Goal: Task Accomplishment & Management: Manage account settings

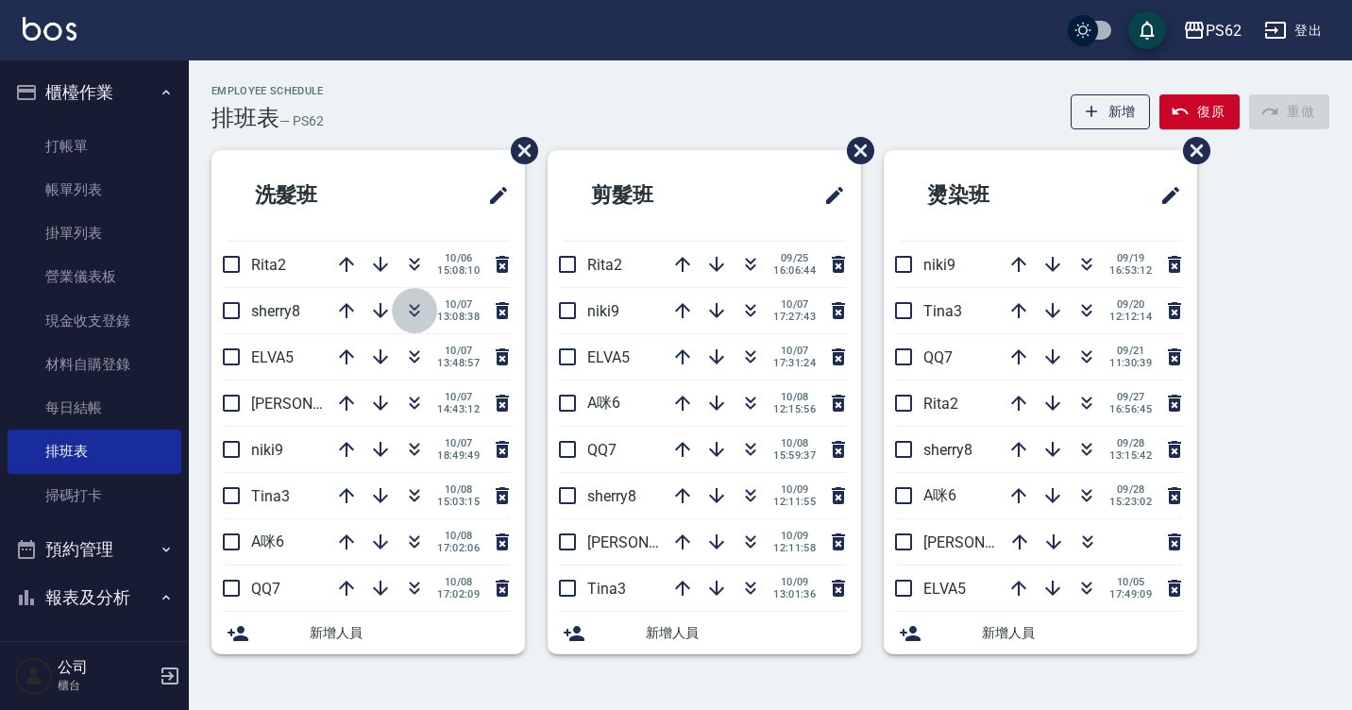
click at [411, 307] on icon "button" at bounding box center [415, 307] width 10 height 7
click at [748, 129] on div "Employee Schedule 排班表 — PS62 新增 復原 重做" at bounding box center [771, 108] width 1118 height 46
click at [746, 268] on icon "button" at bounding box center [750, 264] width 23 height 23
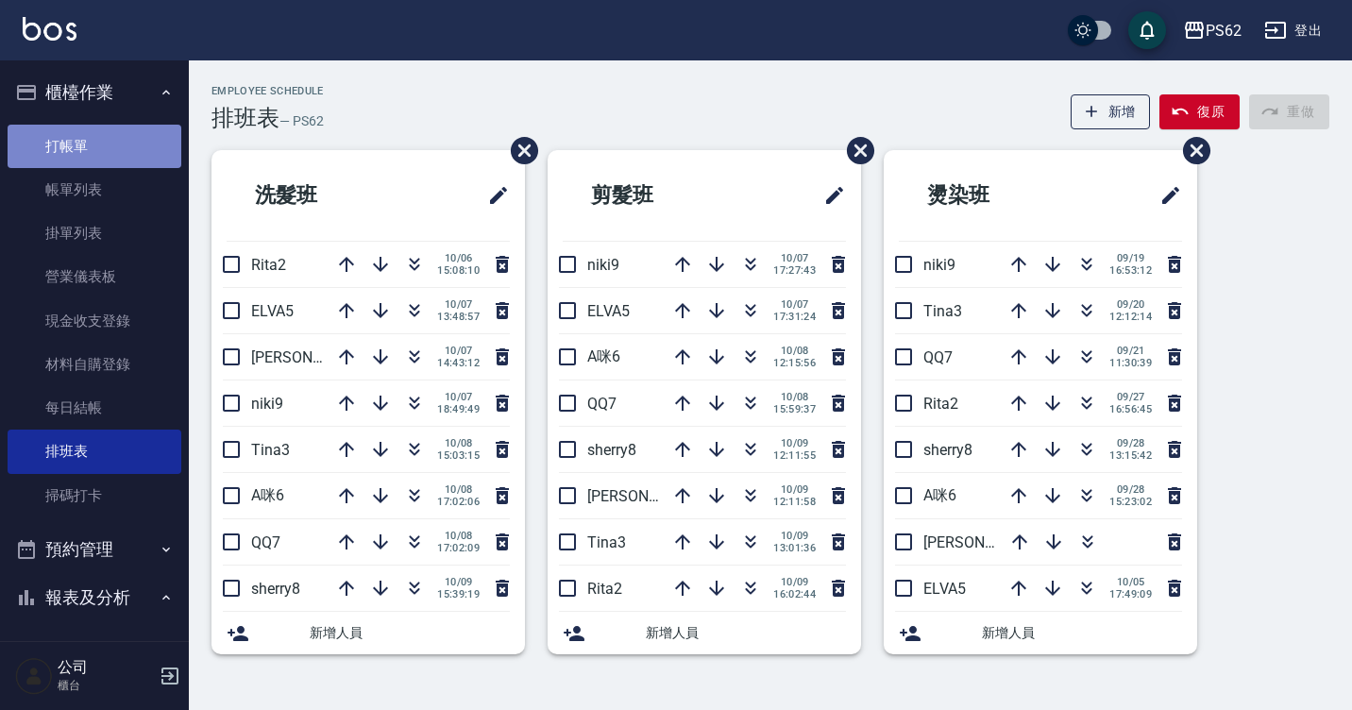
click at [145, 152] on link "打帳單" at bounding box center [95, 146] width 174 height 43
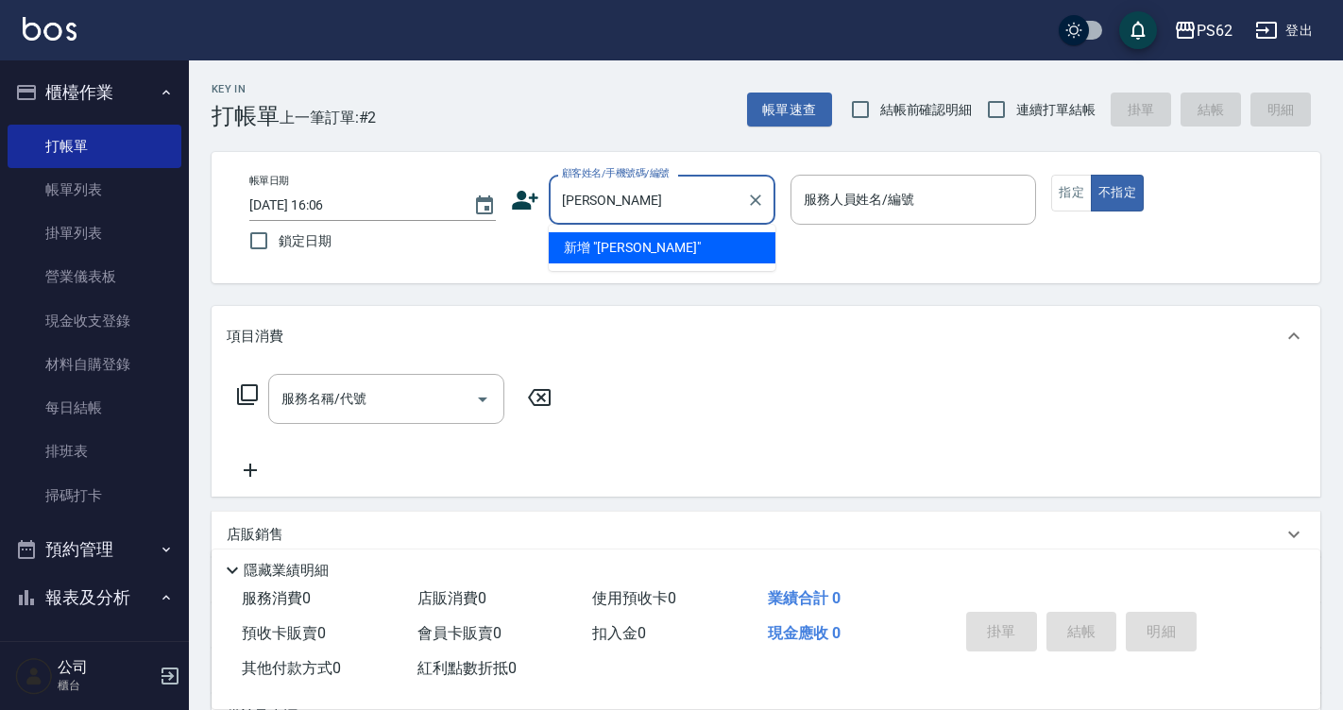
type input "[PERSON_NAME]"
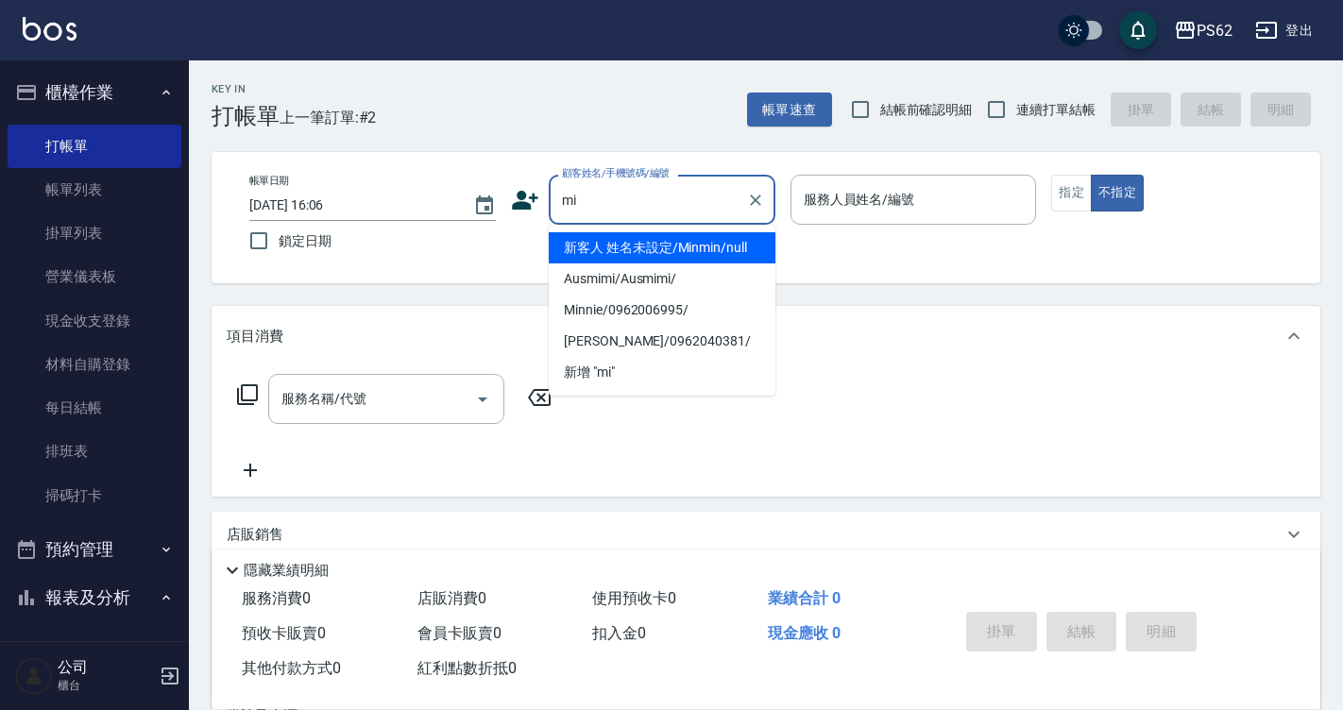
type input "m"
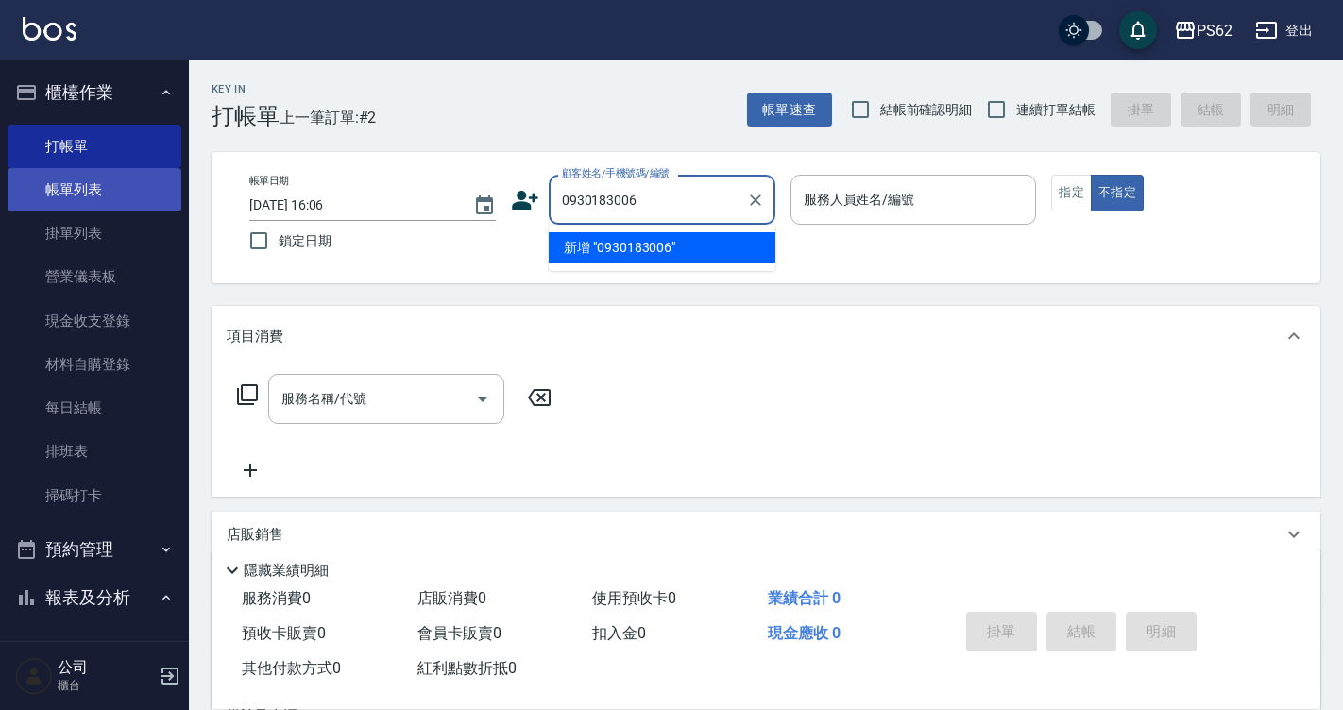
type input "0930183006"
click at [51, 196] on link "帳單列表" at bounding box center [95, 189] width 174 height 43
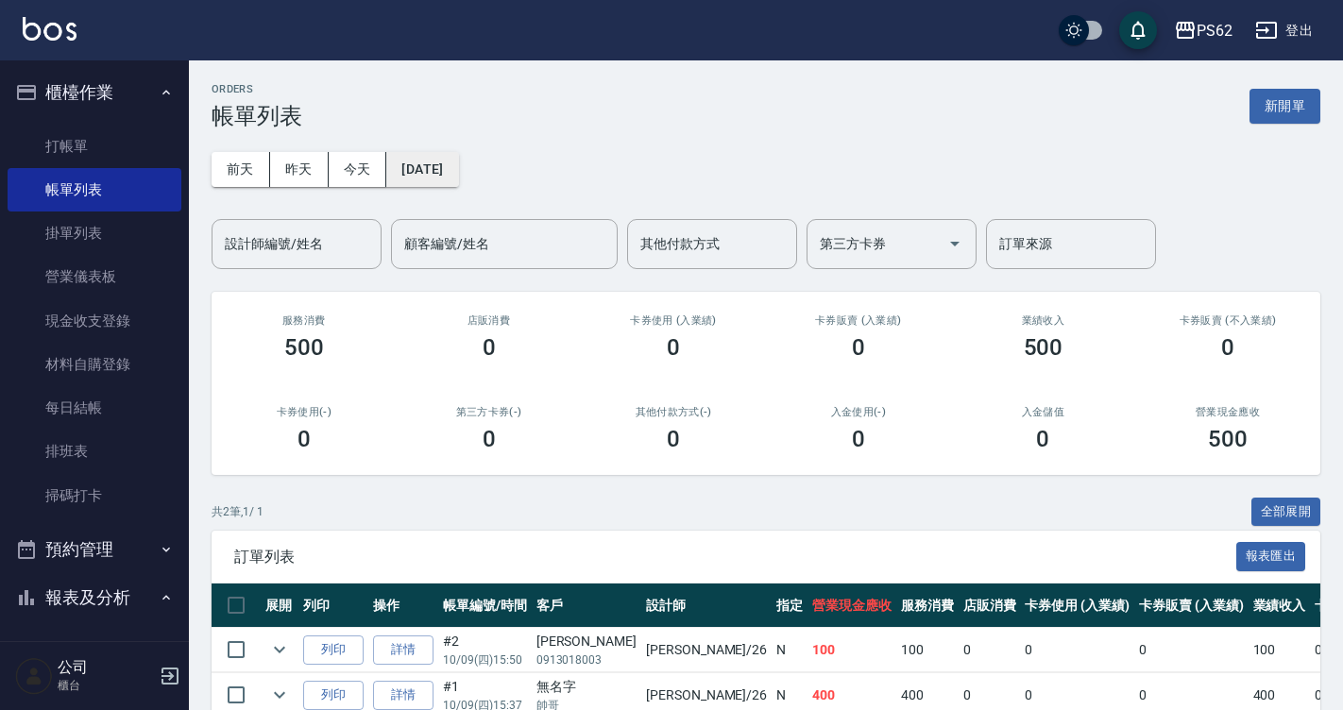
click at [458, 177] on button "[DATE]" at bounding box center [422, 169] width 72 height 35
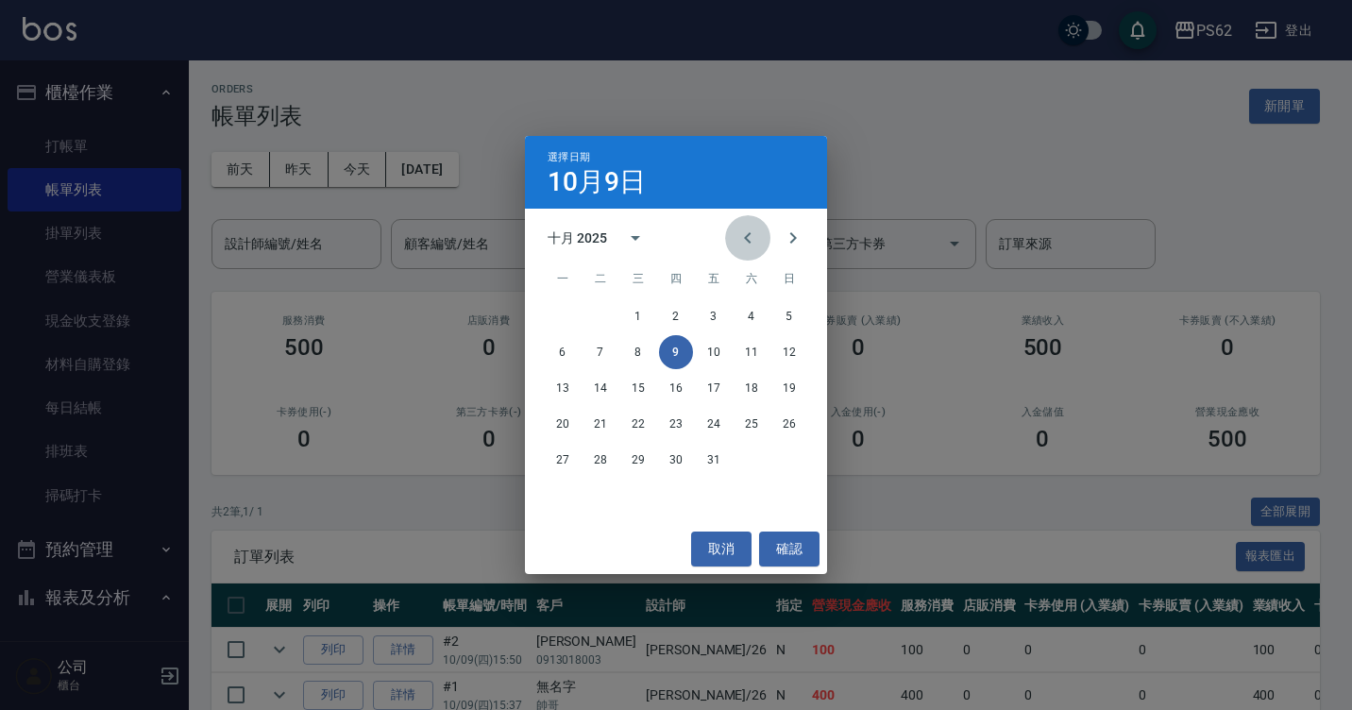
click at [750, 240] on icon "Previous month" at bounding box center [748, 238] width 23 height 23
click at [568, 316] on button "1" at bounding box center [563, 316] width 34 height 34
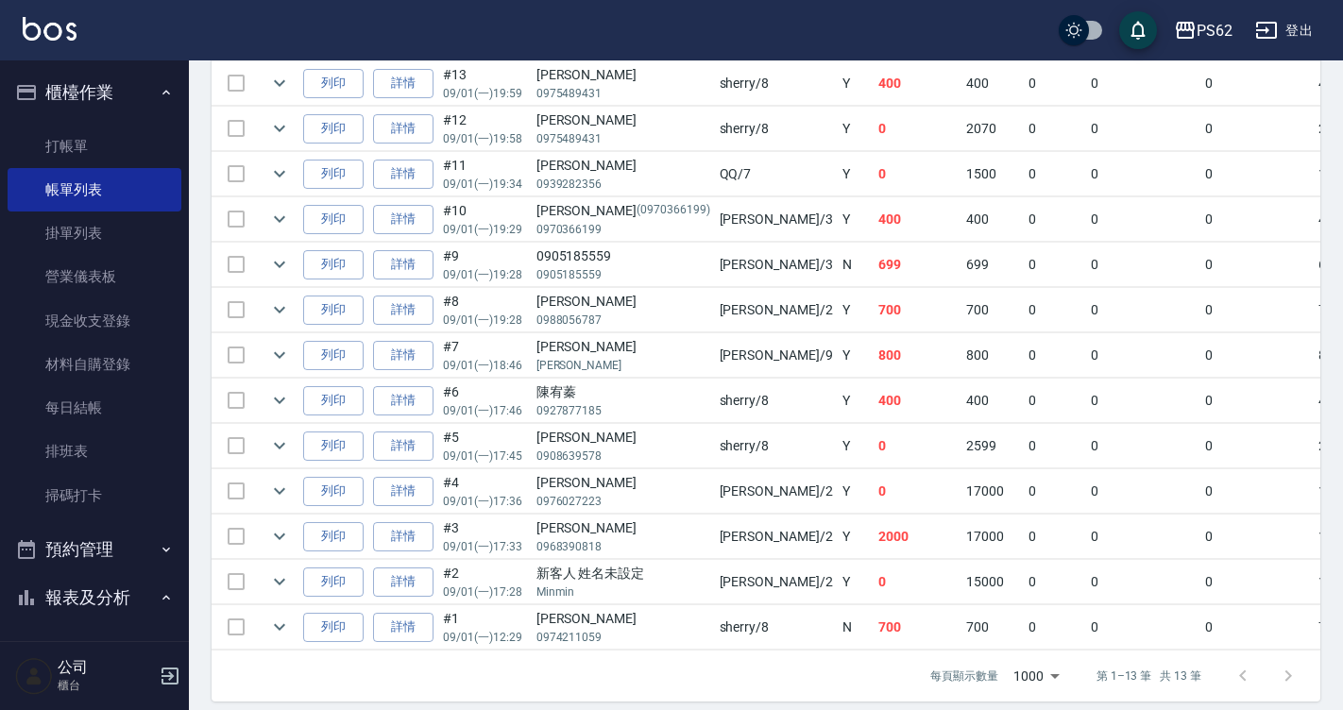
scroll to position [595, 0]
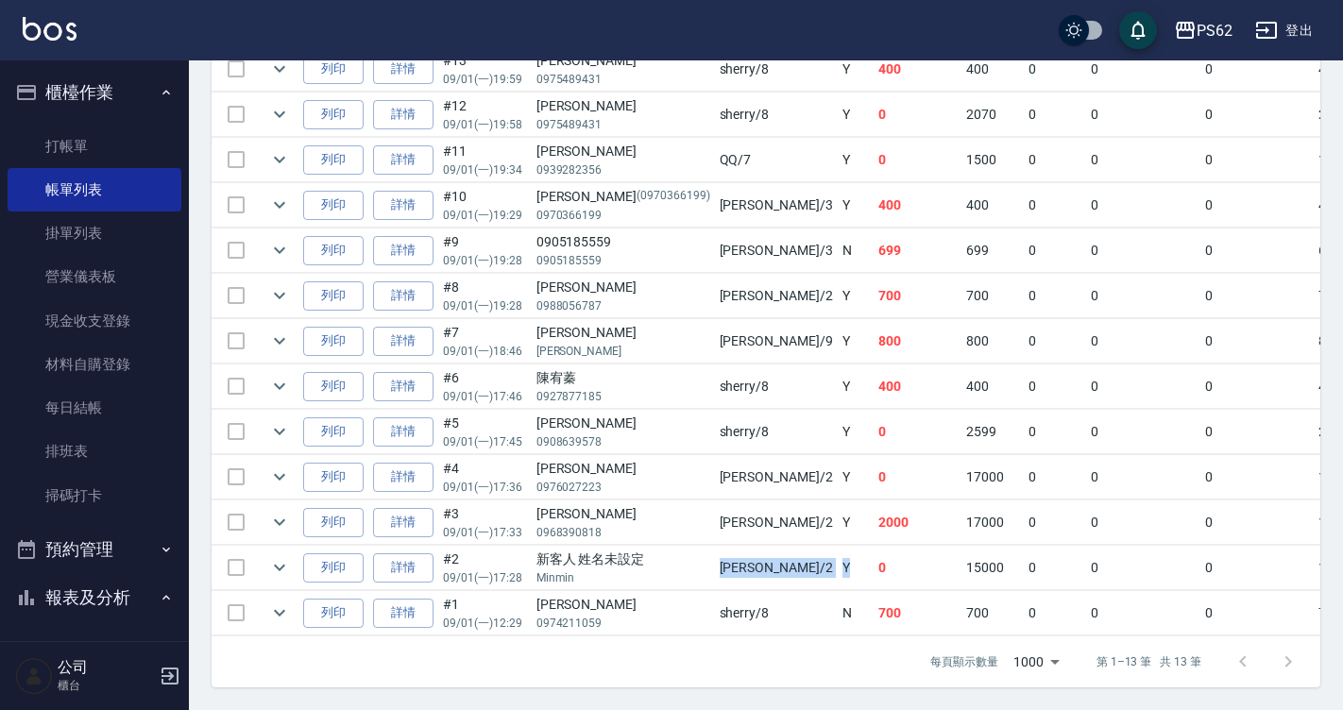
drag, startPoint x: 571, startPoint y: 563, endPoint x: 737, endPoint y: 559, distance: 165.3
click at [737, 559] on tr "列印 詳情 #2 09/01 (一) 17:28 新客人 姓名未設定 [PERSON_NAME] /2 Y 0 15000 0 0 0 15000 0 0 0…" at bounding box center [1081, 568] width 1738 height 44
click at [838, 559] on td "Y" at bounding box center [856, 568] width 36 height 44
click at [428, 558] on link "詳情" at bounding box center [403, 567] width 60 height 29
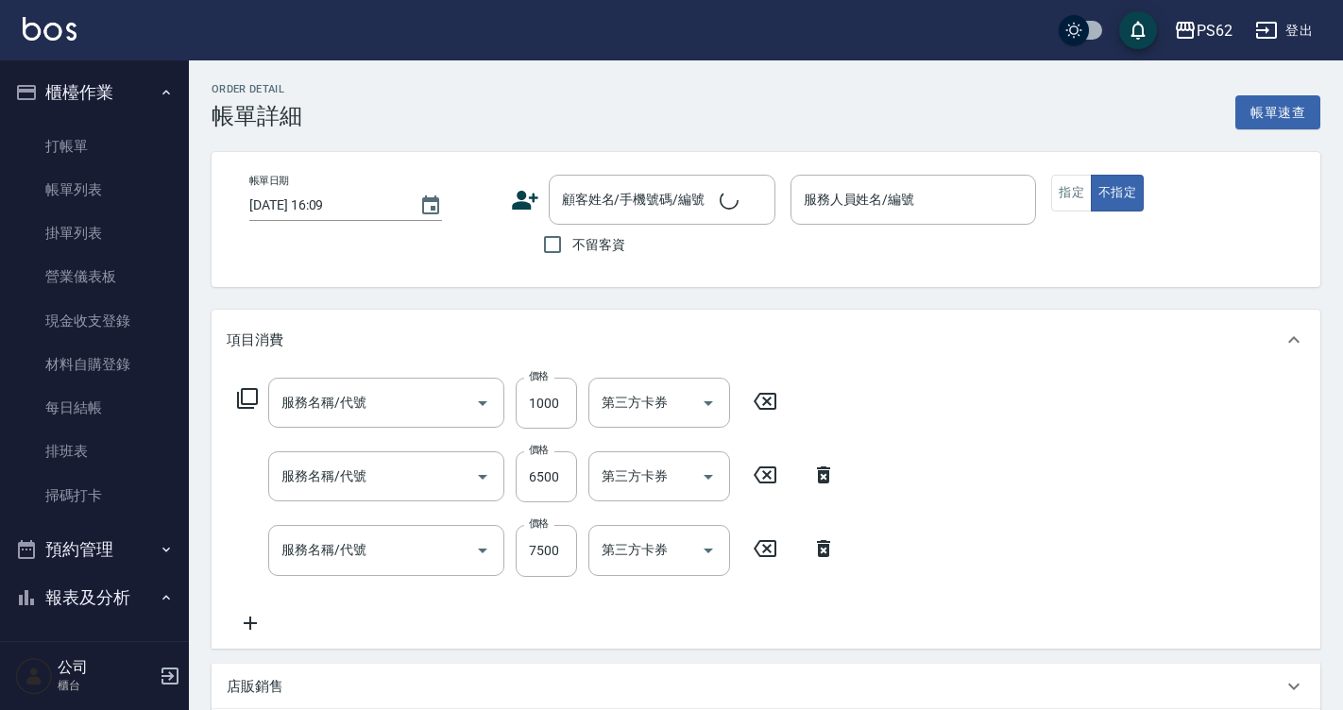
type input "[DATE] 17:28"
type input "[PERSON_NAME]-2"
click at [529, 208] on icon at bounding box center [530, 203] width 11 height 11
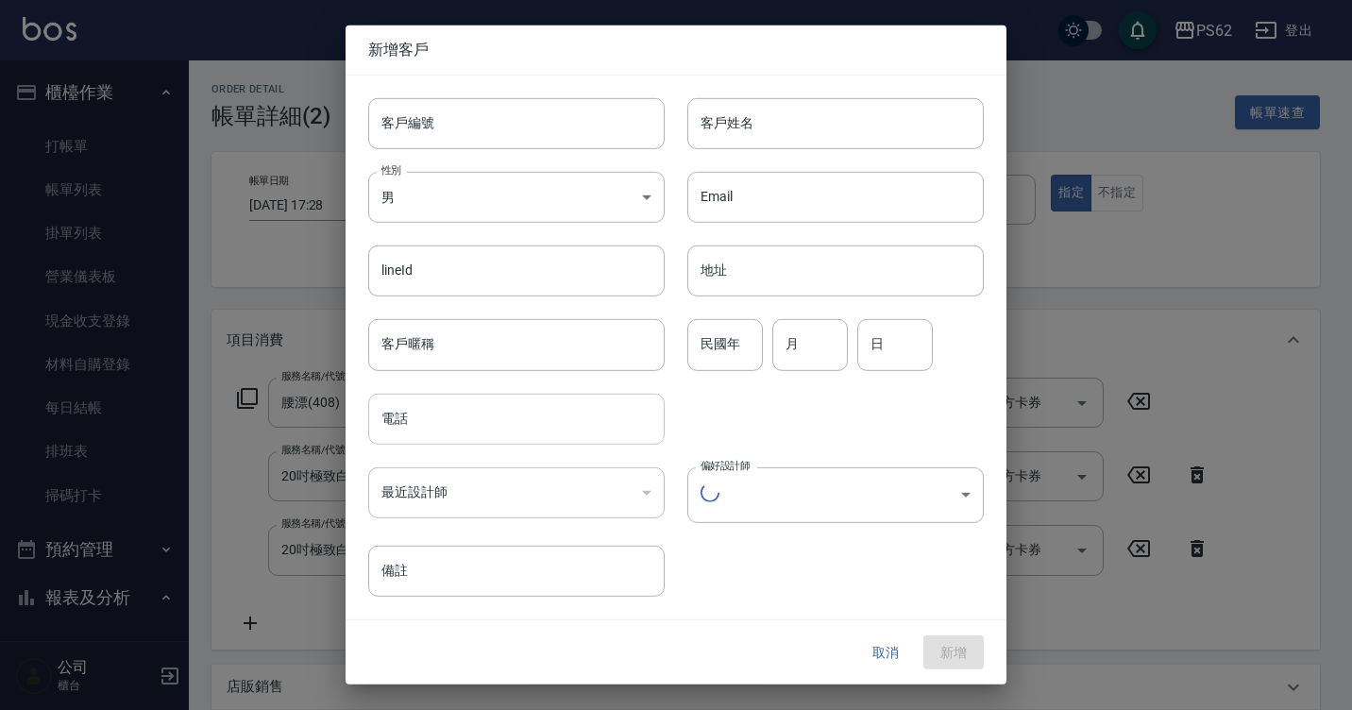
type input "腰漂(408)"
type input "20吋極致白金(605)"
click at [455, 422] on input "電話" at bounding box center [516, 418] width 297 height 51
type input "新客人 姓名未設定/Minmin/null"
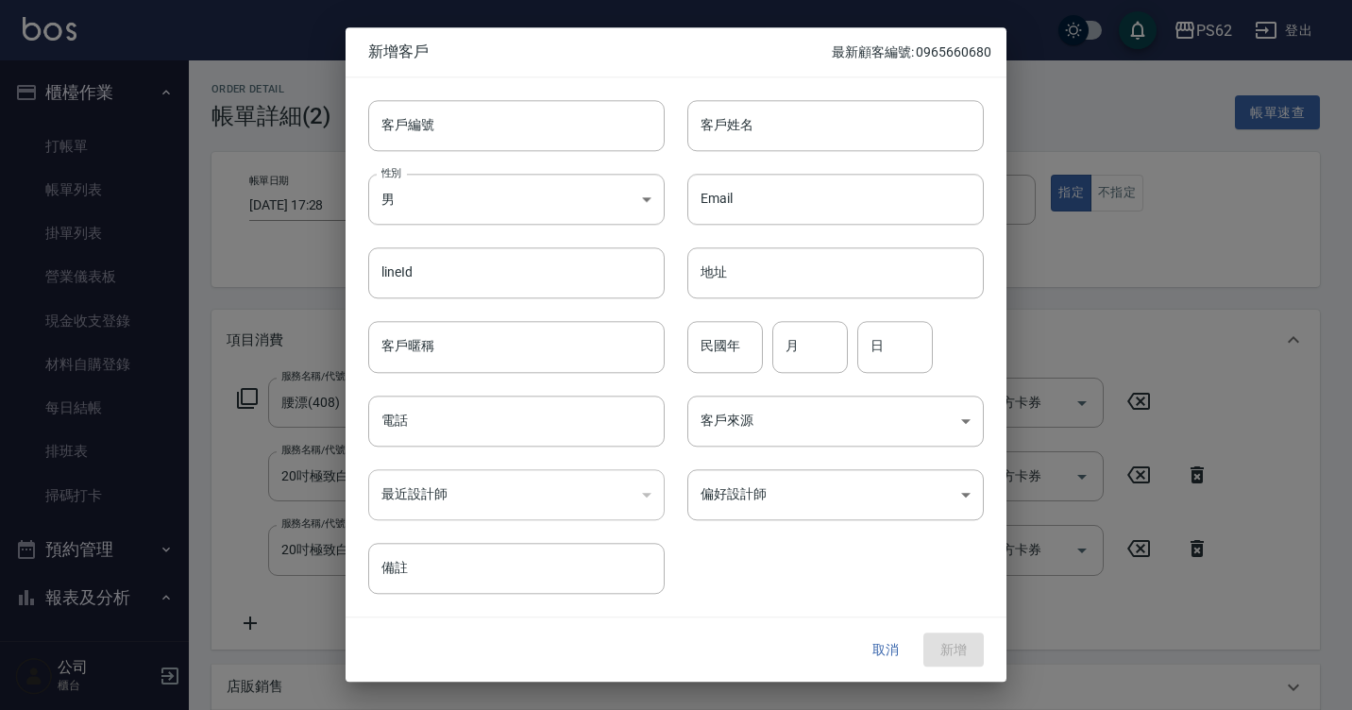
click at [574, 312] on div "客戶暱稱 客戶暱稱" at bounding box center [505, 336] width 319 height 74
click at [870, 638] on button "取消" at bounding box center [886, 650] width 60 height 35
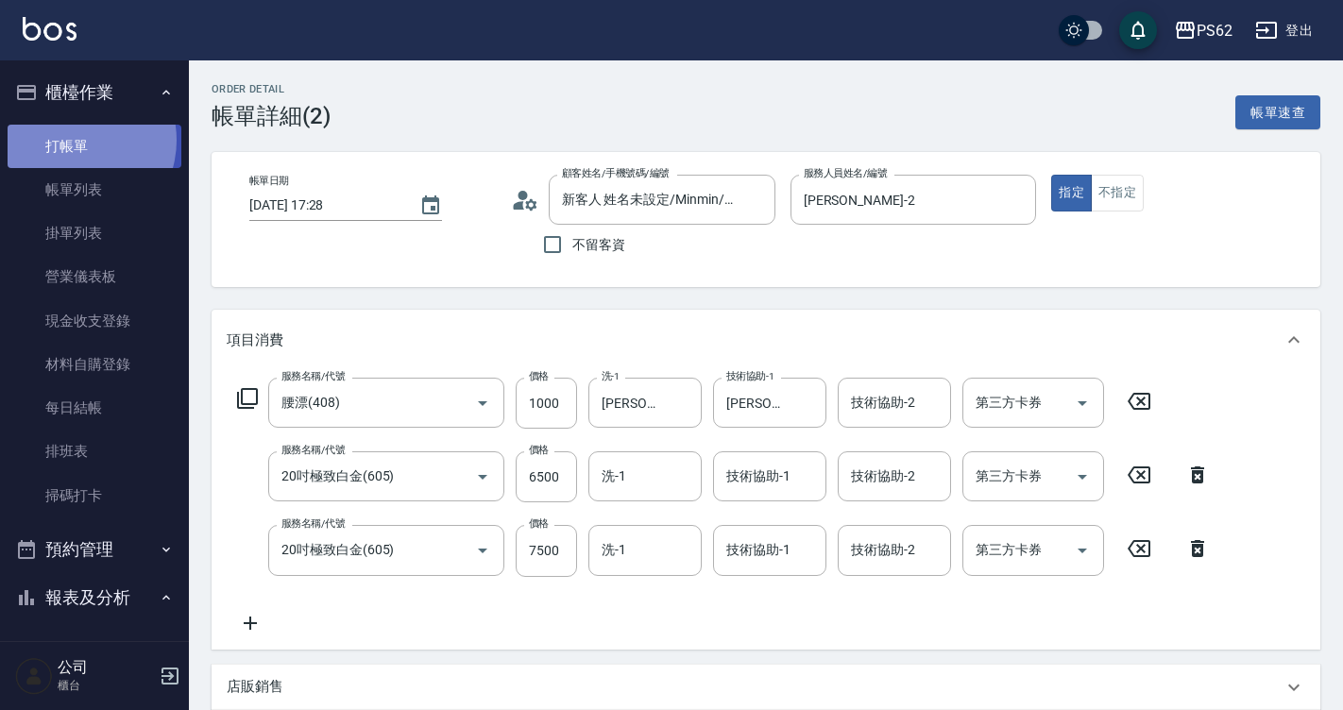
drag, startPoint x: 76, startPoint y: 140, endPoint x: 130, endPoint y: 140, distance: 54.8
click at [76, 140] on link "打帳單" at bounding box center [95, 146] width 174 height 43
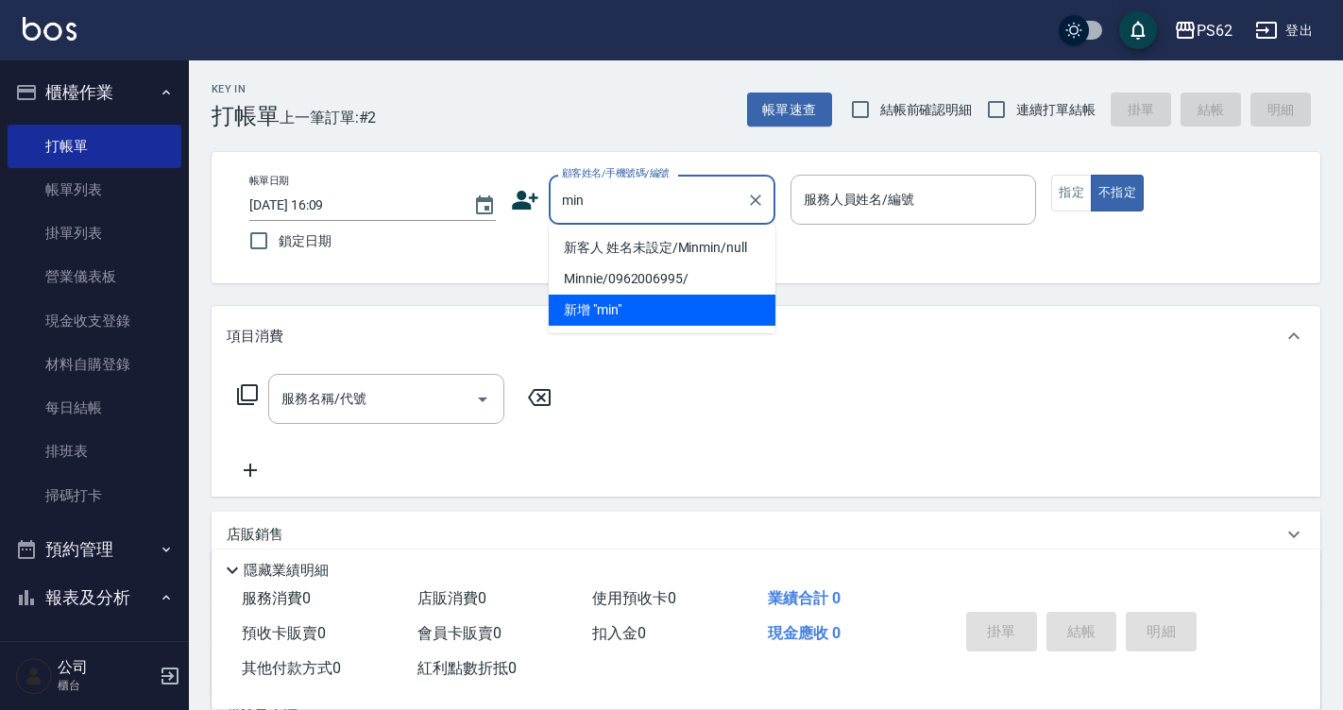
click at [706, 232] on li "新客人 姓名未設定/Minmin/null" at bounding box center [662, 247] width 227 height 31
type input "新客人 姓名未設定/Minmin/null"
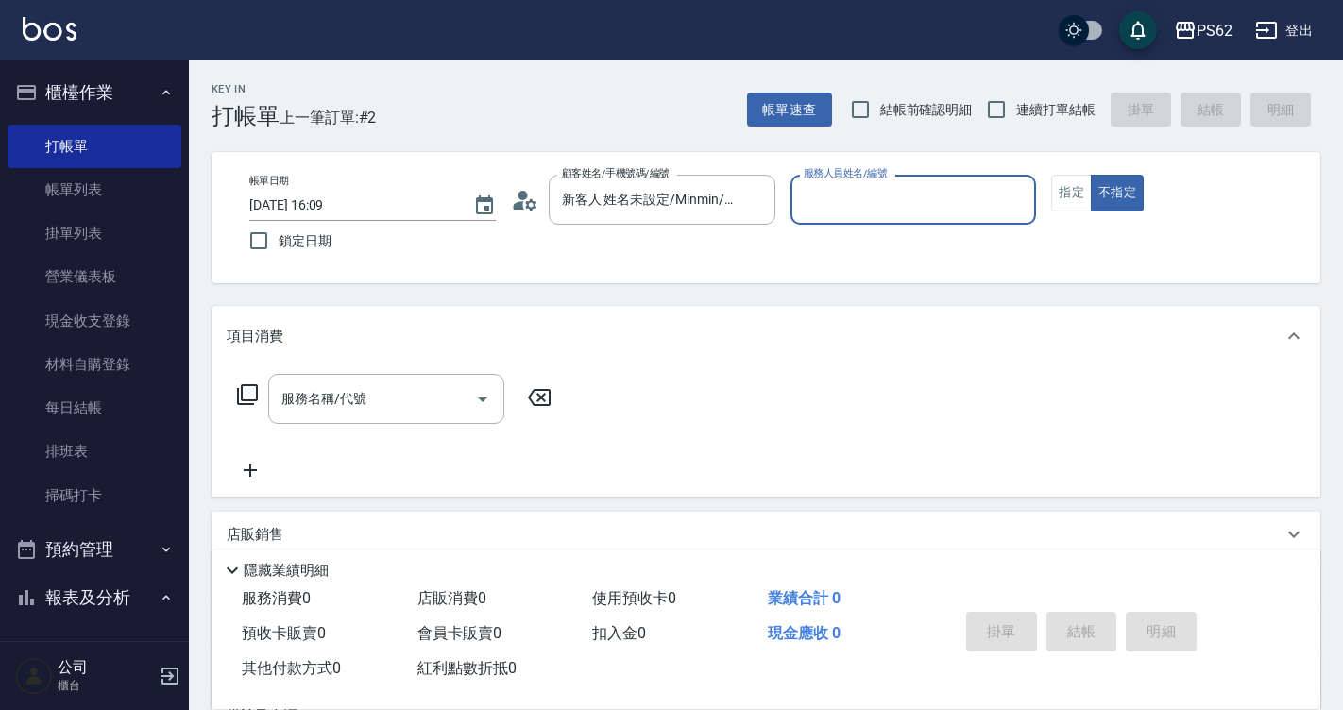
click at [530, 204] on icon at bounding box center [525, 200] width 28 height 28
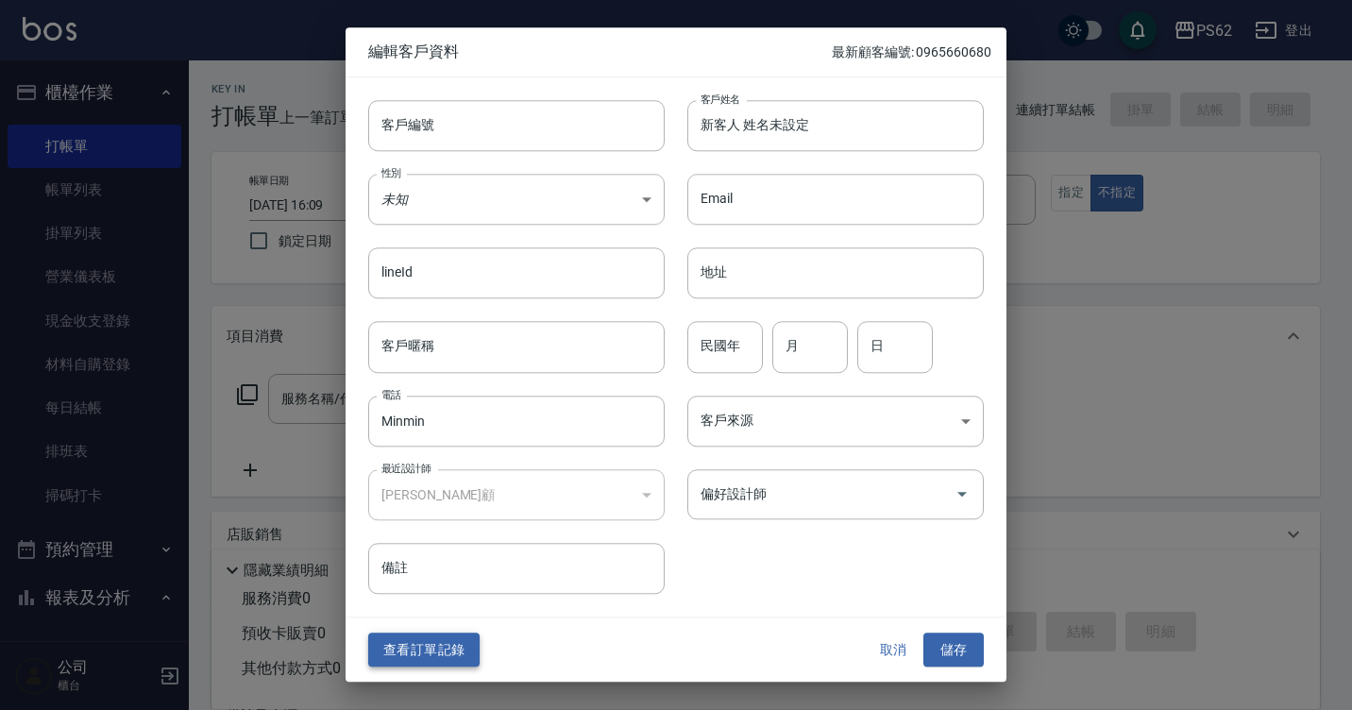
click at [408, 640] on button "查看訂單記錄" at bounding box center [423, 650] width 111 height 35
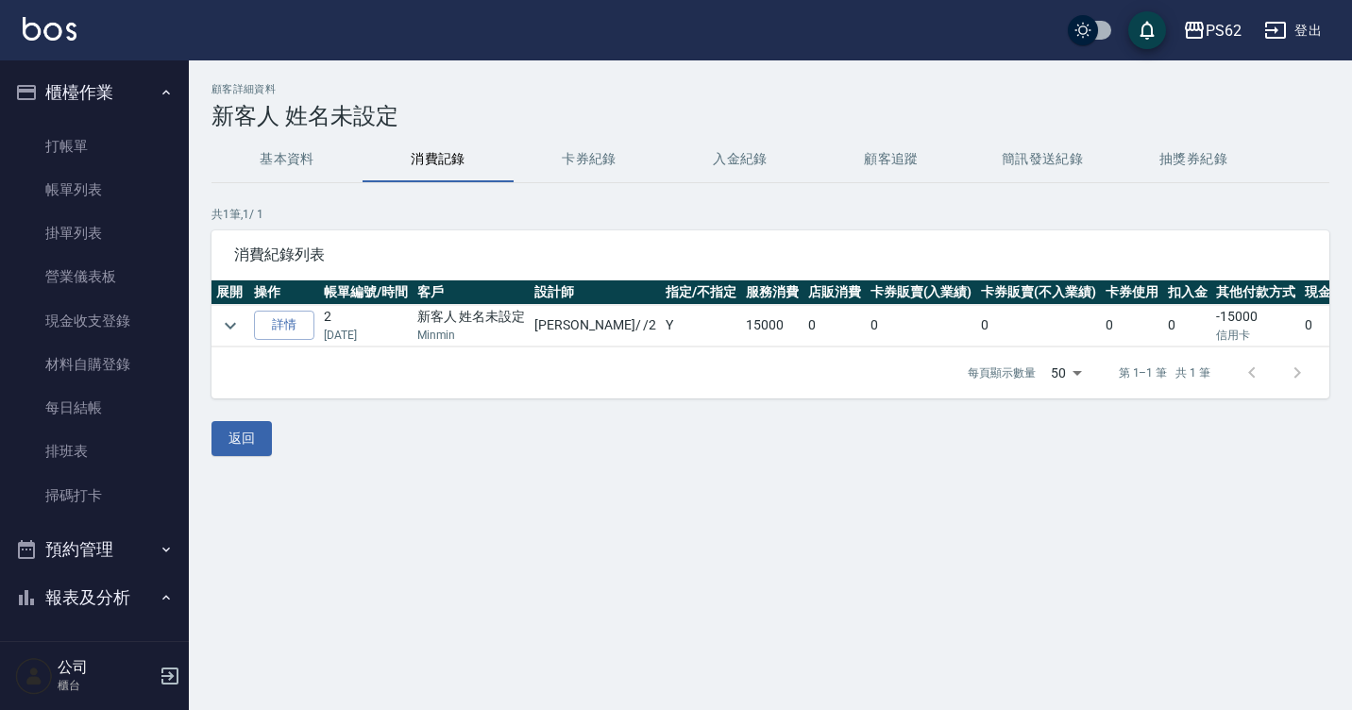
drag, startPoint x: 252, startPoint y: 449, endPoint x: 257, endPoint y: 437, distance: 12.3
click at [253, 437] on button "返回" at bounding box center [242, 438] width 60 height 35
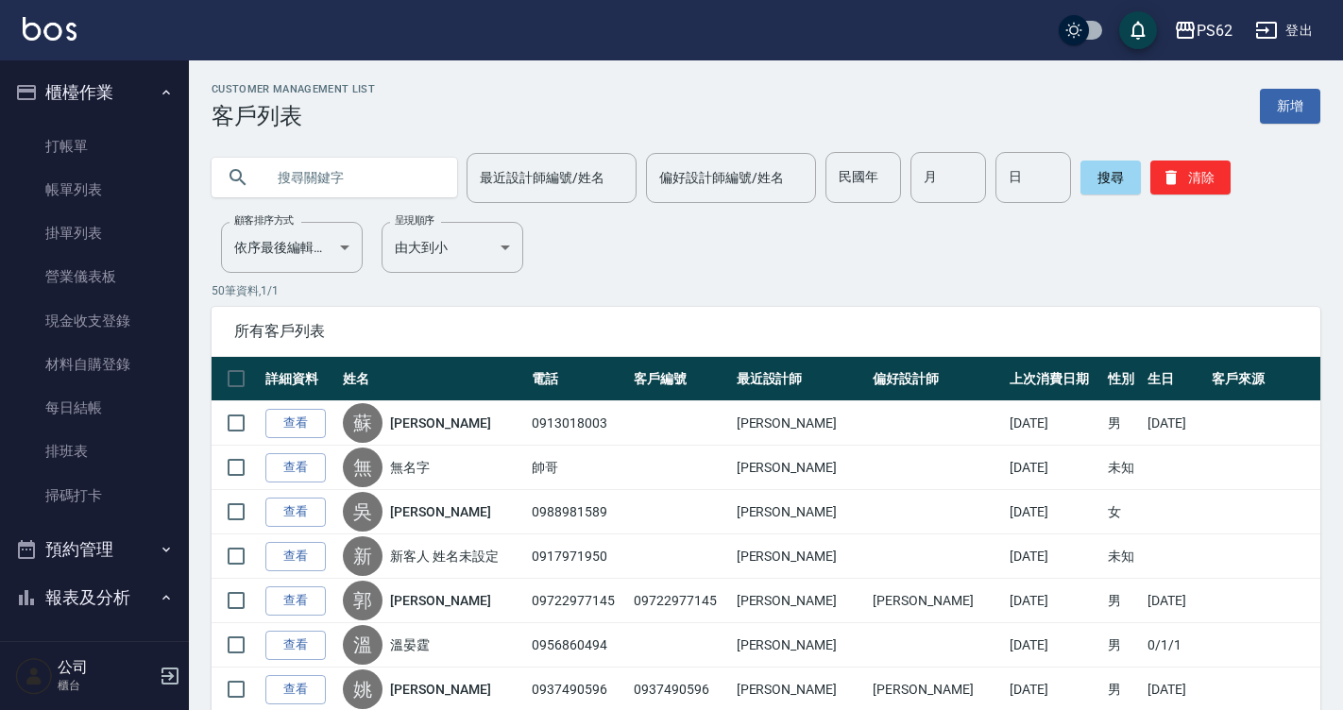
click at [361, 170] on input "text" at bounding box center [353, 177] width 178 height 51
type input "min"
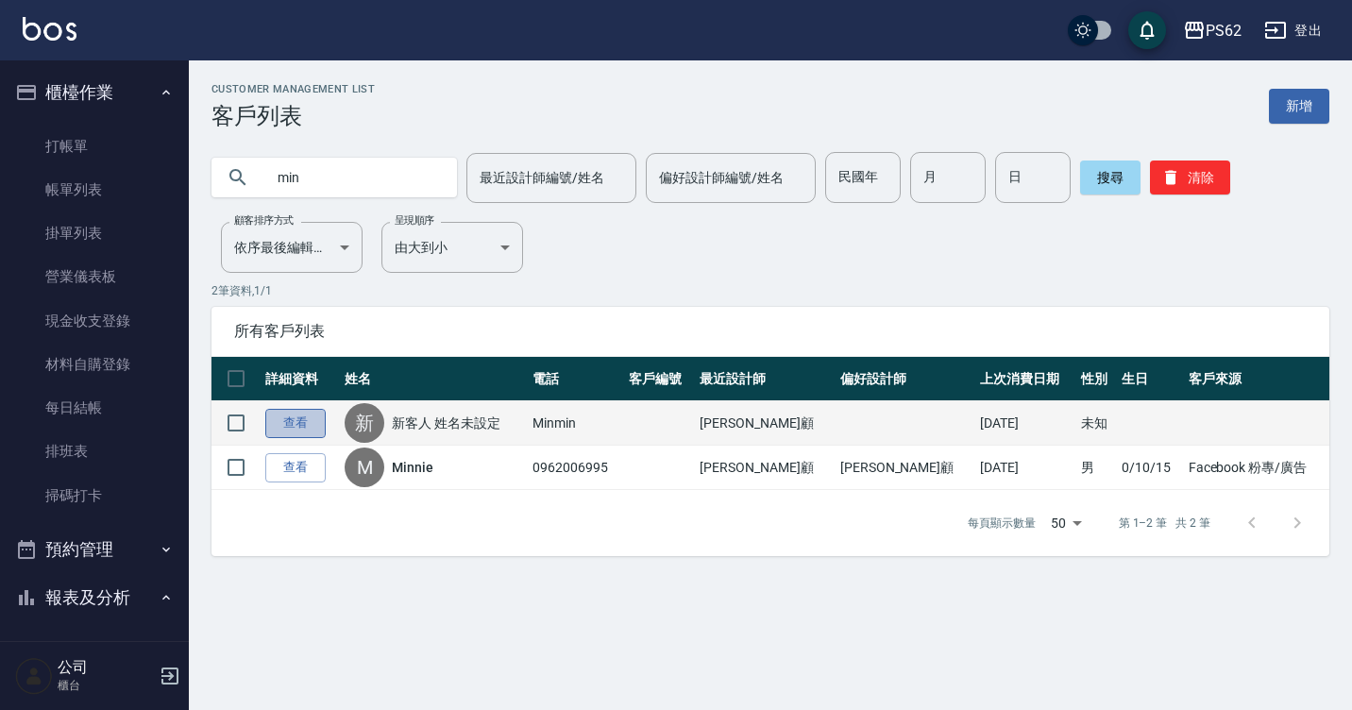
click at [269, 428] on link "查看" at bounding box center [295, 423] width 60 height 29
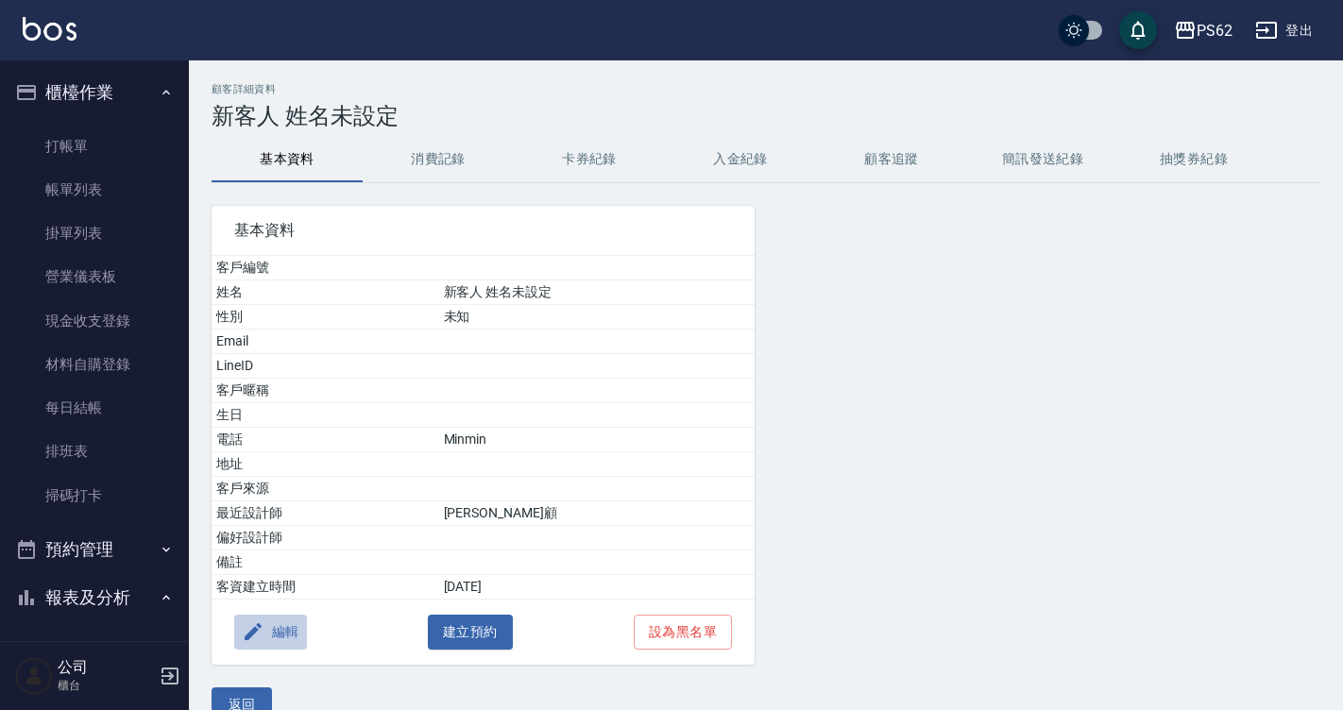
click at [291, 636] on button "編輯" at bounding box center [270, 632] width 73 height 35
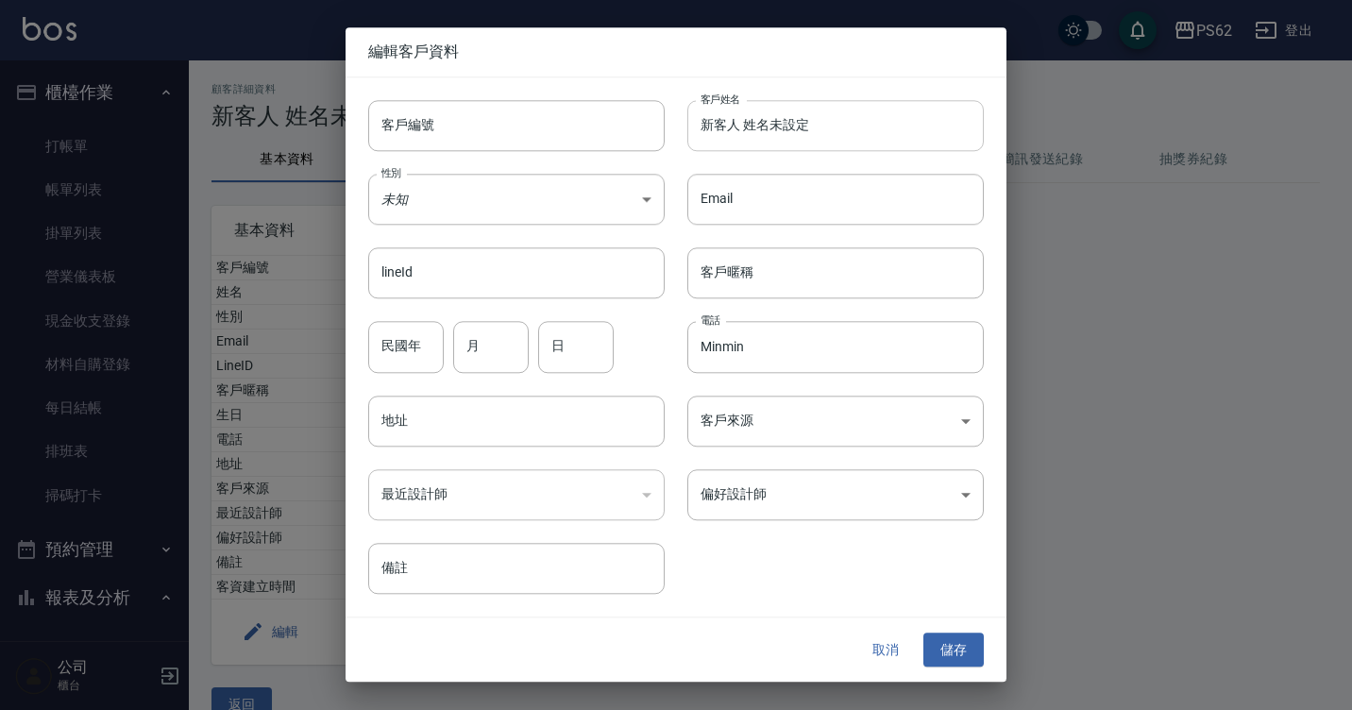
drag, startPoint x: 781, startPoint y: 139, endPoint x: 794, endPoint y: 144, distance: 14.0
click at [782, 139] on input "新客人 姓名未設定" at bounding box center [835, 125] width 297 height 51
drag, startPoint x: 845, startPoint y: 137, endPoint x: 477, endPoint y: 188, distance: 371.8
click at [557, 202] on div "客戶編號 客戶編號 客戶姓名 新客人 姓名未設定 客戶姓名 性別 未知 UNKNOWN 性別 Email Email lineId lineId 客戶暱稱 客…" at bounding box center [665, 335] width 638 height 517
type input "t"
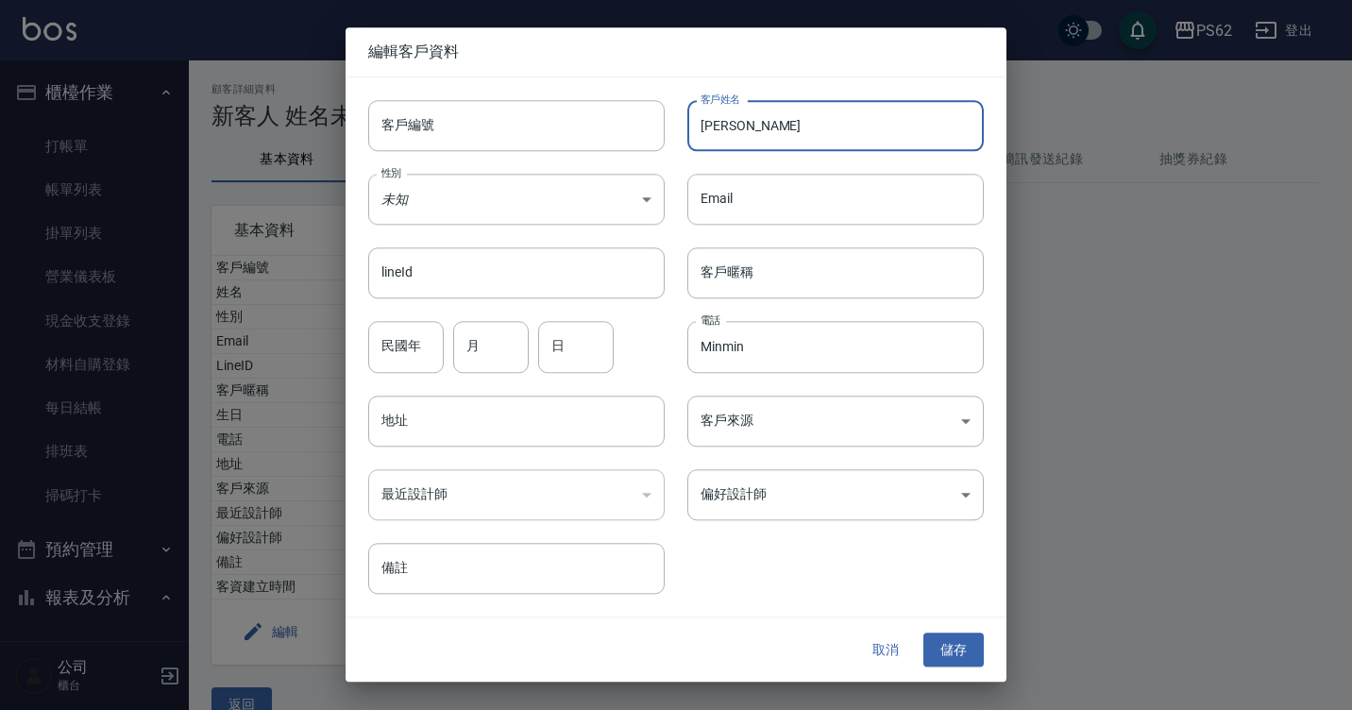
type input "[PERSON_NAME]"
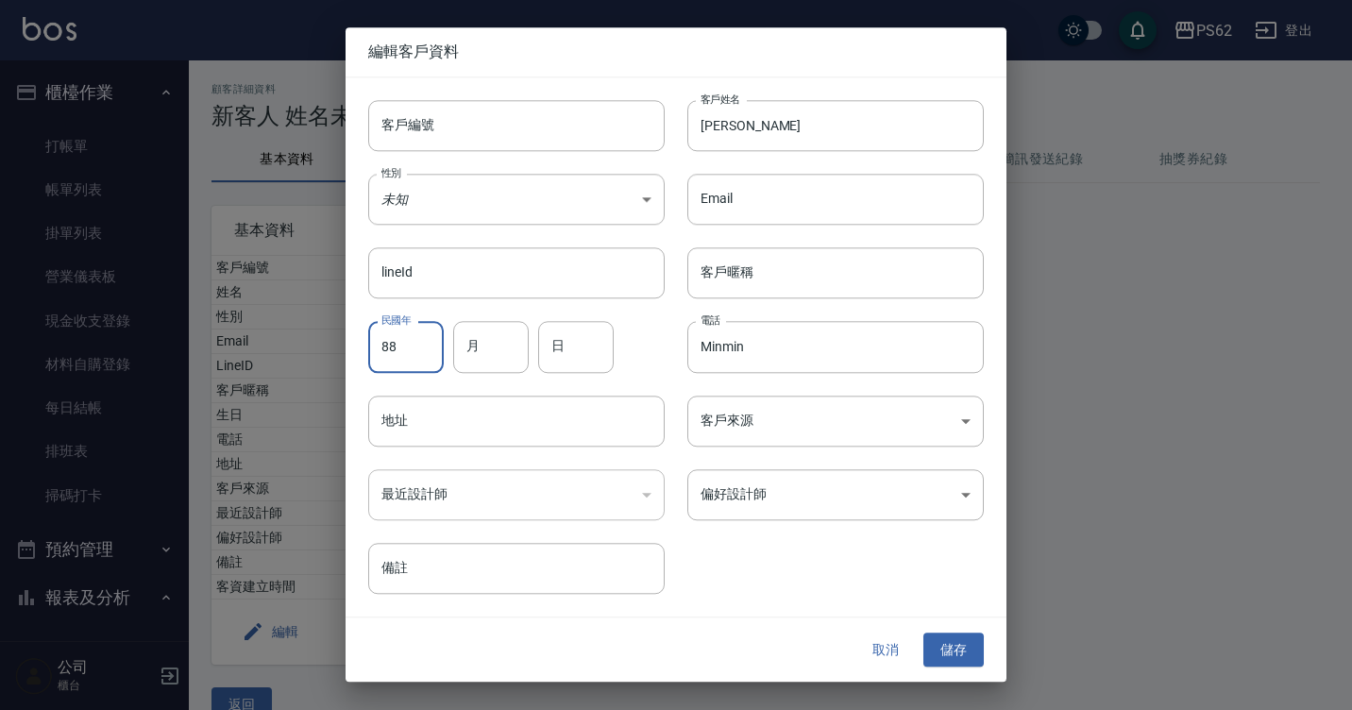
type input "88"
type input "11"
type input "04"
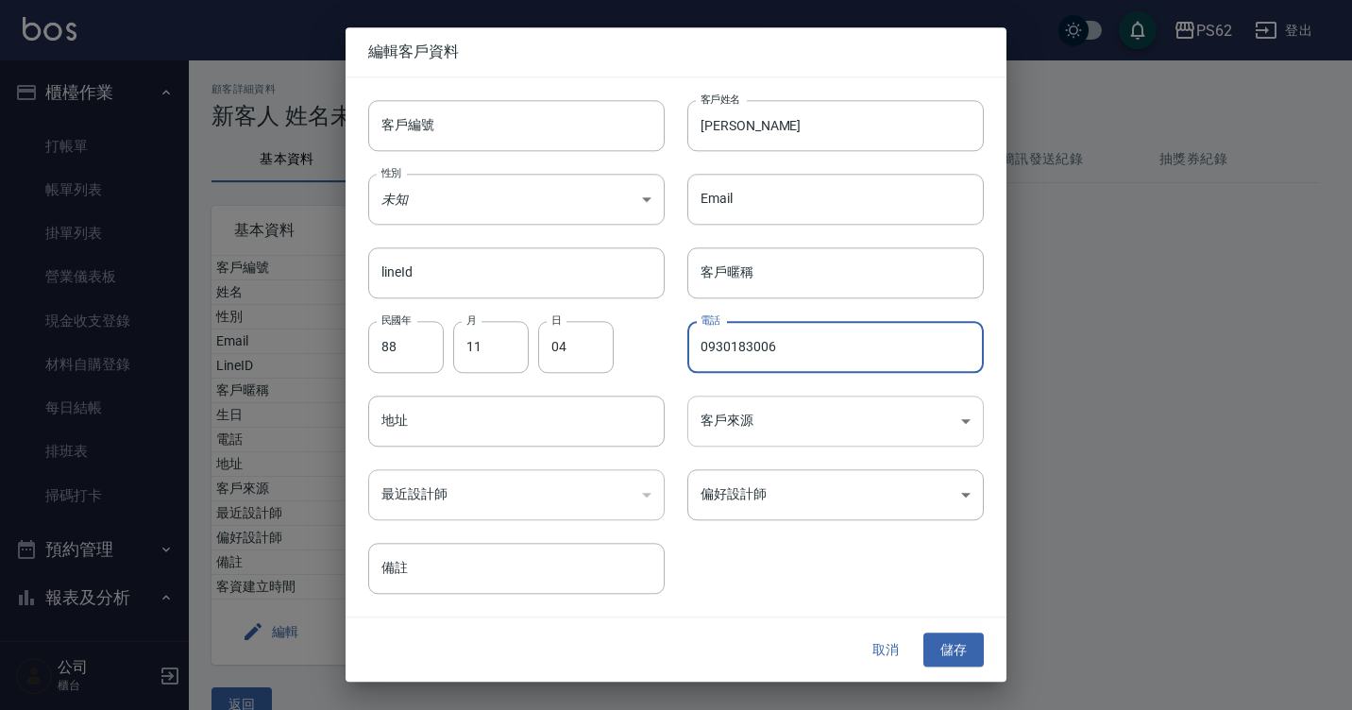
type input "0930183006"
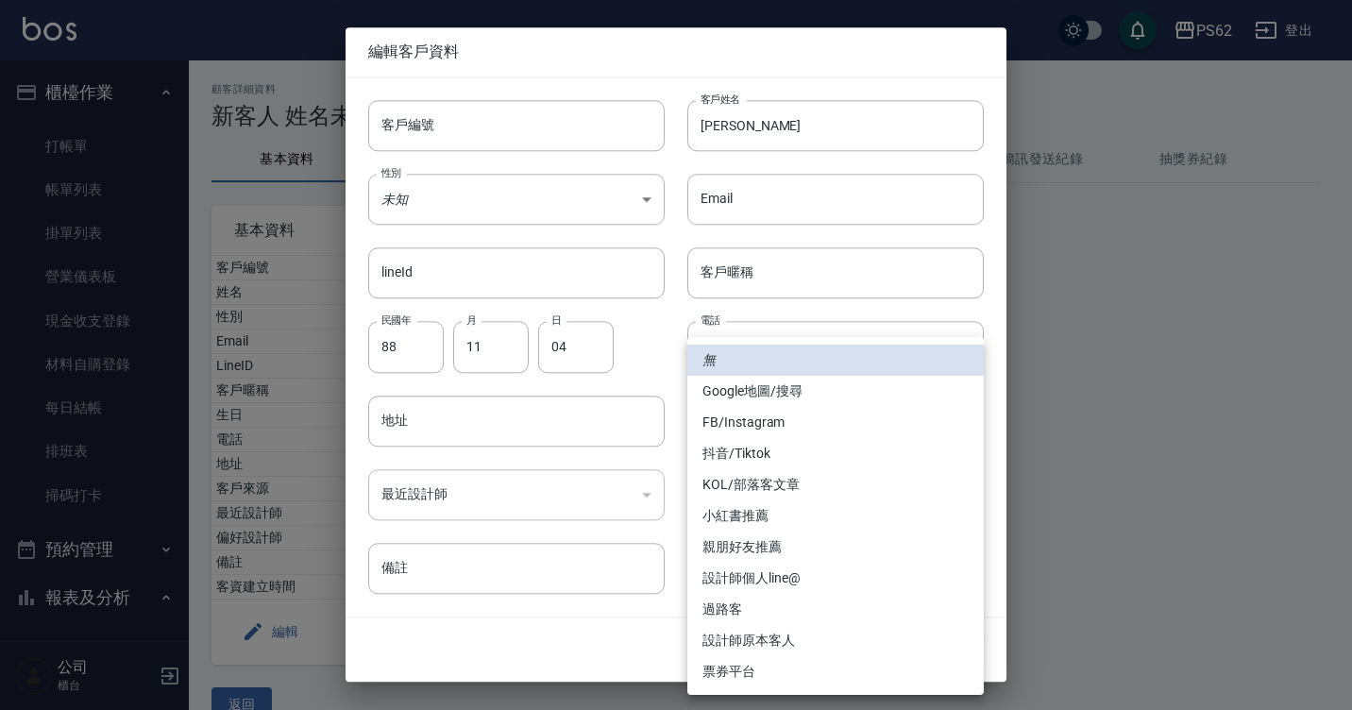
click at [724, 423] on body "PS62 登出 櫃檯作業 打帳單 帳單列表 掛單列表 營業儀表板 現金收支登錄 材料自購登錄 每日結帳 排班表 掃碼打卡 預約管理 預約管理 單日預約紀錄 單…" at bounding box center [676, 372] width 1352 height 744
click at [738, 426] on li "FB/Instagram" at bounding box center [835, 422] width 297 height 31
type input "FB/Instagram"
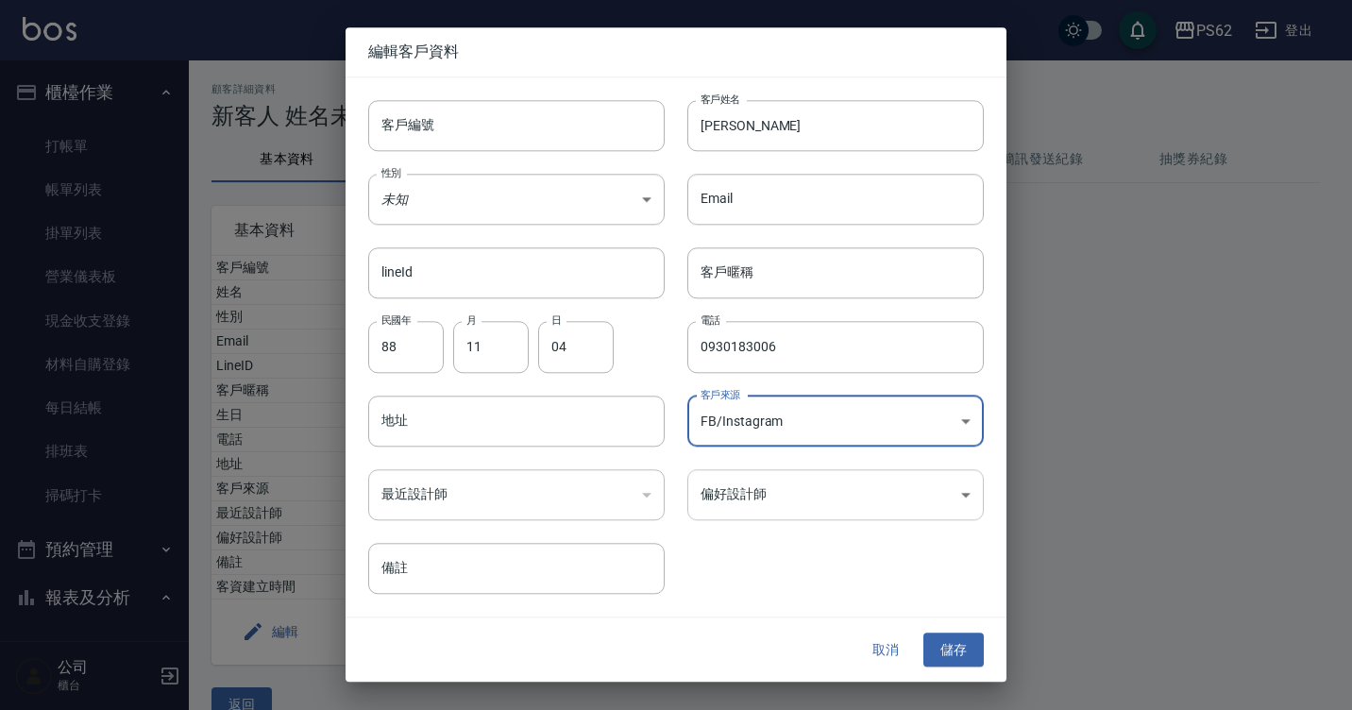
click at [745, 493] on body "PS62 登出 櫃檯作業 打帳單 帳單列表 掛單列表 營業儀表板 現金收支登錄 材料自購登錄 每日結帳 排班表 掃碼打卡 預約管理 預約管理 單日預約紀錄 單…" at bounding box center [676, 372] width 1352 height 744
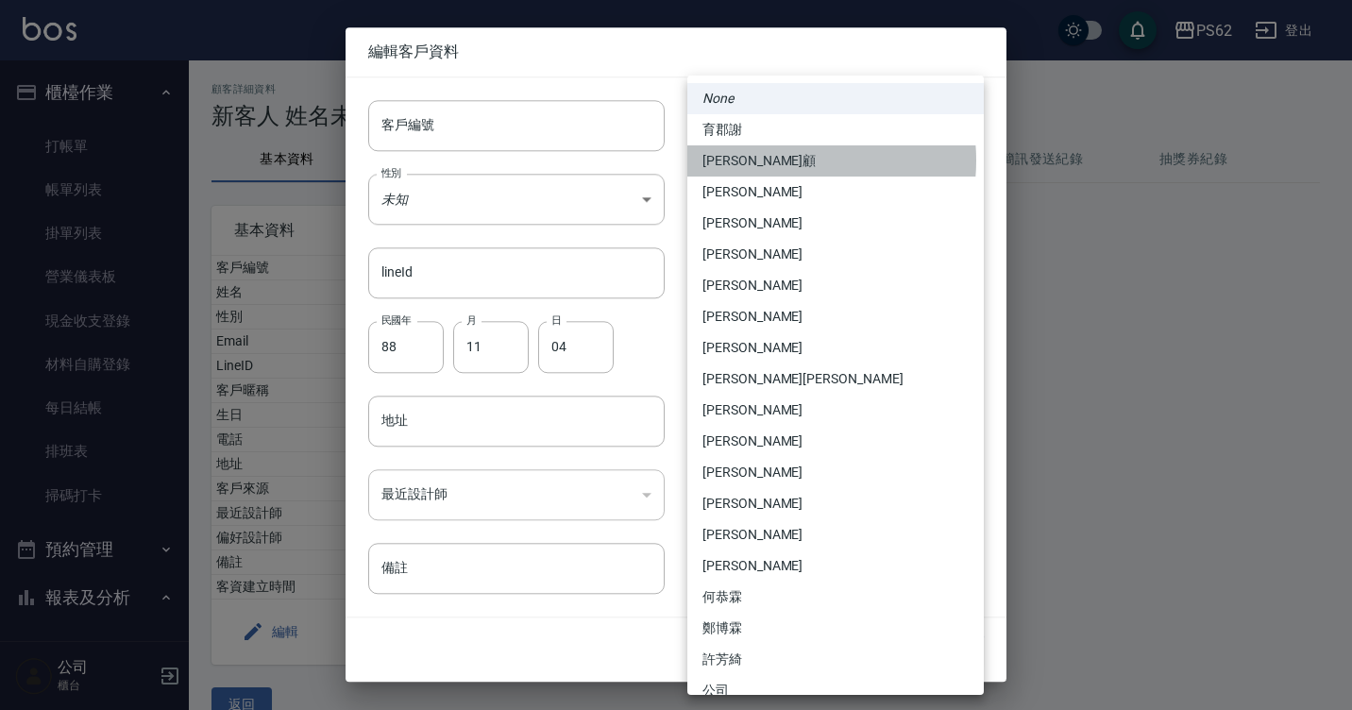
click at [782, 161] on li "[PERSON_NAME]顧" at bounding box center [835, 160] width 297 height 31
type input "625ec94c-3444-4a3c-b746-d360007df3e1"
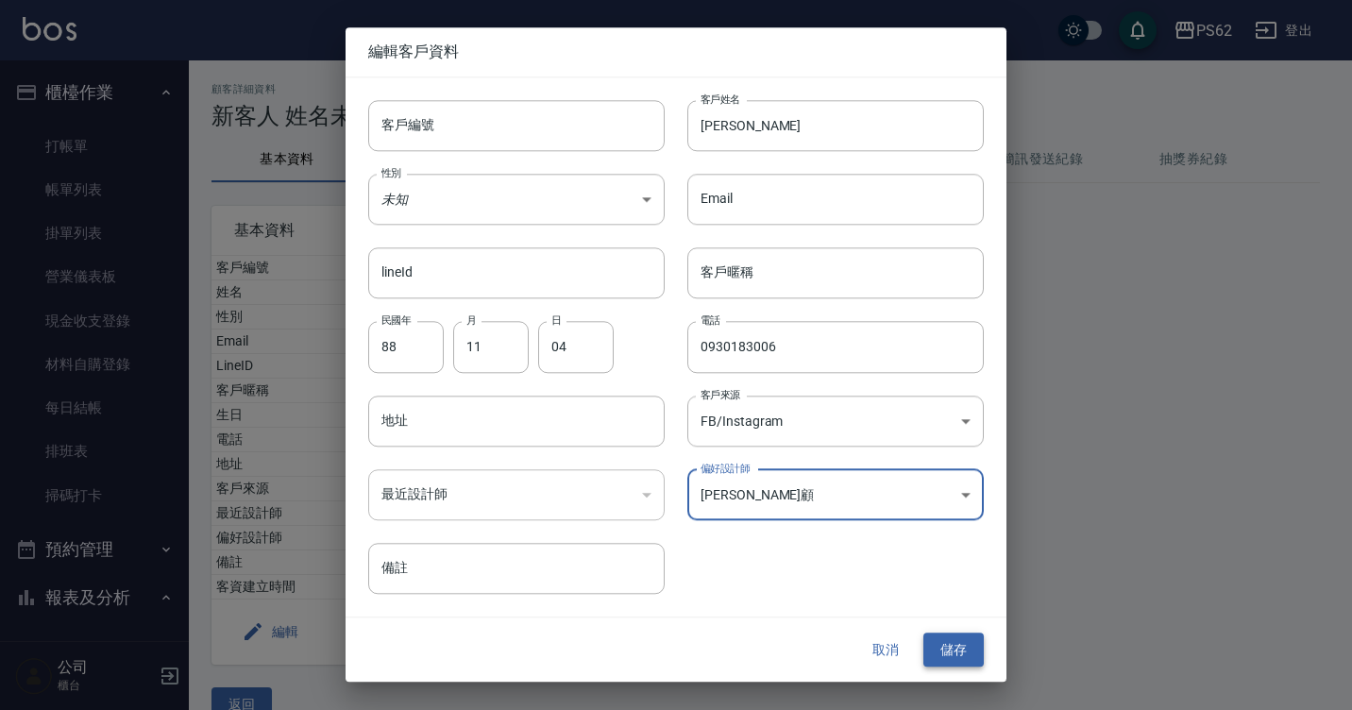
click at [968, 659] on button "儲存" at bounding box center [954, 650] width 60 height 35
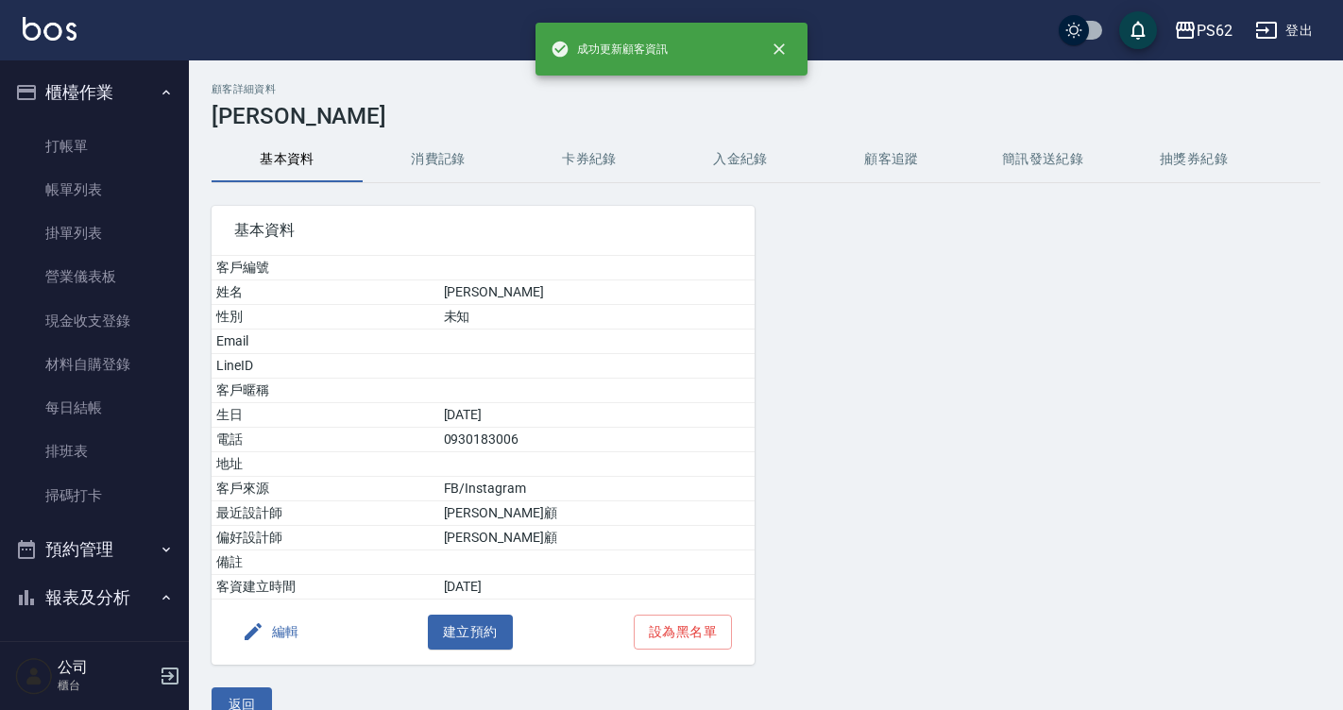
click at [415, 160] on button "消費記錄" at bounding box center [438, 159] width 151 height 45
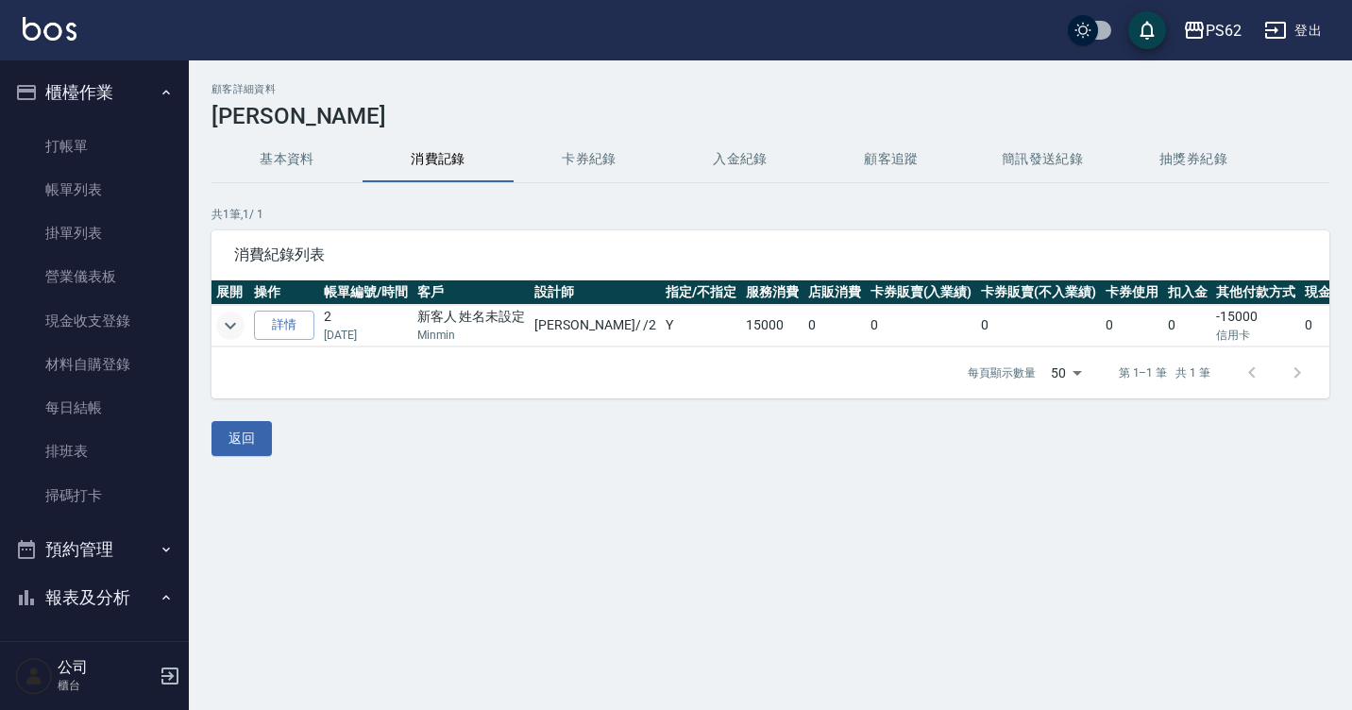
click at [236, 325] on icon "expand row" at bounding box center [230, 325] width 23 height 23
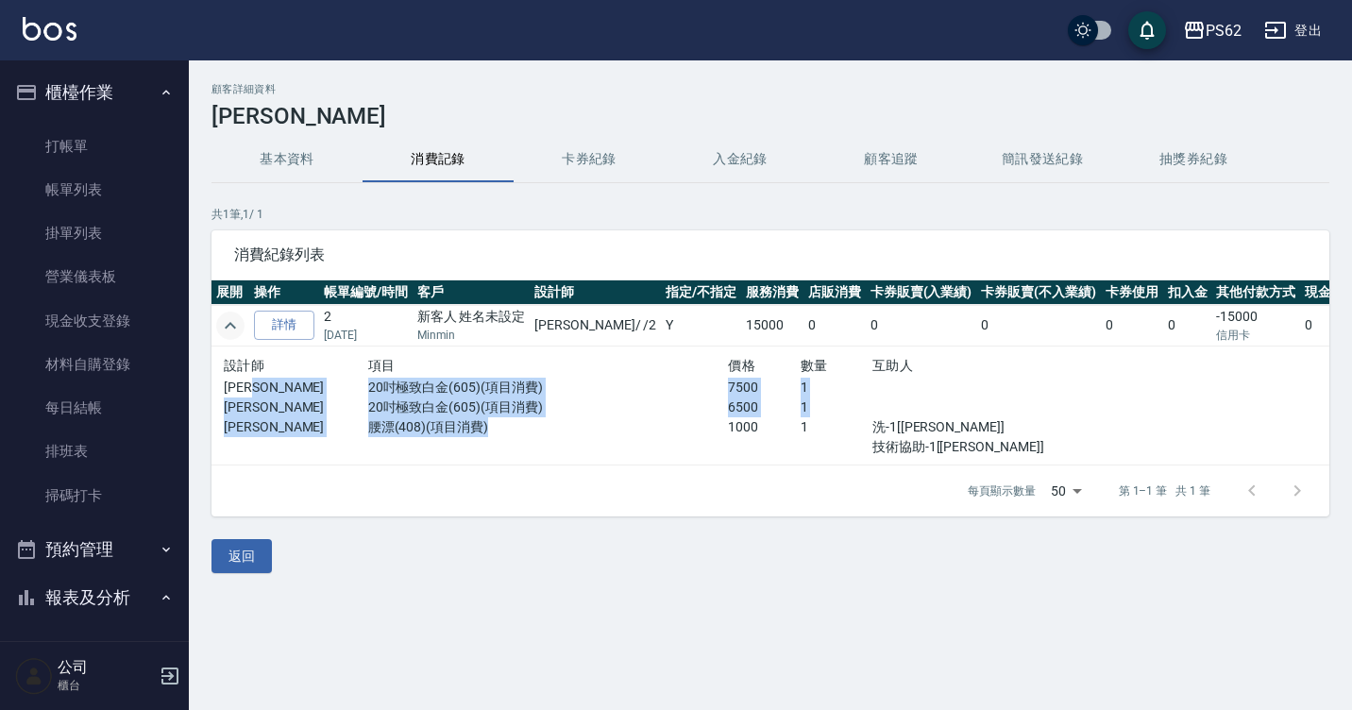
drag, startPoint x: 373, startPoint y: 398, endPoint x: 596, endPoint y: 420, distance: 224.0
click at [596, 420] on div "設計師 項目 價格 數量 互助人 [PERSON_NAME] 20吋極致白金(605)(項目消費) 7500 1 [PERSON_NAME] 20吋極致白金(…" at bounding box center [656, 405] width 865 height 103
click at [596, 420] on p "腰漂(408)(項目消費)" at bounding box center [548, 427] width 361 height 20
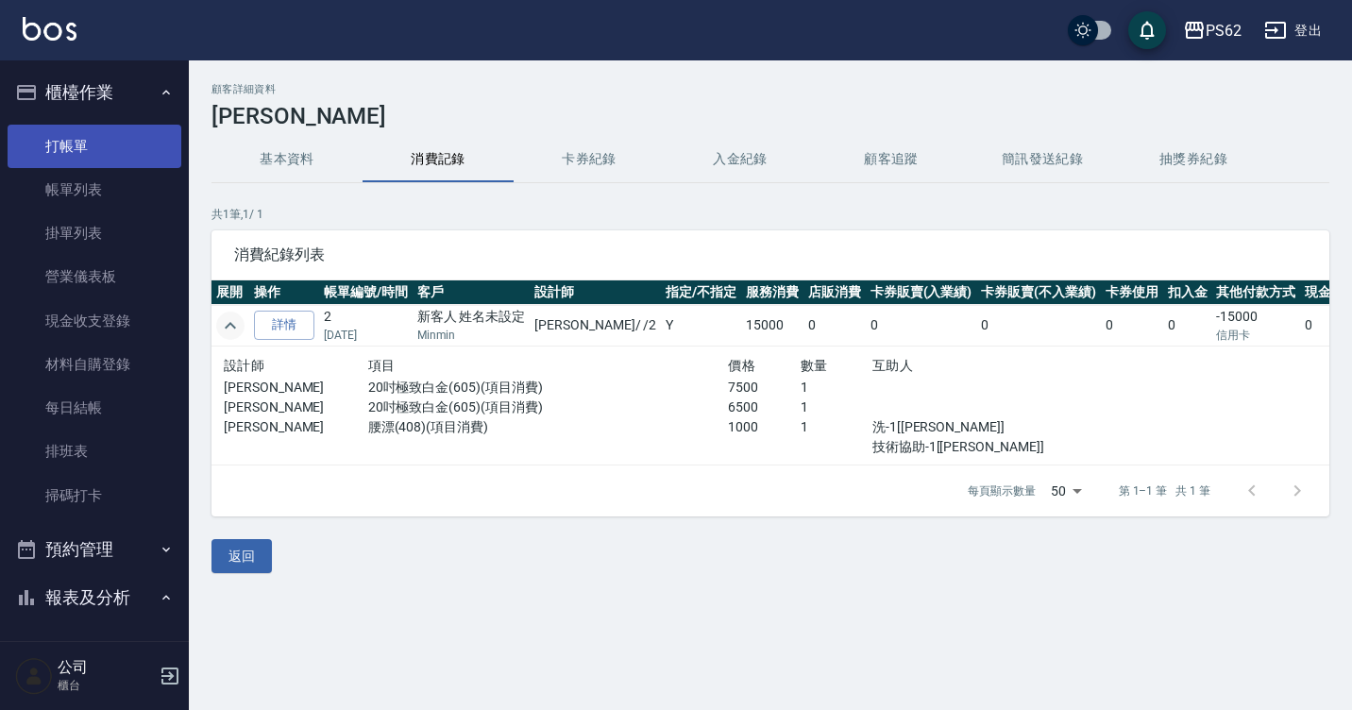
click at [115, 149] on link "打帳單" at bounding box center [95, 146] width 174 height 43
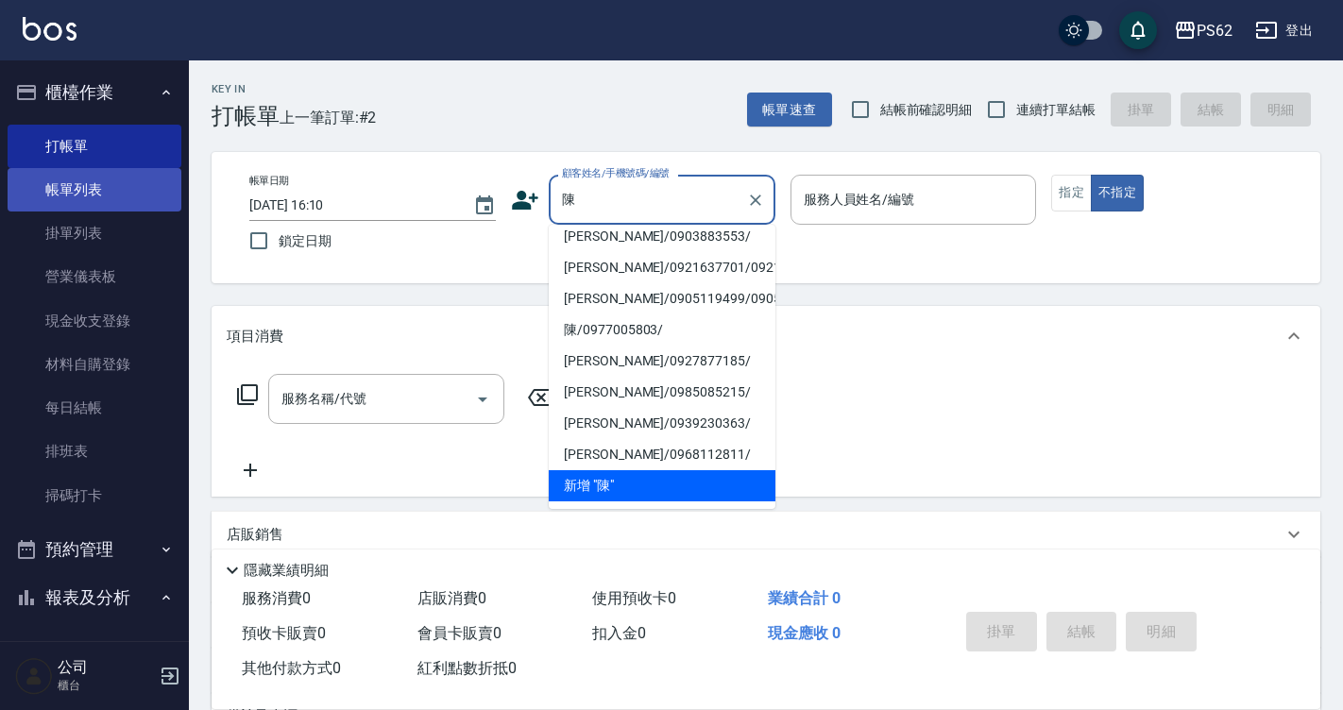
scroll to position [8, 0]
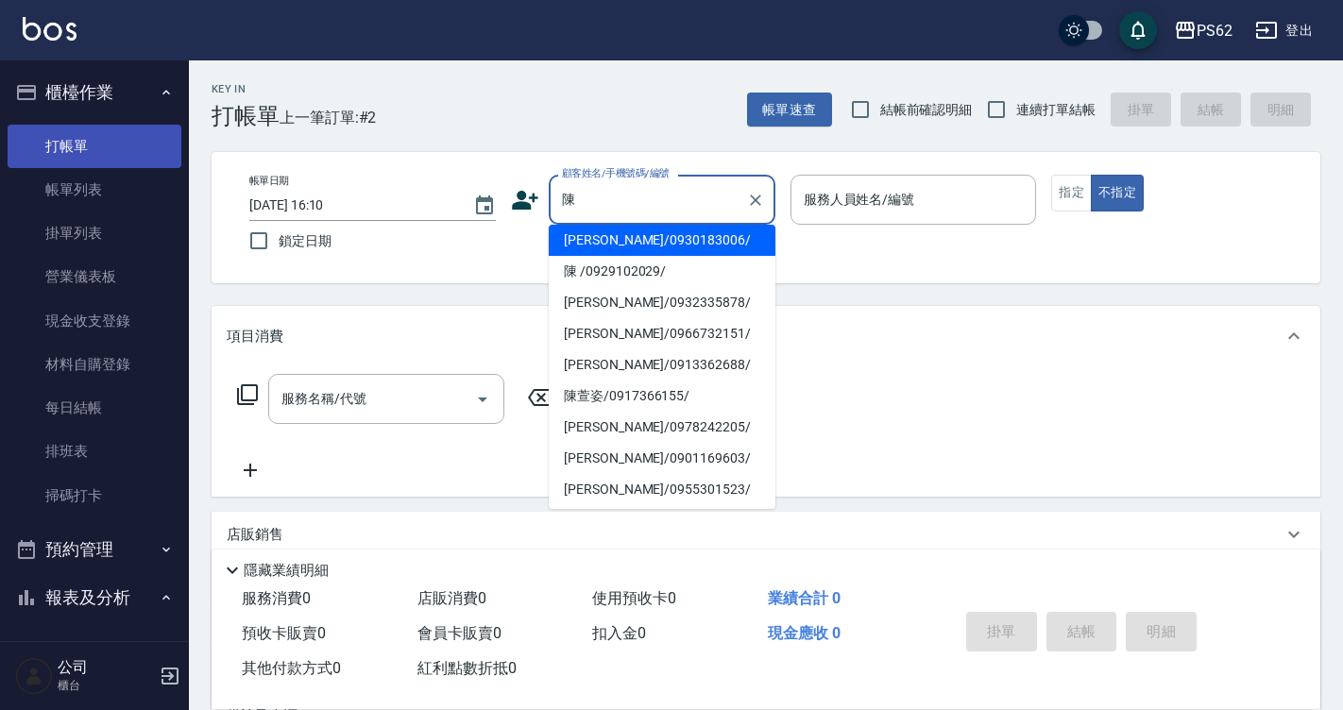
type input "[PERSON_NAME]/0930183006/"
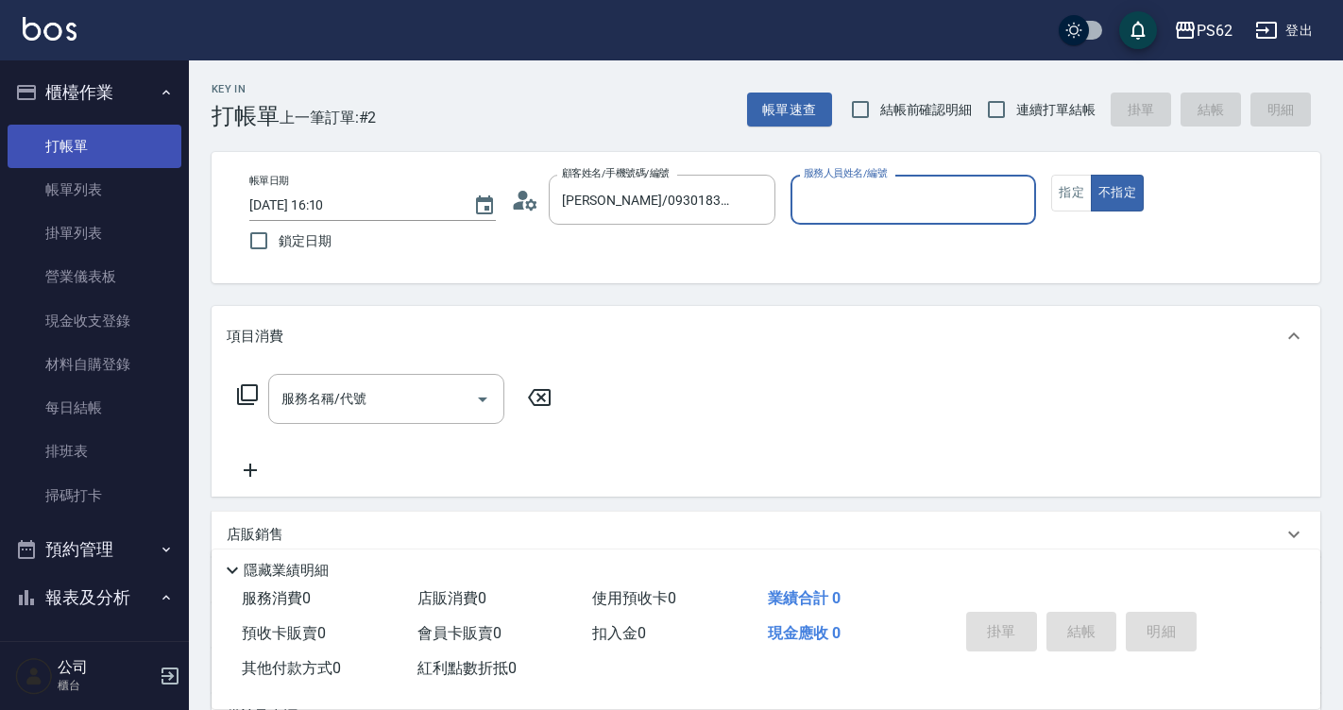
type input "[PERSON_NAME]-2"
click at [1091, 175] on button "不指定" at bounding box center [1117, 193] width 53 height 37
type button "false"
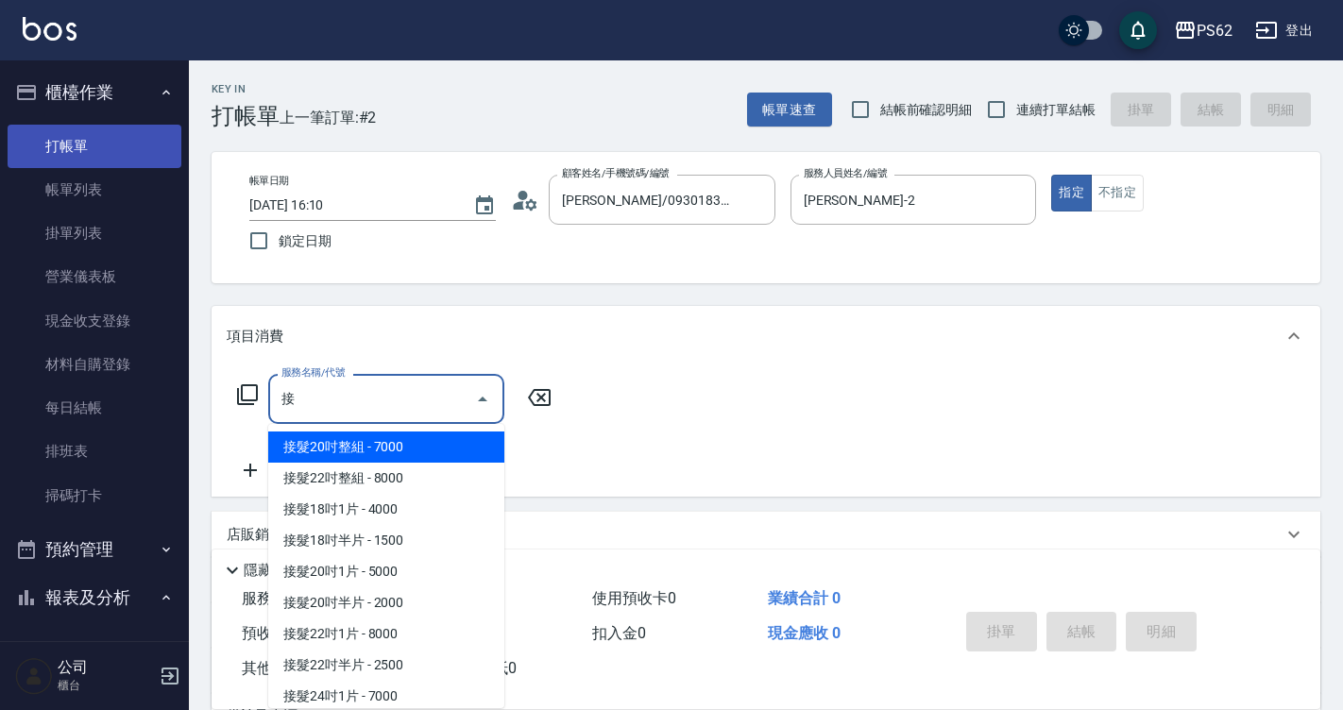
scroll to position [191, 0]
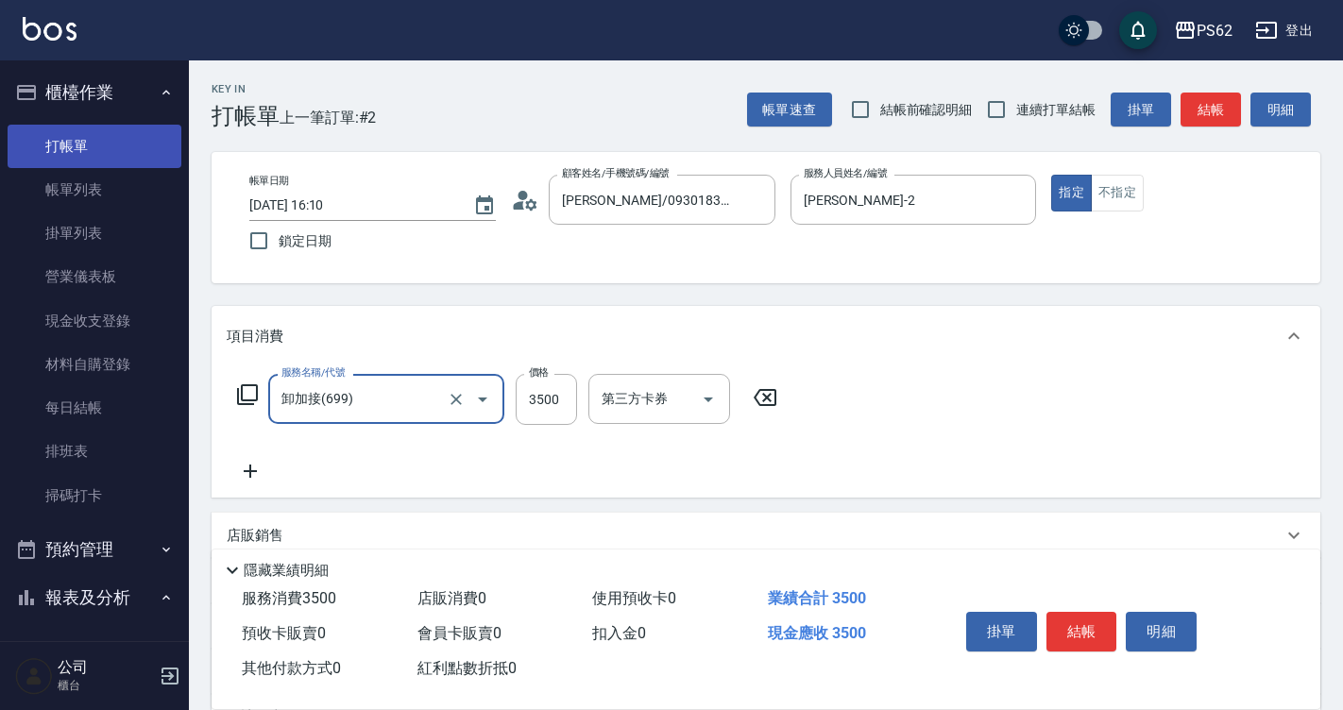
type input "卸加接(699)"
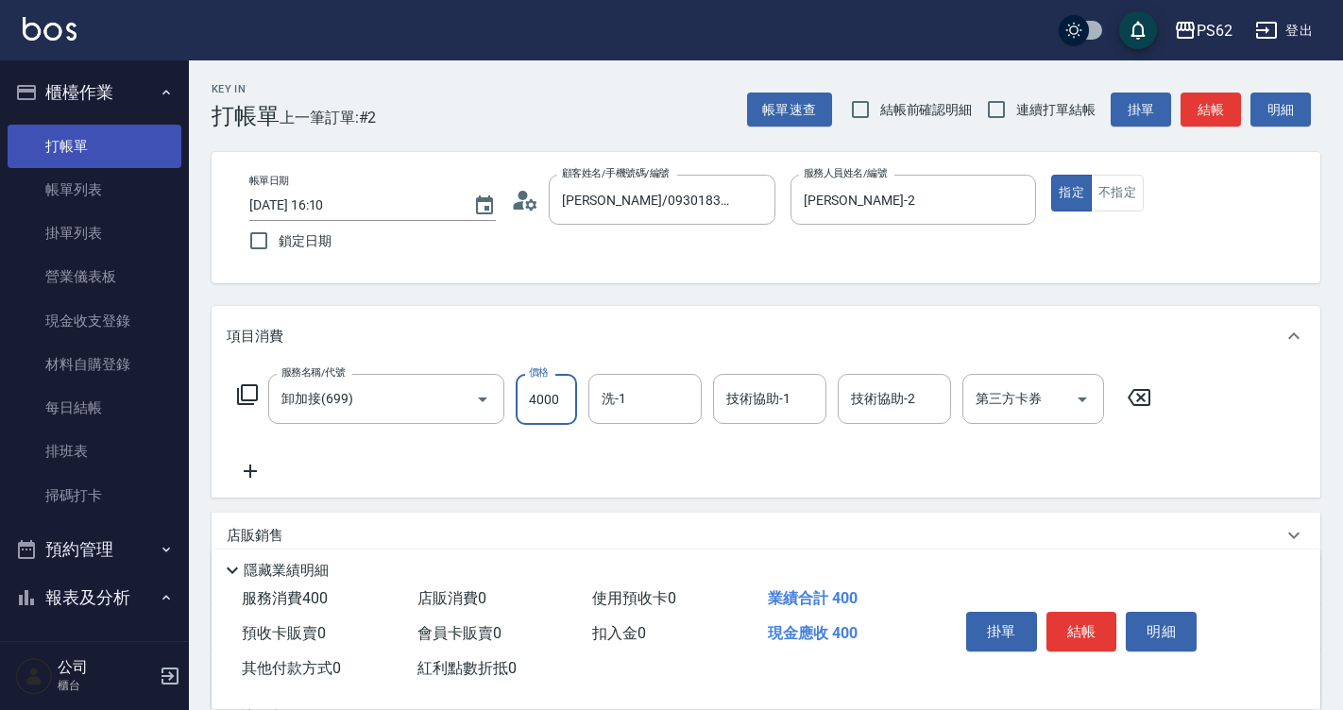
type input "4000"
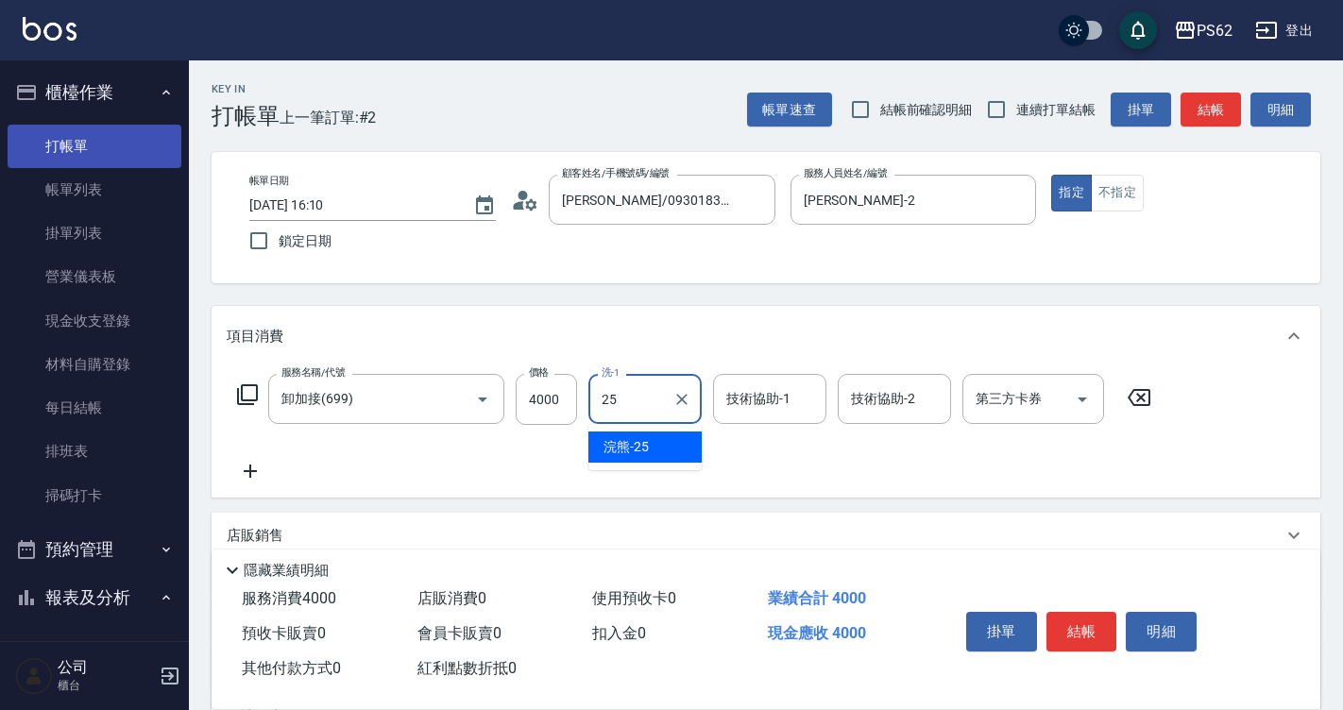
type input "浣熊-25"
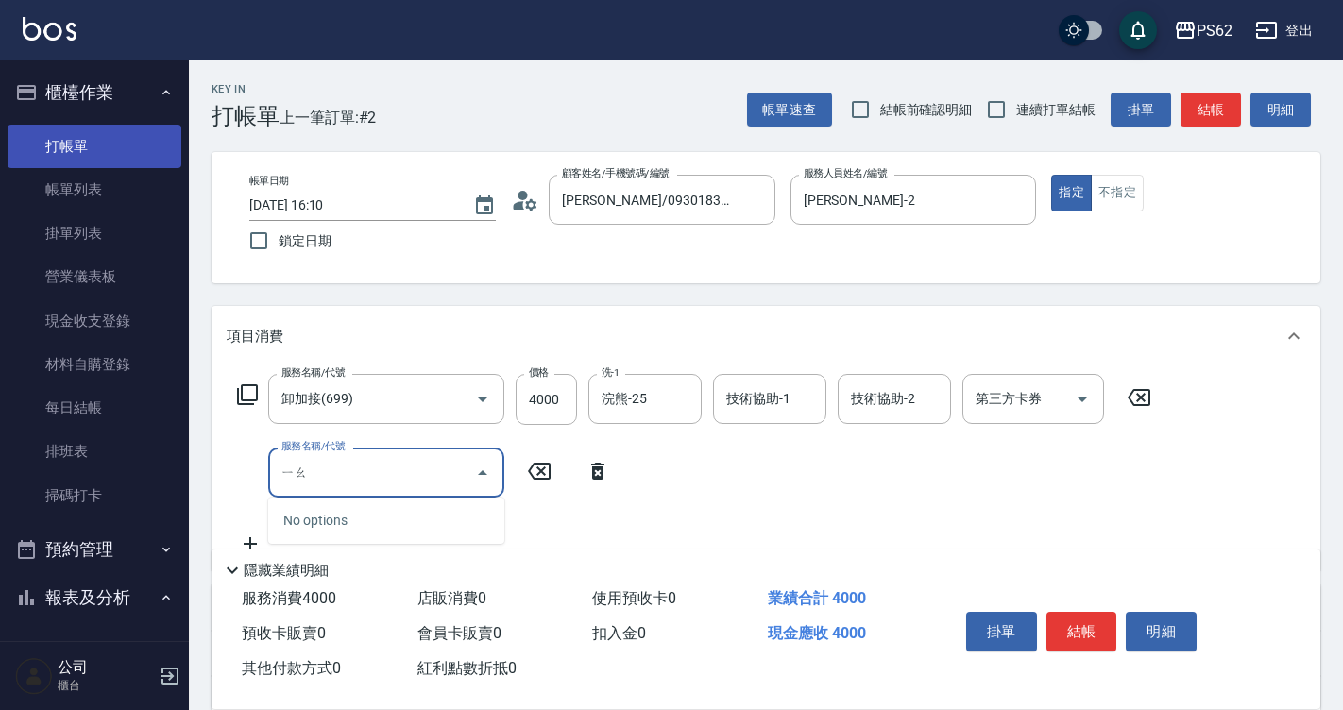
type input "邀"
type input "瞟"
type input "腰漂(408)"
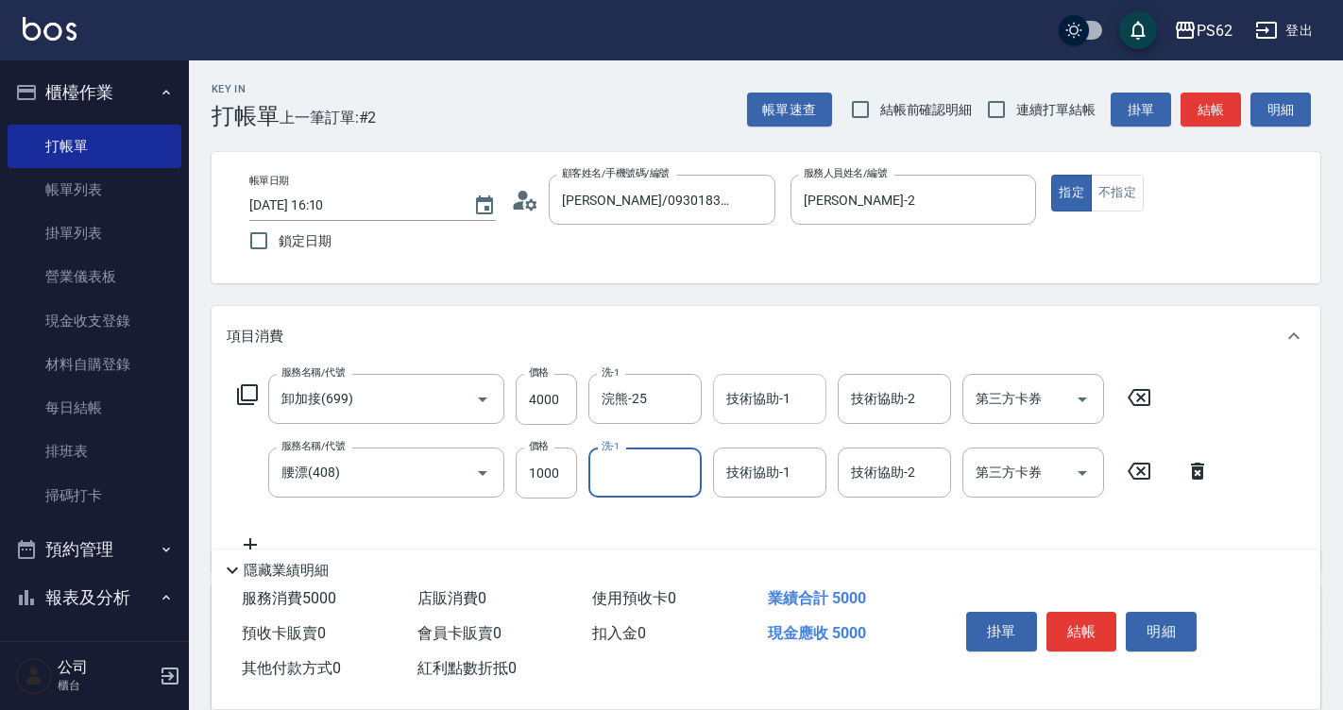
click at [737, 395] on input "技術協助-1" at bounding box center [769, 398] width 96 height 33
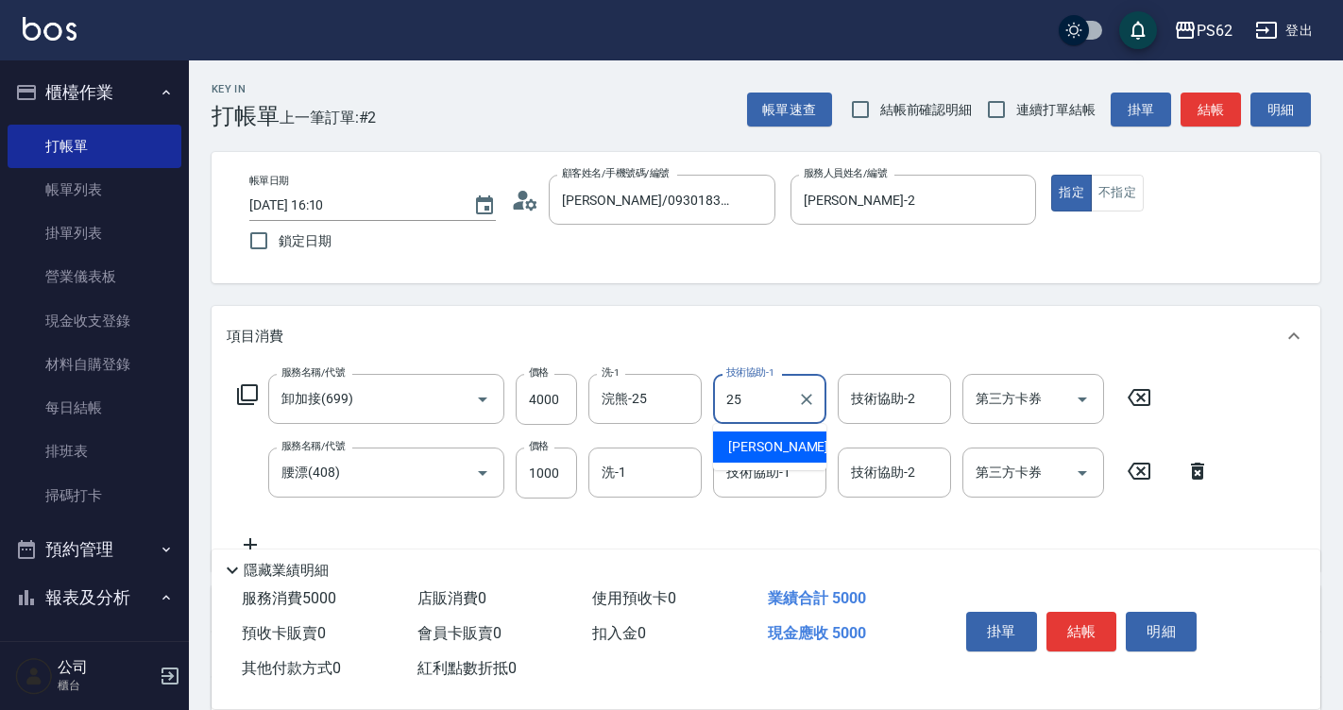
type input "浣熊-25"
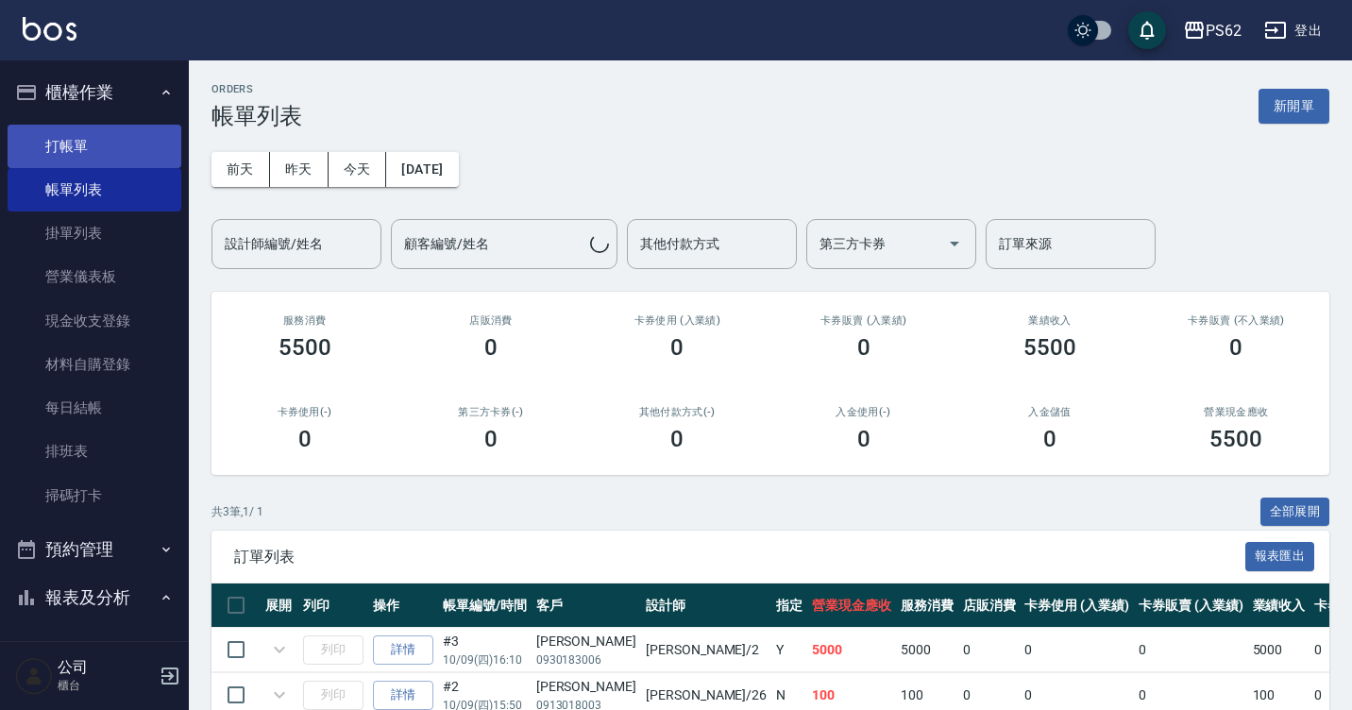
click at [96, 149] on link "打帳單" at bounding box center [95, 146] width 174 height 43
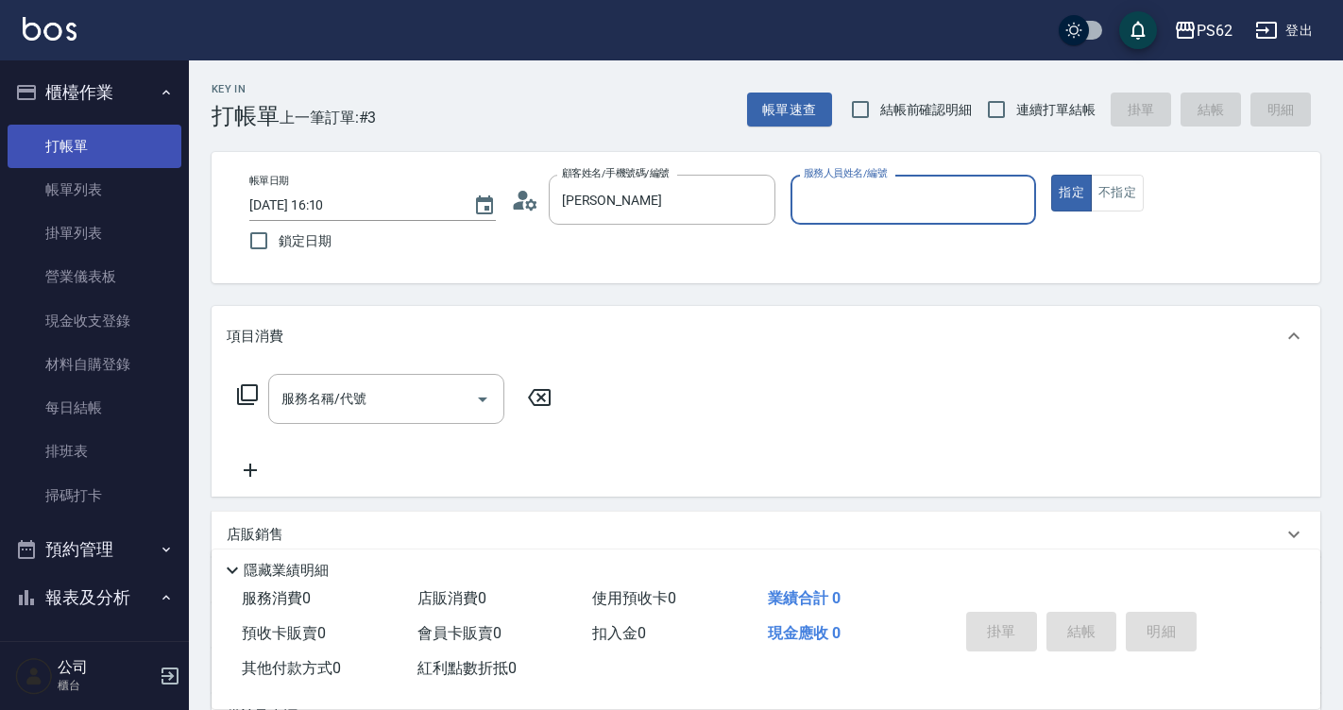
type input "[PERSON_NAME]/0938117928/"
type input "[PERSON_NAME]-2"
click at [1051, 175] on button "指定" at bounding box center [1071, 193] width 41 height 37
type button "true"
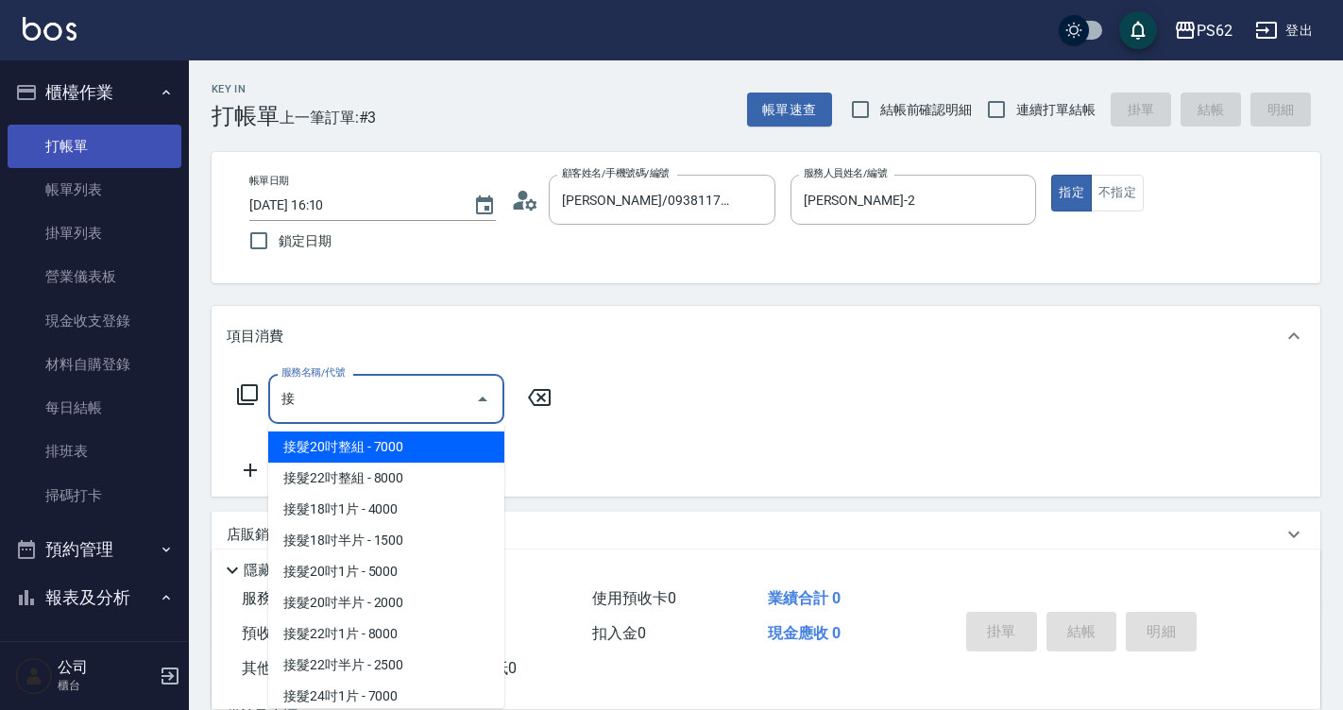
scroll to position [191, 0]
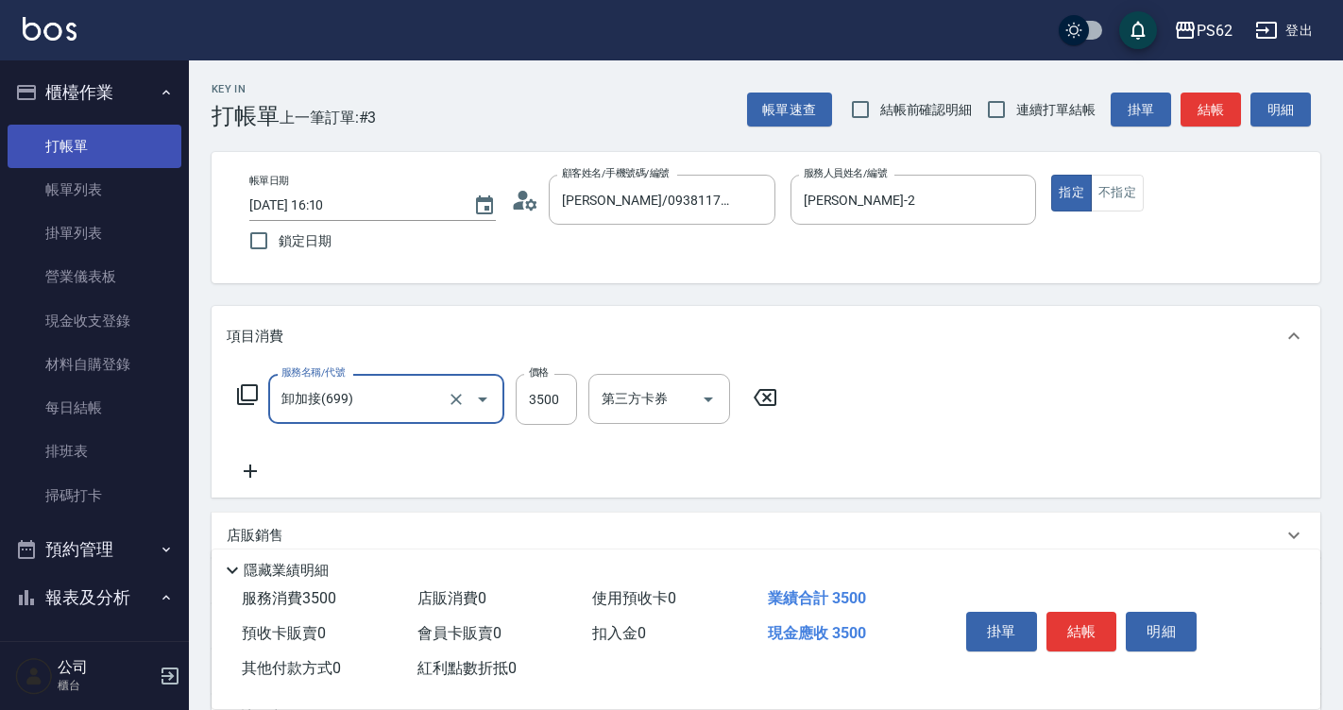
type input "卸加接(699)"
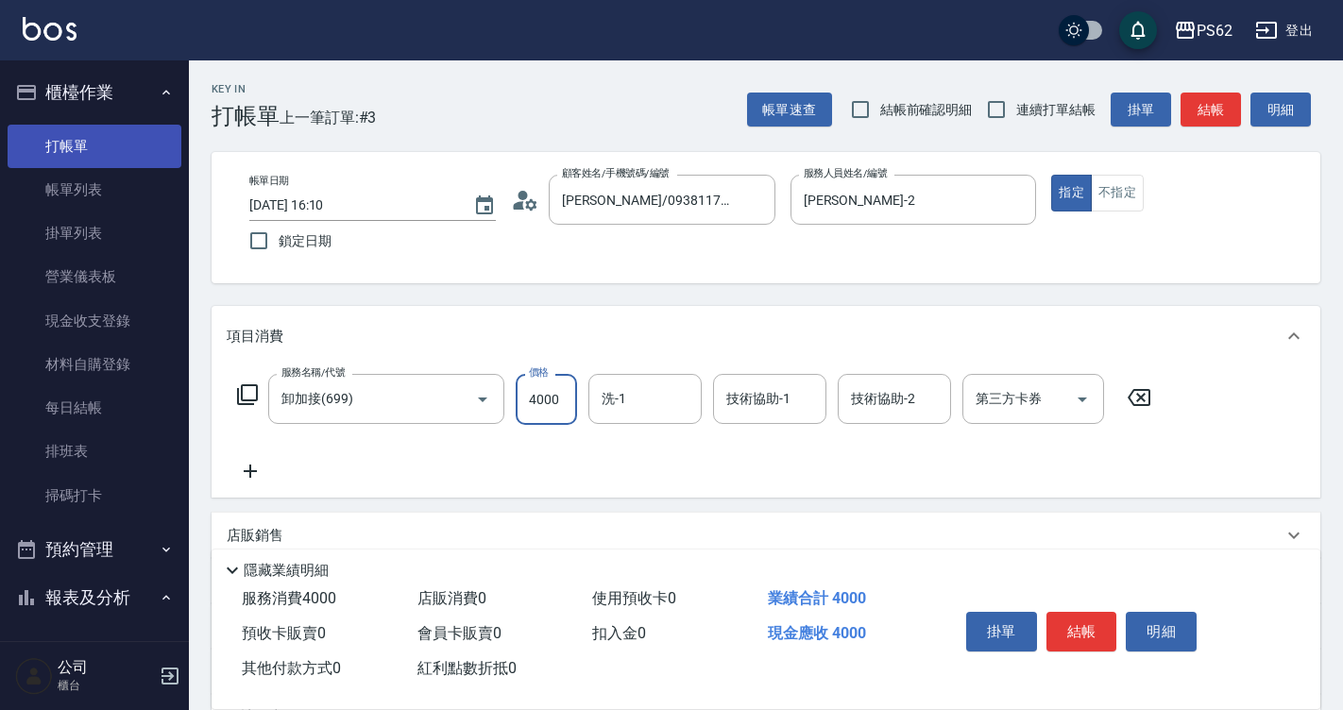
type input "4000"
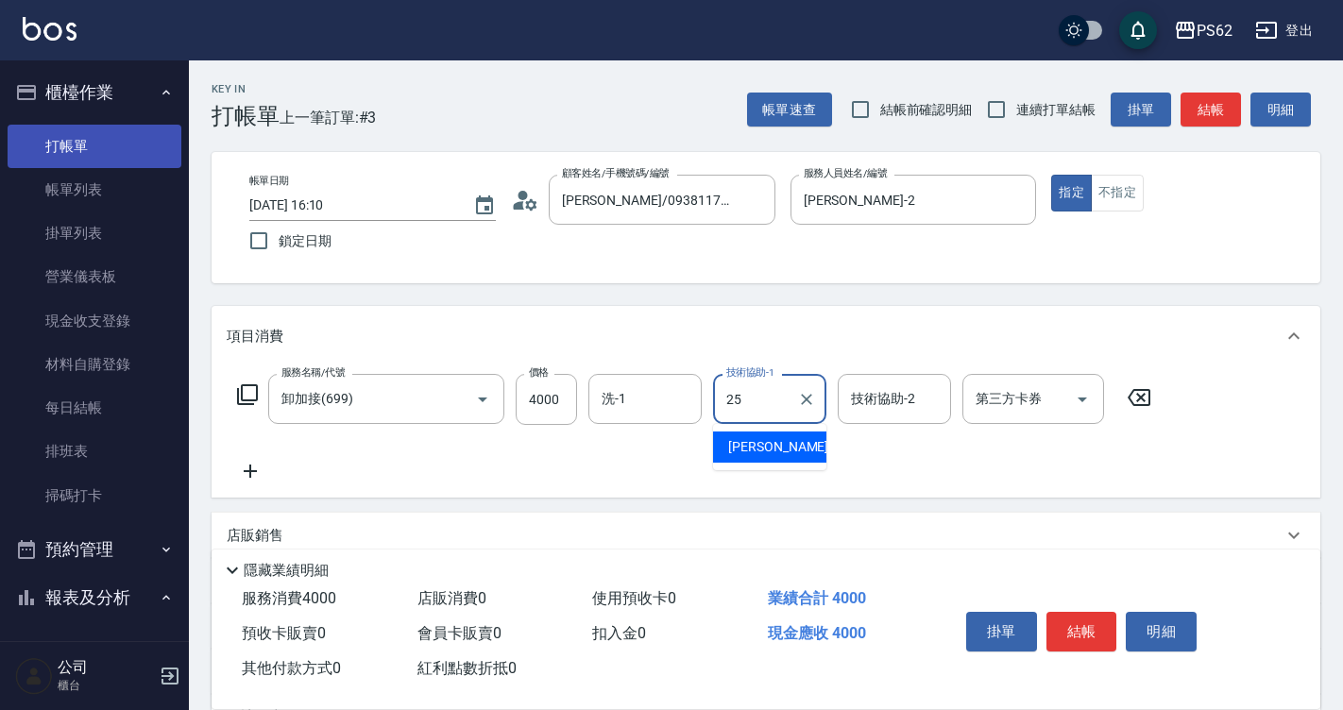
type input "浣熊-25"
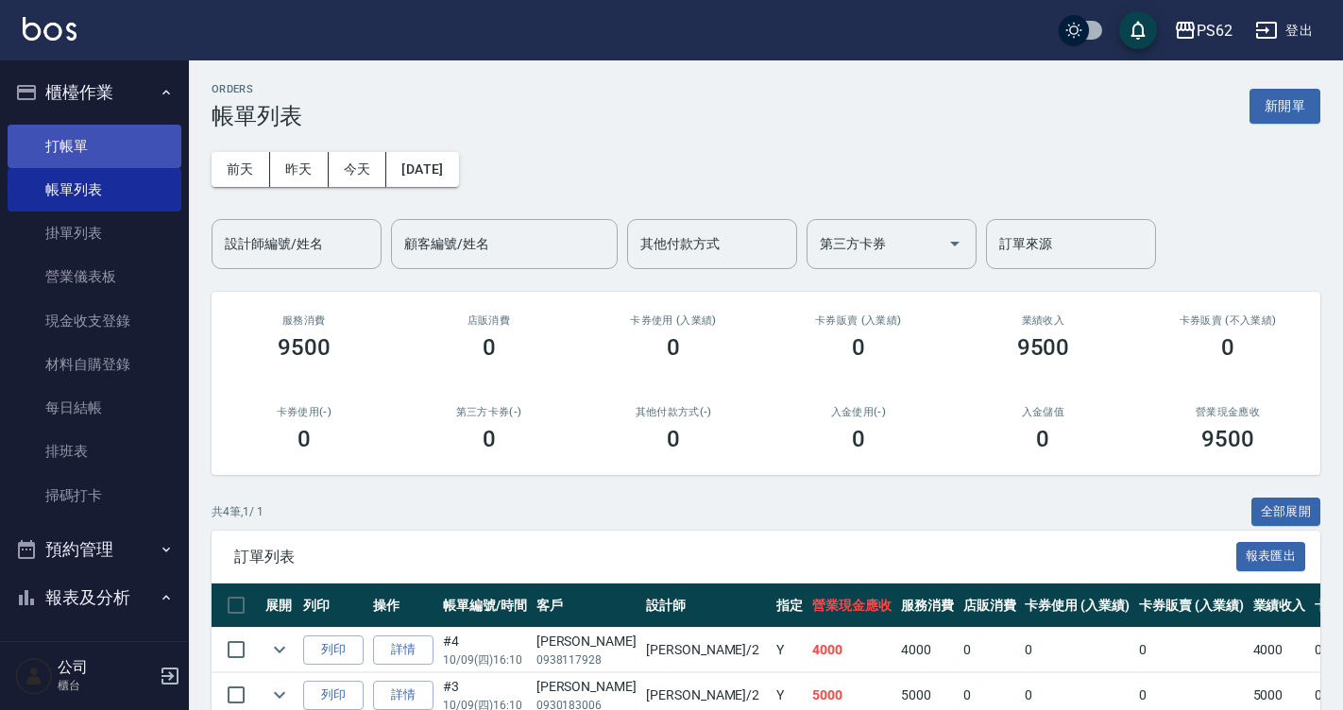
click at [100, 136] on link "打帳單" at bounding box center [95, 146] width 174 height 43
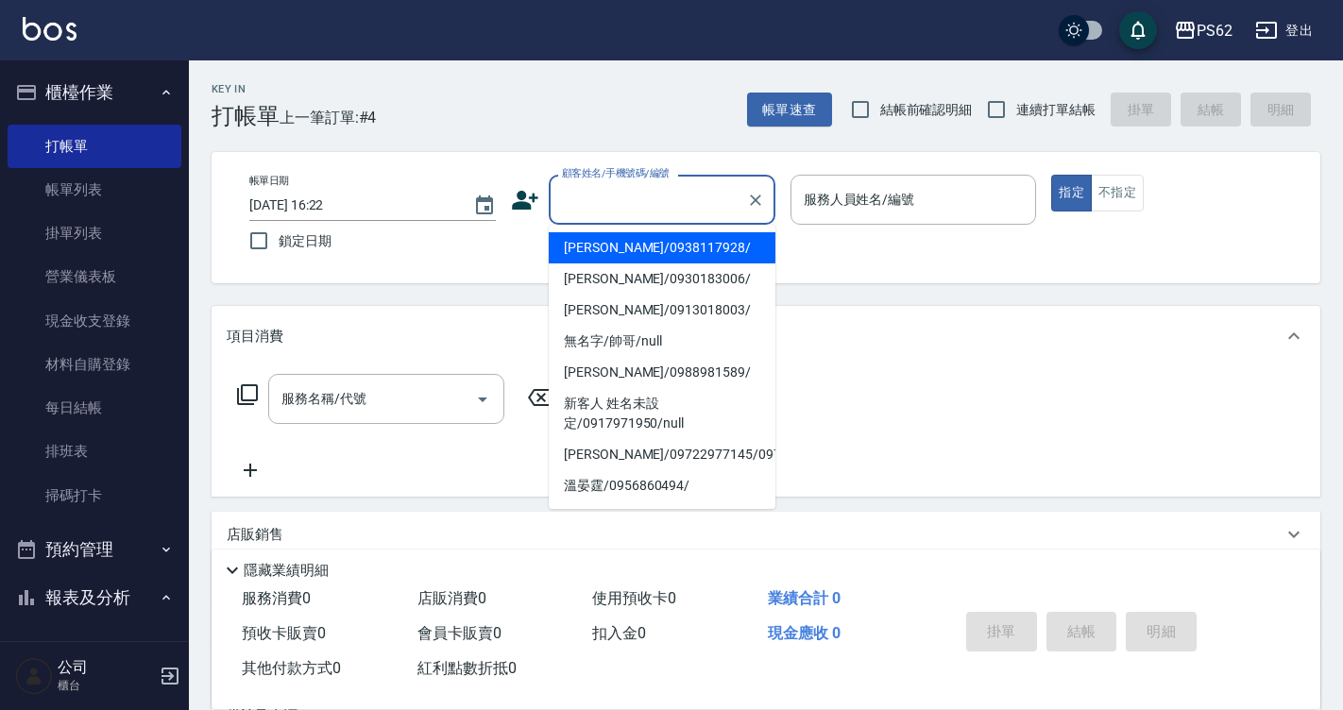
click at [597, 202] on input "顧客姓名/手機號碼/編號" at bounding box center [647, 199] width 181 height 33
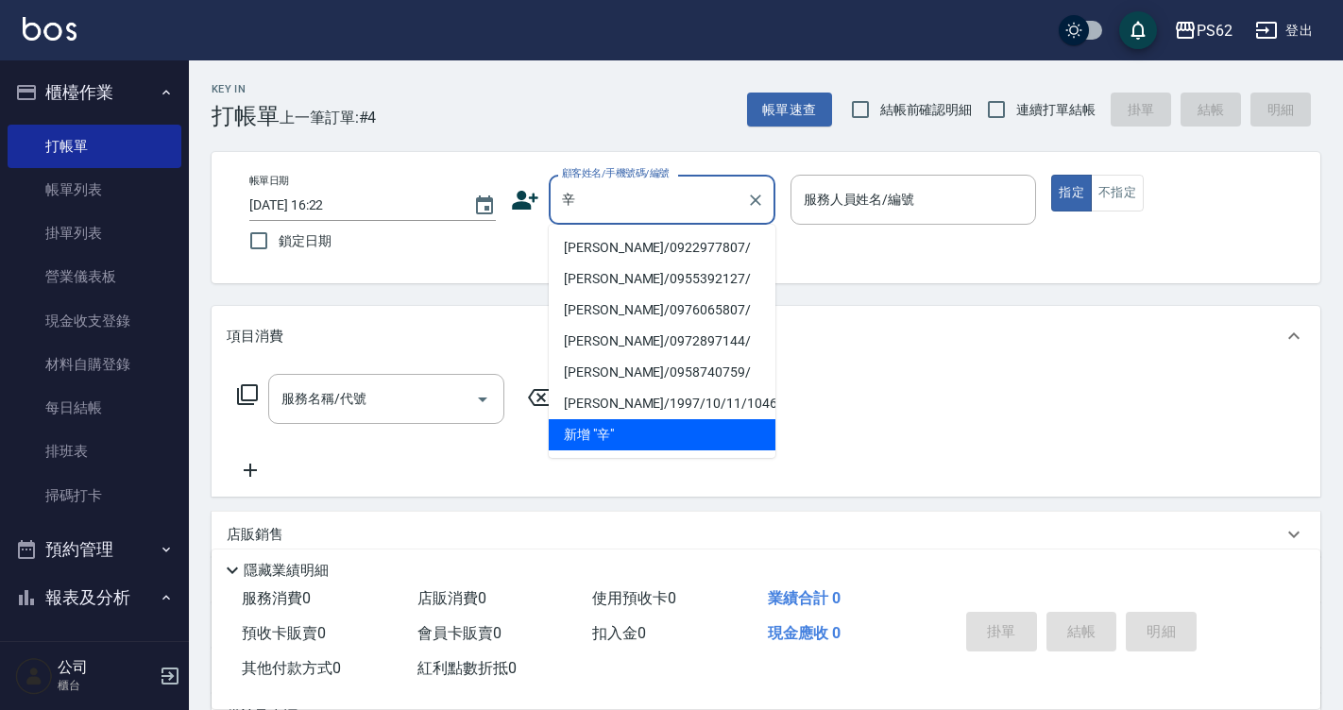
click at [625, 245] on li "[PERSON_NAME]/0922977807/" at bounding box center [662, 247] width 227 height 31
type input "[PERSON_NAME]/0922977807/"
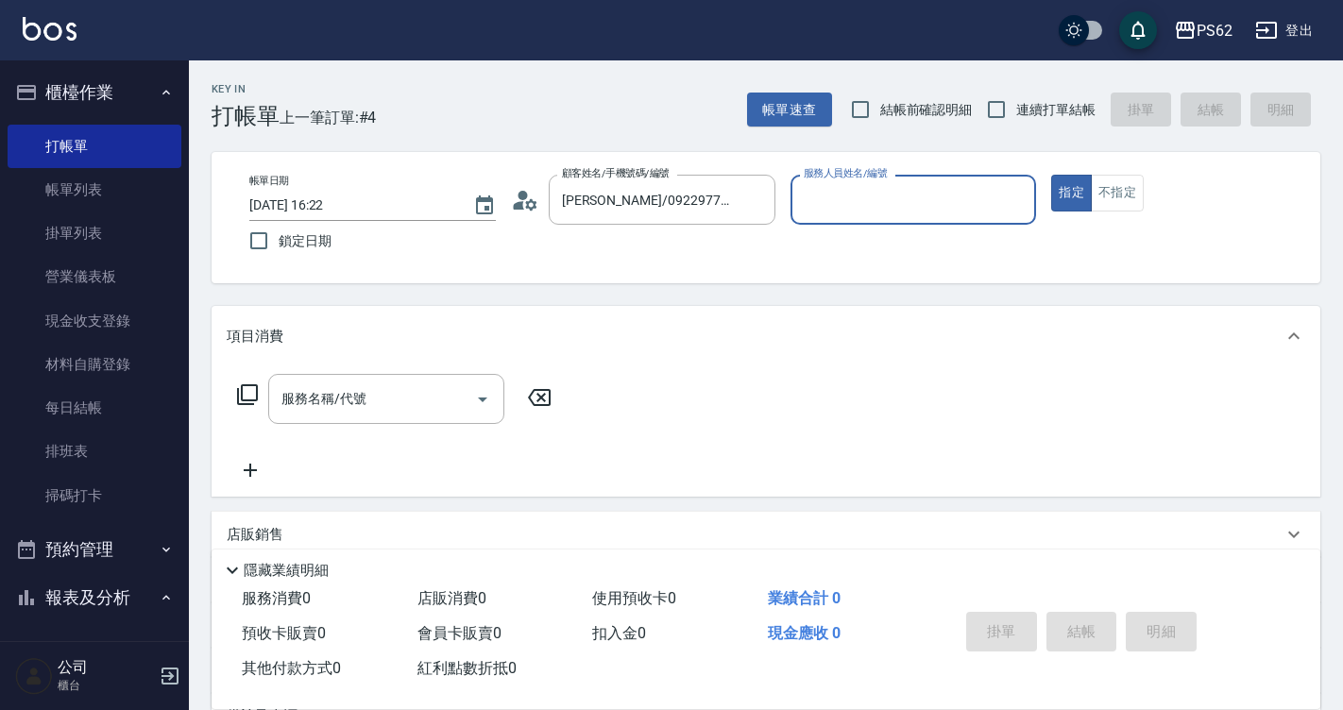
click at [868, 183] on input "服務人員姓名/編號" at bounding box center [913, 199] width 229 height 33
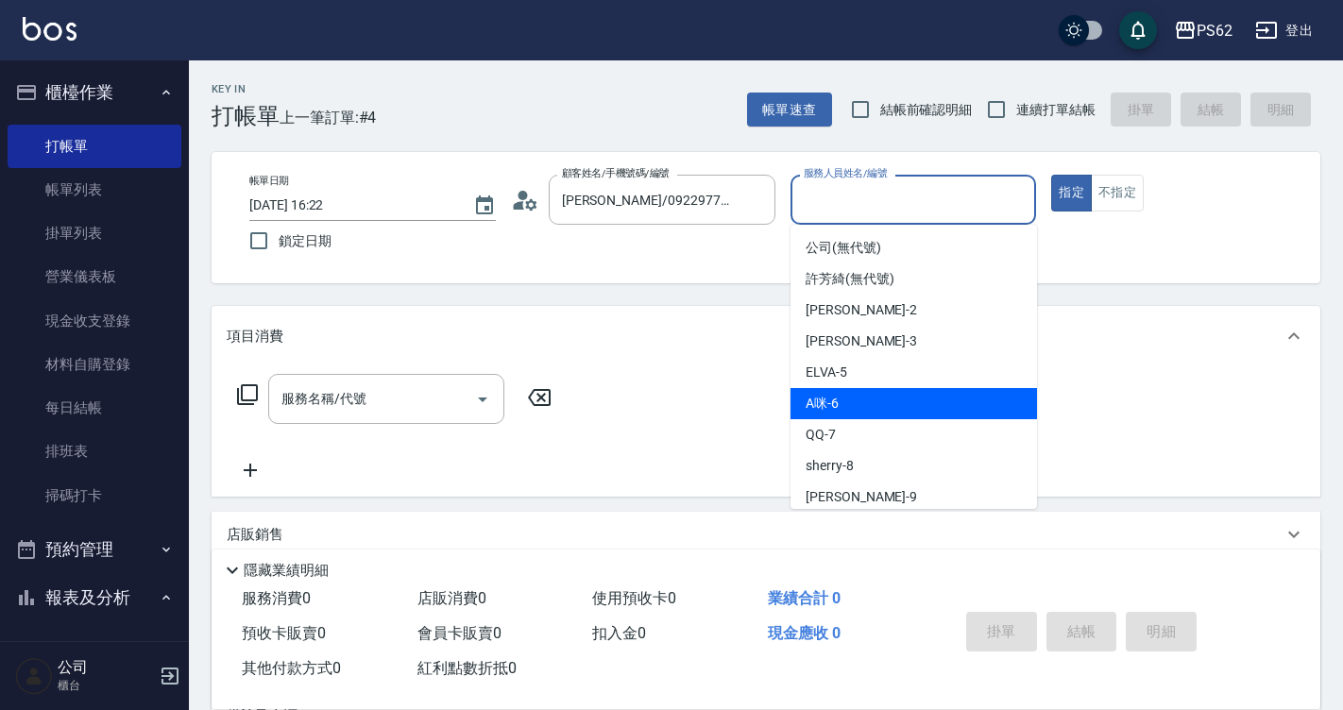
drag, startPoint x: 840, startPoint y: 407, endPoint x: 833, endPoint y: 400, distance: 10.0
click at [840, 406] on div "A咪 -6" at bounding box center [913, 403] width 246 height 31
type input "A咪-6"
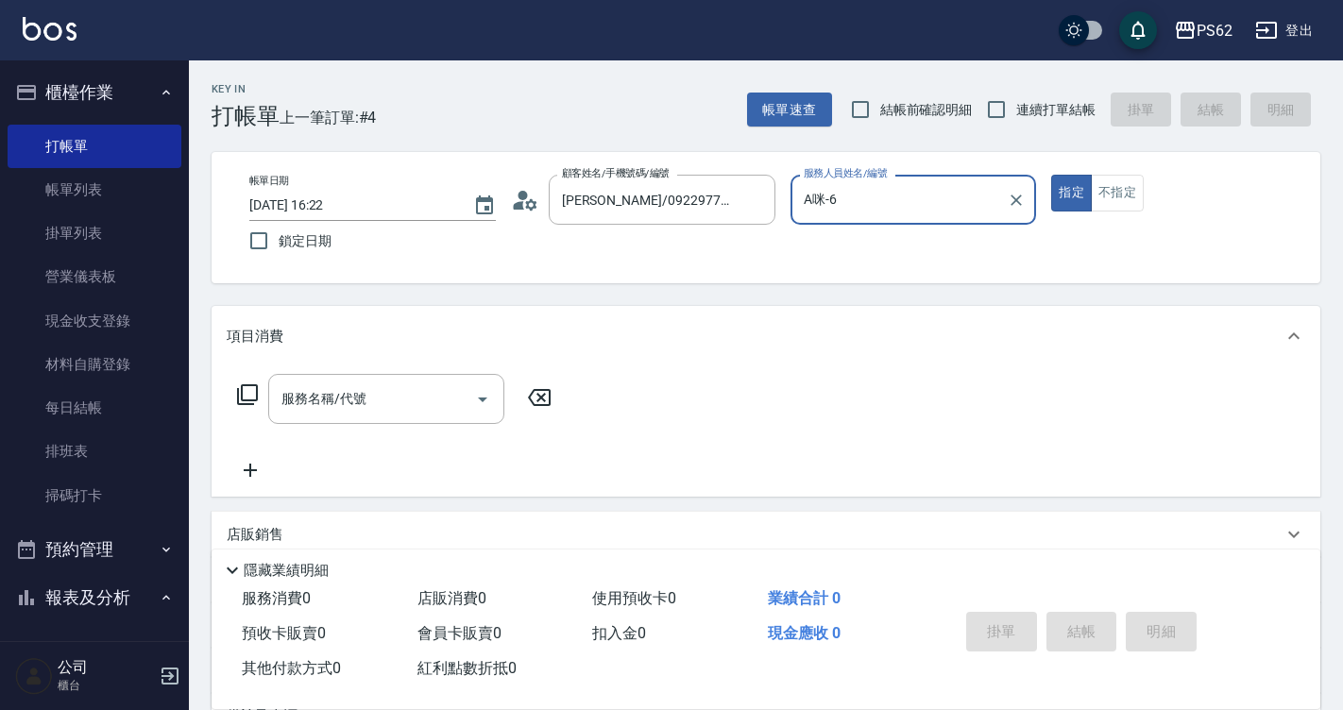
click at [250, 390] on icon at bounding box center [247, 394] width 23 height 23
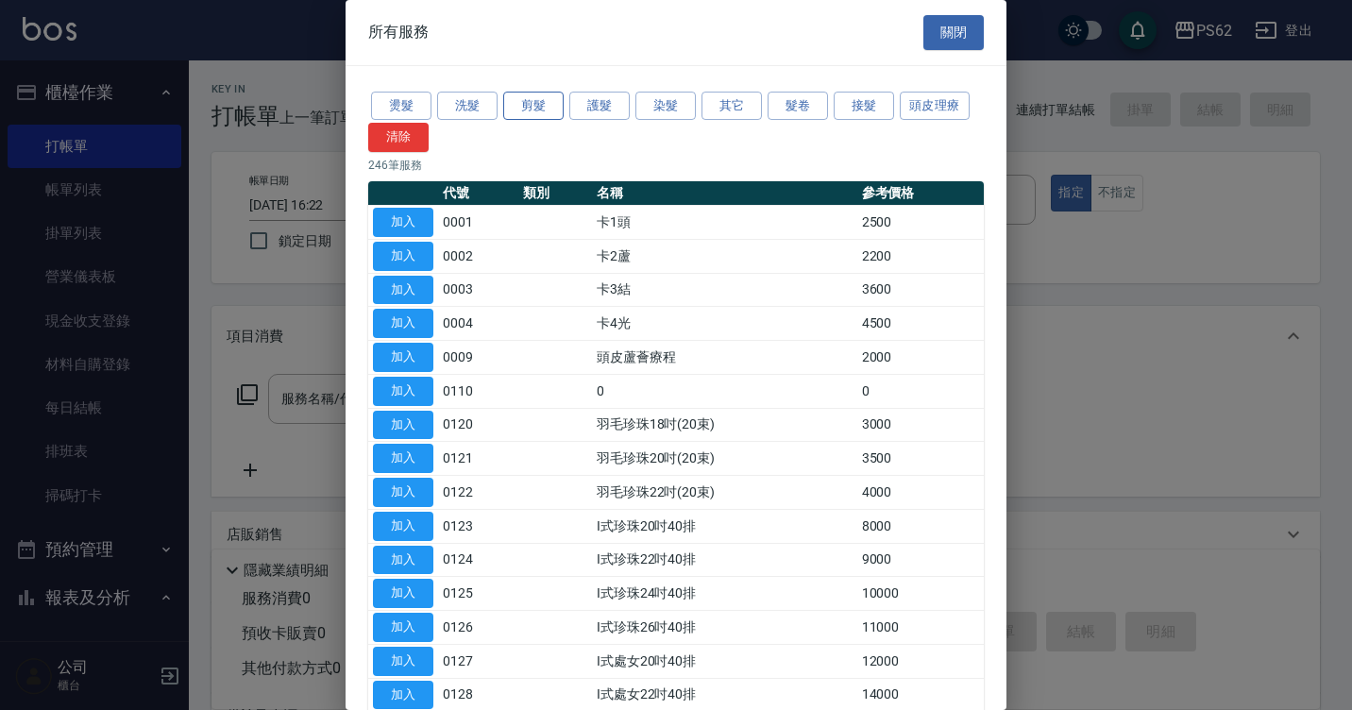
click at [545, 94] on button "剪髮" at bounding box center [533, 106] width 60 height 29
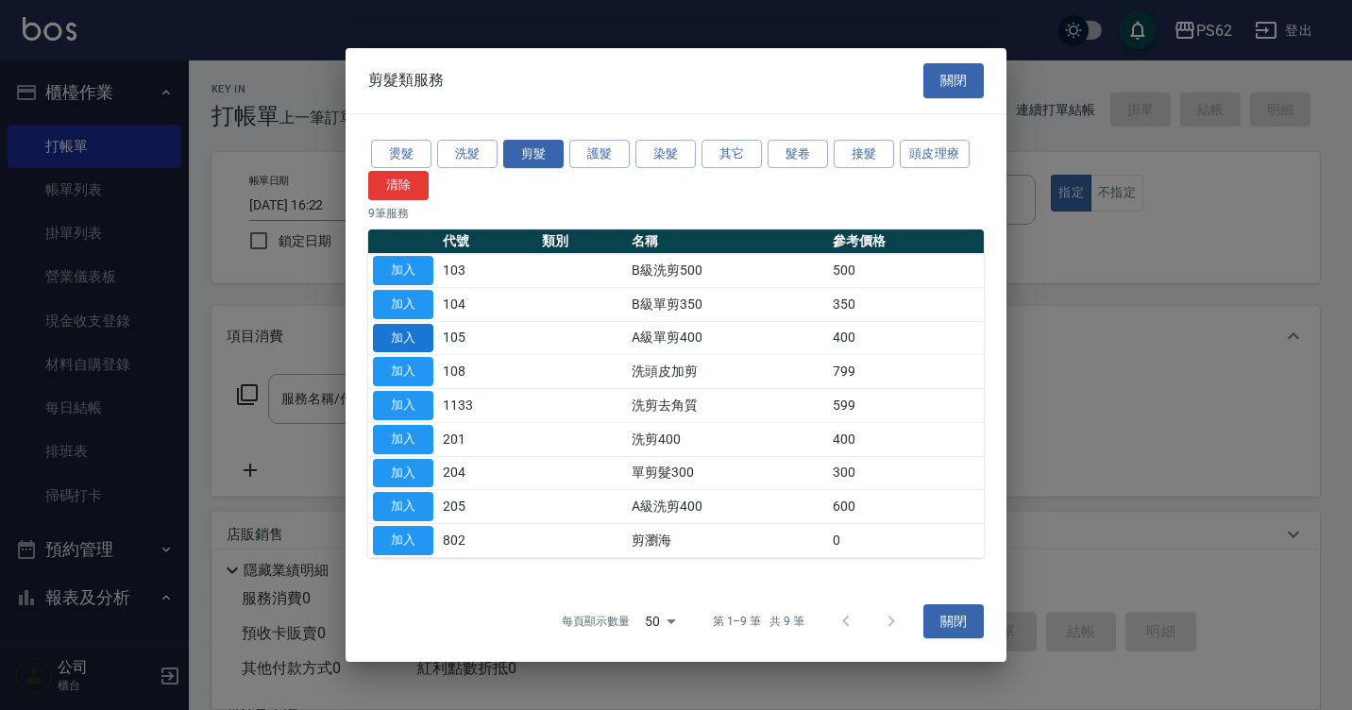
drag, startPoint x: 424, startPoint y: 341, endPoint x: 510, endPoint y: 413, distance: 112.0
click at [424, 340] on button "加入" at bounding box center [403, 338] width 60 height 29
type input "A級單剪400(105)"
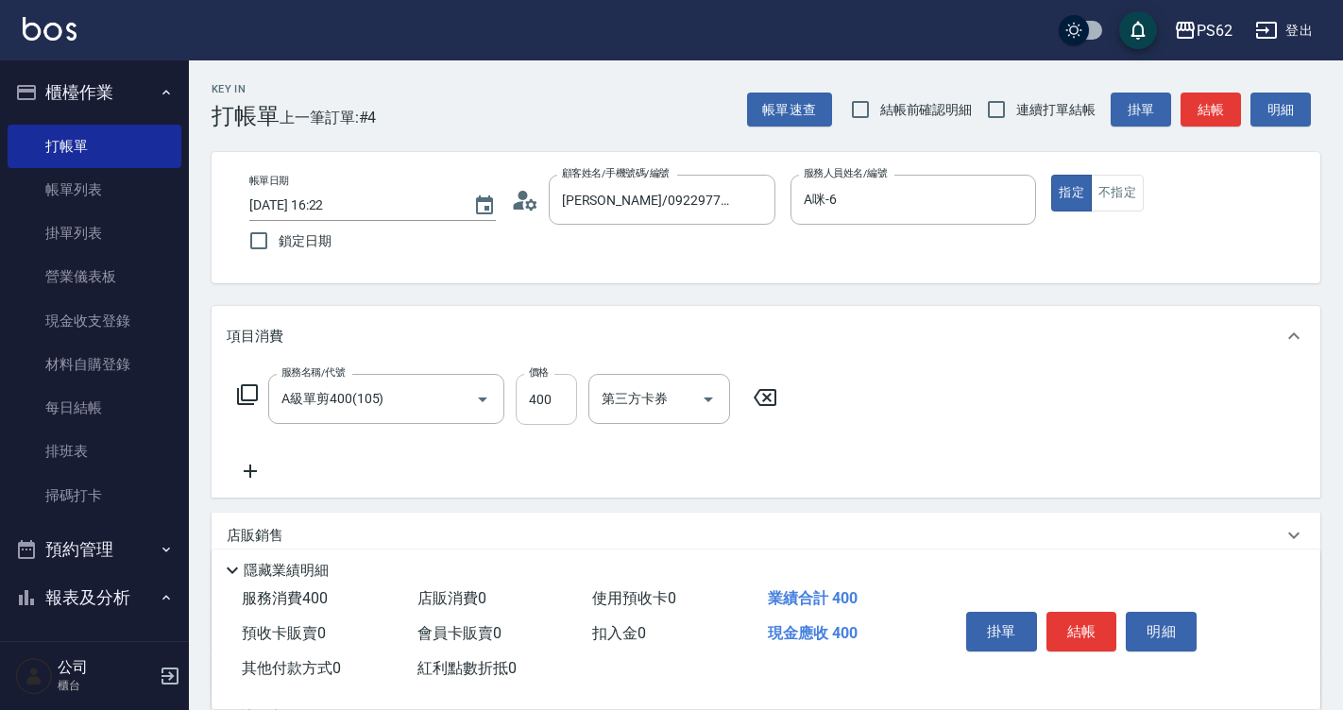
click at [551, 400] on input "400" at bounding box center [546, 399] width 61 height 51
type input "500"
click at [1155, 496] on div "服務名稱/代號 A級單剪400(105) 服務名稱/代號 價格 500 價格 第三方卡券 第三方卡券" at bounding box center [766, 431] width 1109 height 131
click at [1063, 612] on button "結帳" at bounding box center [1081, 632] width 71 height 40
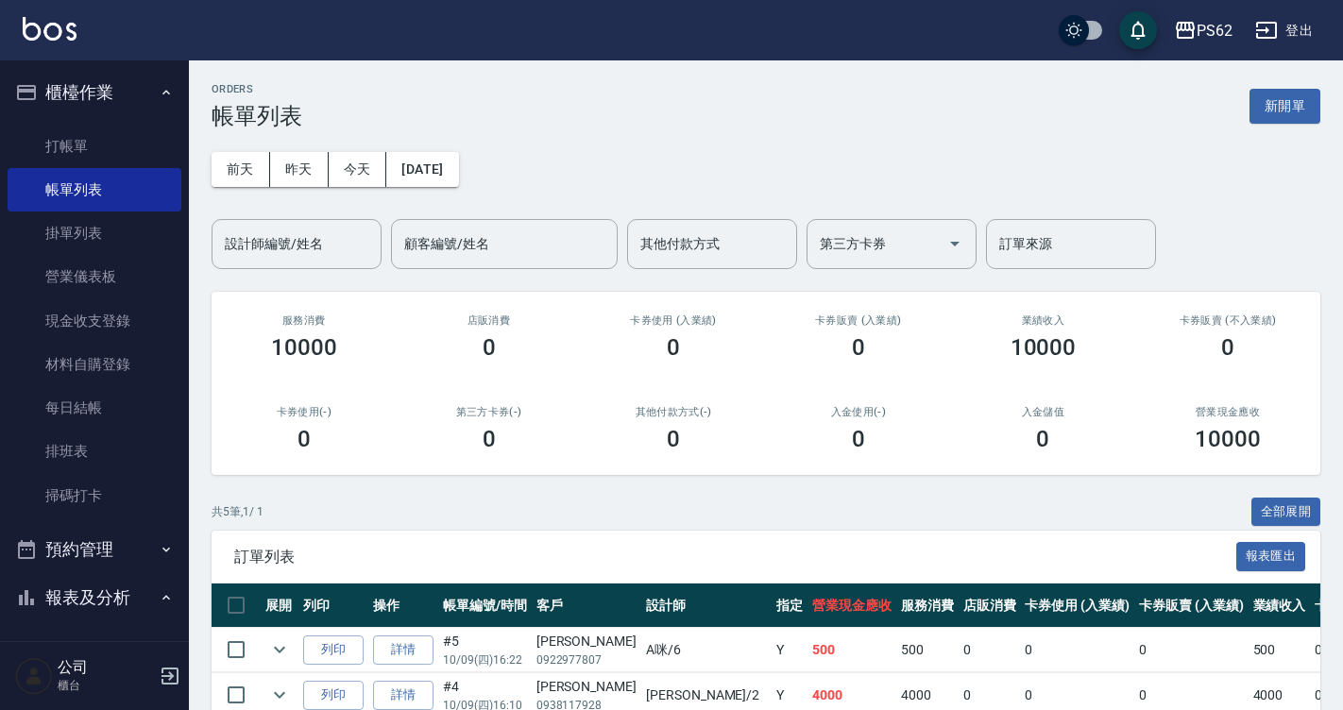
click at [728, 381] on div "卡券使用 (入業績) 0" at bounding box center [673, 338] width 185 height 92
click at [76, 138] on link "打帳單" at bounding box center [95, 146] width 174 height 43
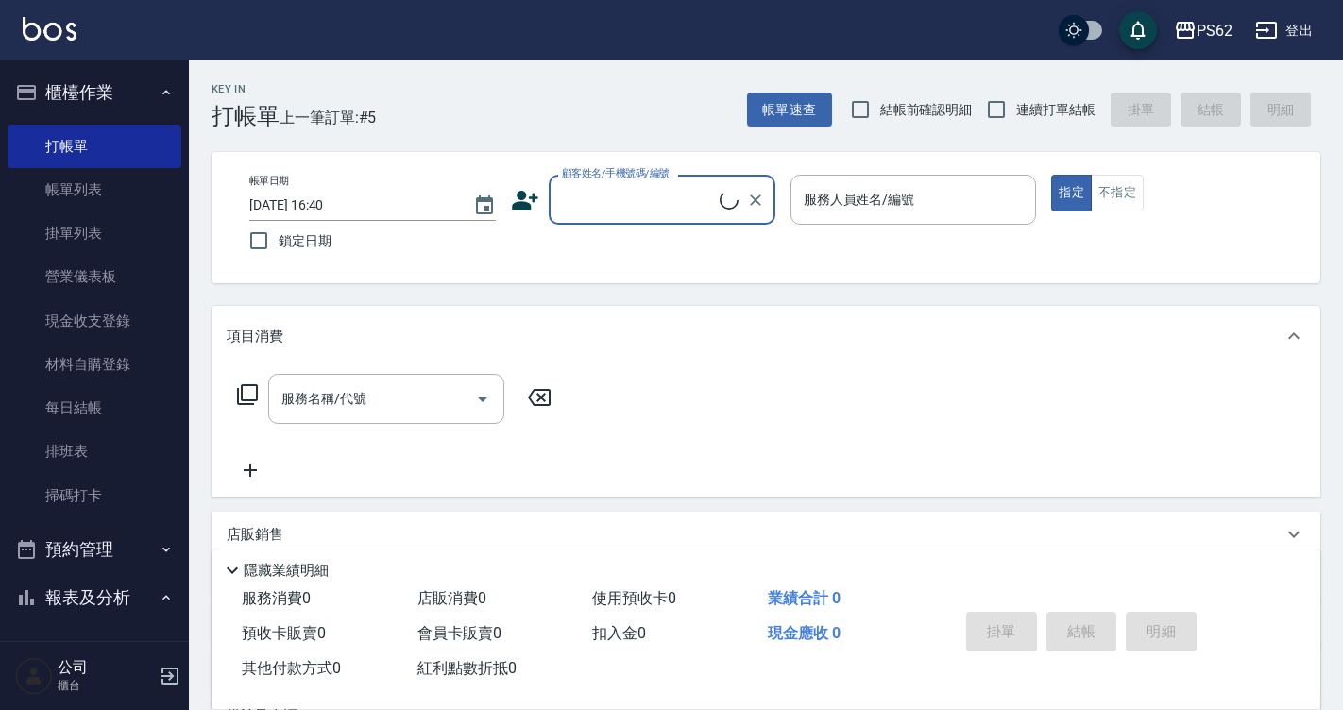
click at [658, 207] on input "顧客姓名/手機號碼/編號" at bounding box center [638, 199] width 162 height 33
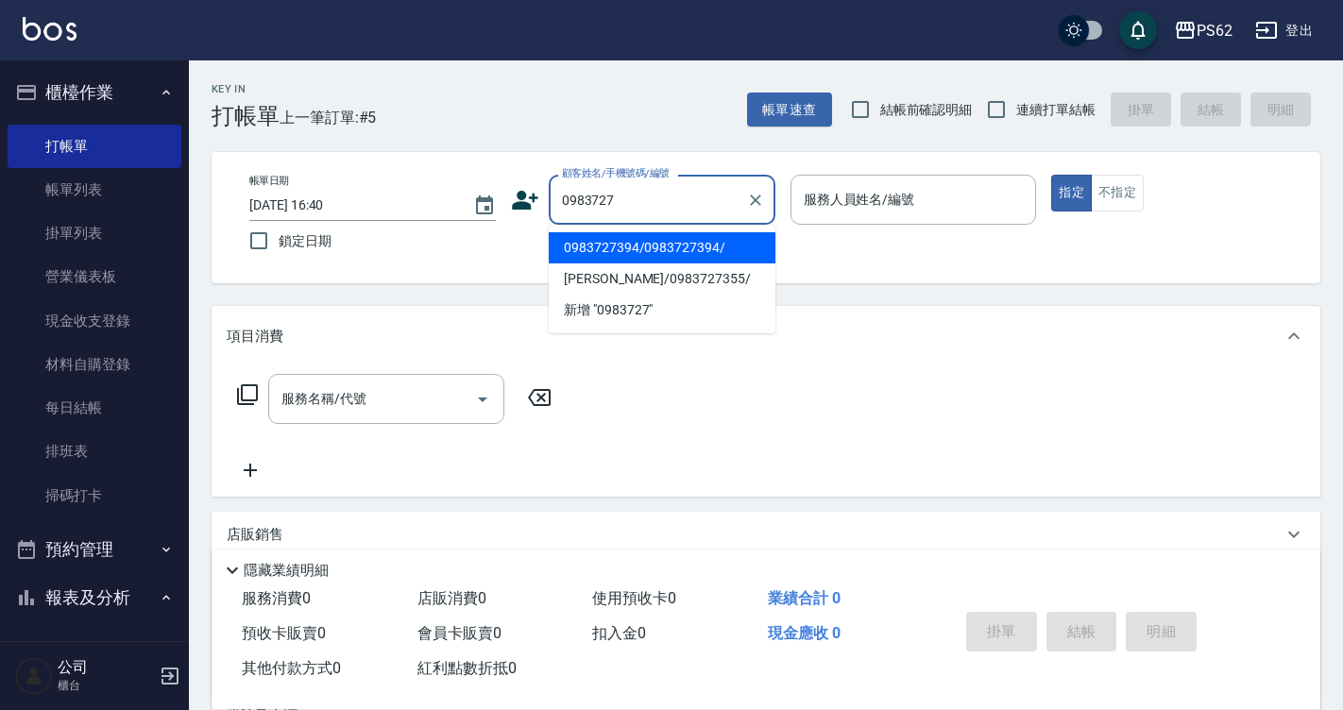
click at [652, 200] on input "0983727" at bounding box center [647, 199] width 181 height 33
type input "0"
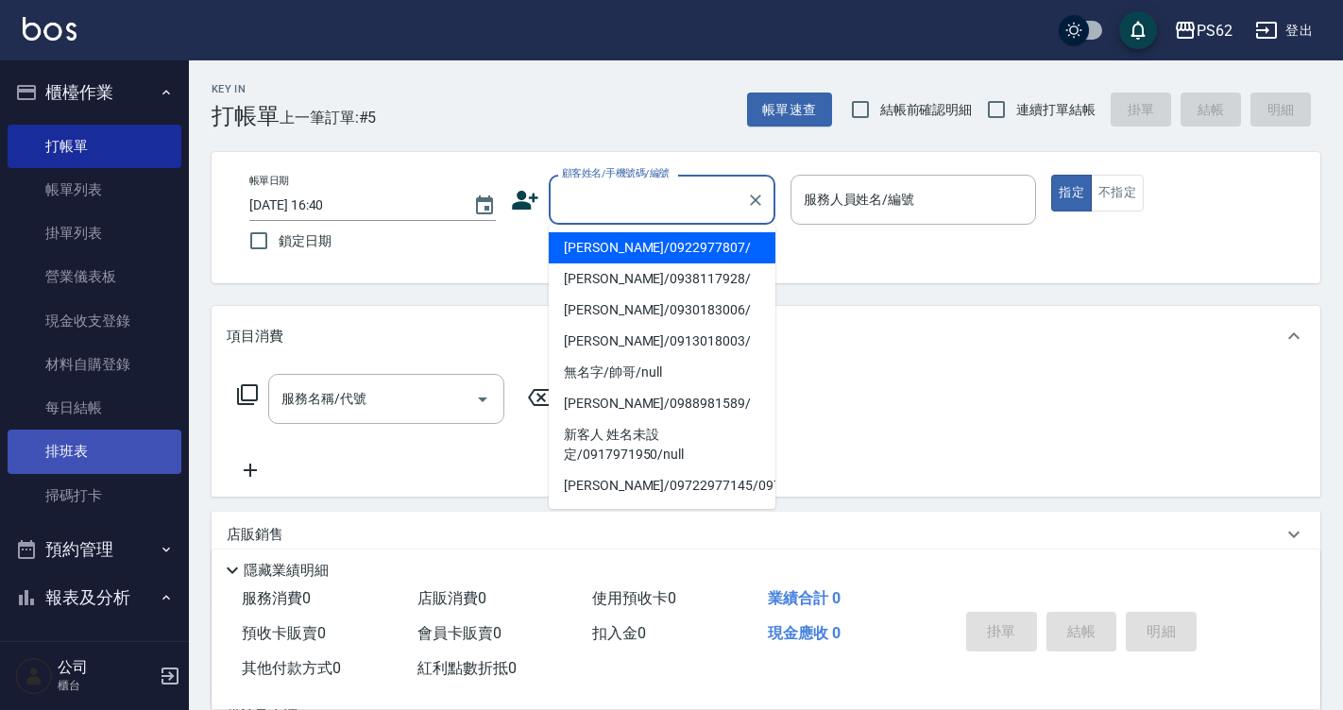
click at [85, 454] on link "排班表" at bounding box center [95, 451] width 174 height 43
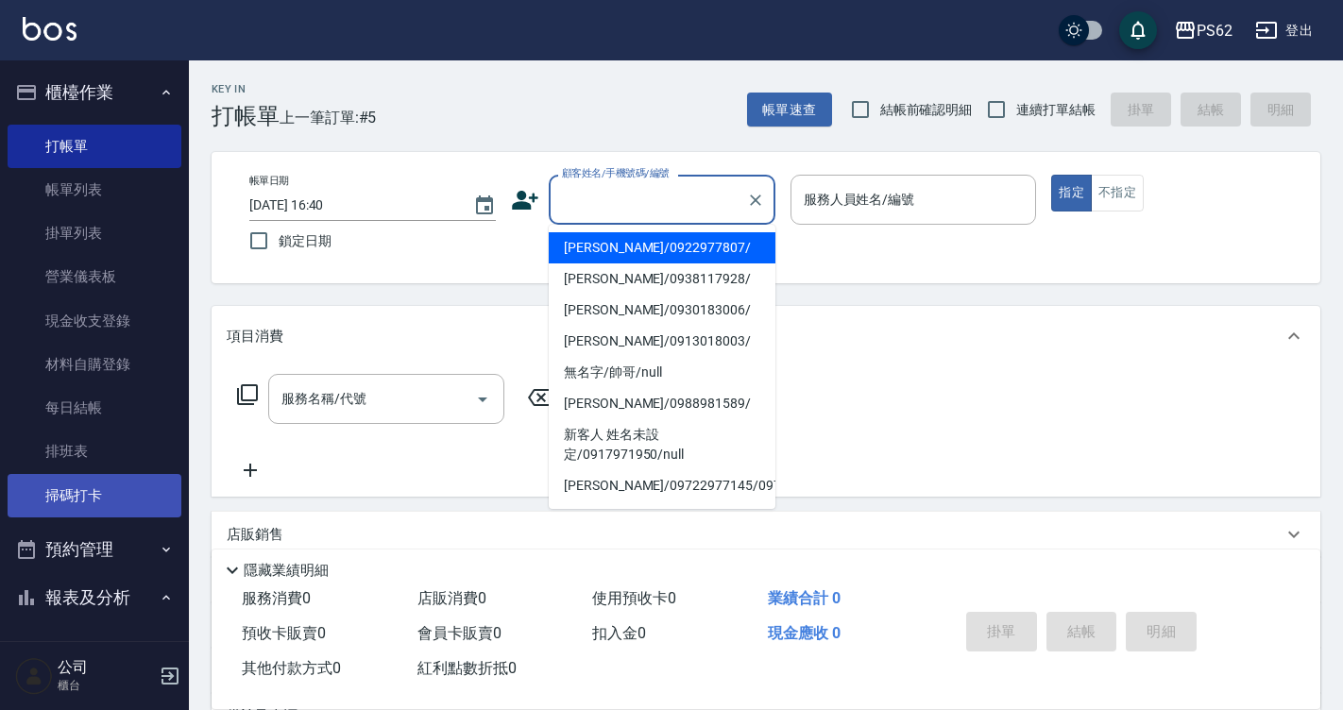
click at [78, 490] on link "掃碼打卡" at bounding box center [95, 495] width 174 height 43
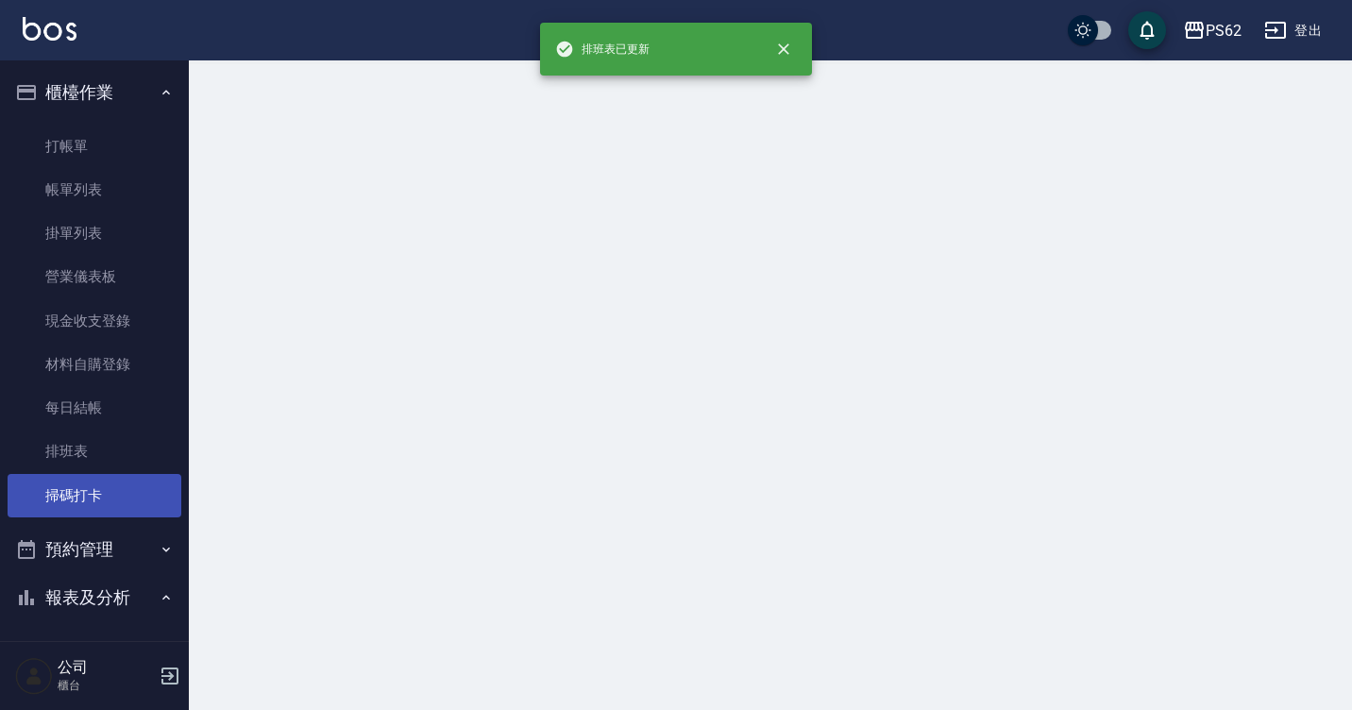
click at [108, 496] on link "掃碼打卡" at bounding box center [95, 495] width 174 height 43
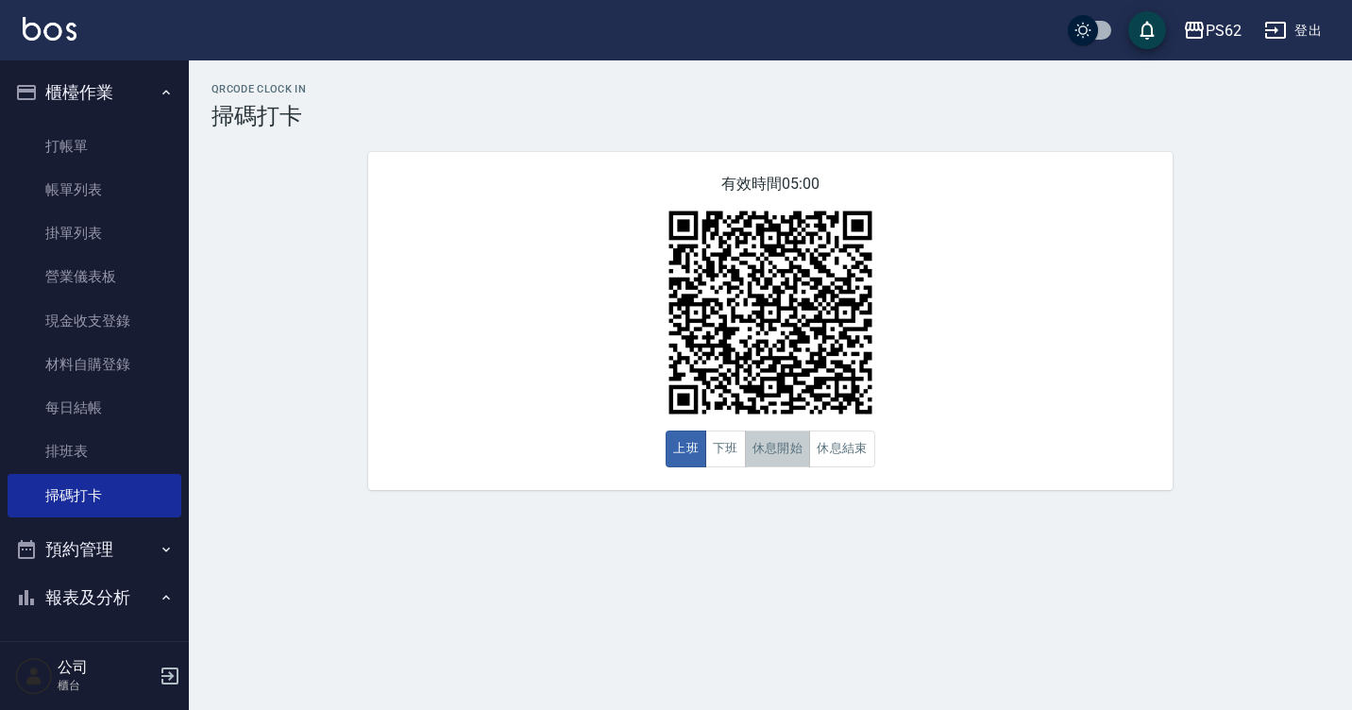
click at [790, 447] on button "休息開始" at bounding box center [778, 449] width 66 height 37
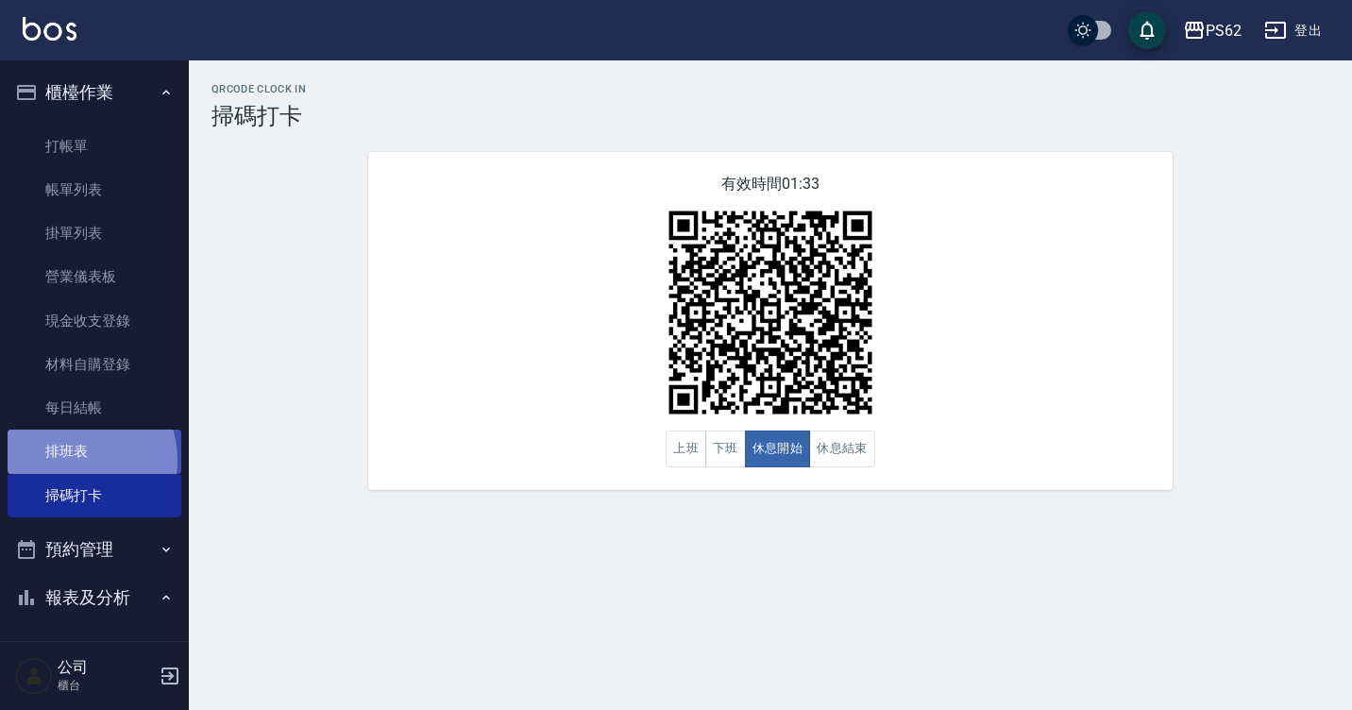
drag, startPoint x: 73, startPoint y: 460, endPoint x: 96, endPoint y: 451, distance: 25.1
click at [73, 460] on link "排班表" at bounding box center [95, 451] width 174 height 43
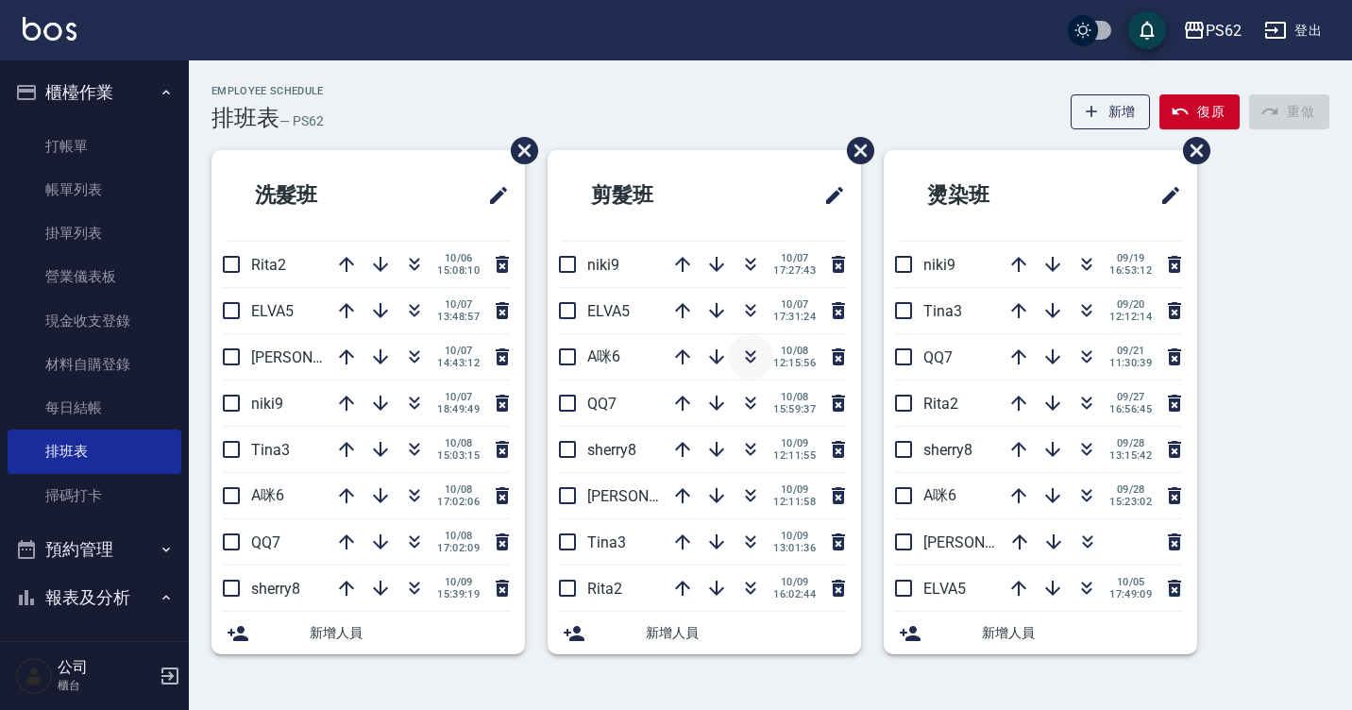
click at [747, 356] on icon "button" at bounding box center [750, 357] width 23 height 23
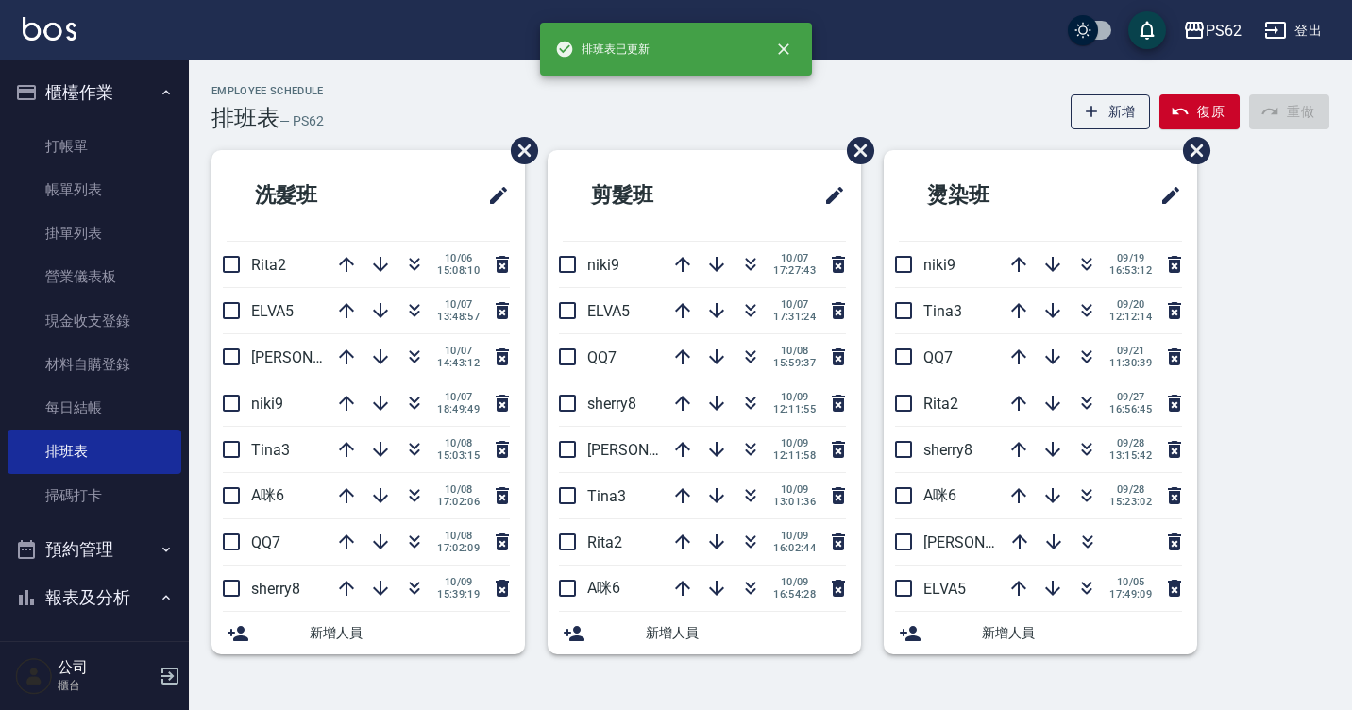
click at [406, 110] on div "Employee Schedule 排班表 — PS62 新增 復原 重做" at bounding box center [771, 108] width 1118 height 46
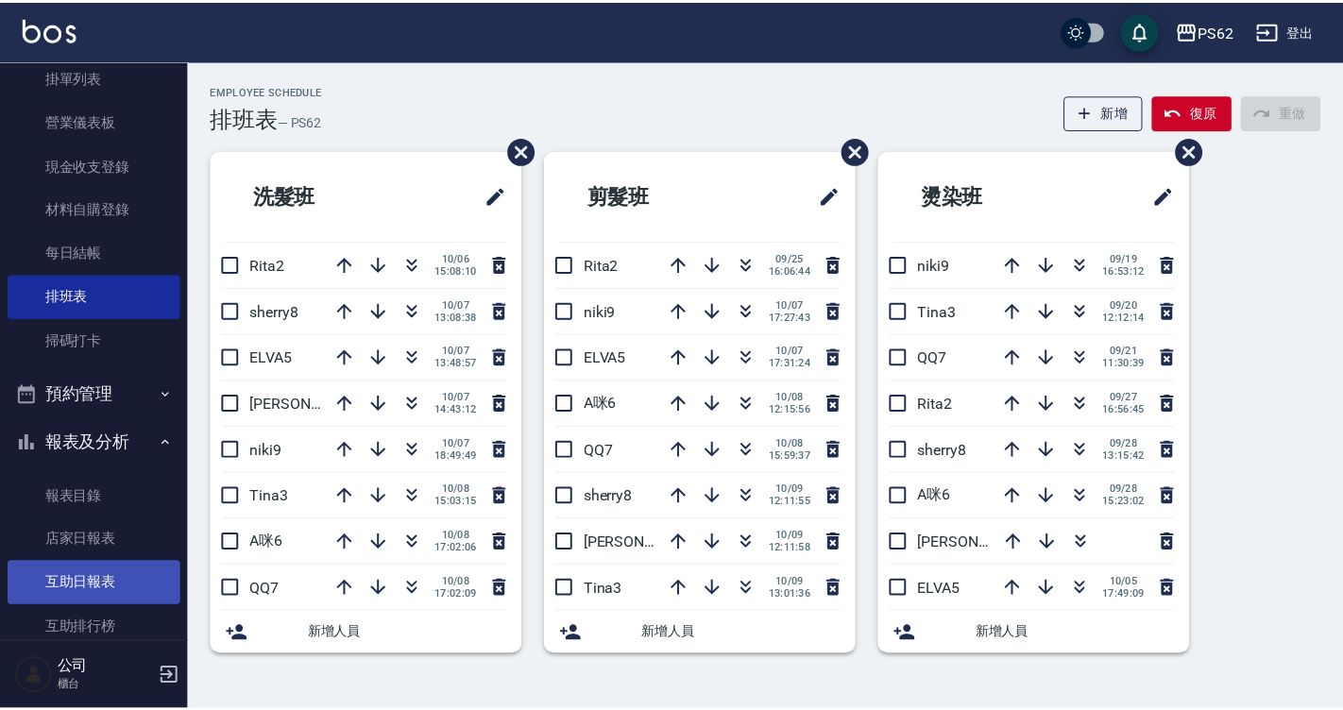
scroll to position [293, 0]
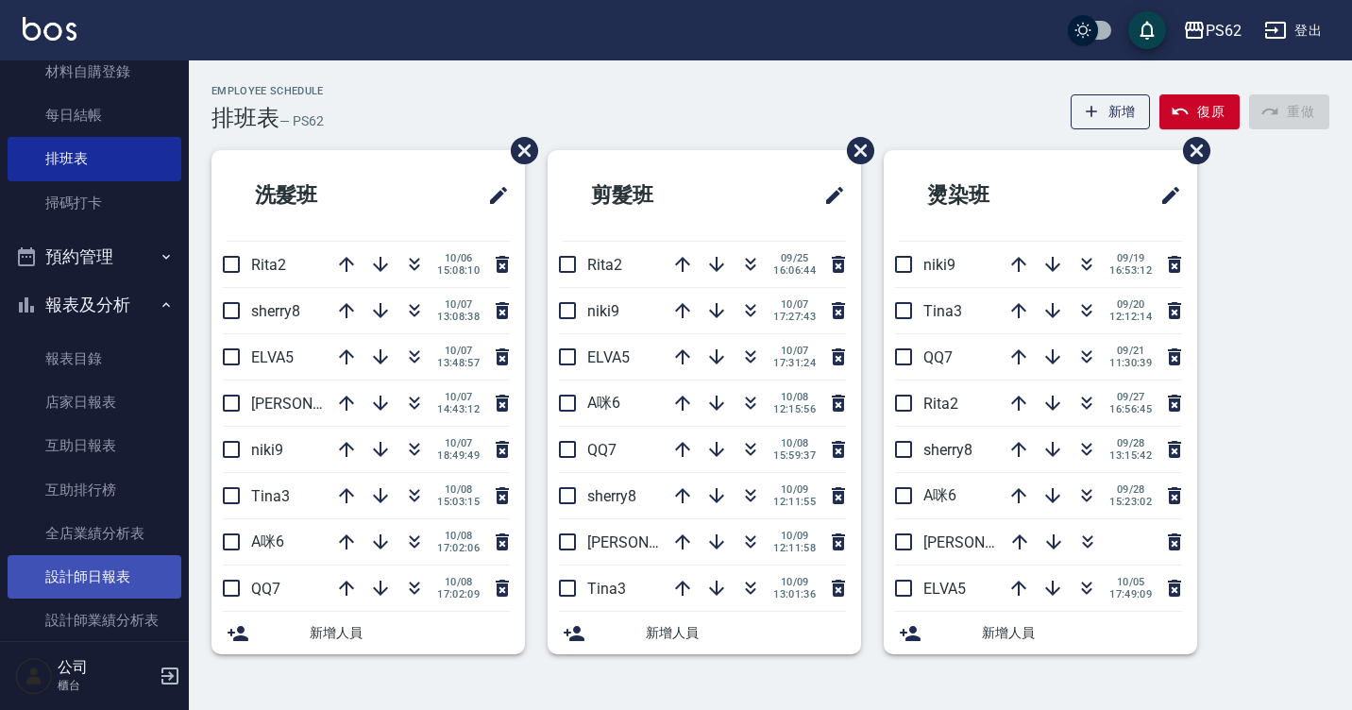
click at [108, 564] on link "設計師日報表" at bounding box center [95, 576] width 174 height 43
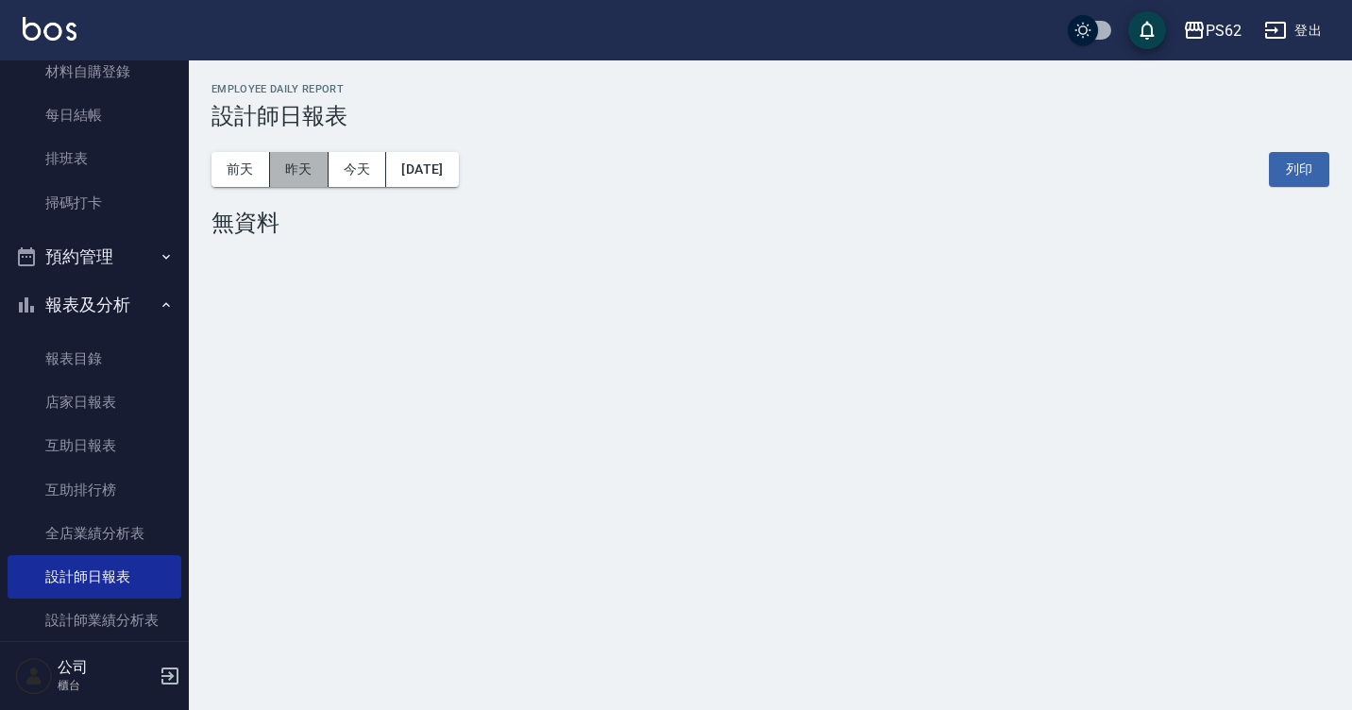
click at [301, 171] on button "昨天" at bounding box center [299, 169] width 59 height 35
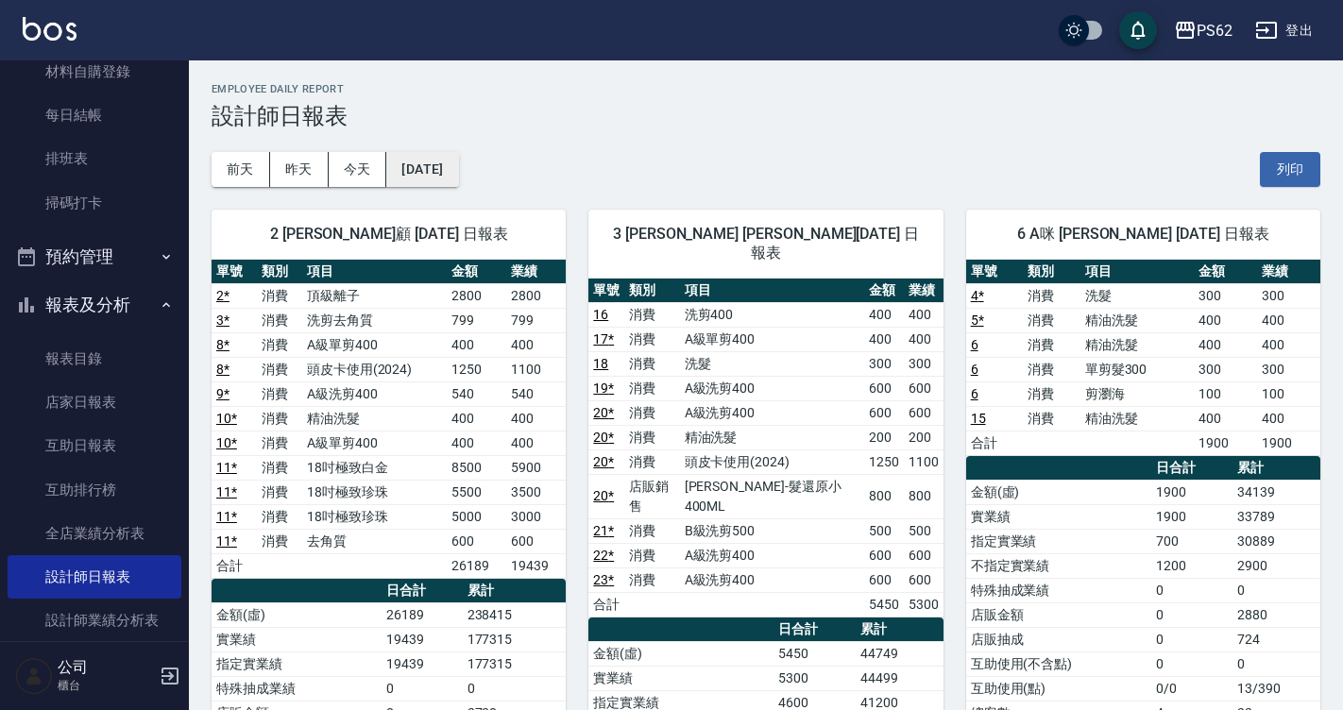
click at [470, 157] on div "前天 昨天 今天 2025/10/08 列印" at bounding box center [766, 169] width 1109 height 80
click at [458, 160] on button "[DATE]" at bounding box center [422, 169] width 72 height 35
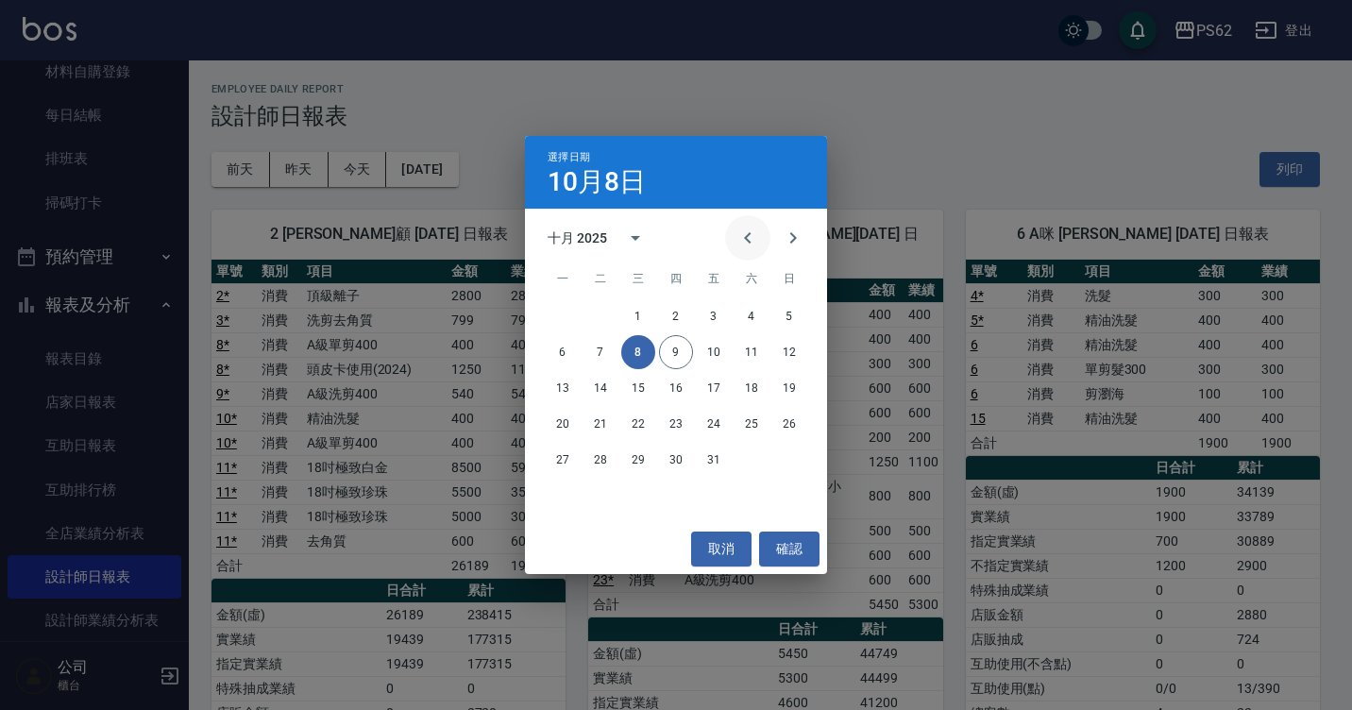
click at [756, 237] on icon "Previous month" at bounding box center [748, 238] width 23 height 23
click at [570, 350] on button "8" at bounding box center [563, 352] width 34 height 34
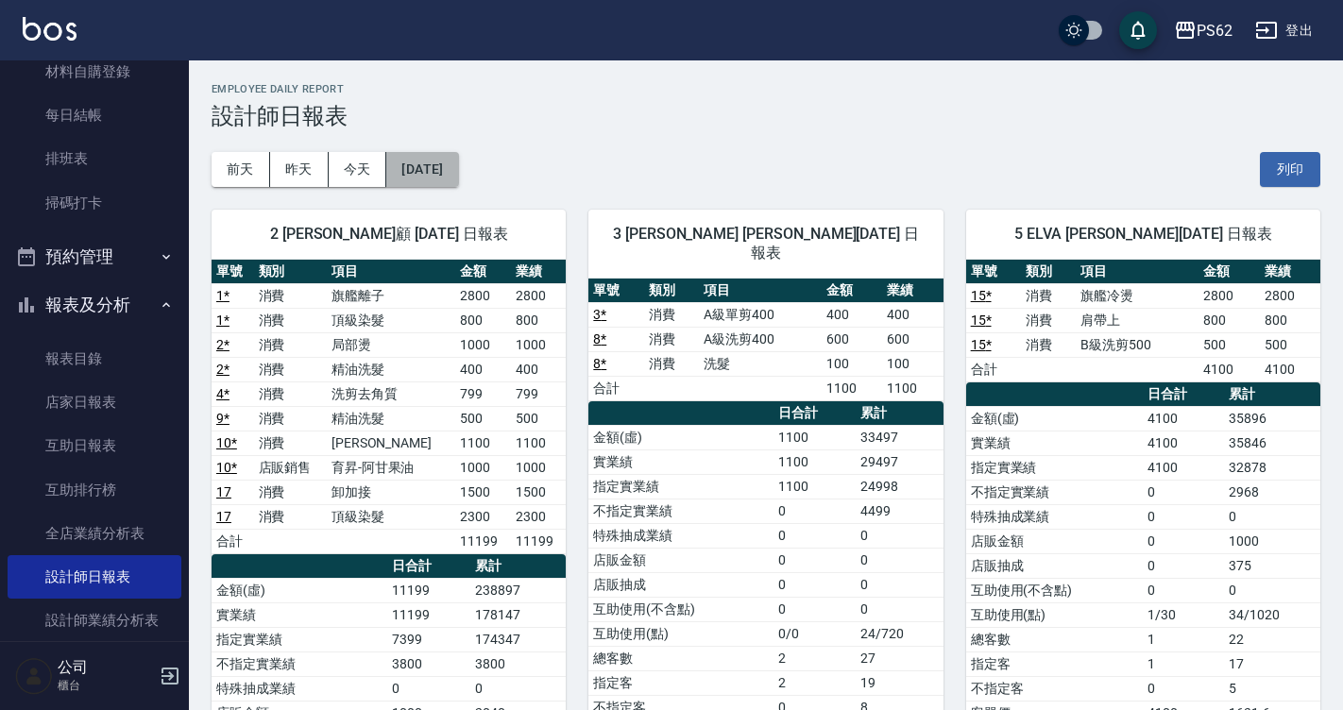
click at [444, 158] on button "2025/09/08" at bounding box center [422, 169] width 72 height 35
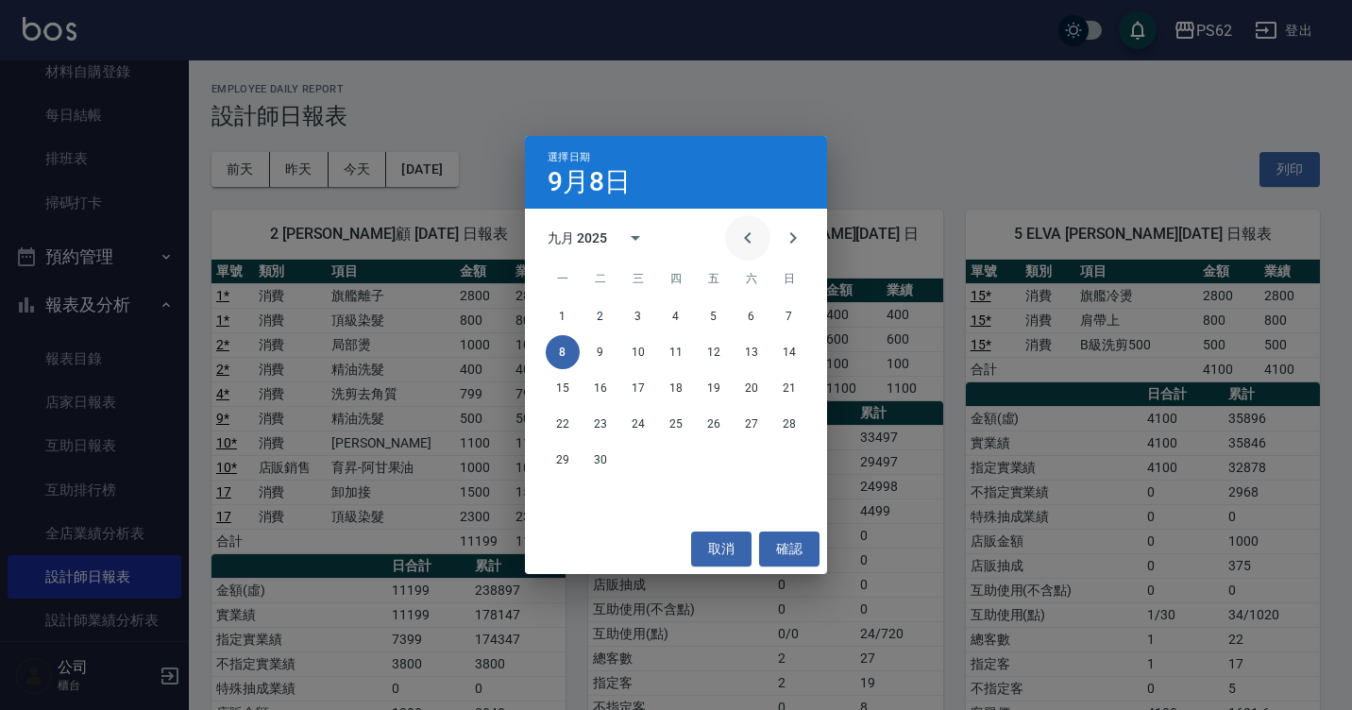
click at [738, 243] on icon "Previous month" at bounding box center [748, 238] width 23 height 23
click at [714, 349] on button "8" at bounding box center [714, 352] width 34 height 34
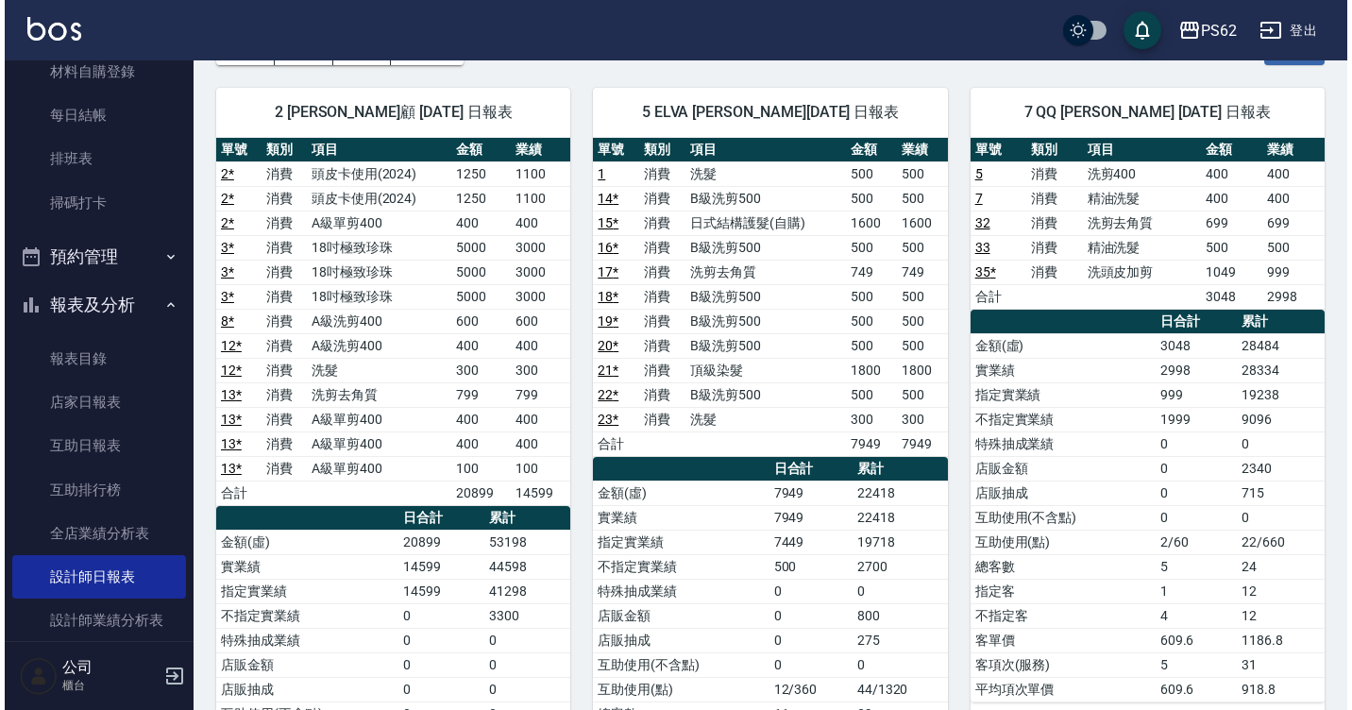
scroll to position [94, 0]
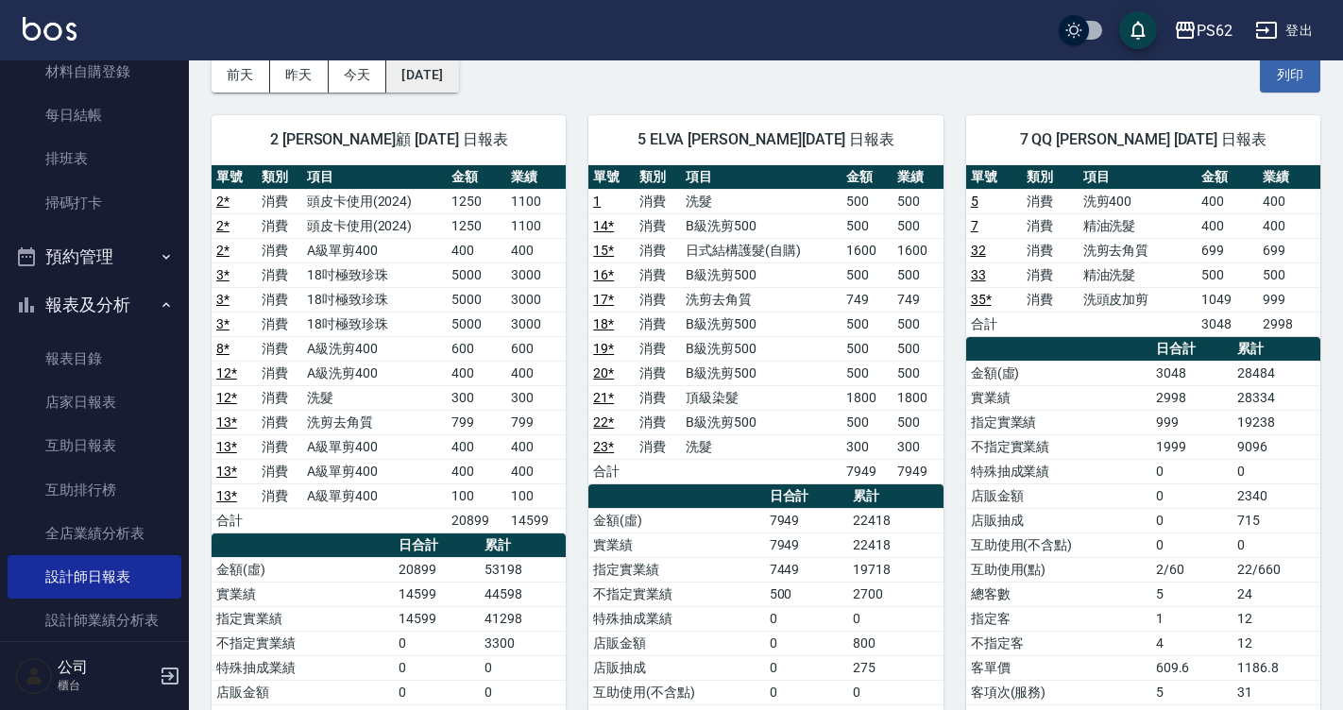
click at [440, 76] on button "2025/08/08" at bounding box center [422, 75] width 72 height 35
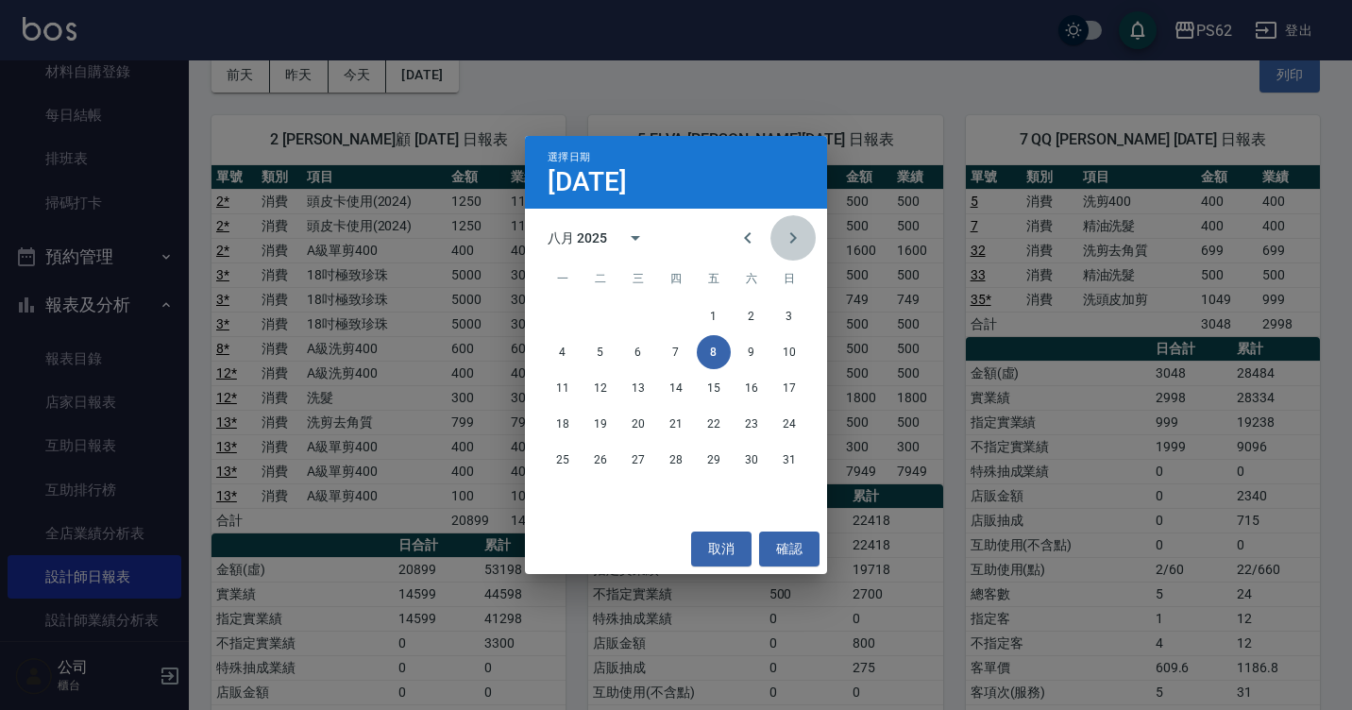
click at [772, 230] on button "Next month" at bounding box center [793, 237] width 45 height 45
click at [782, 235] on icon "Next month" at bounding box center [793, 238] width 23 height 23
click at [553, 344] on button "6" at bounding box center [563, 352] width 34 height 34
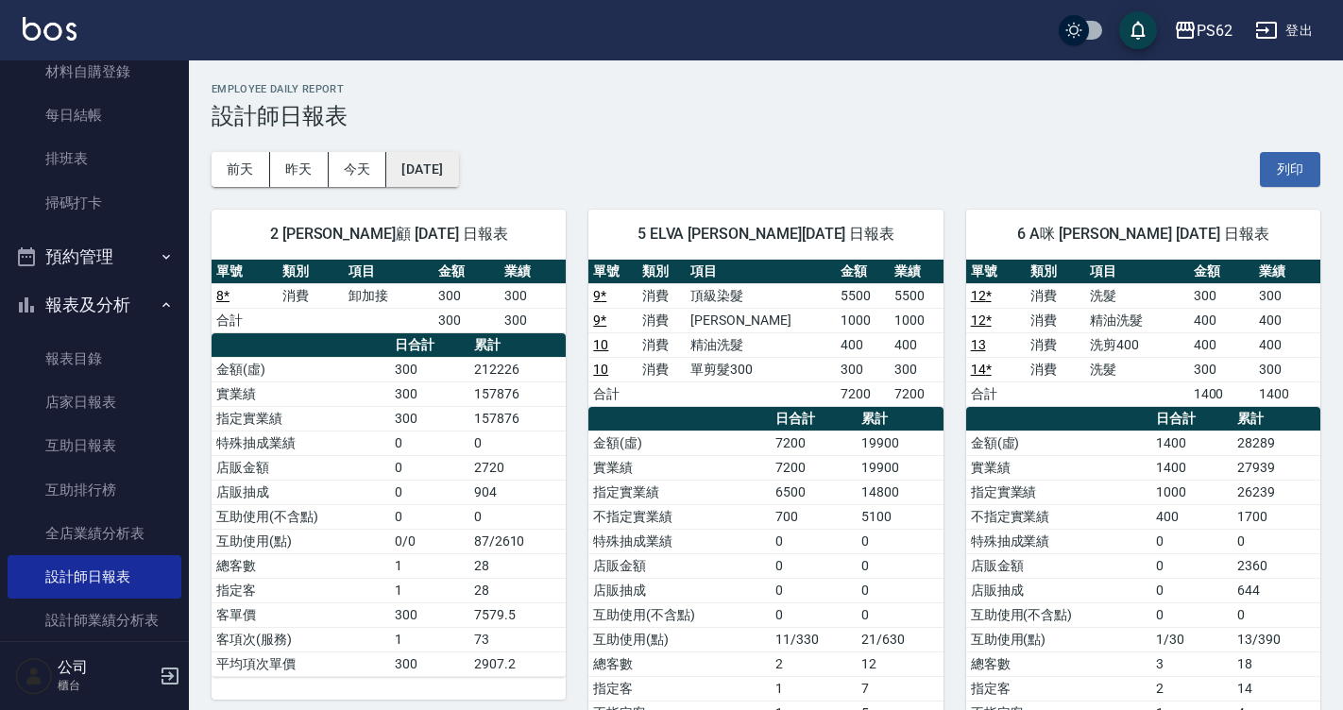
click at [455, 167] on button "[DATE]" at bounding box center [422, 169] width 72 height 35
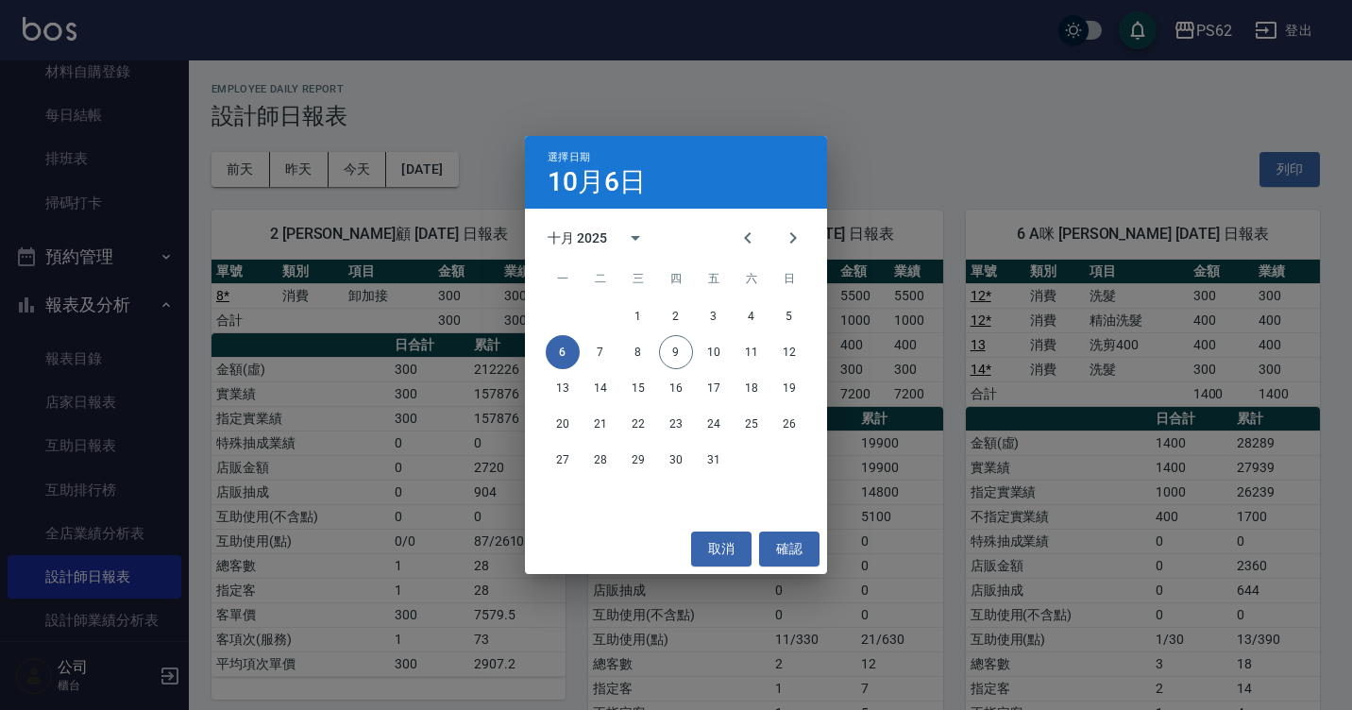
click at [377, 166] on div "選擇日期 10月6日 十月 2025 一 二 三 四 五 六 日 1 2 3 4 5 6 7 8 9 10 11 12 13 14 15 16 17 18 1…" at bounding box center [676, 355] width 1352 height 710
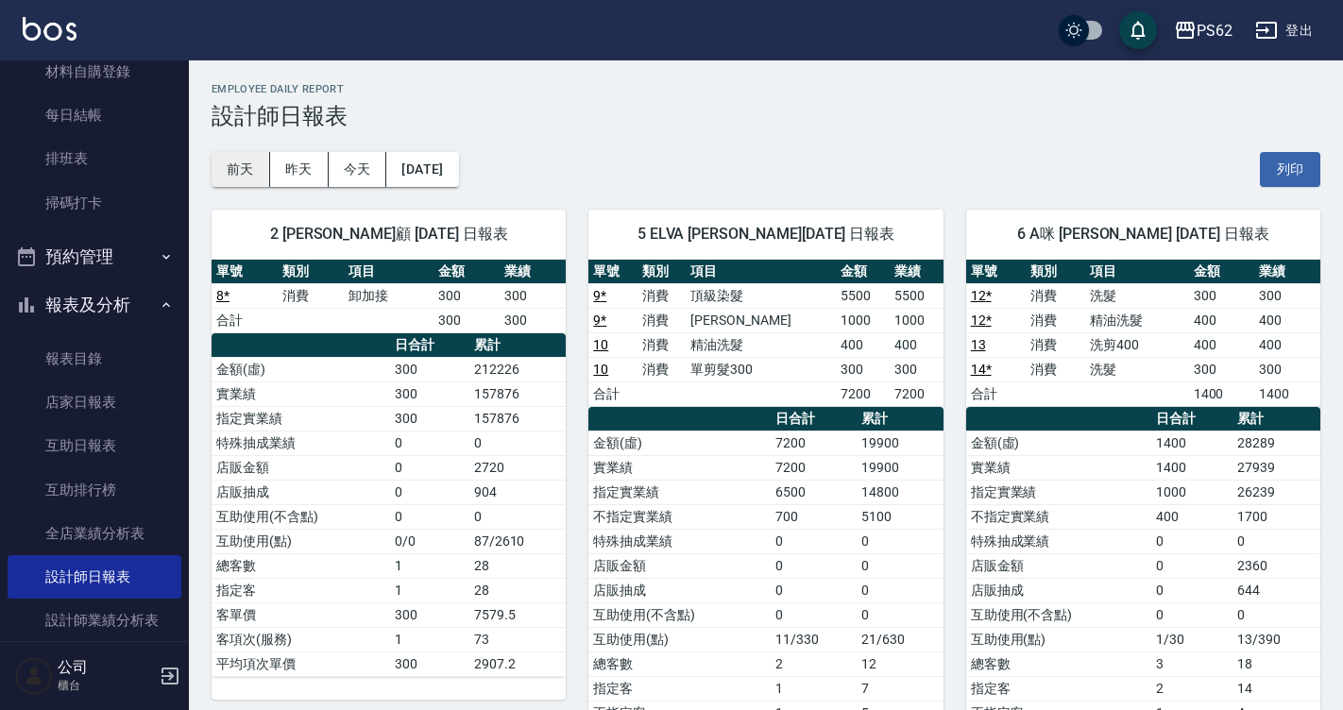
click at [264, 167] on button "前天" at bounding box center [241, 169] width 59 height 35
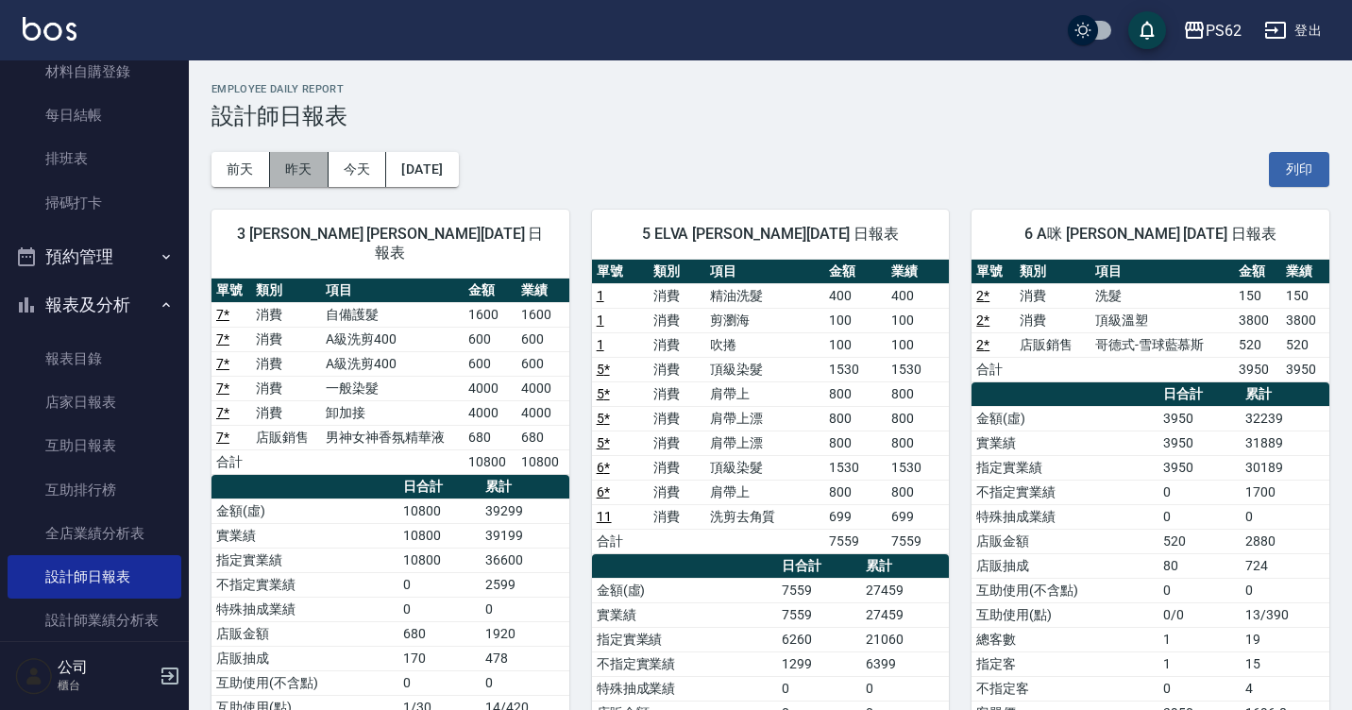
click at [305, 164] on button "昨天" at bounding box center [299, 169] width 59 height 35
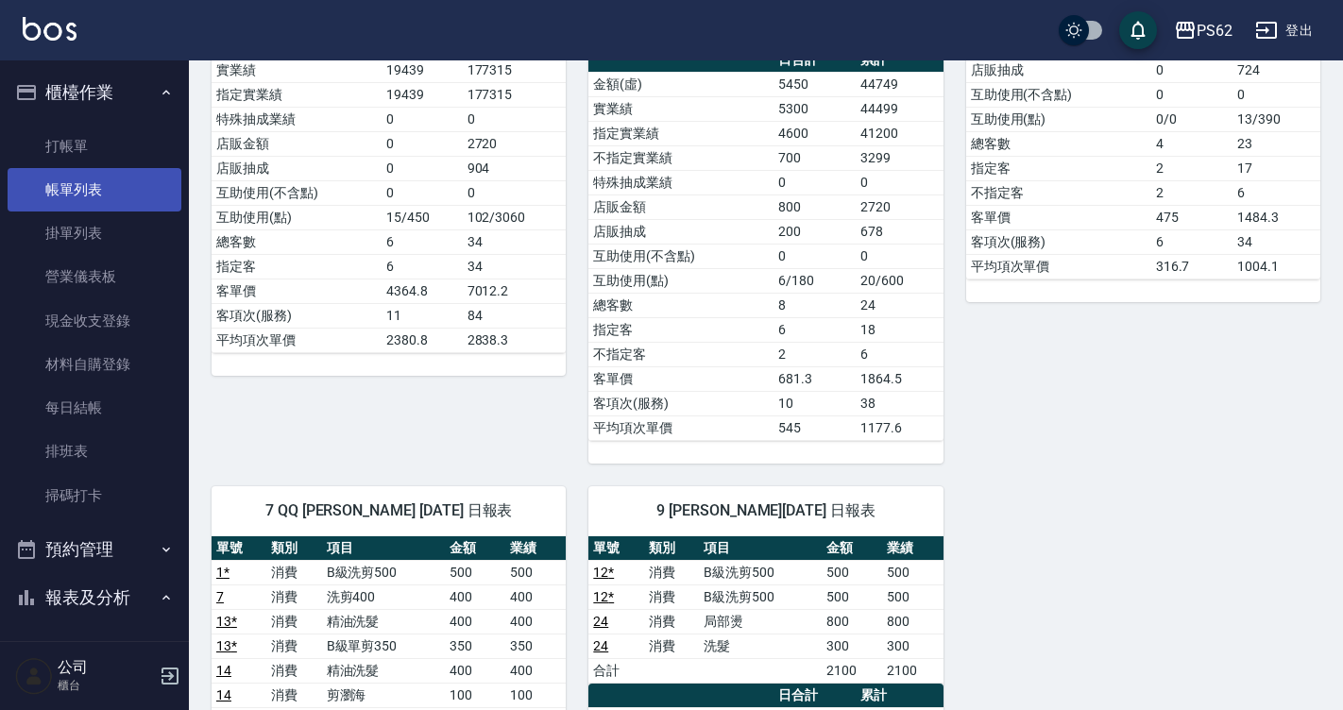
scroll to position [568, 0]
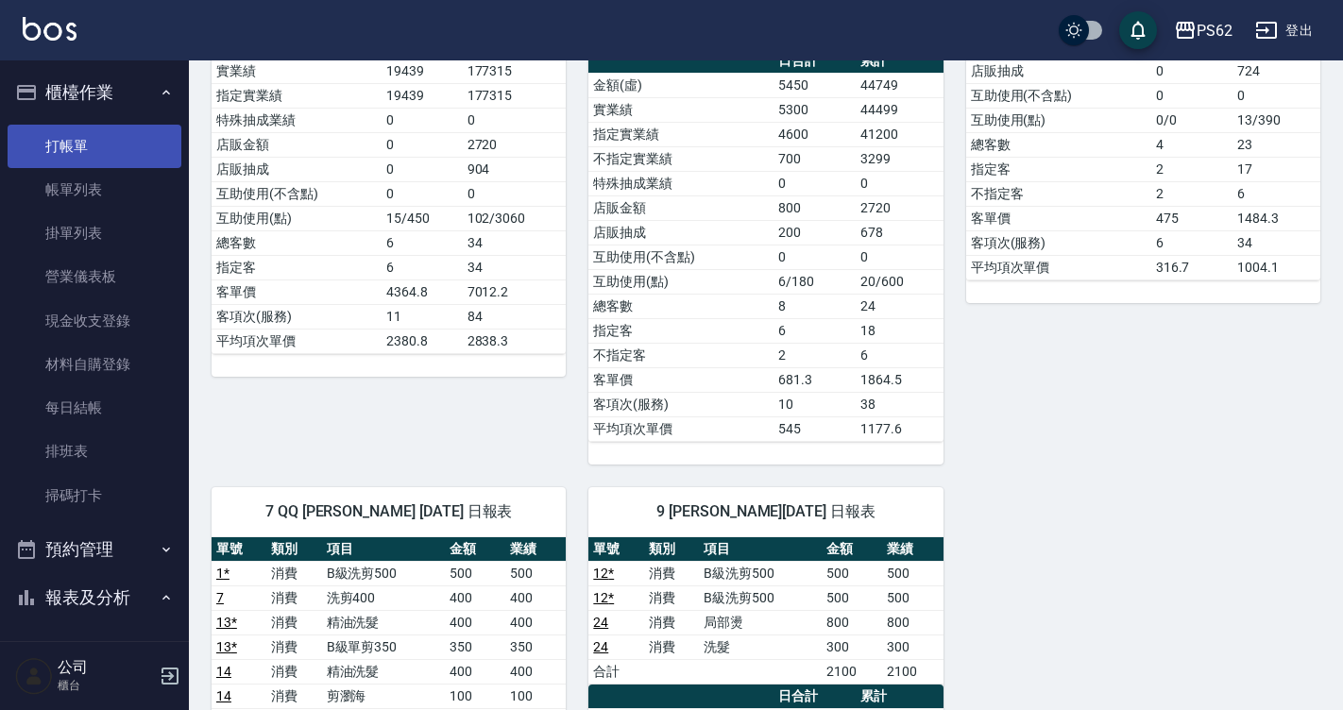
click at [150, 148] on link "打帳單" at bounding box center [95, 146] width 174 height 43
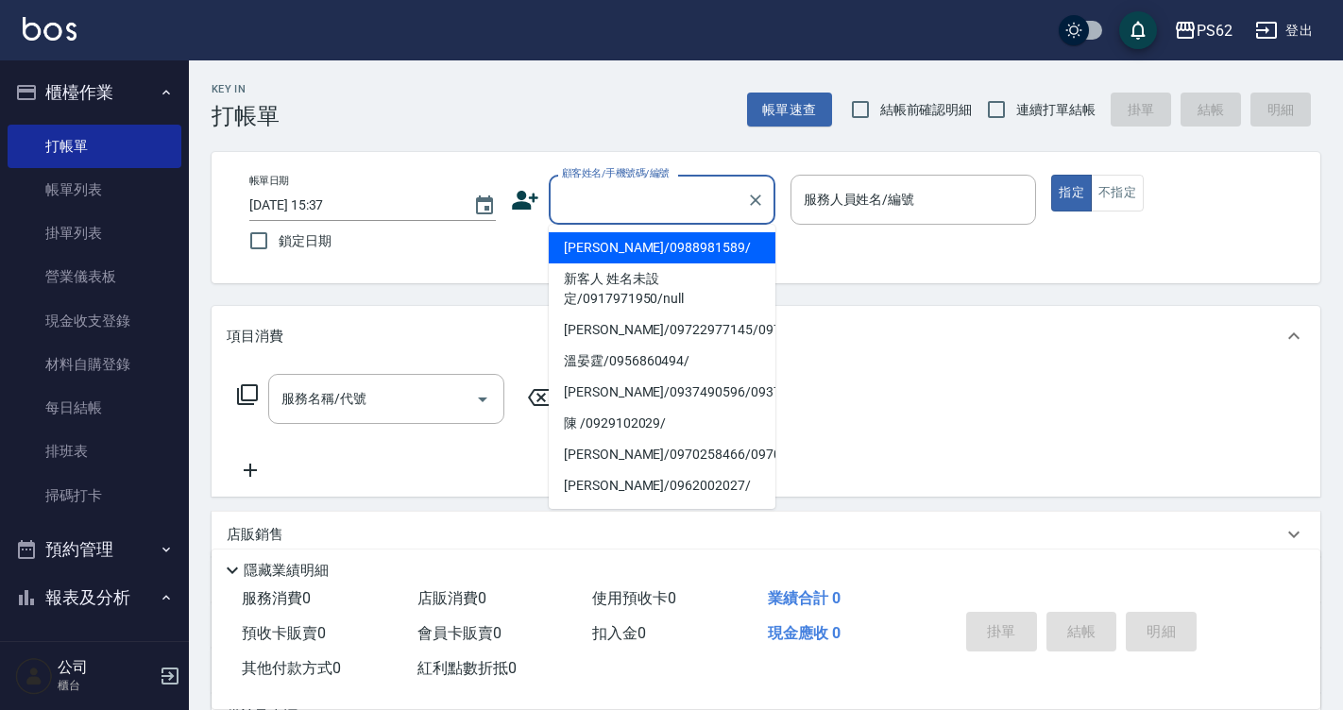
click at [623, 197] on input "顧客姓名/手機號碼/編號" at bounding box center [647, 199] width 181 height 33
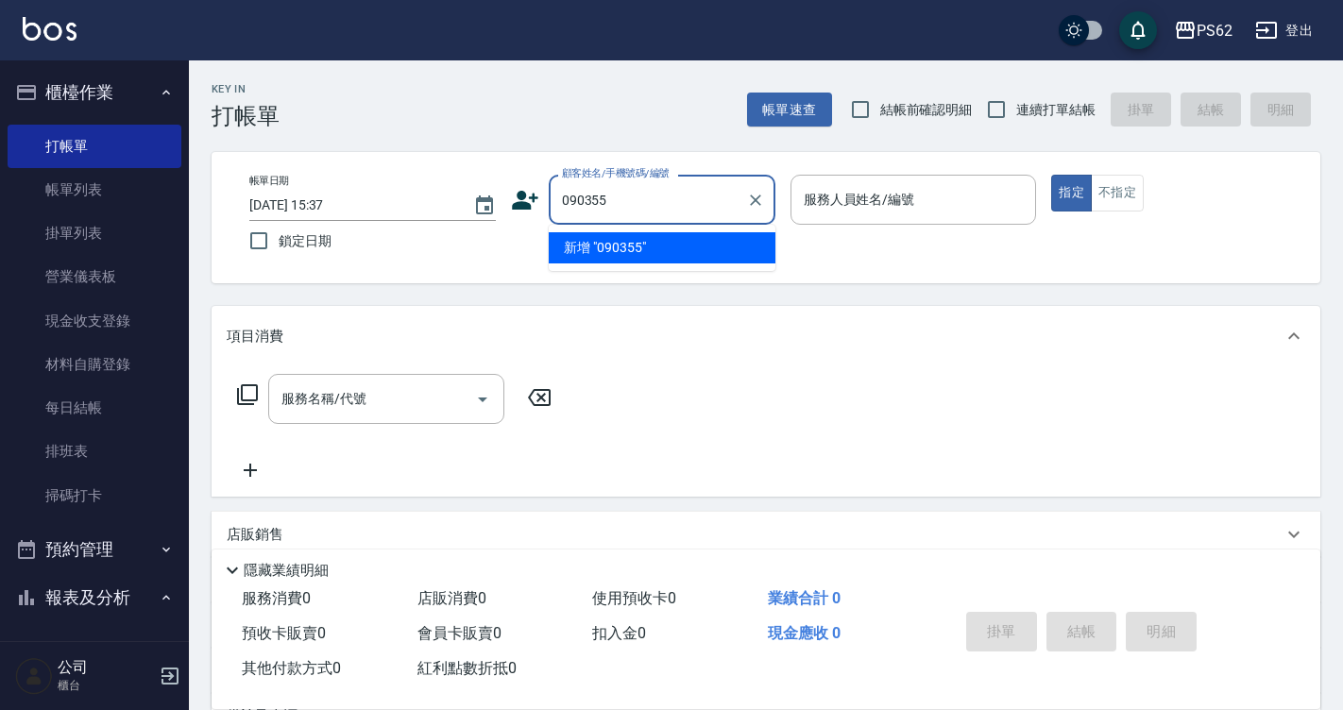
type input "090355"
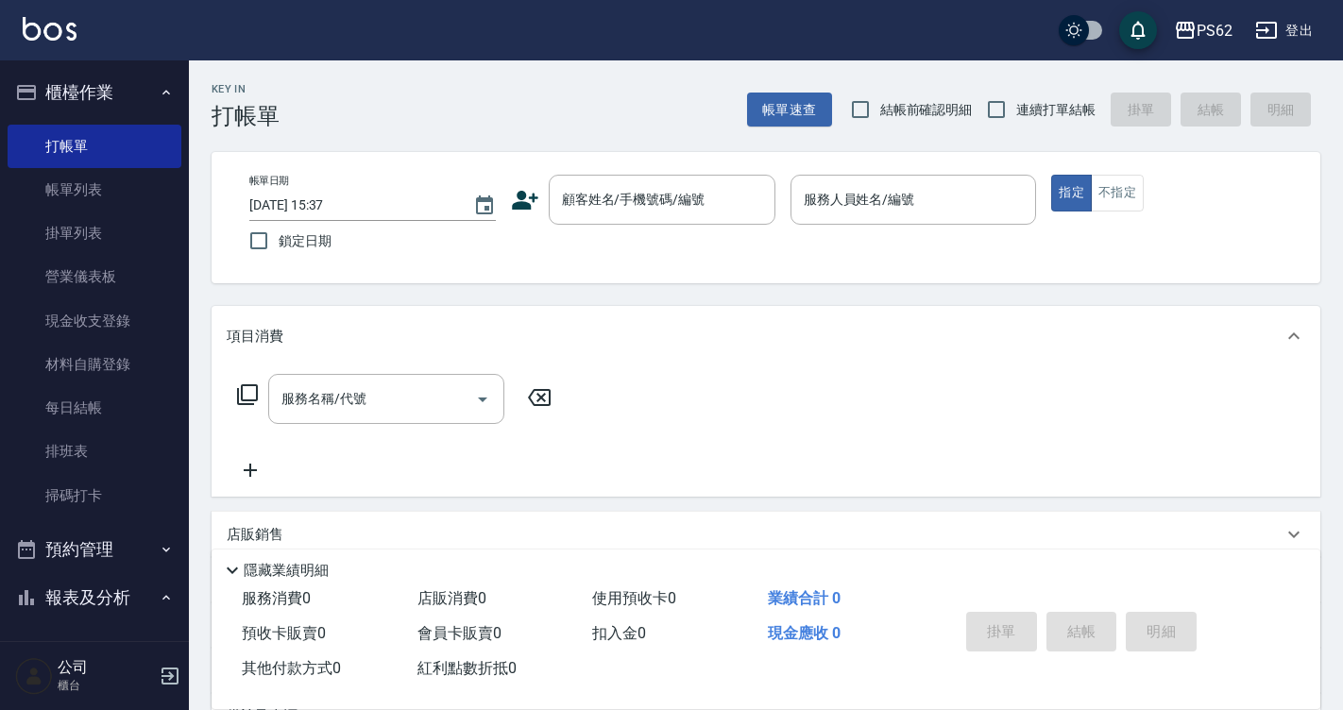
click at [801, 305] on div "Key In 打帳單 帳單速查 結帳前確認明細 連續打單結帳 掛單 結帳 明細 帳單日期 2025/10/09 15:37 鎖定日期 顧客姓名/手機號碼/編號…" at bounding box center [766, 489] width 1154 height 859
click at [524, 205] on icon at bounding box center [525, 200] width 26 height 19
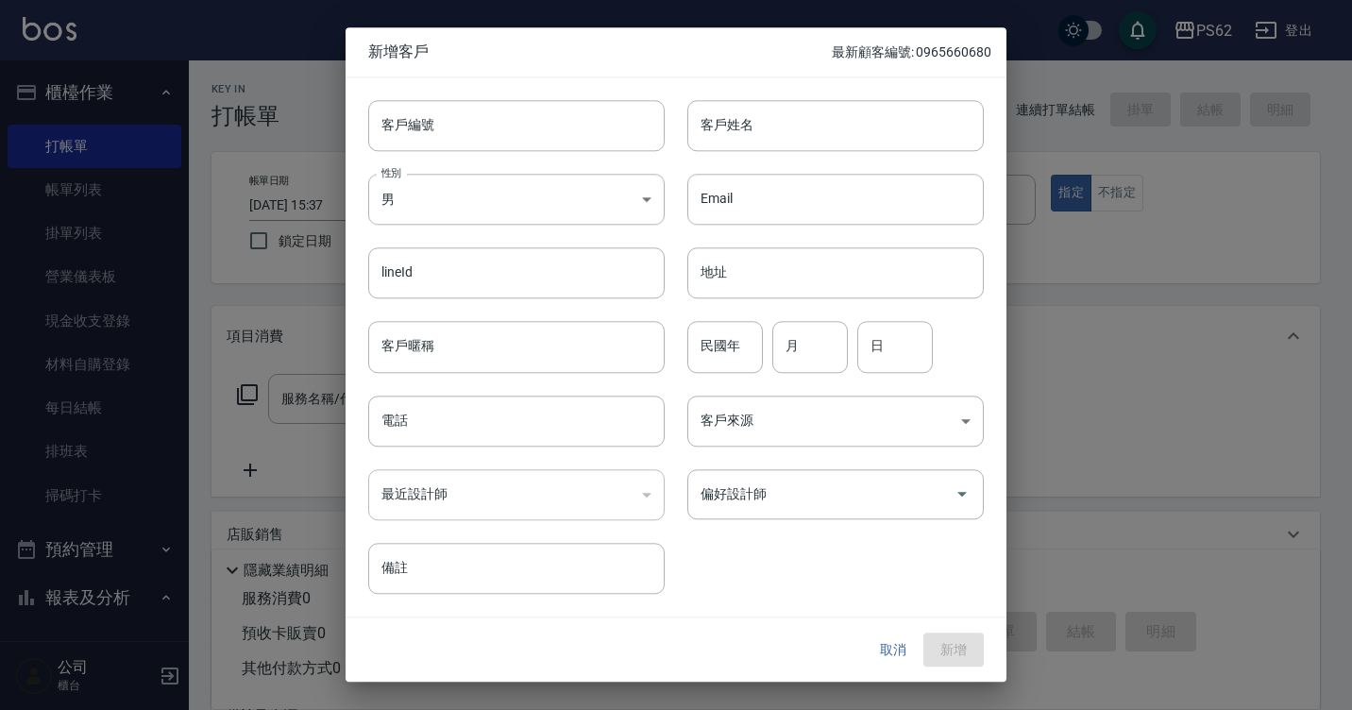
click at [1063, 139] on div at bounding box center [676, 355] width 1352 height 710
click at [1040, 249] on div at bounding box center [676, 355] width 1352 height 710
click at [897, 649] on button "取消" at bounding box center [893, 650] width 60 height 35
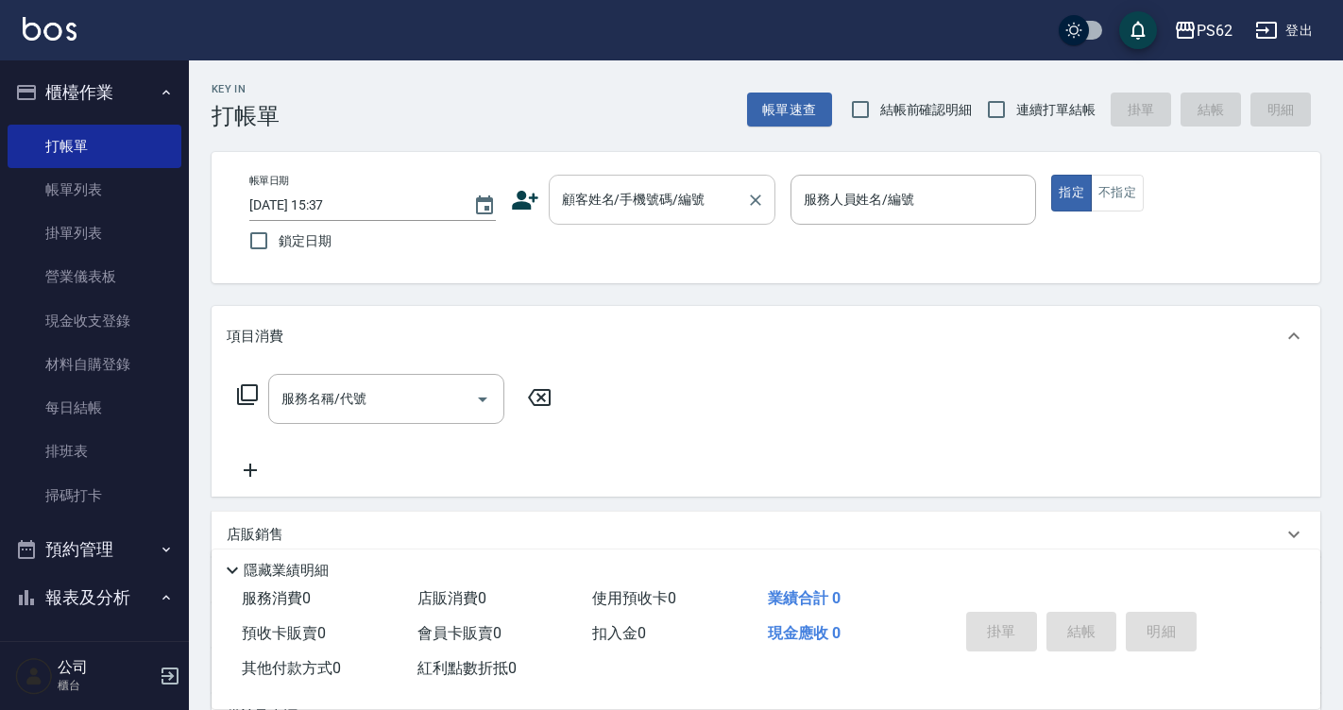
click at [593, 205] on input "顧客姓名/手機號碼/編號" at bounding box center [647, 199] width 181 height 33
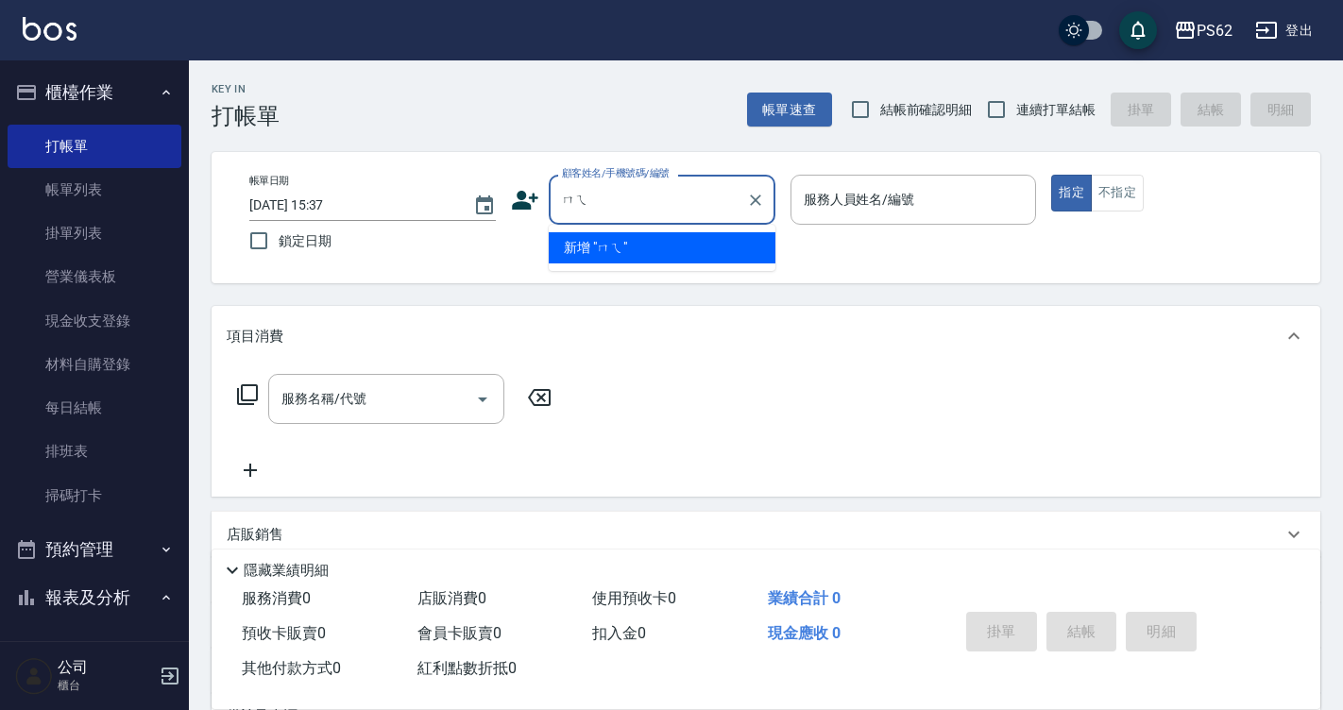
type input "每"
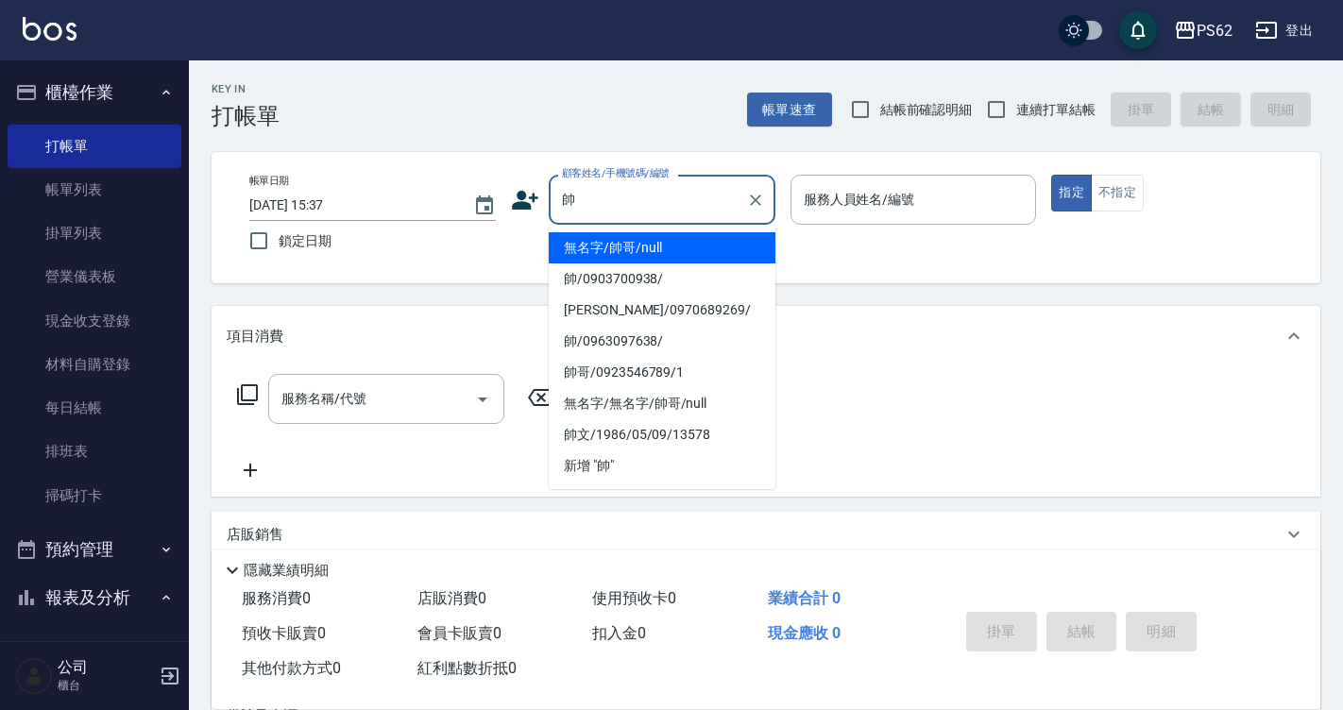
click at [620, 247] on li "無名字/帥哥/null" at bounding box center [662, 247] width 227 height 31
type input "無名字/帥哥/null"
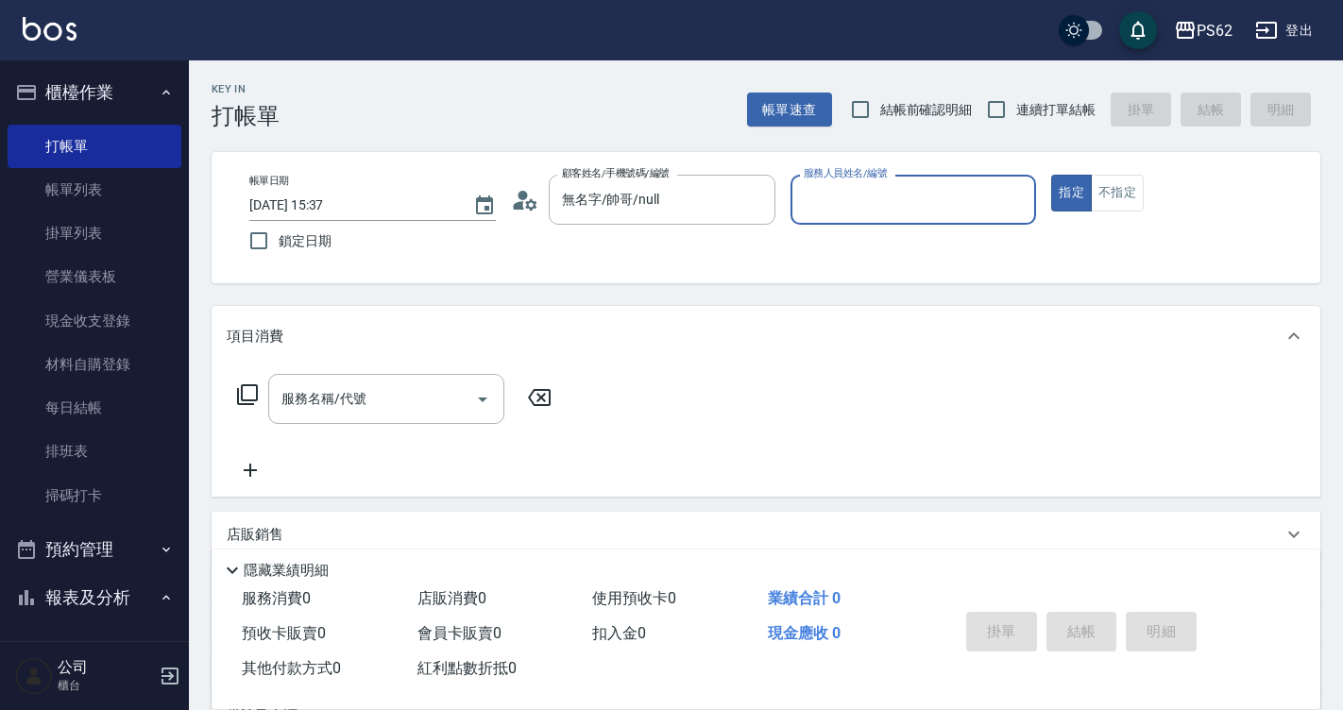
click at [922, 197] on input "服務人員姓名/編號" at bounding box center [913, 199] width 229 height 33
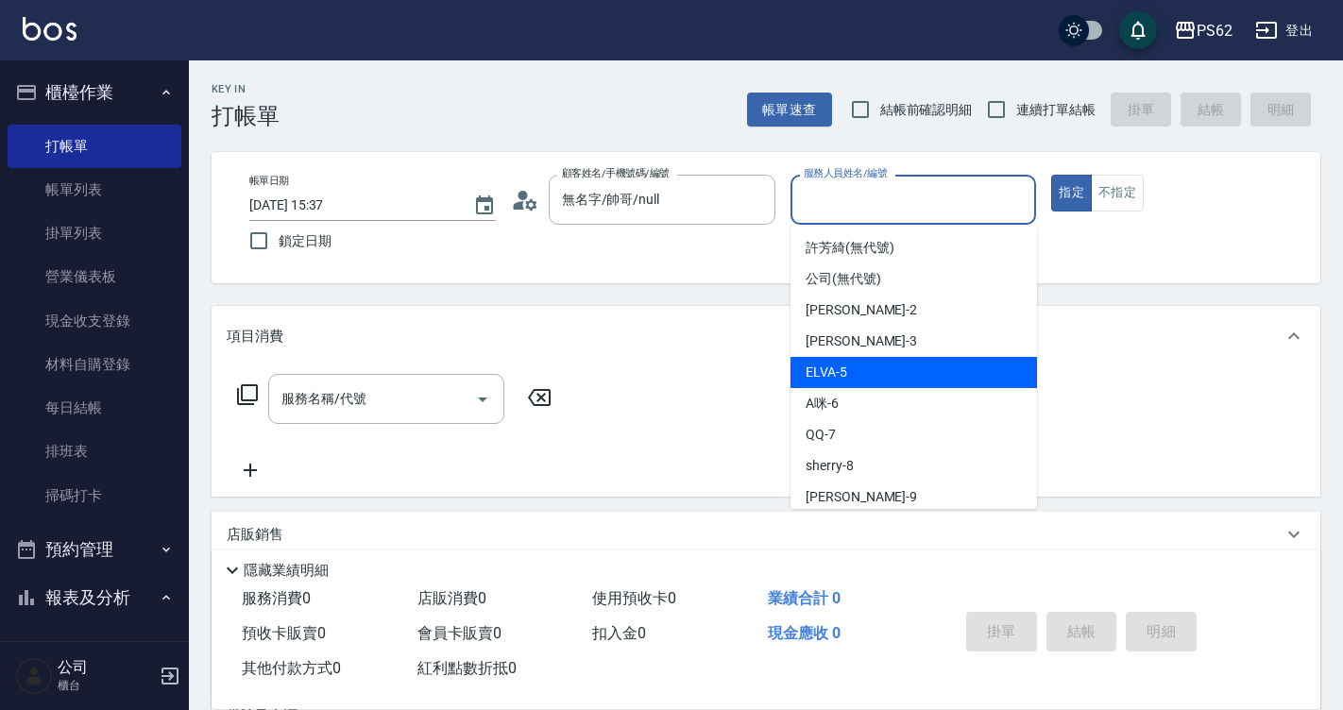
scroll to position [189, 0]
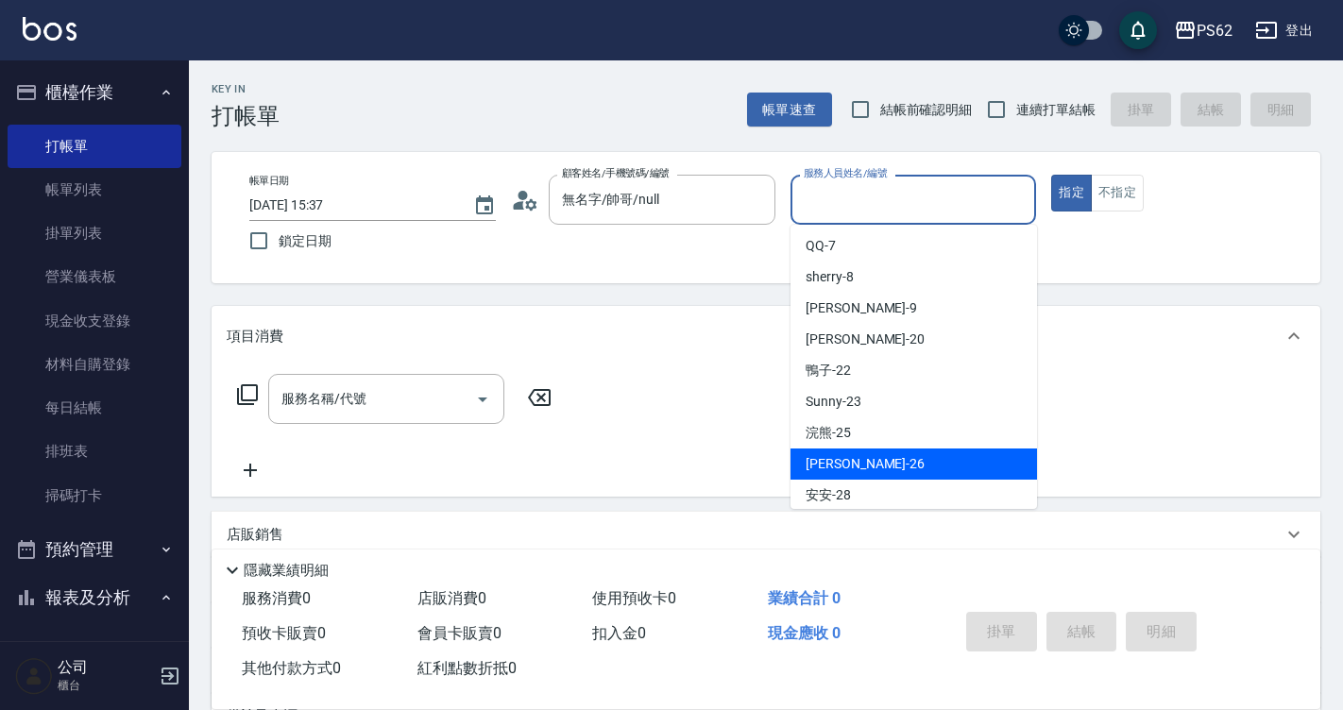
click at [840, 458] on span "小欣 -26" at bounding box center [865, 464] width 119 height 20
type input "[PERSON_NAME]-26"
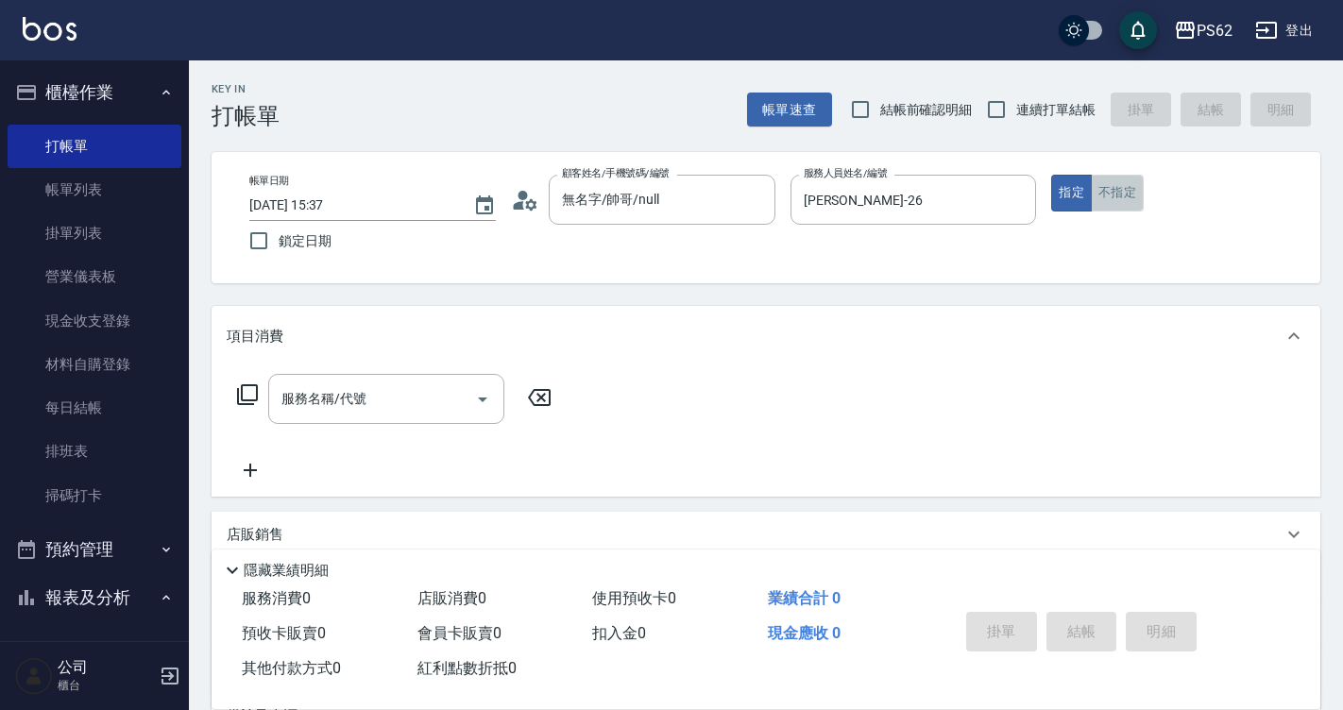
click at [1100, 194] on button "不指定" at bounding box center [1117, 193] width 53 height 37
click at [380, 406] on input "服務名稱/代號" at bounding box center [372, 398] width 191 height 33
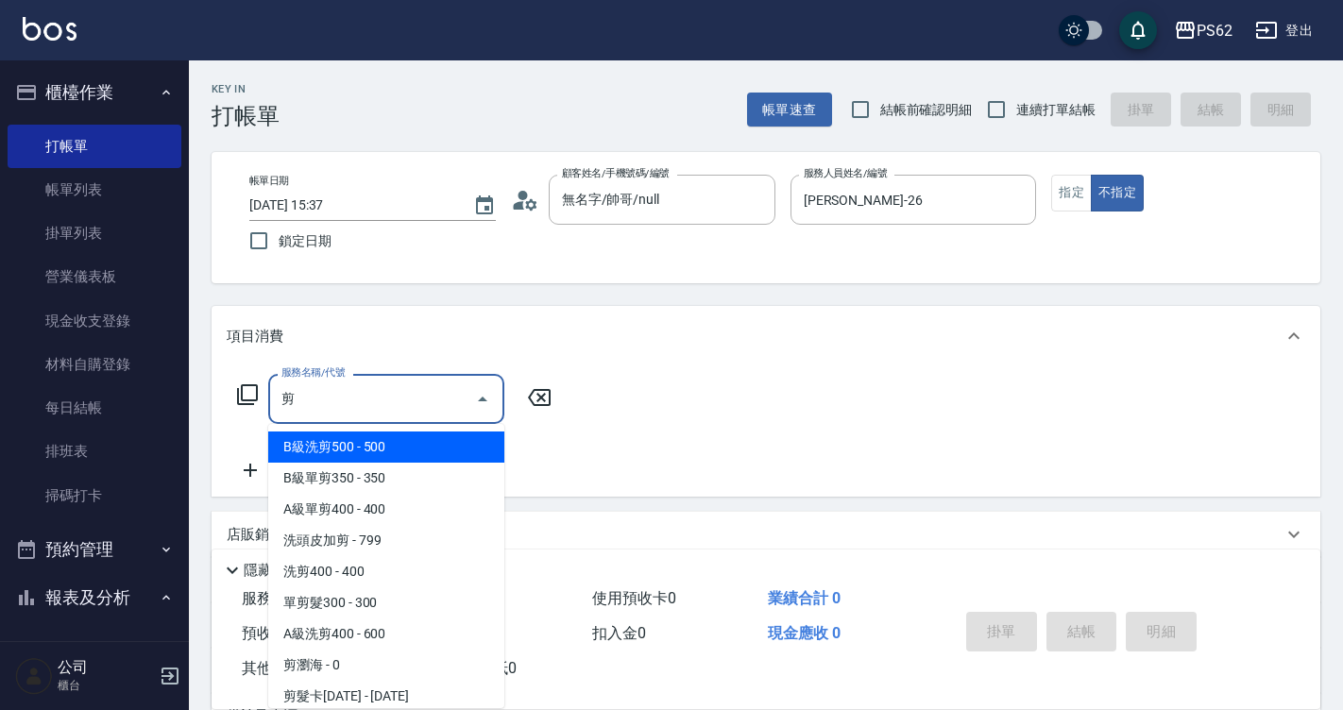
click at [319, 562] on span "洗剪400 - 400" at bounding box center [386, 571] width 236 height 31
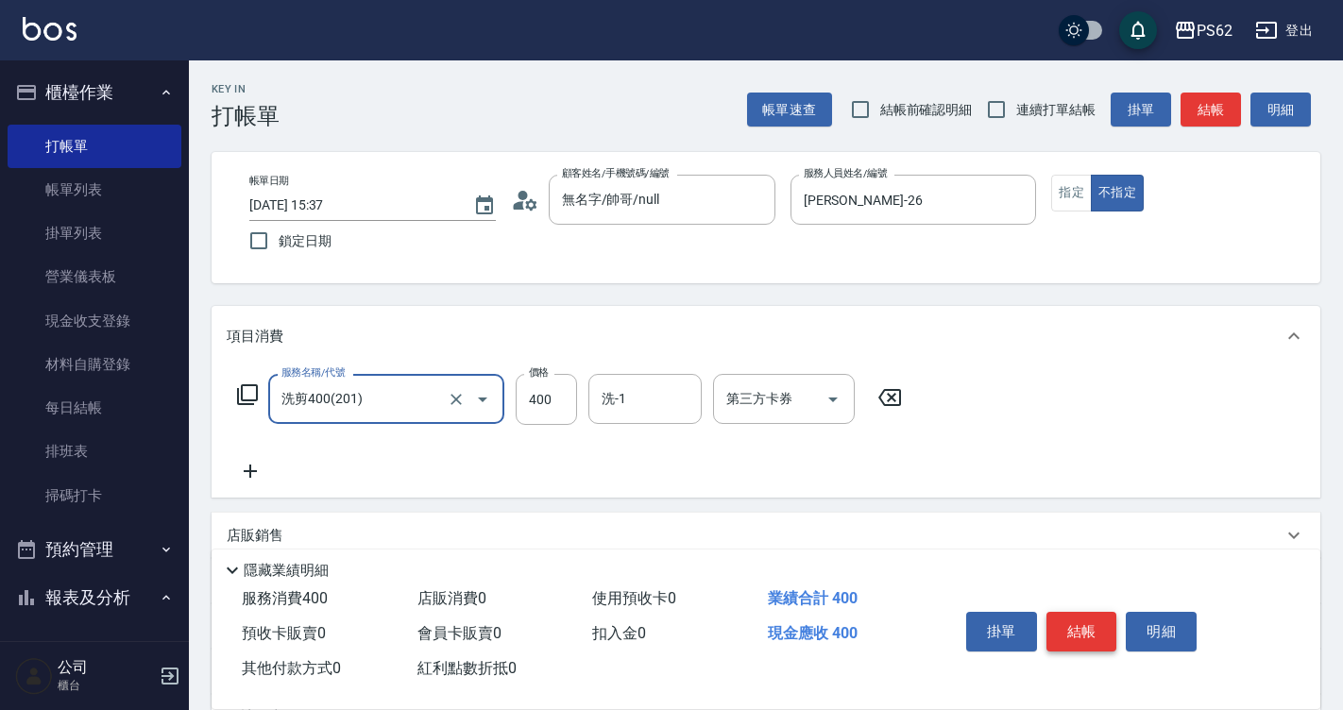
type input "洗剪400(201)"
click at [1066, 618] on button "結帳" at bounding box center [1081, 632] width 71 height 40
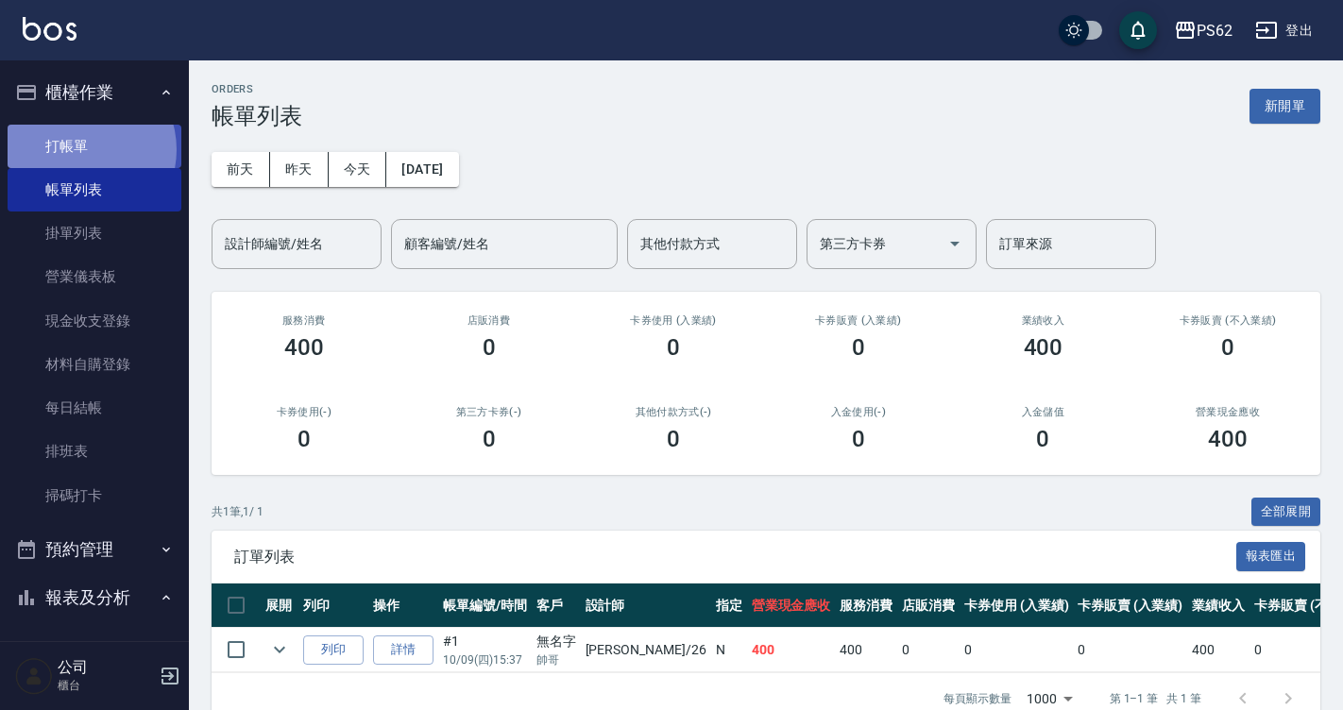
click at [77, 149] on link "打帳單" at bounding box center [95, 146] width 174 height 43
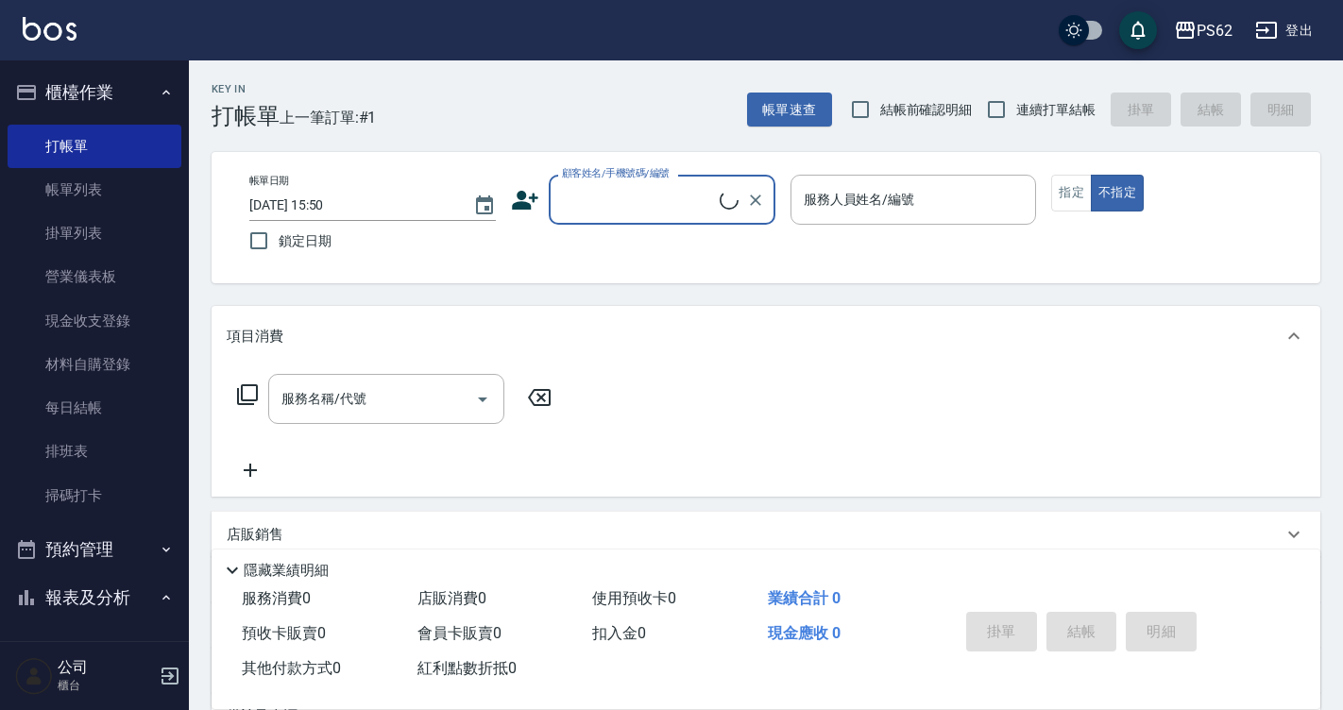
click at [658, 212] on input "顧客姓名/手機號碼/編號" at bounding box center [638, 199] width 162 height 33
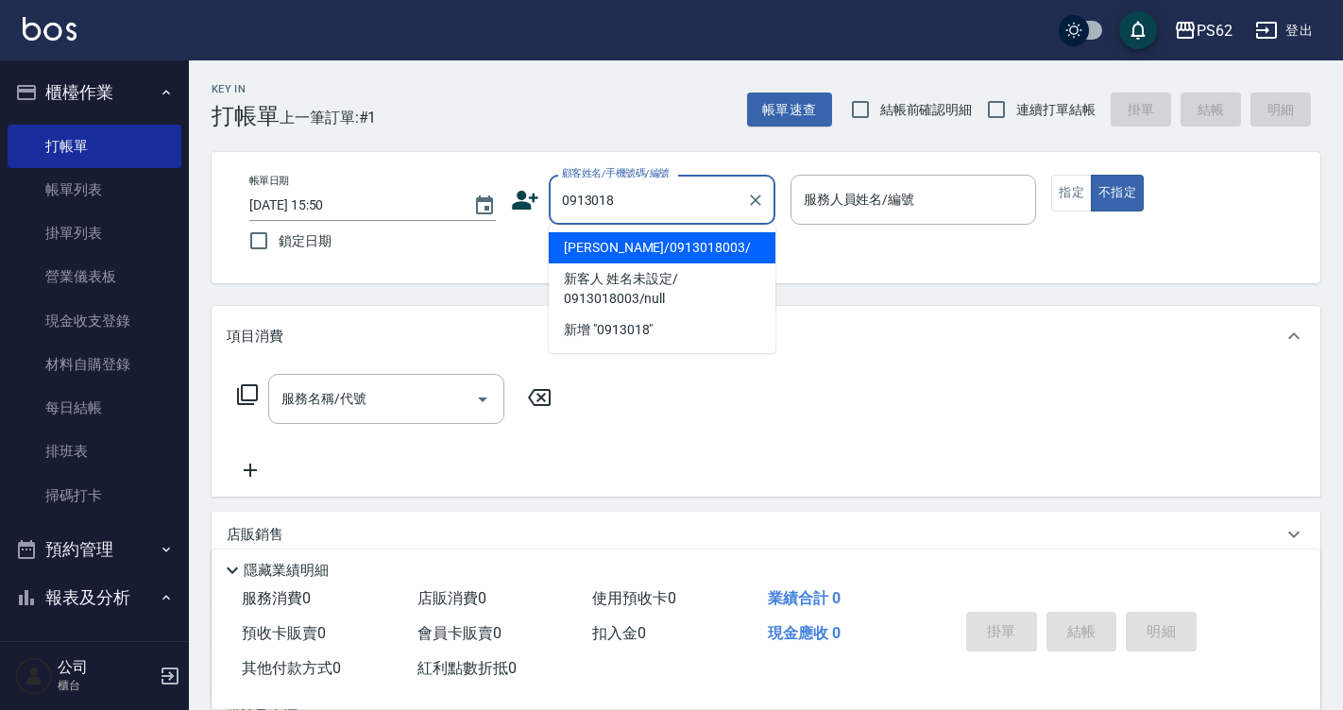
click at [615, 249] on li "[PERSON_NAME]/0913018003/" at bounding box center [662, 247] width 227 height 31
type input "[PERSON_NAME]/0913018003/"
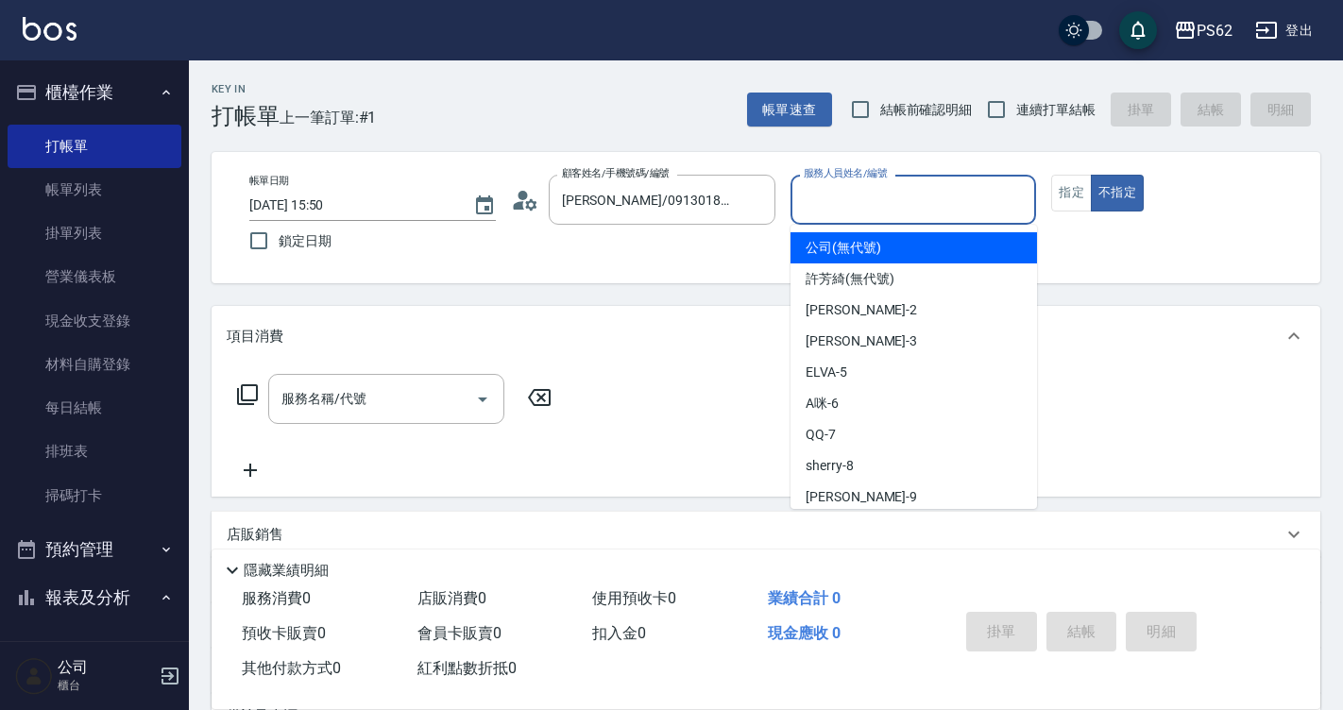
click at [869, 186] on input "服務人員姓名/編號" at bounding box center [913, 199] width 229 height 33
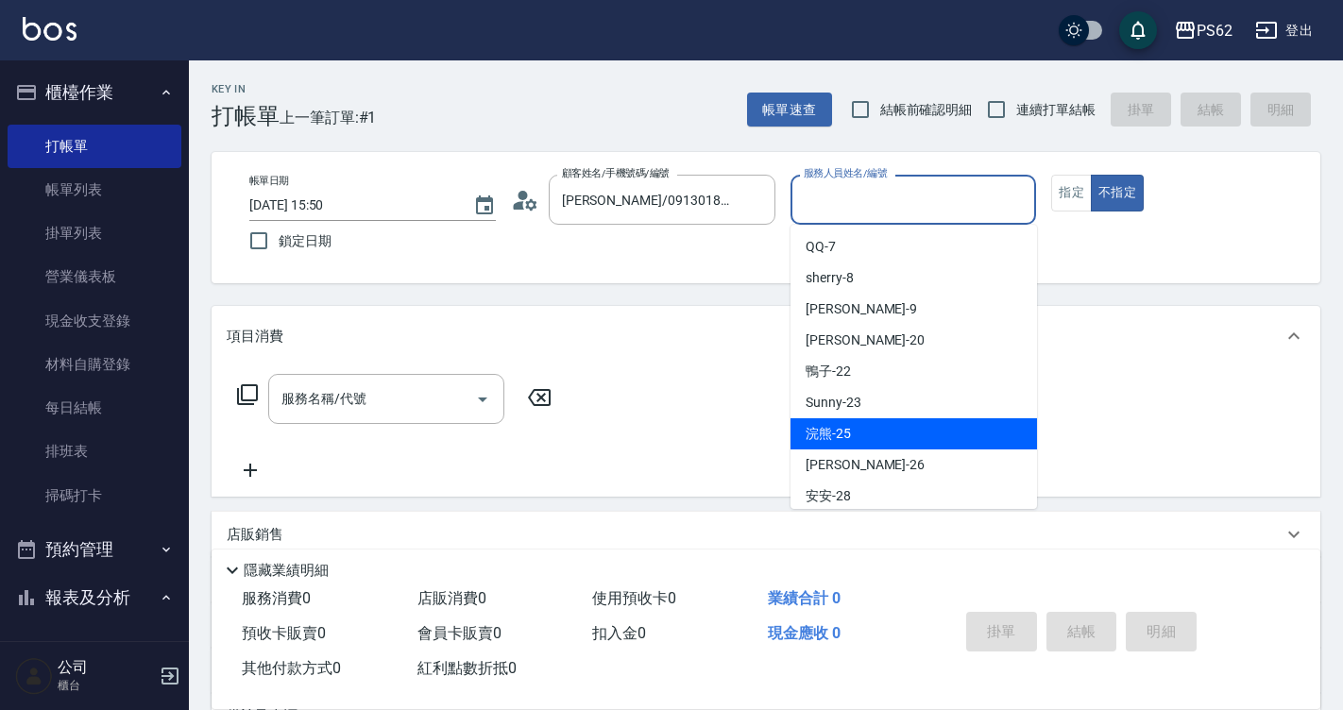
scroll to position [189, 0]
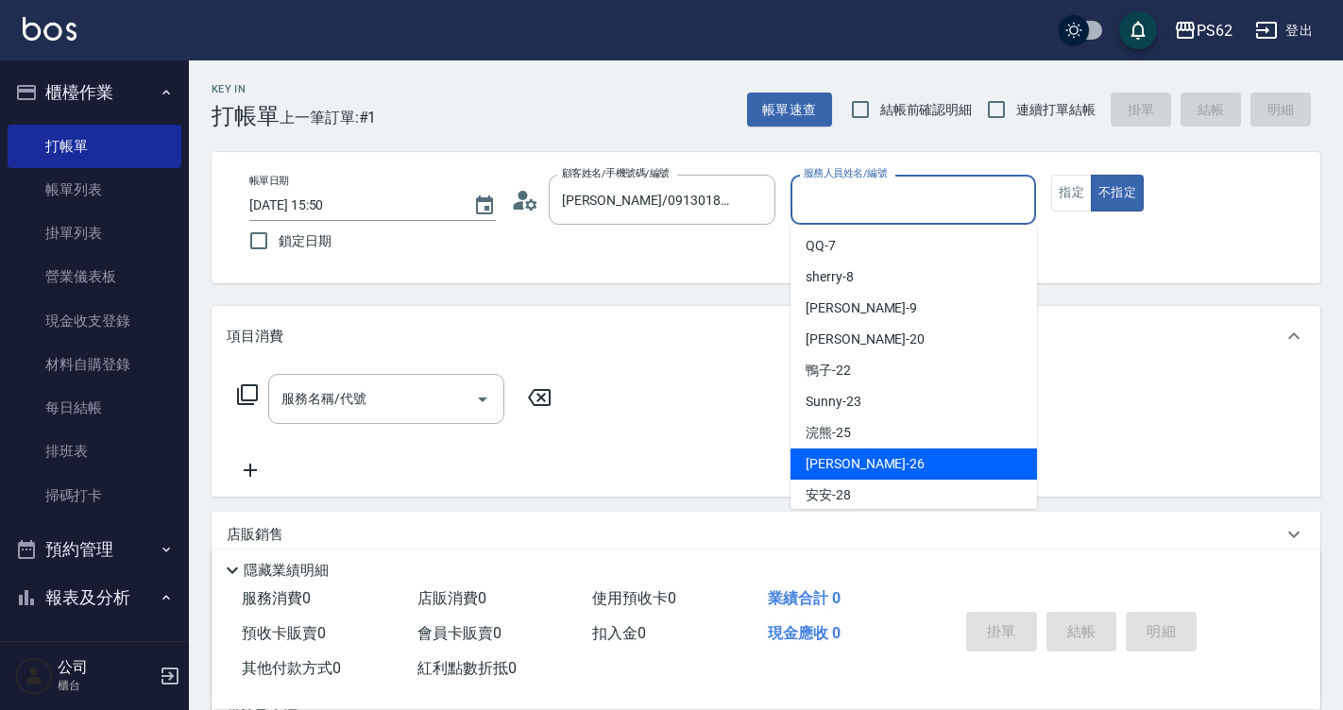
click at [875, 472] on div "小欣 -26" at bounding box center [913, 464] width 246 height 31
type input "[PERSON_NAME]-26"
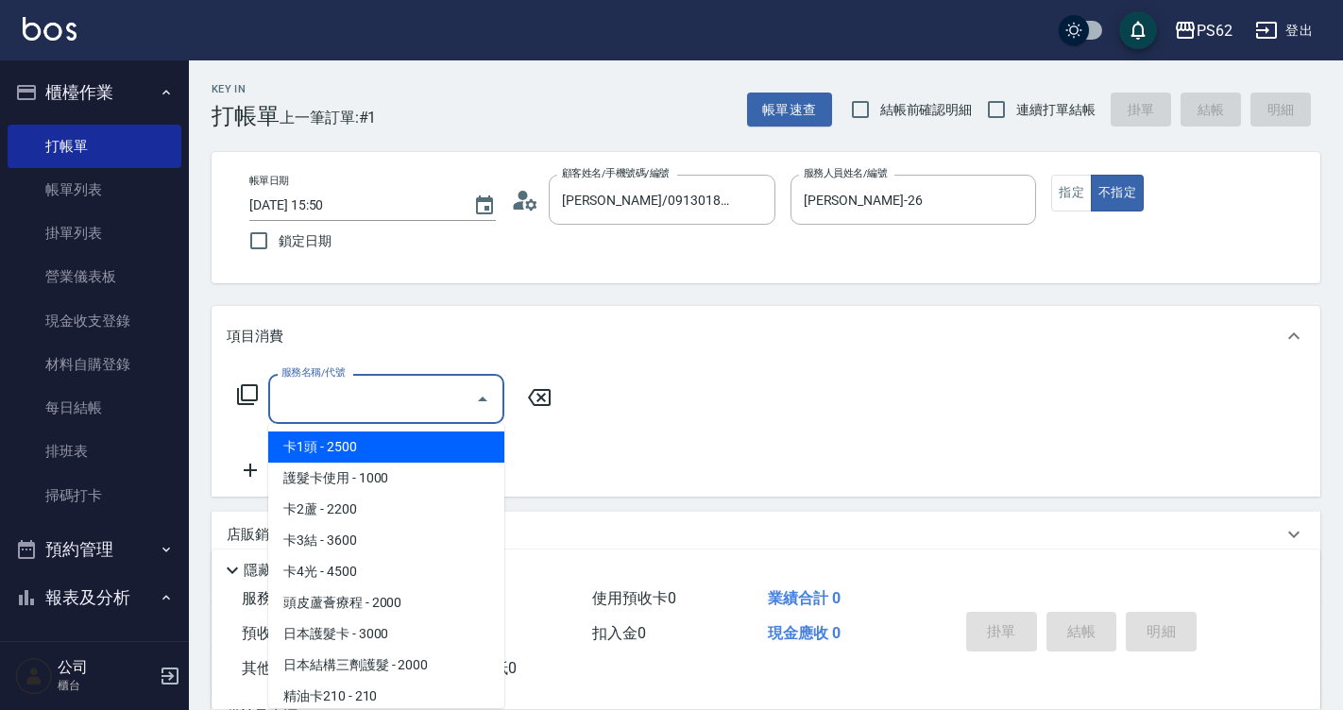
click at [339, 399] on input "服務名稱/代號" at bounding box center [372, 398] width 191 height 33
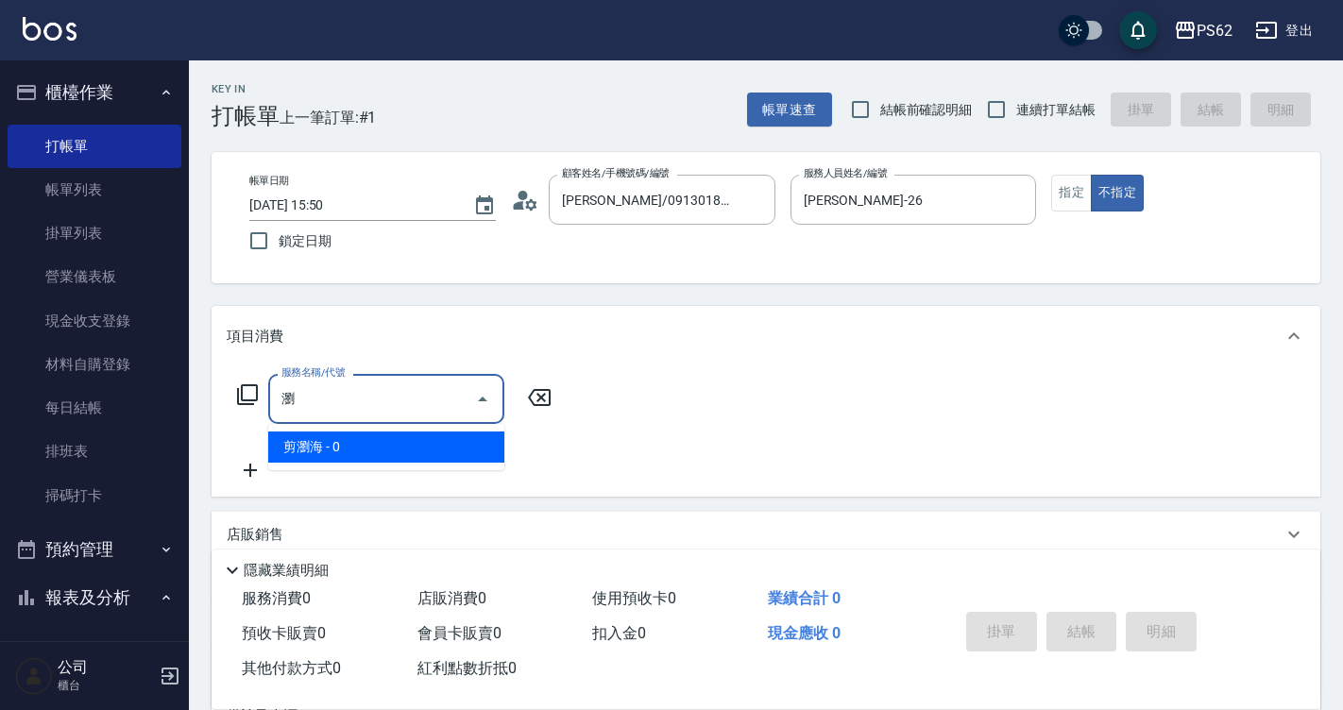
click at [313, 454] on span "剪瀏海 - 0" at bounding box center [386, 447] width 236 height 31
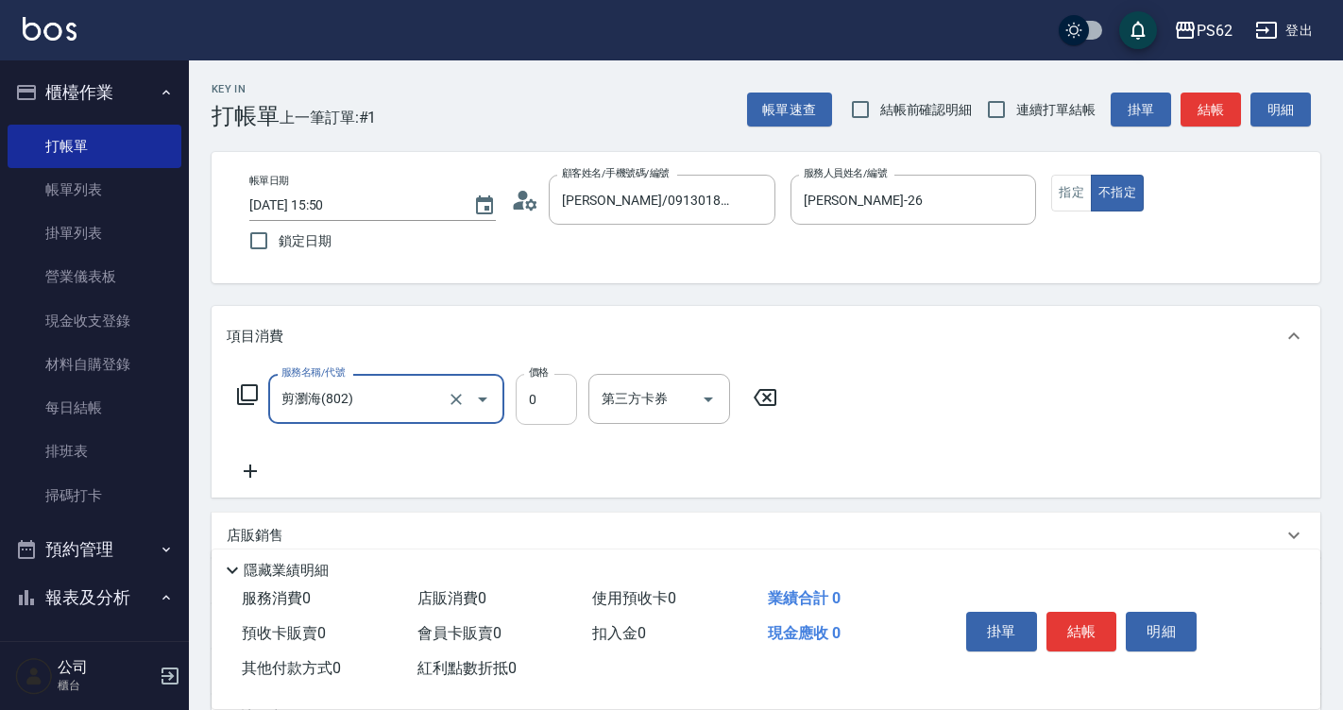
type input "剪瀏海(802)"
click at [541, 394] on input "0" at bounding box center [546, 399] width 61 height 51
type input "100"
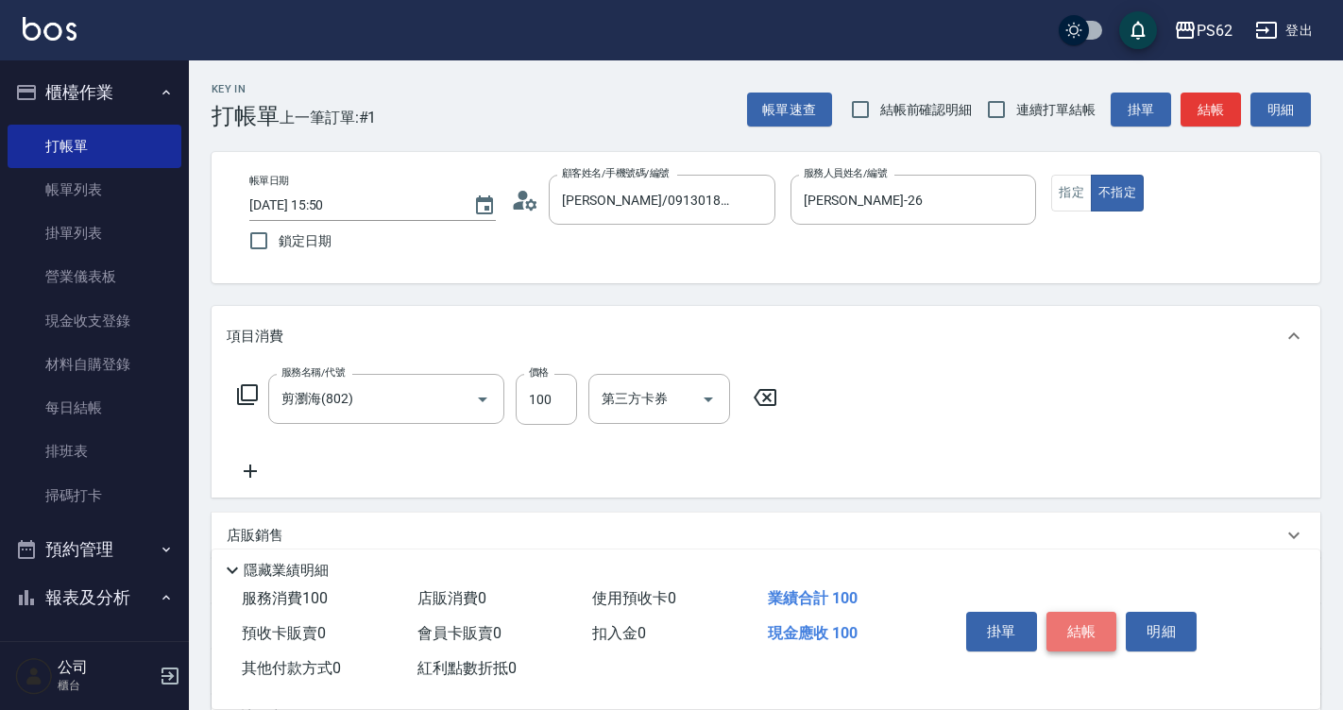
click at [1094, 612] on button "結帳" at bounding box center [1081, 632] width 71 height 40
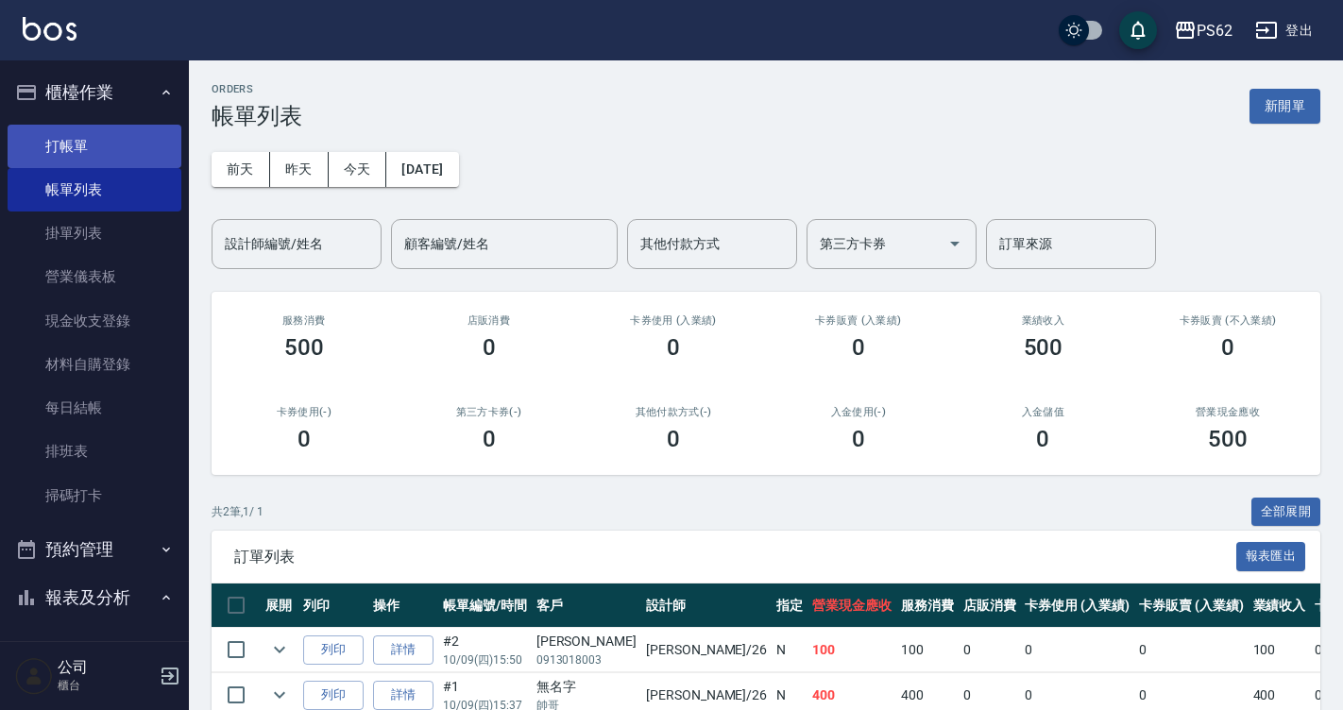
click at [103, 130] on link "打帳單" at bounding box center [95, 146] width 174 height 43
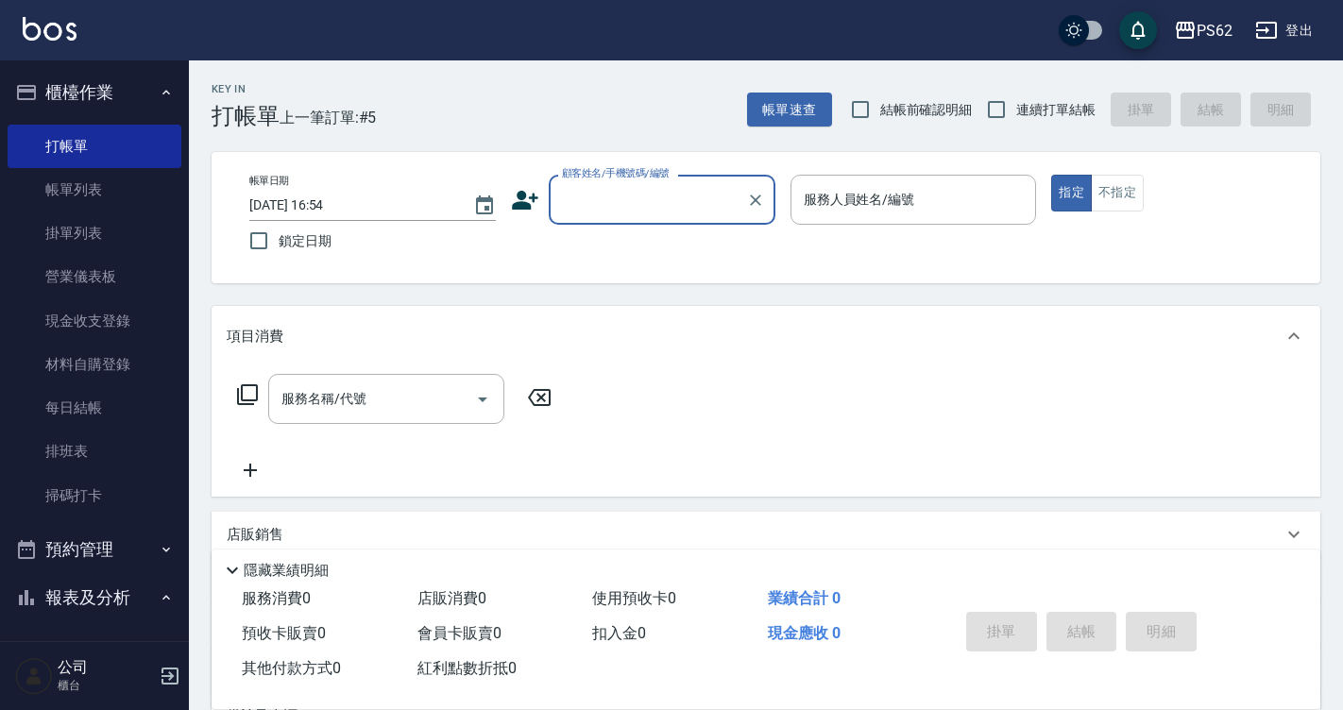
click at [646, 212] on input "顧客姓名/手機號碼/編號" at bounding box center [647, 199] width 181 height 33
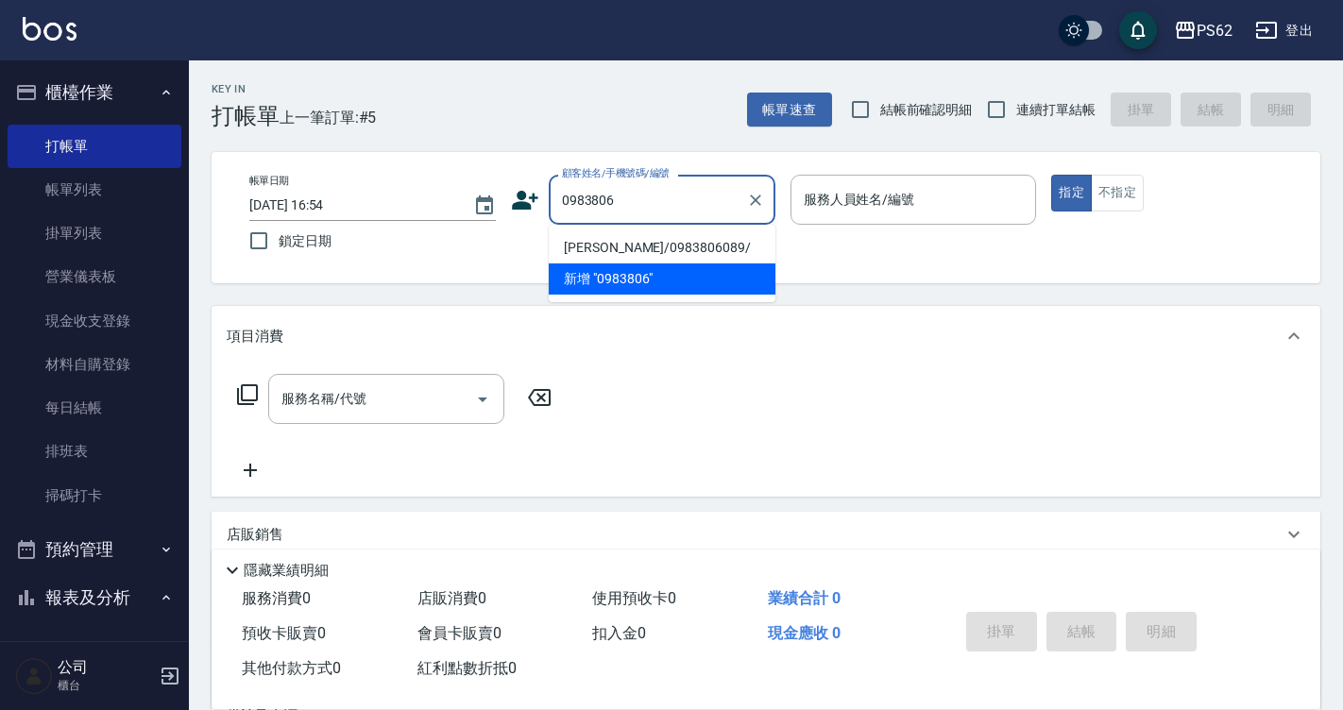
click at [618, 247] on li "謝晉祥/0983806089/" at bounding box center [662, 247] width 227 height 31
type input "謝晉祥/0983806089/"
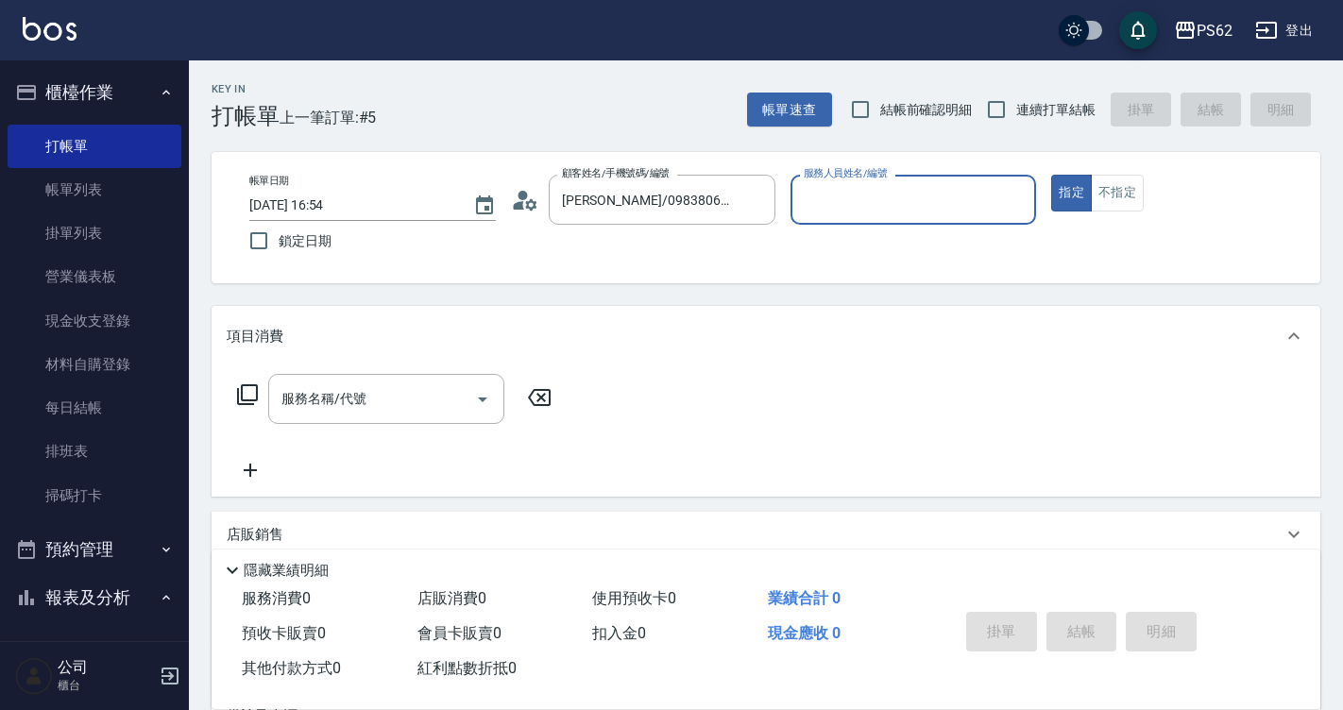
click at [858, 189] on input "服務人員姓名/編號" at bounding box center [913, 199] width 229 height 33
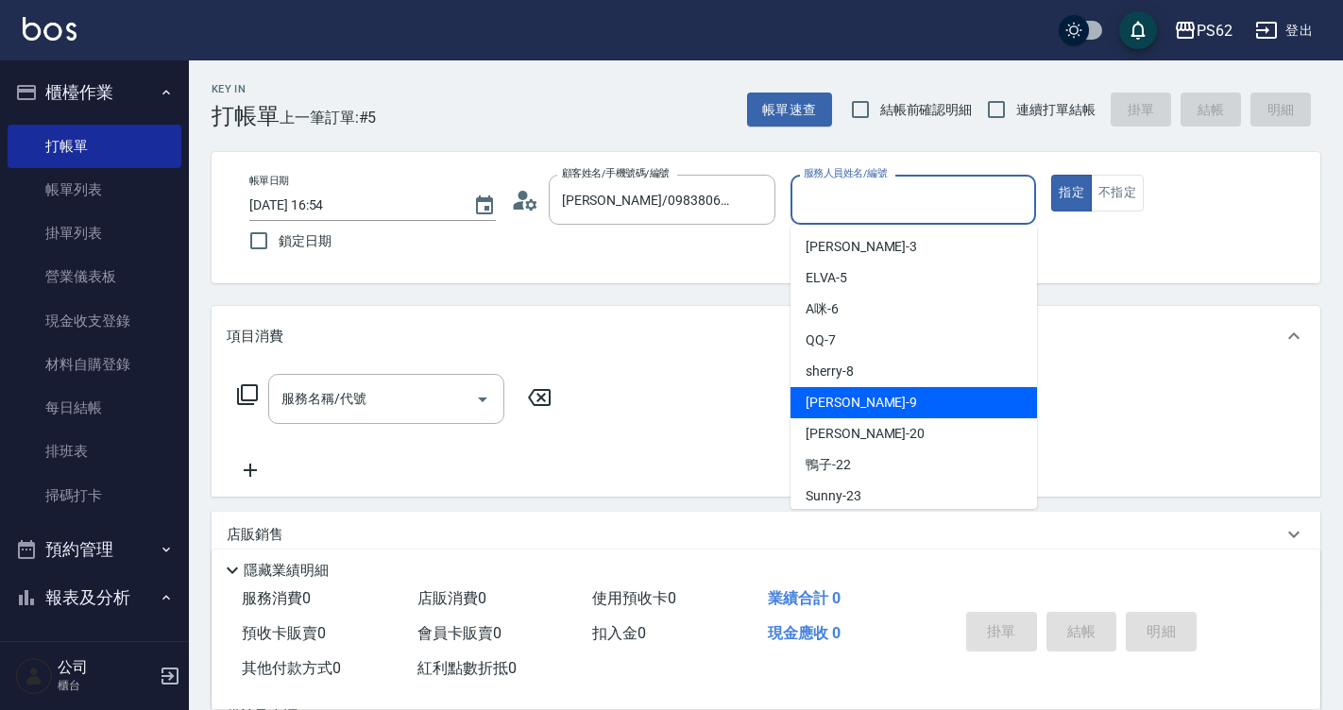
scroll to position [189, 0]
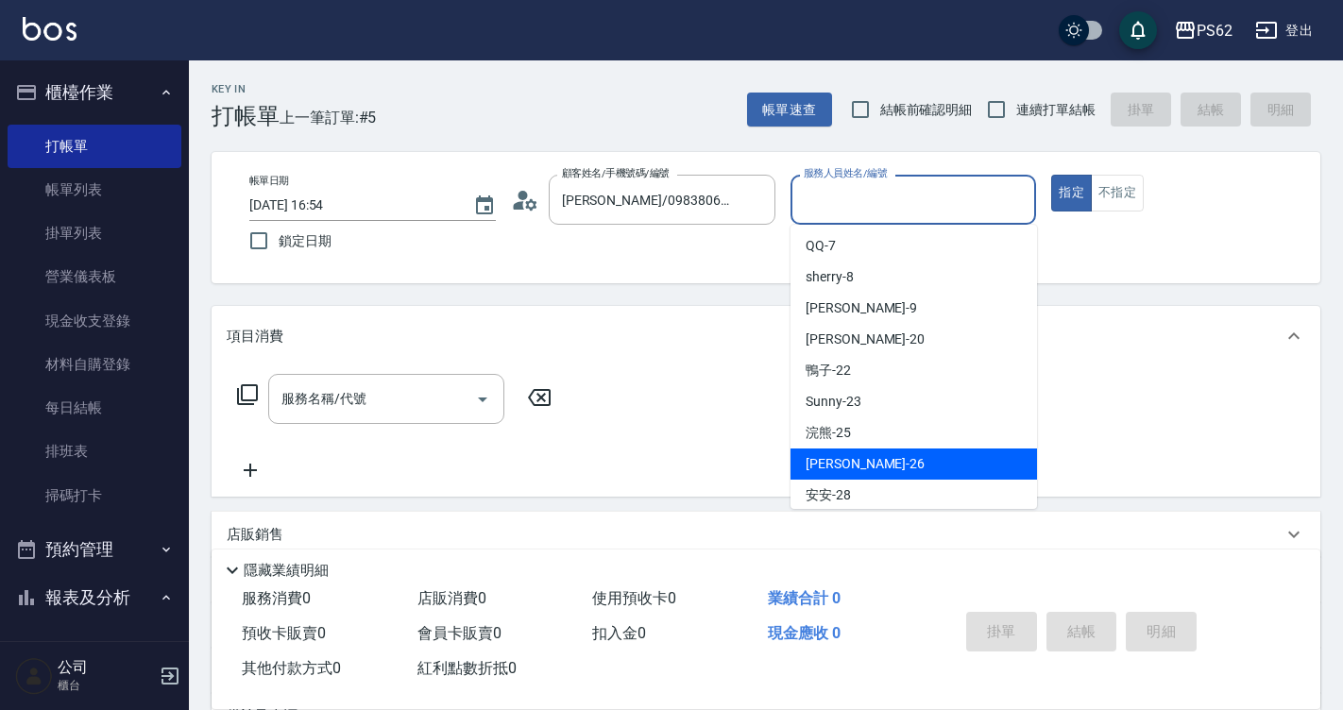
click at [841, 461] on span "小欣 -26" at bounding box center [865, 464] width 119 height 20
type input "[PERSON_NAME]-26"
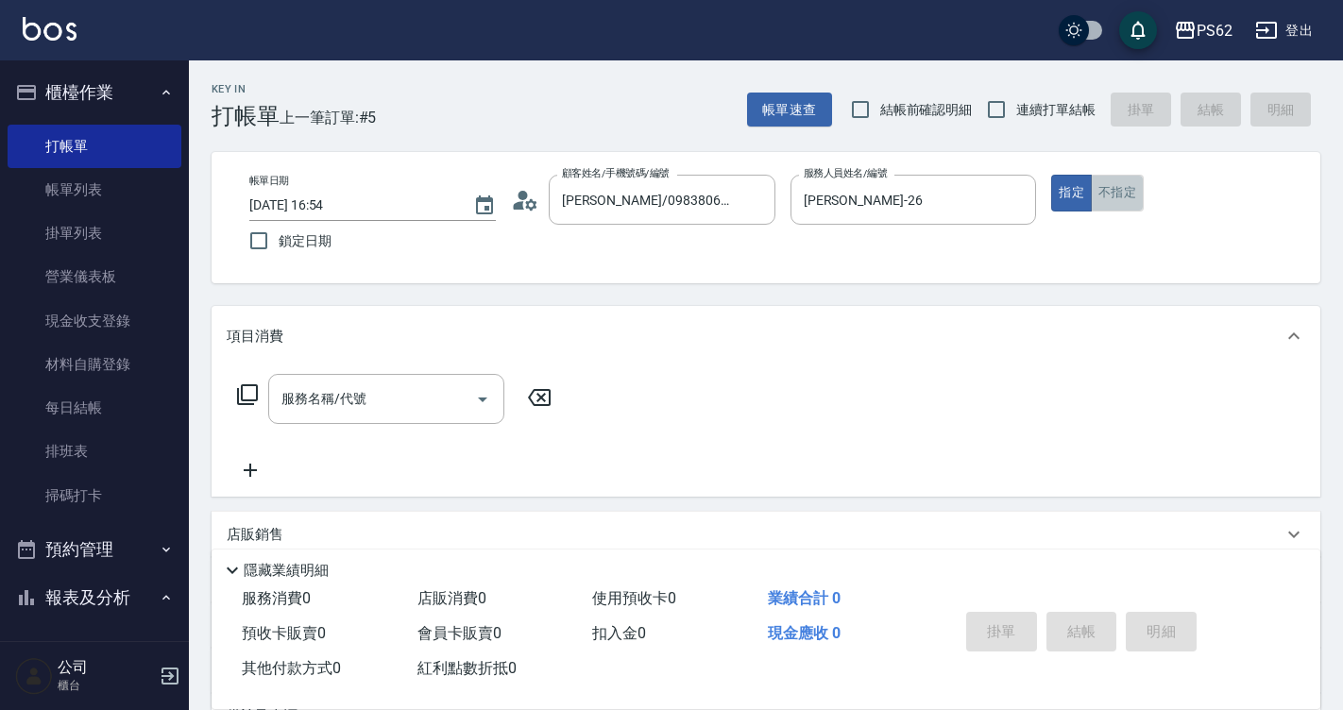
click at [1119, 178] on button "不指定" at bounding box center [1117, 193] width 53 height 37
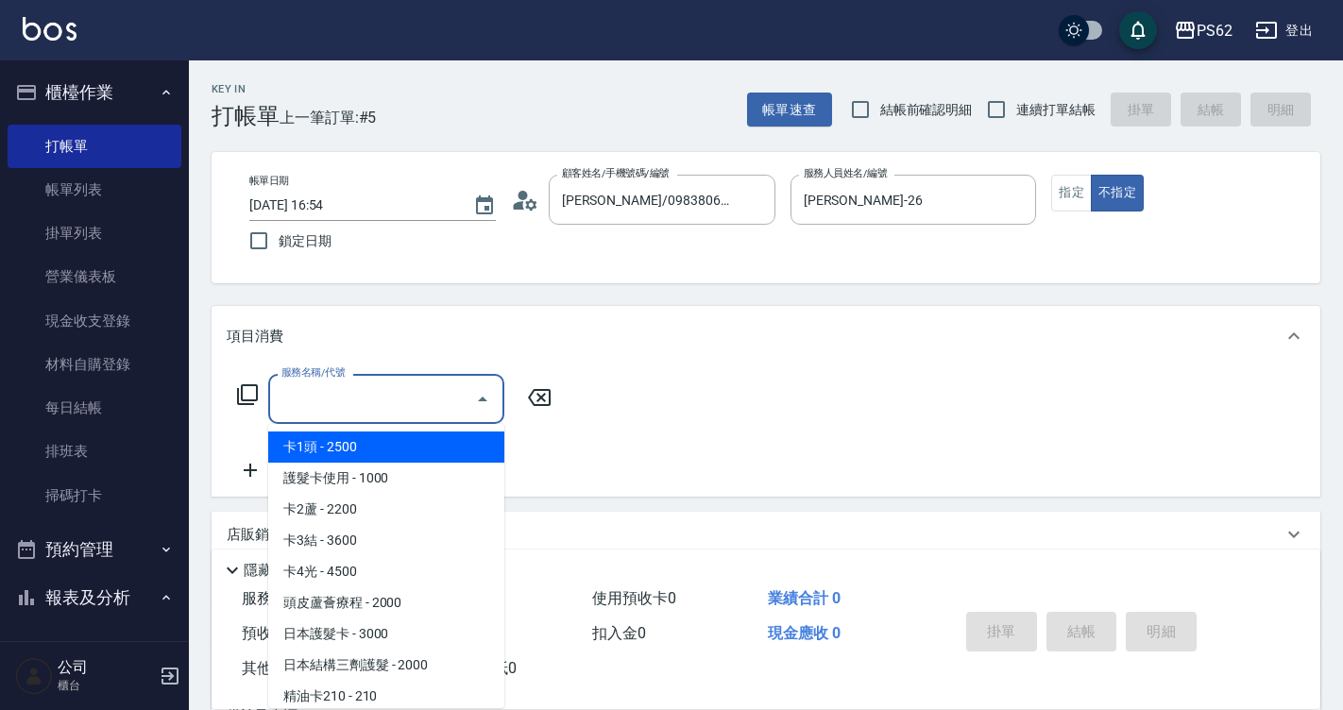
click at [404, 385] on input "服務名稱/代號" at bounding box center [372, 398] width 191 height 33
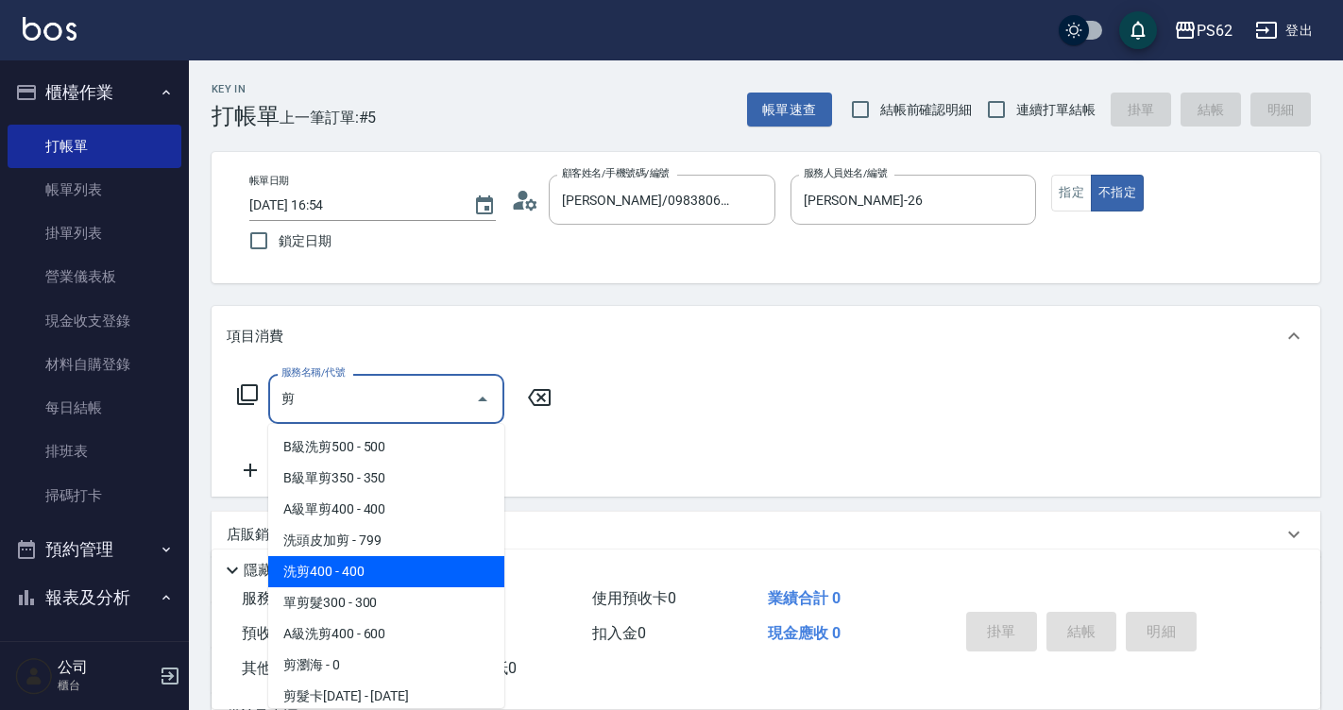
click at [397, 568] on span "洗剪400 - 400" at bounding box center [386, 571] width 236 height 31
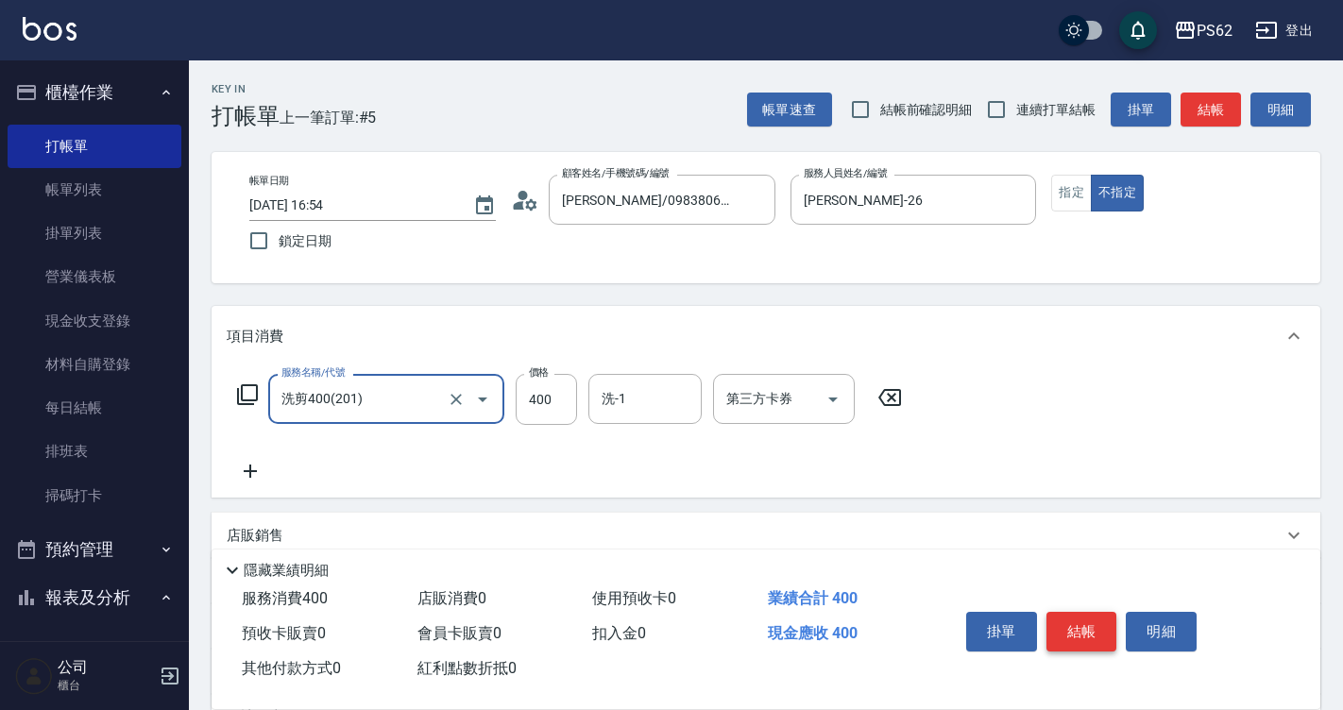
type input "洗剪400(201)"
click at [1068, 612] on button "結帳" at bounding box center [1081, 632] width 71 height 40
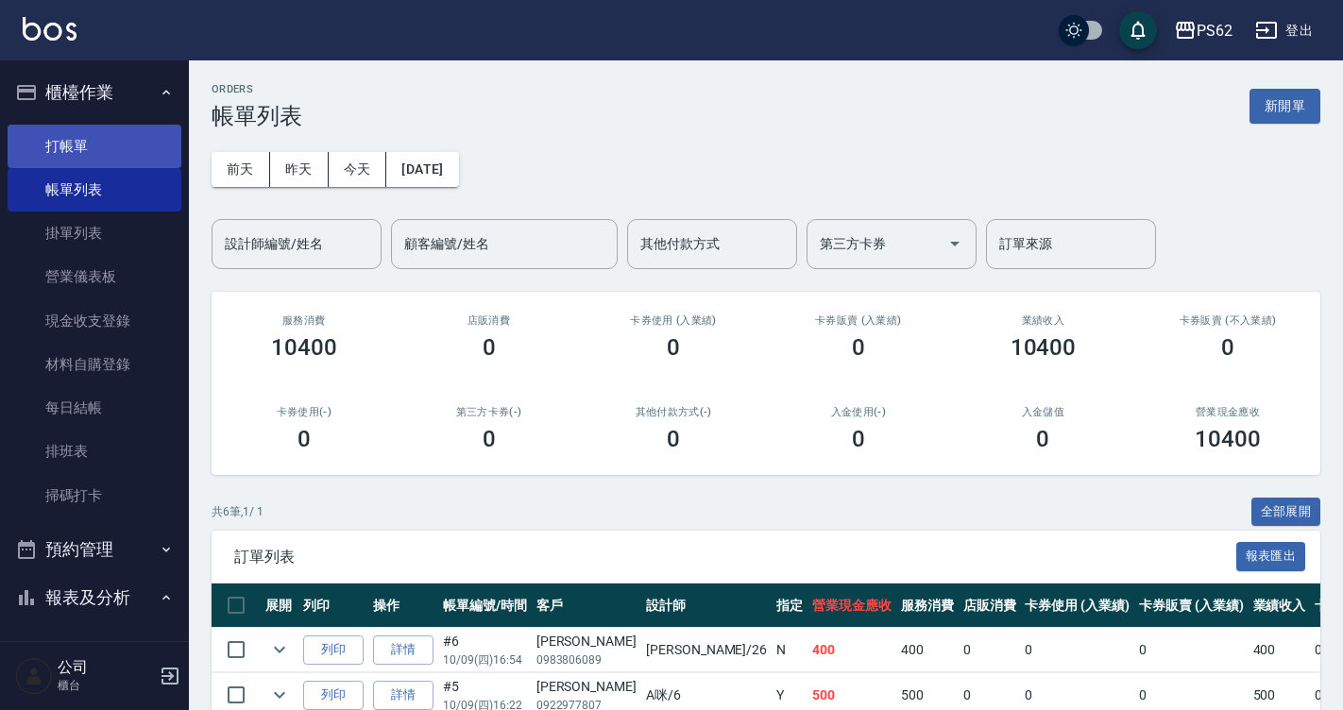
click at [72, 143] on link "打帳單" at bounding box center [95, 146] width 174 height 43
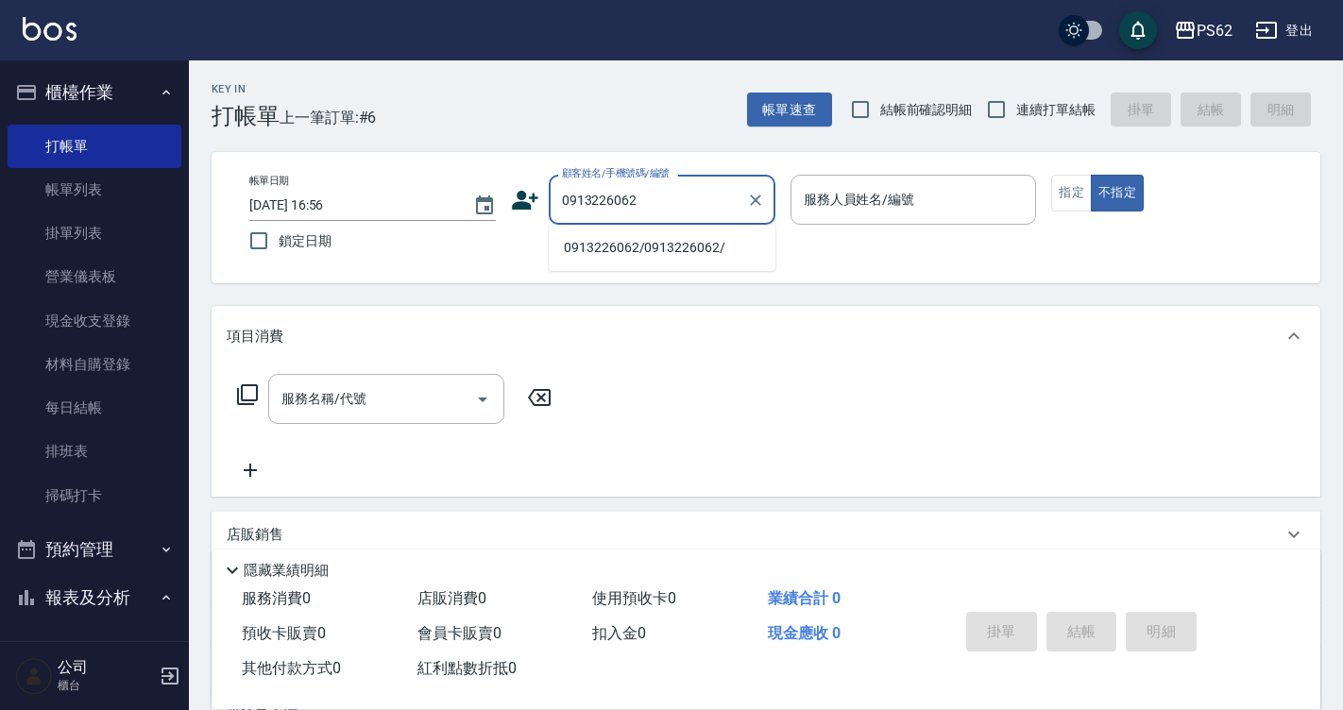
click at [685, 237] on li "0913226062/0913226062/" at bounding box center [662, 247] width 227 height 31
type input "0913226062/0913226062/"
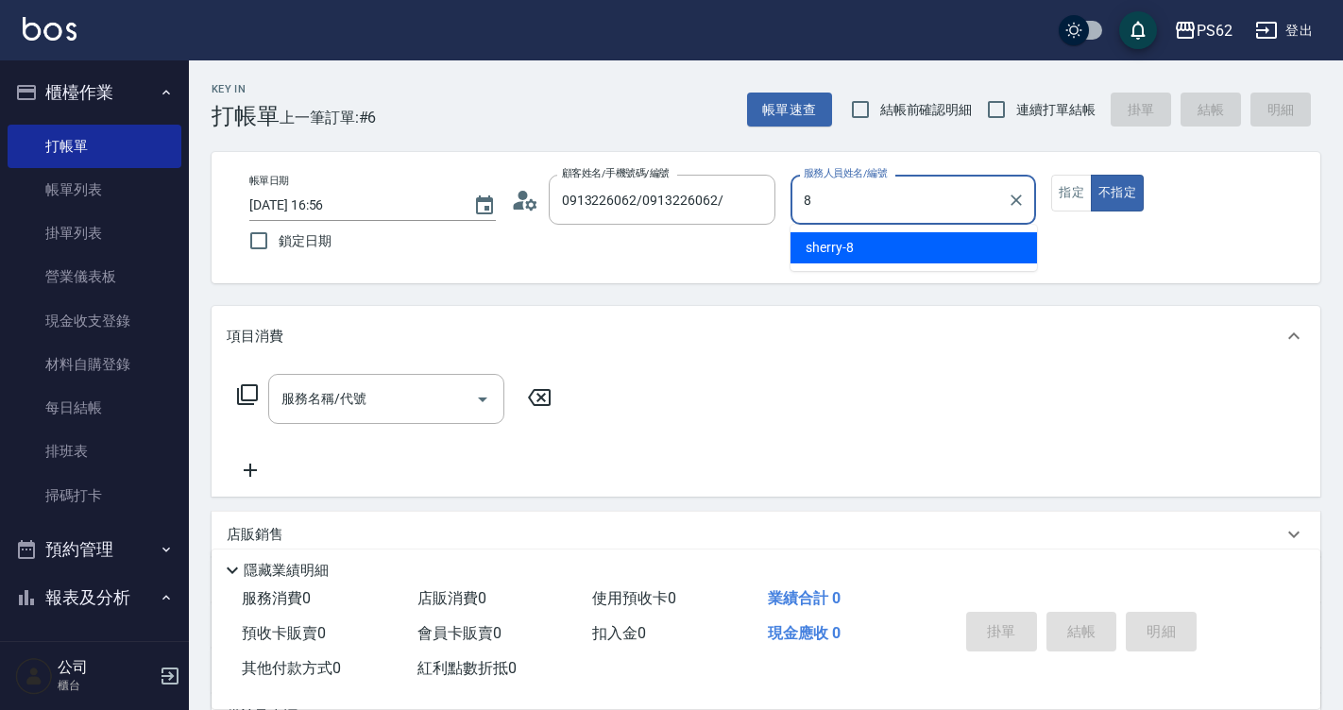
type input "sherry-8"
type button "false"
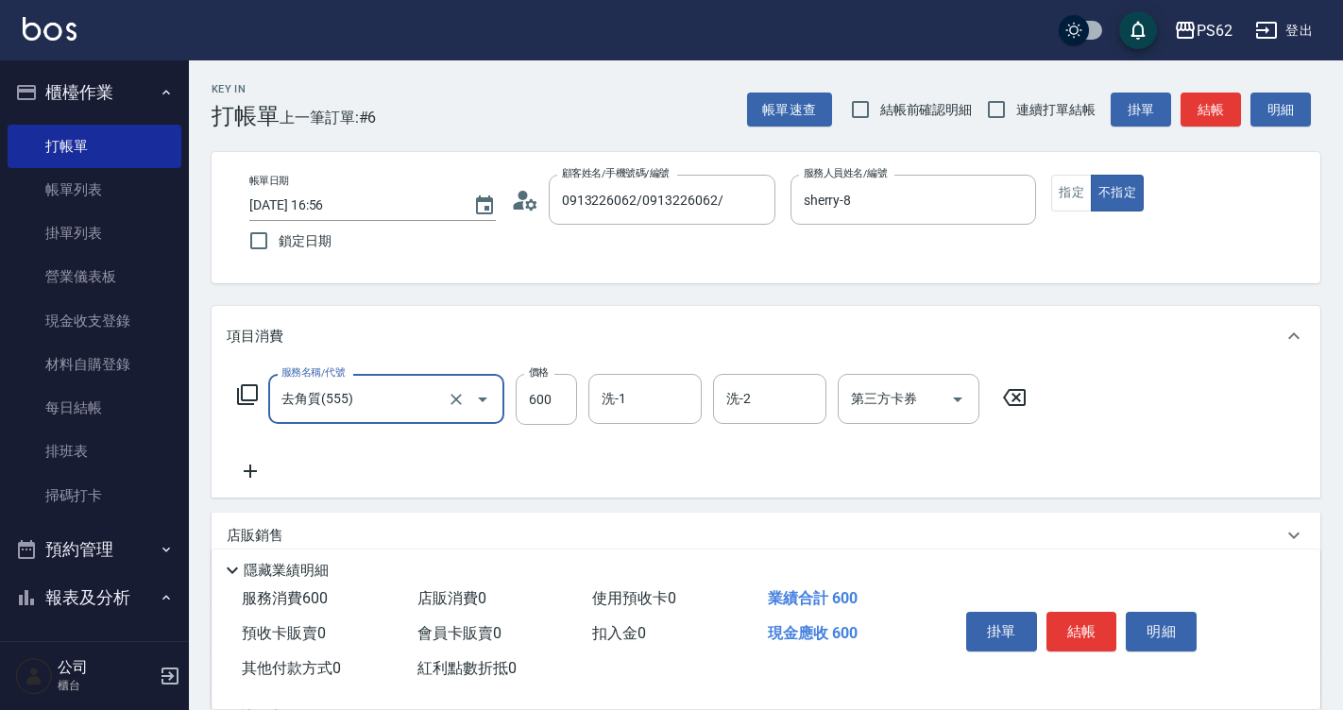
type input "去角質(555)"
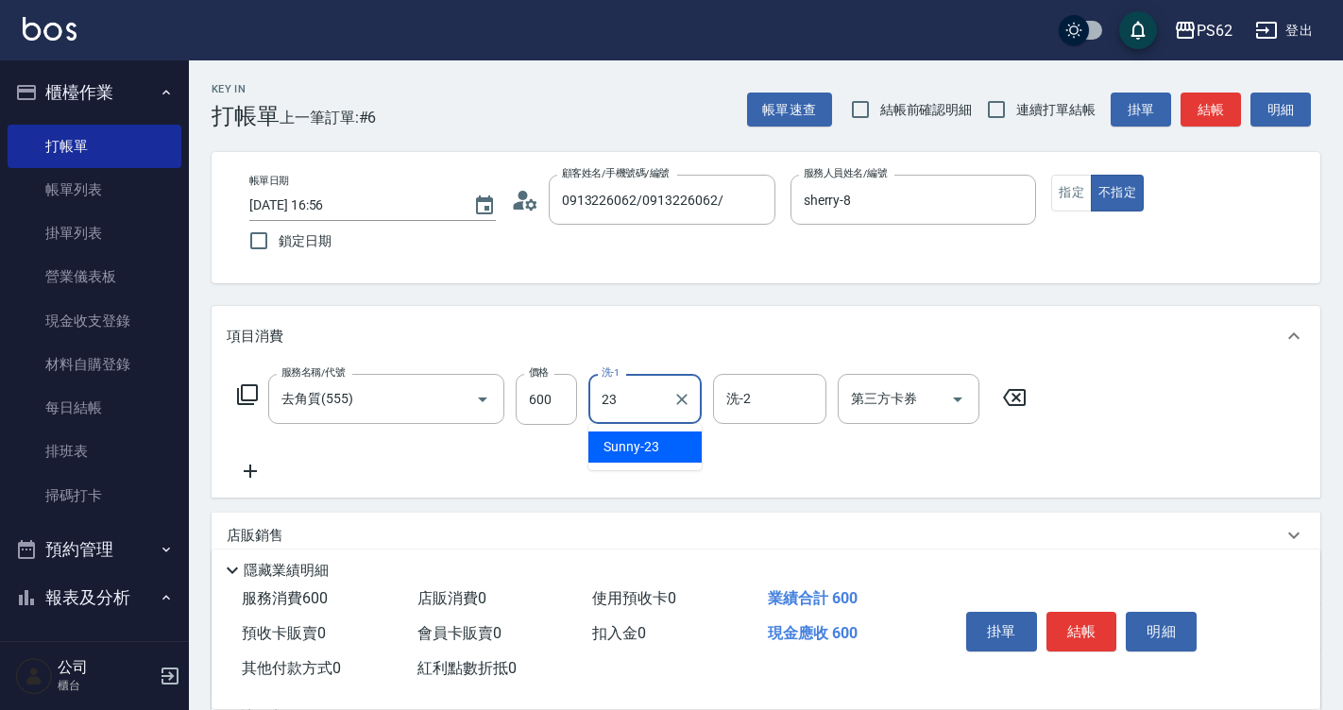
type input "Sunny-23"
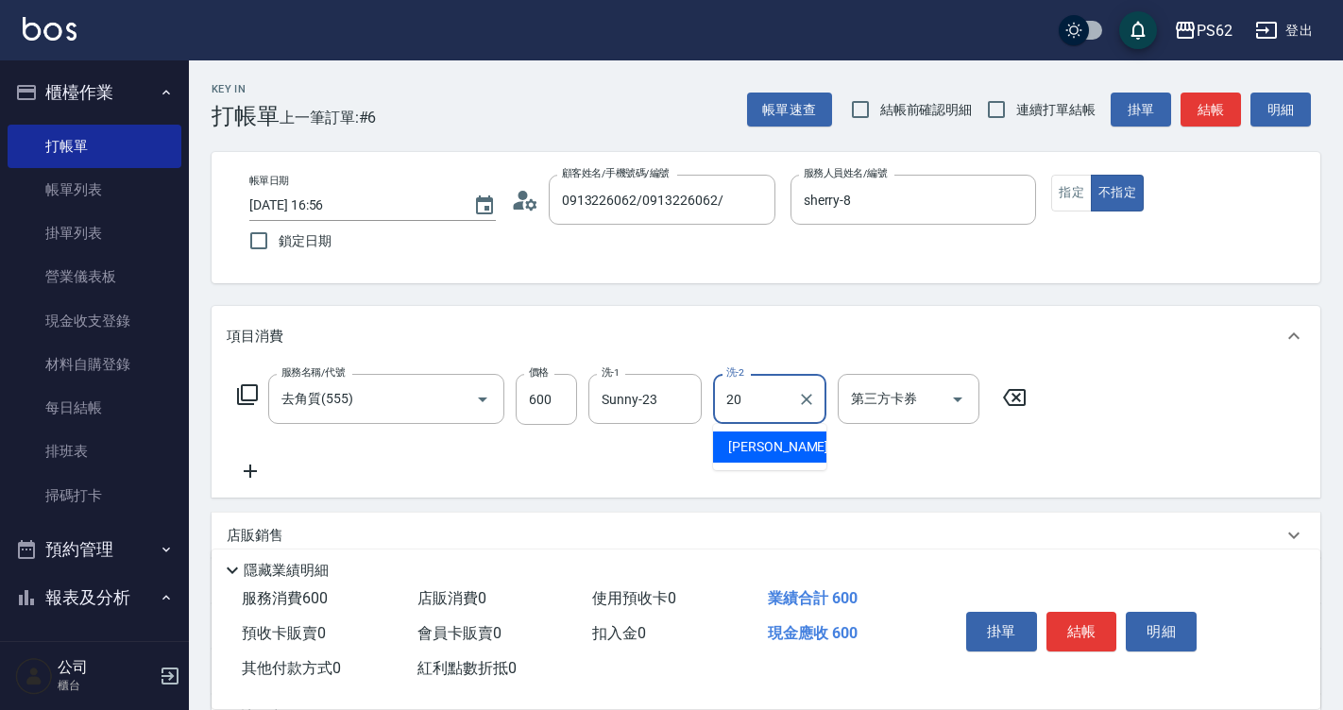
type input "佩佩-20"
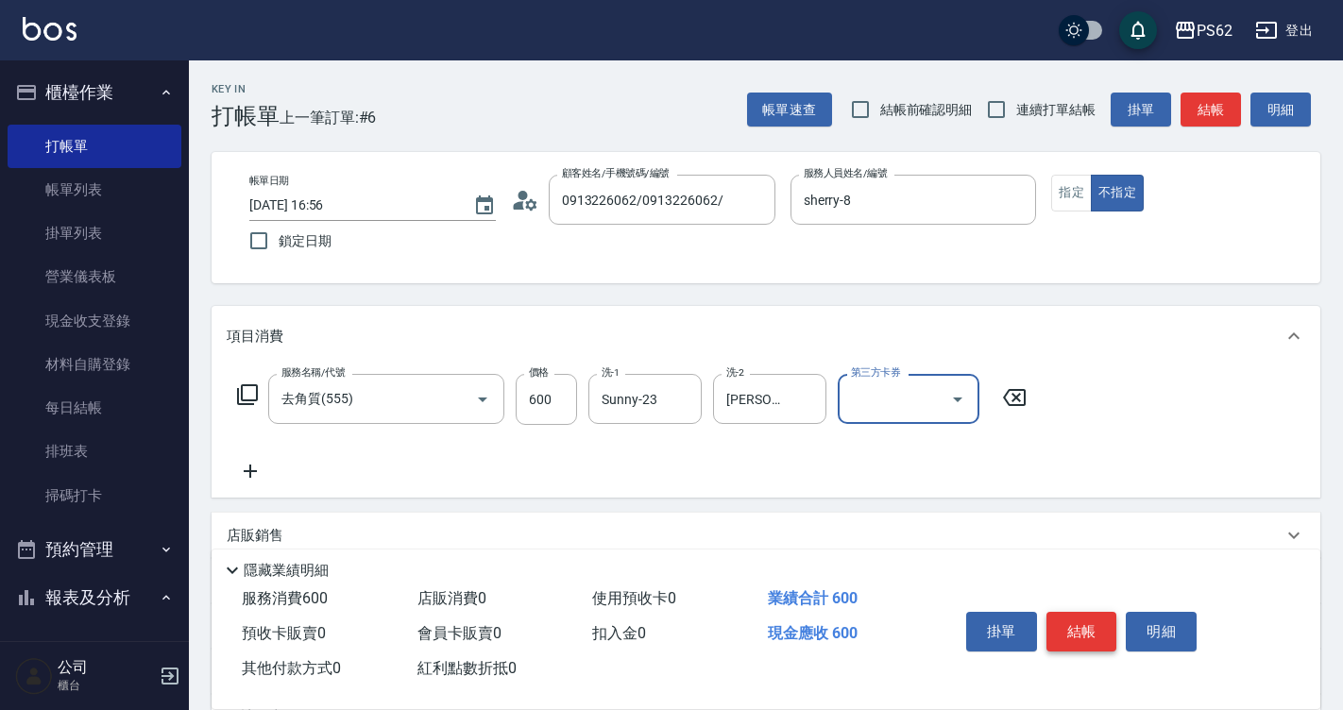
click at [1105, 615] on button "結帳" at bounding box center [1081, 632] width 71 height 40
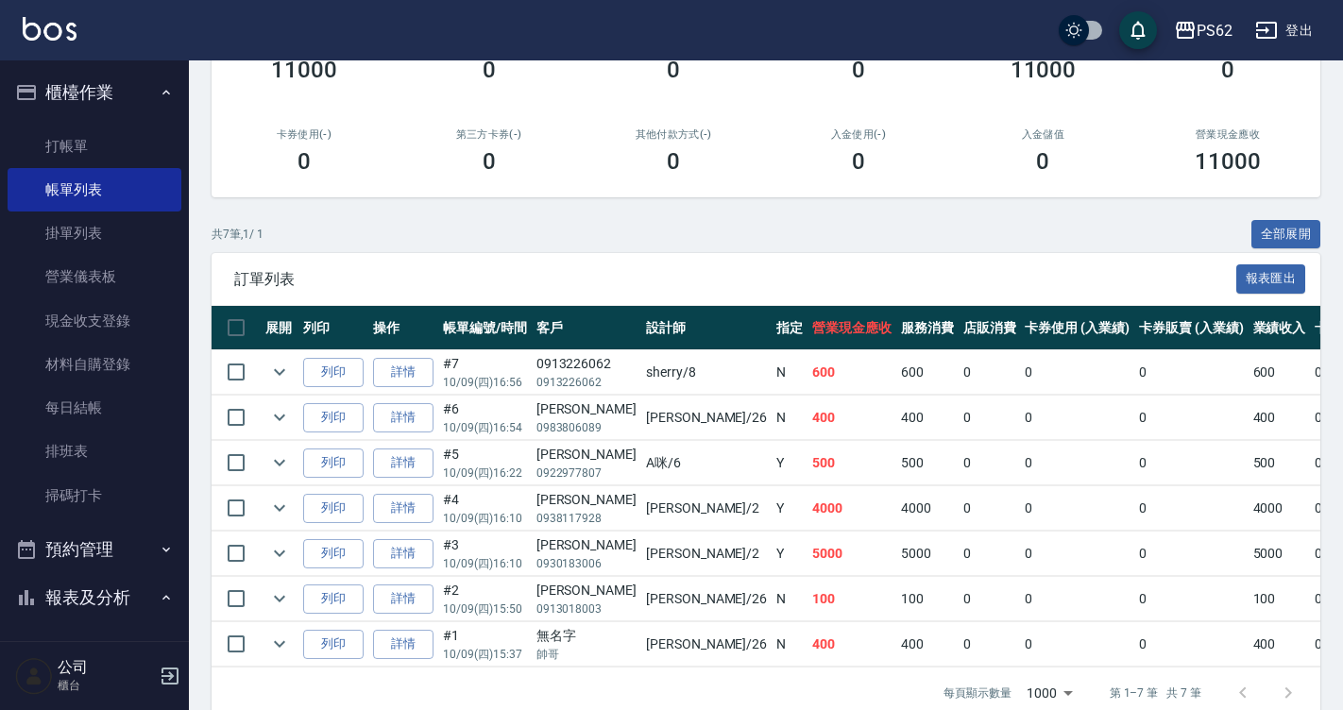
scroll to position [283, 0]
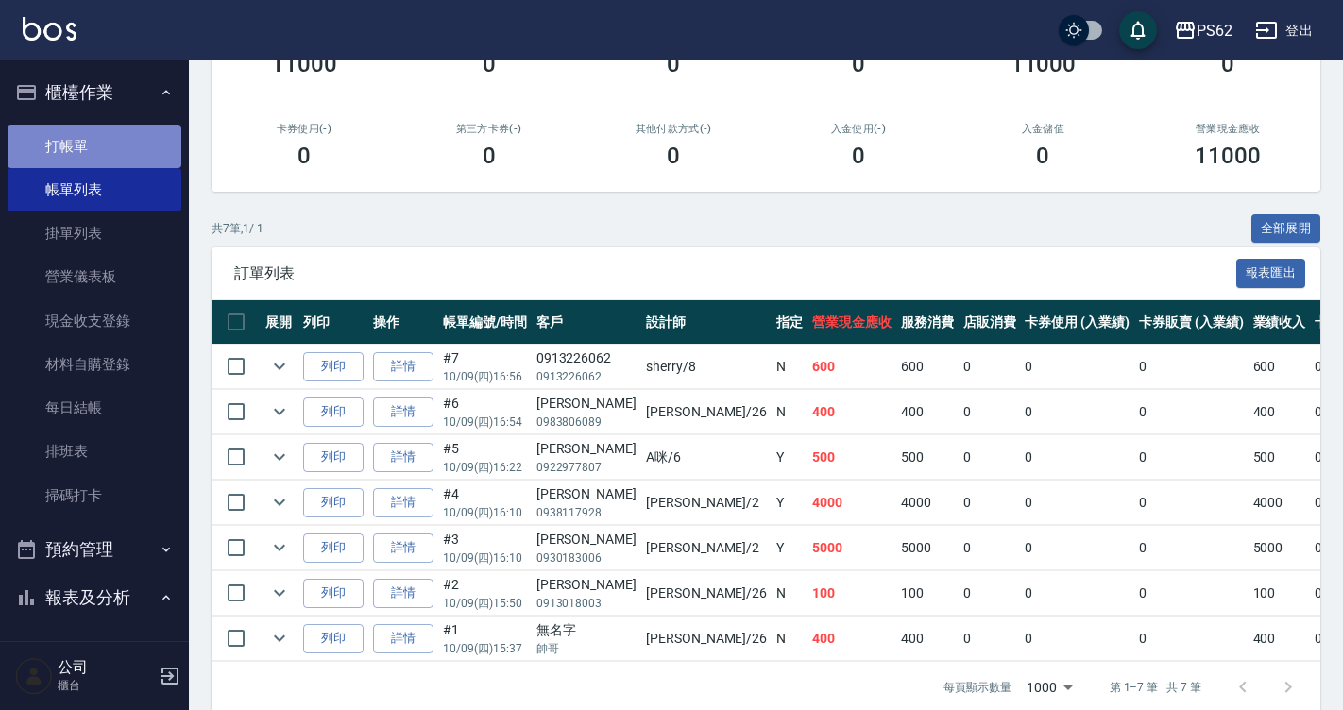
click at [102, 161] on link "打帳單" at bounding box center [95, 146] width 174 height 43
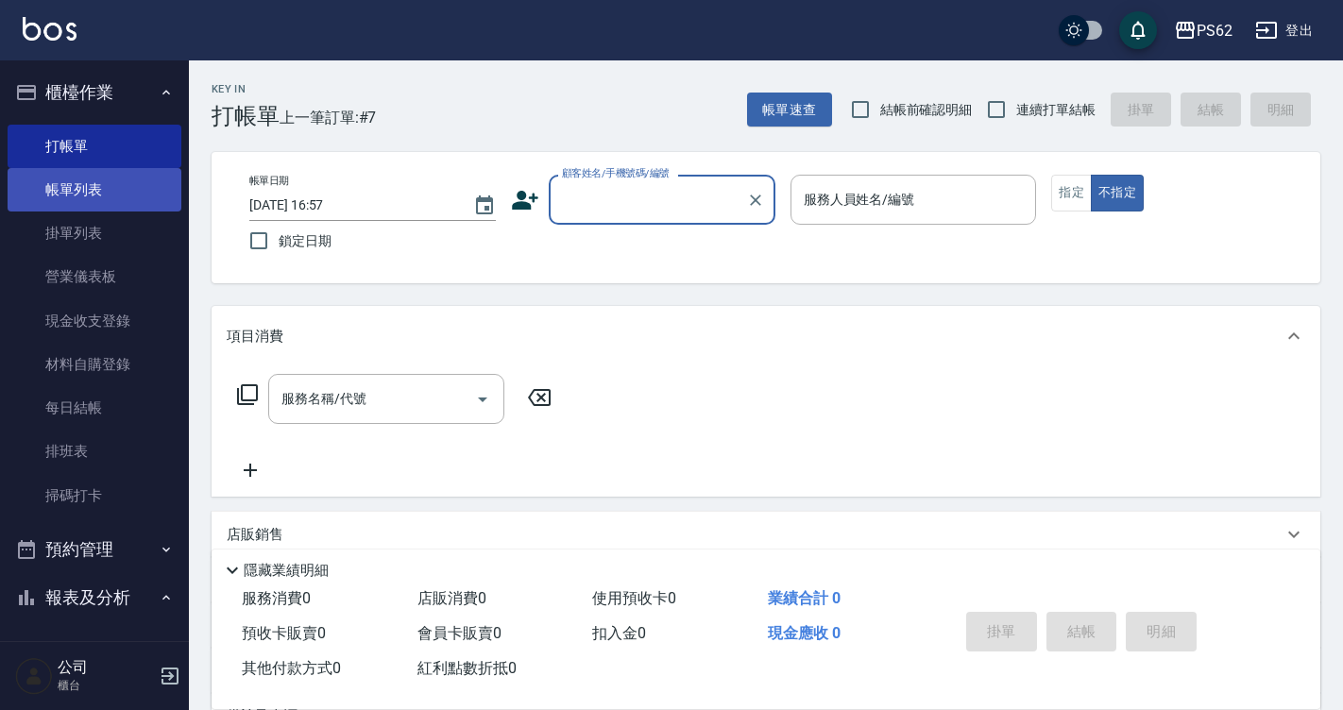
click at [92, 184] on link "帳單列表" at bounding box center [95, 189] width 174 height 43
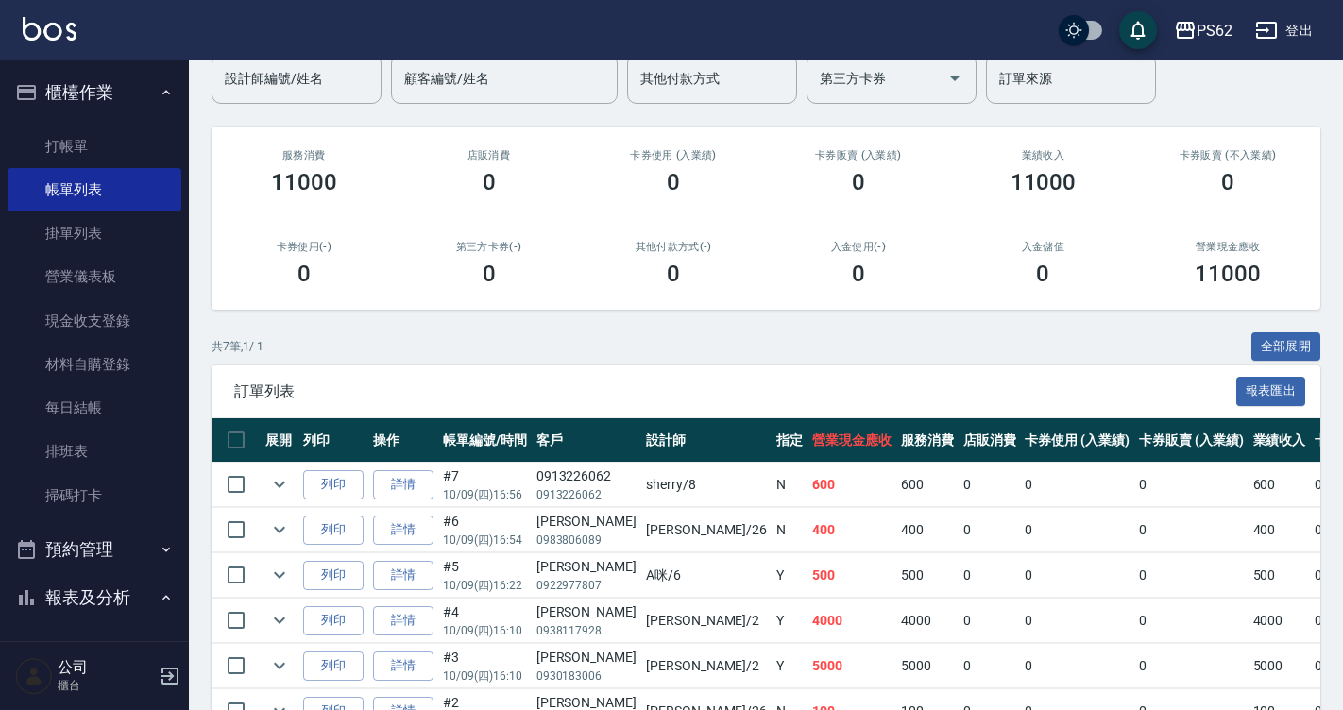
scroll to position [323, 0]
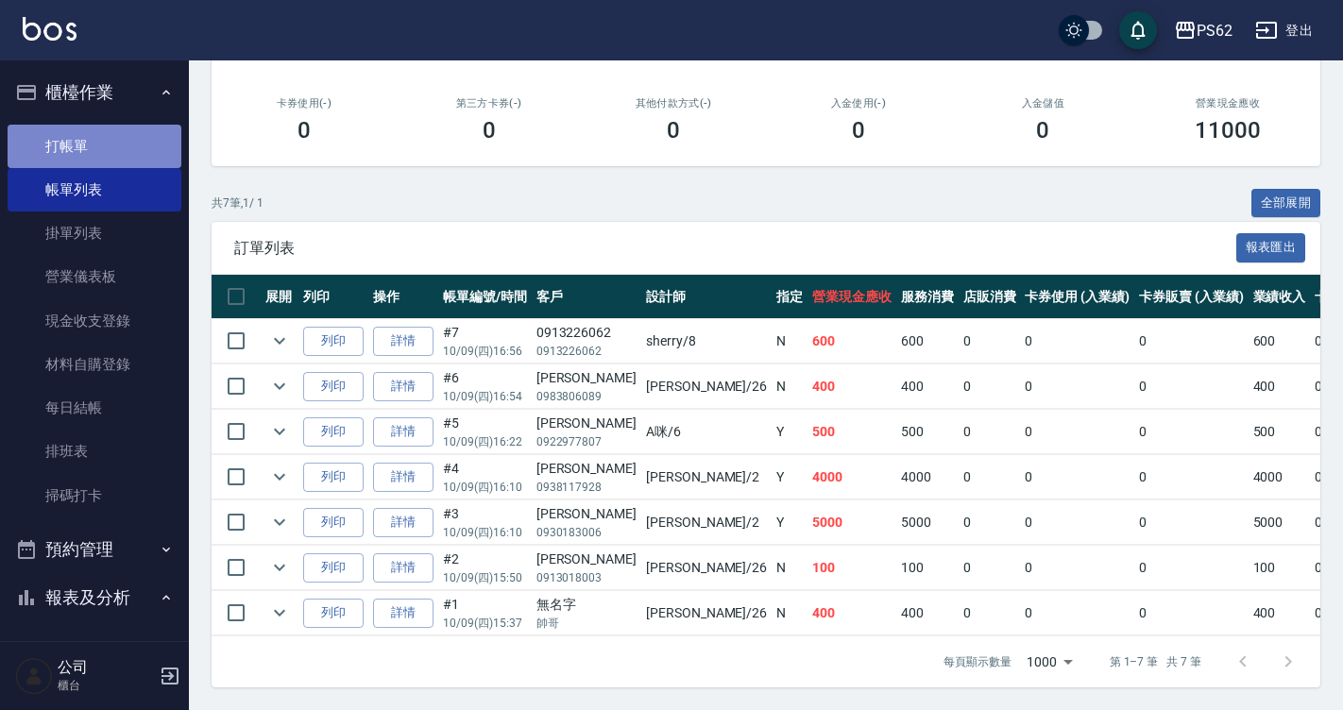
click at [97, 143] on link "打帳單" at bounding box center [95, 146] width 174 height 43
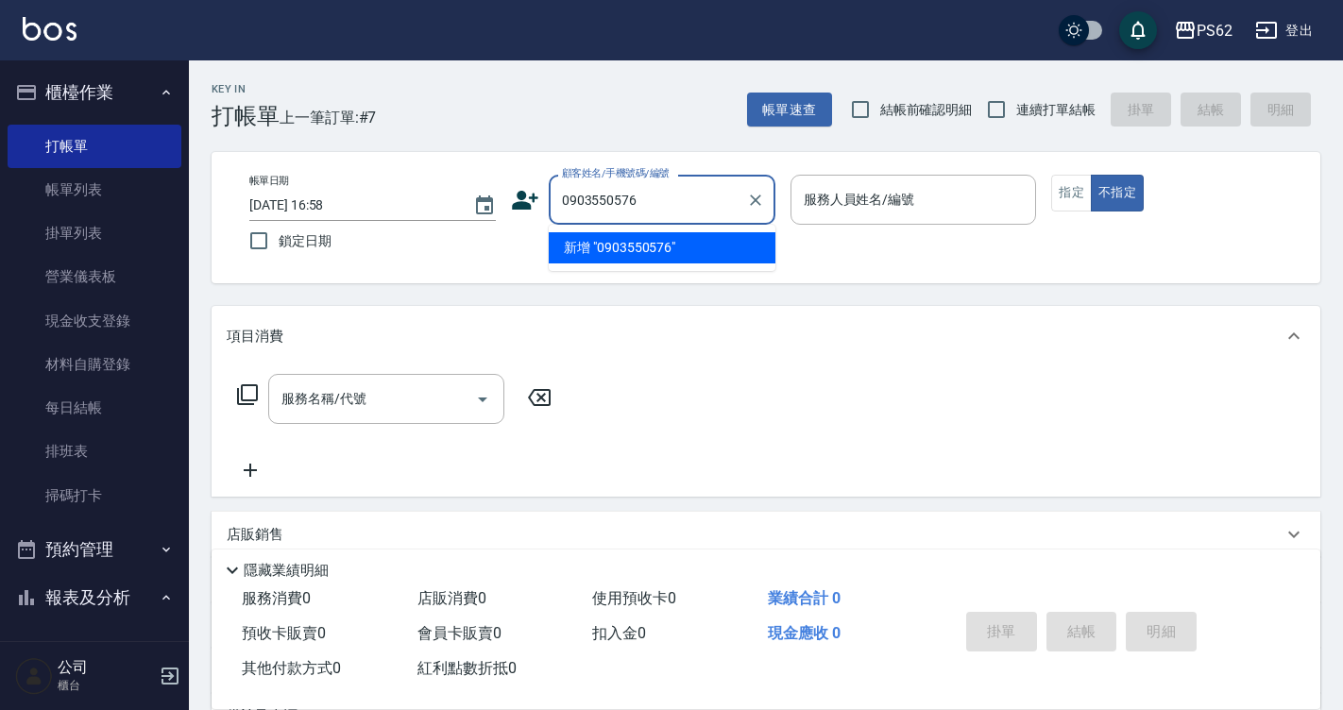
type input "0903550576"
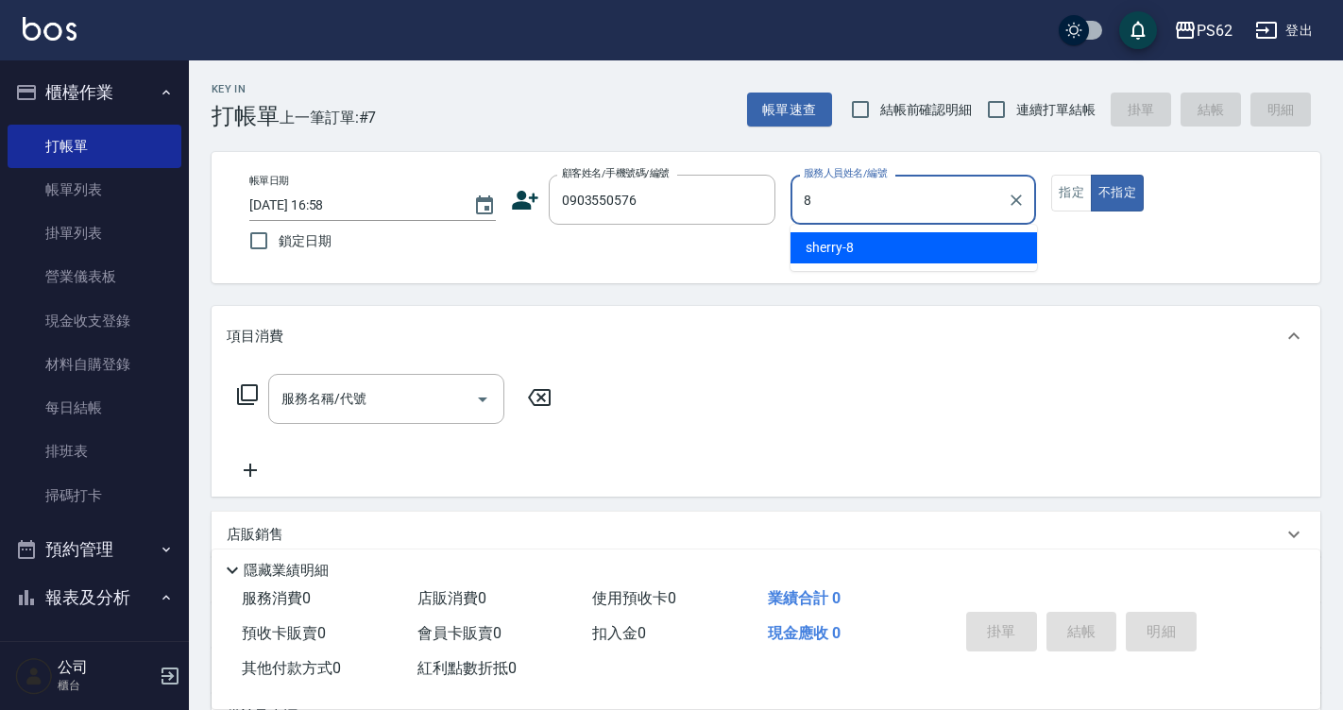
type input "sherry-8"
type button "false"
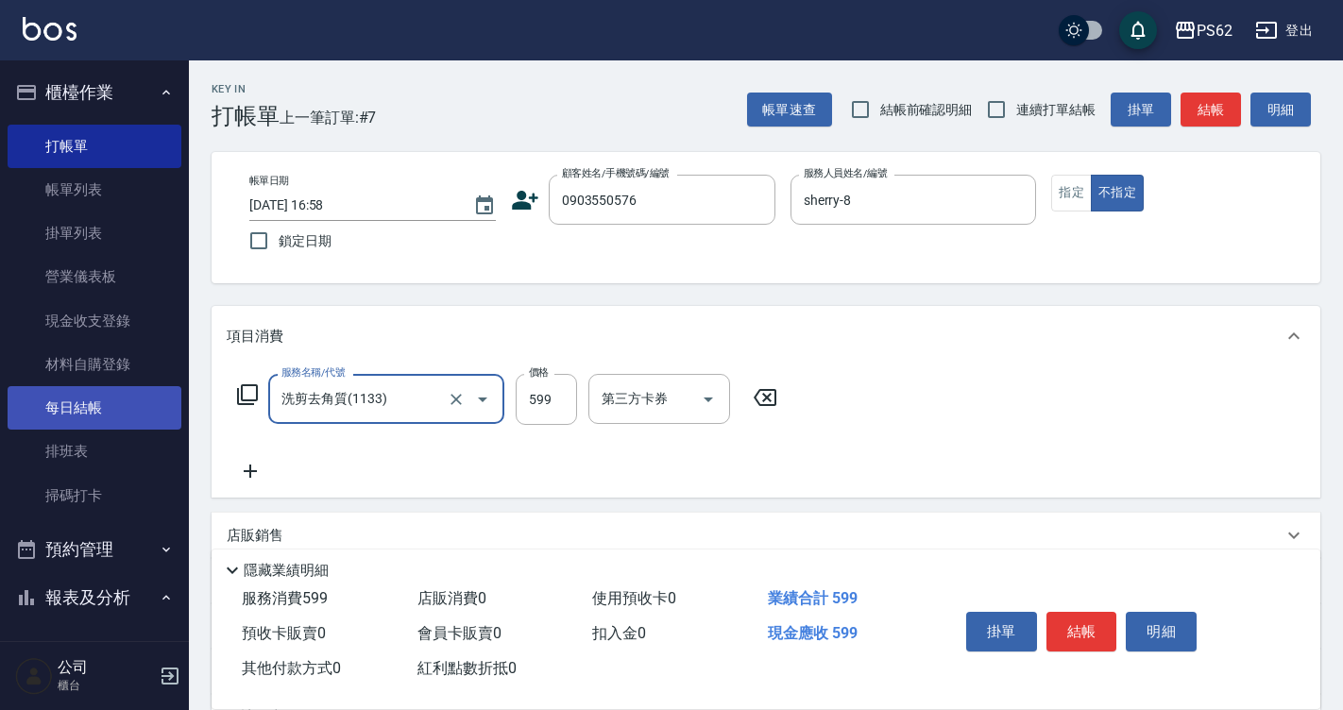
type input "洗剪去角質(1133)"
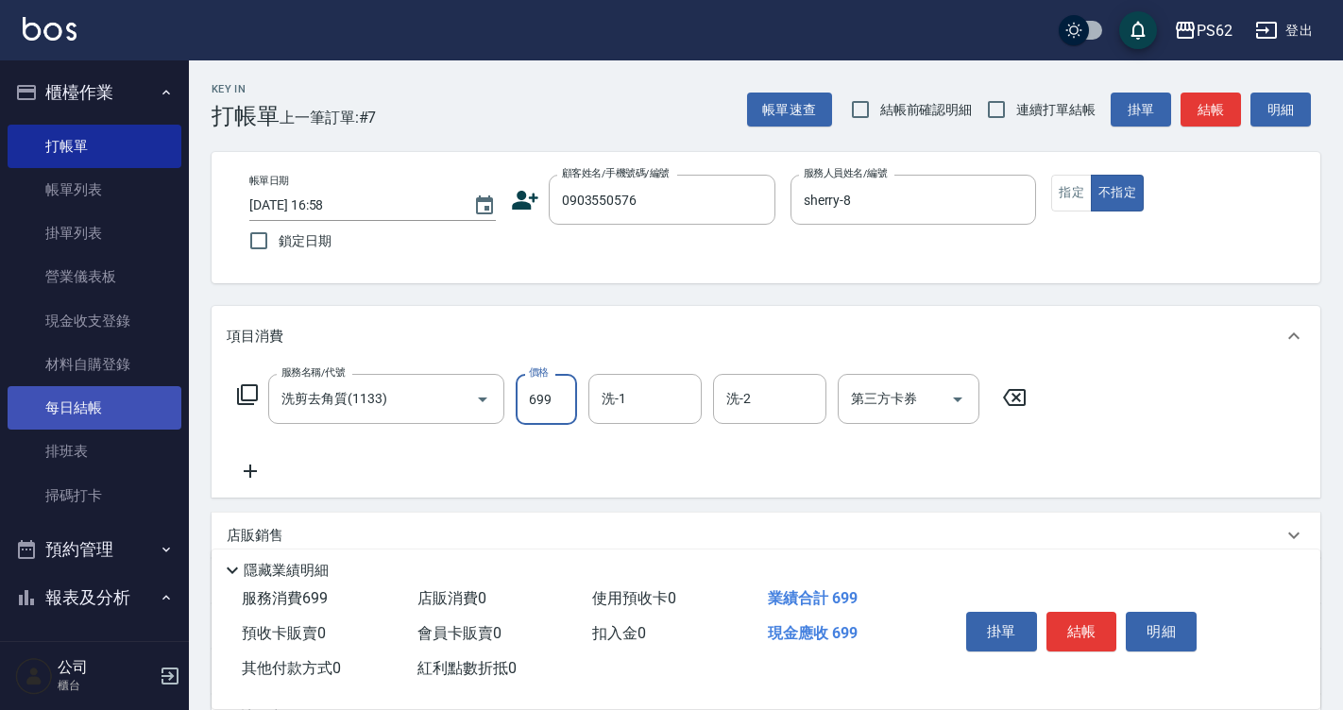
type input "699"
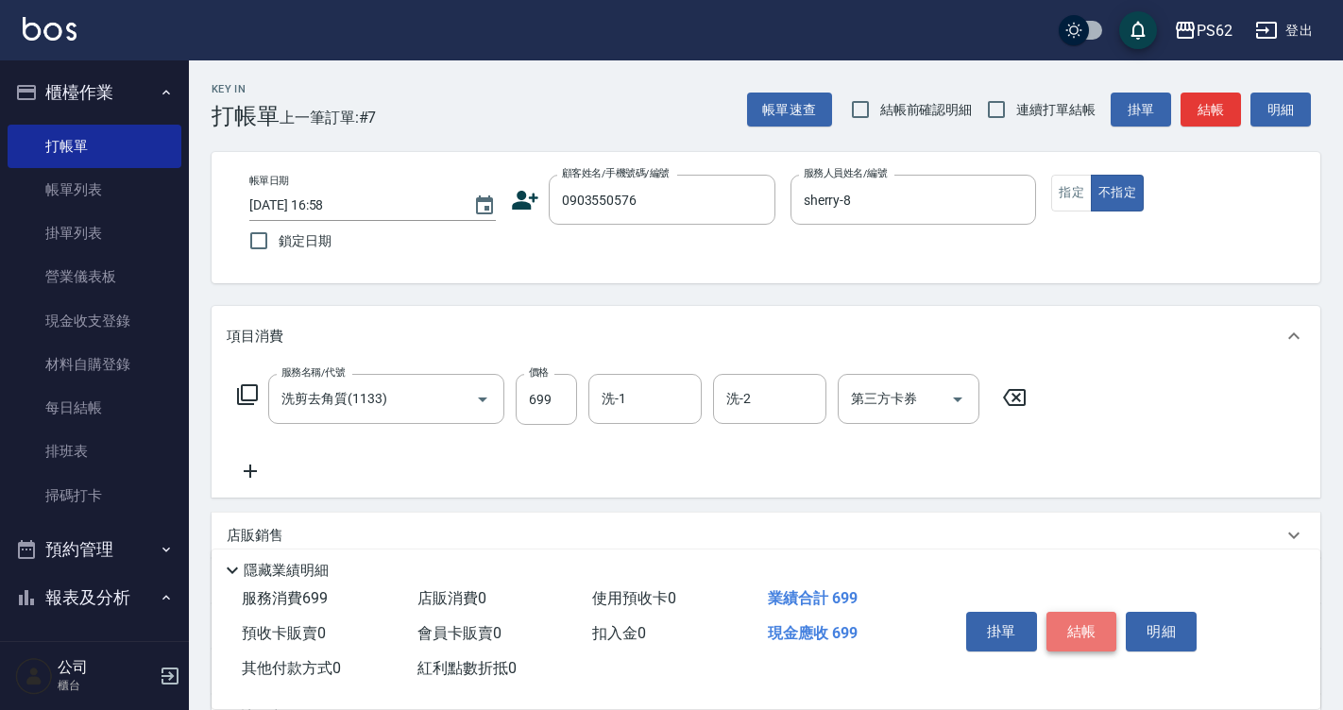
click at [1103, 623] on button "結帳" at bounding box center [1081, 632] width 71 height 40
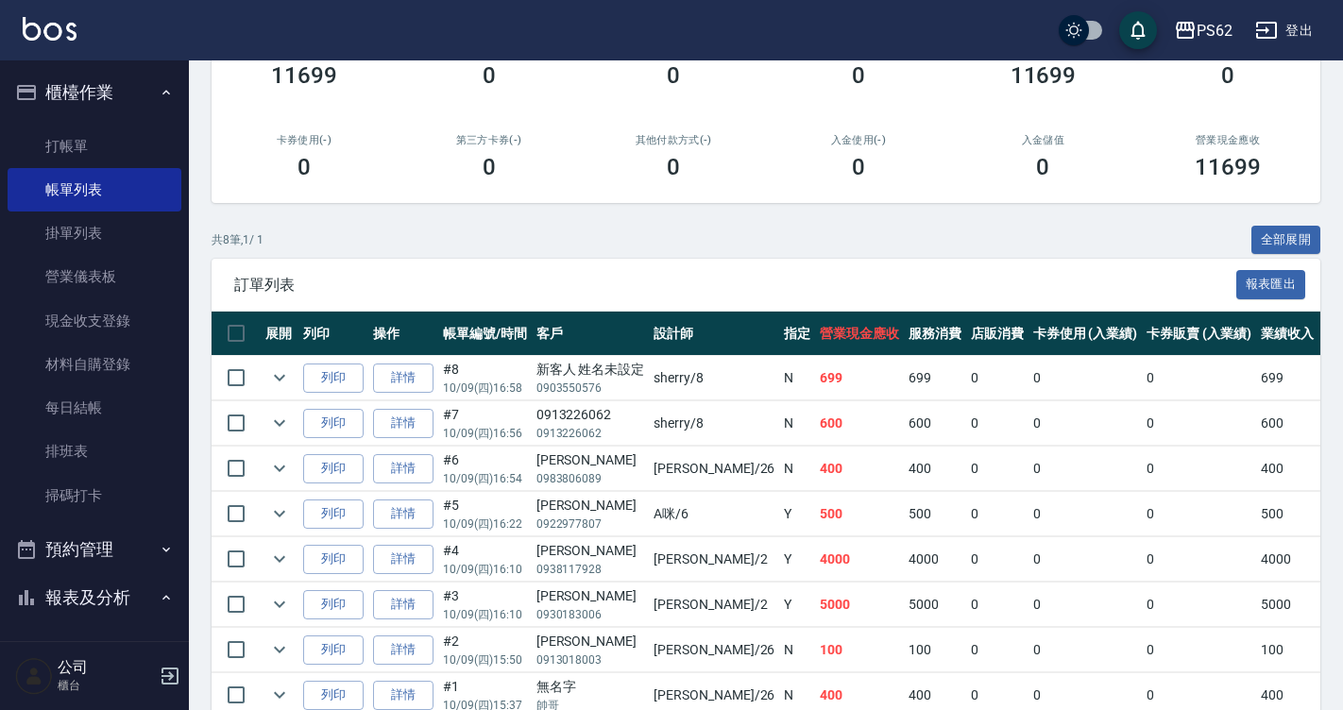
scroll to position [368, 0]
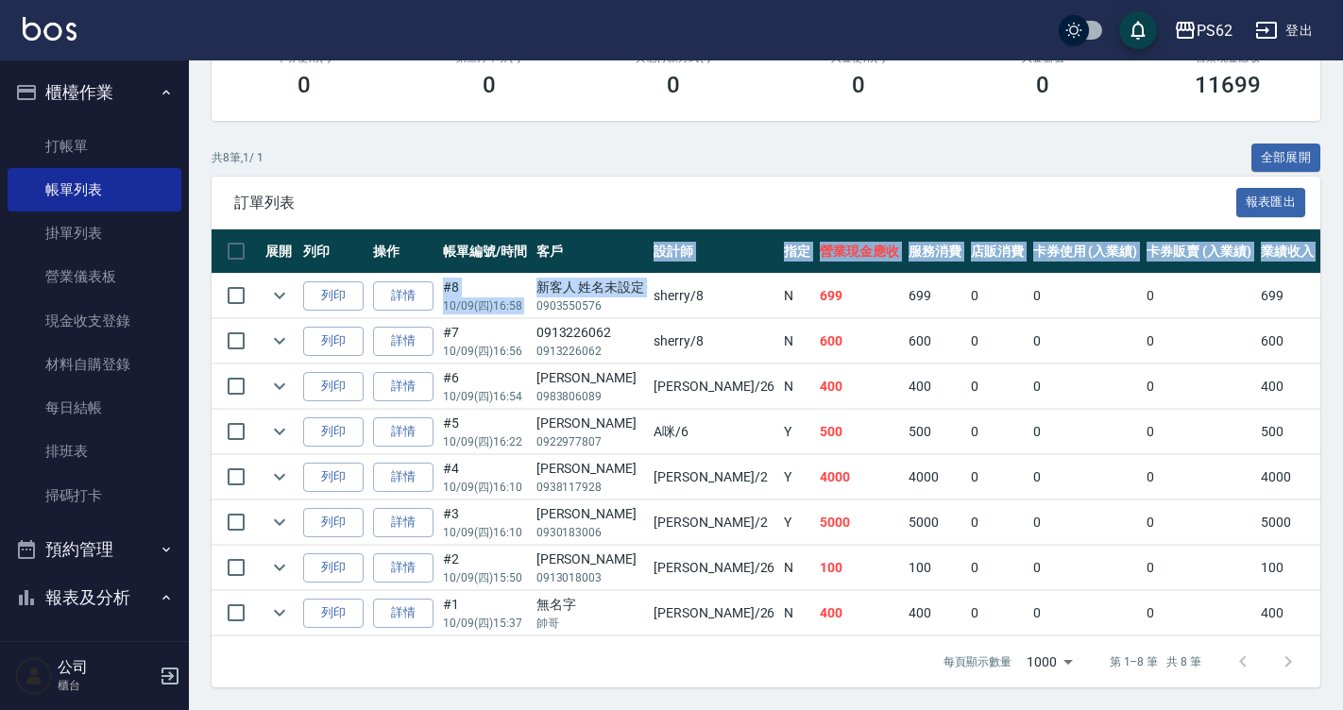
drag, startPoint x: 551, startPoint y: 285, endPoint x: 624, endPoint y: 257, distance: 78.9
click at [624, 257] on table "展開 列印 操作 帳單編號/時間 客戶 設計師 指定 營業現金應收 服務消費 店販消費 卡券使用 (入業績) 卡券販賣 (入業績) 業績收入 卡券販賣 (不入…" at bounding box center [1051, 432] width 1679 height 407
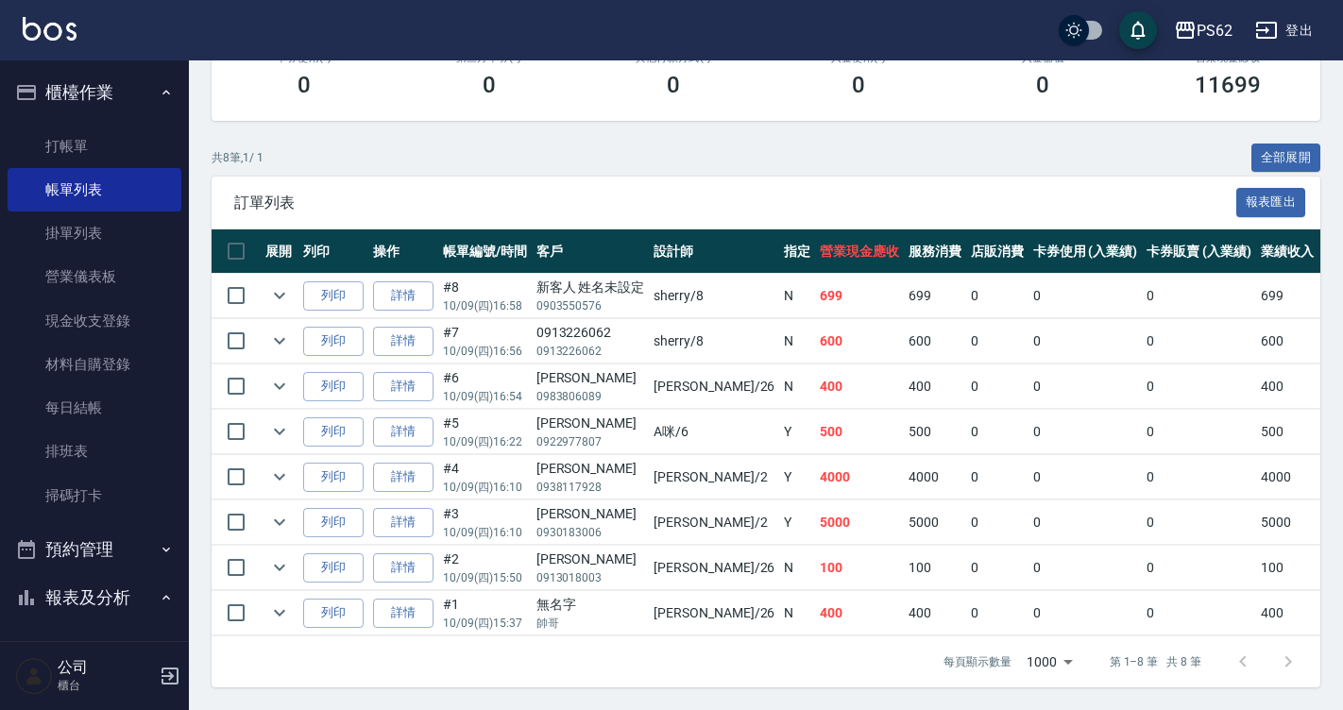
click at [625, 297] on p "0903550576" at bounding box center [590, 305] width 109 height 17
drag, startPoint x: 611, startPoint y: 299, endPoint x: 532, endPoint y: 272, distance: 83.9
click at [532, 274] on td "新客人 姓名未設定 0903550576" at bounding box center [591, 296] width 118 height 44
click at [419, 599] on link "詳情" at bounding box center [403, 613] width 60 height 29
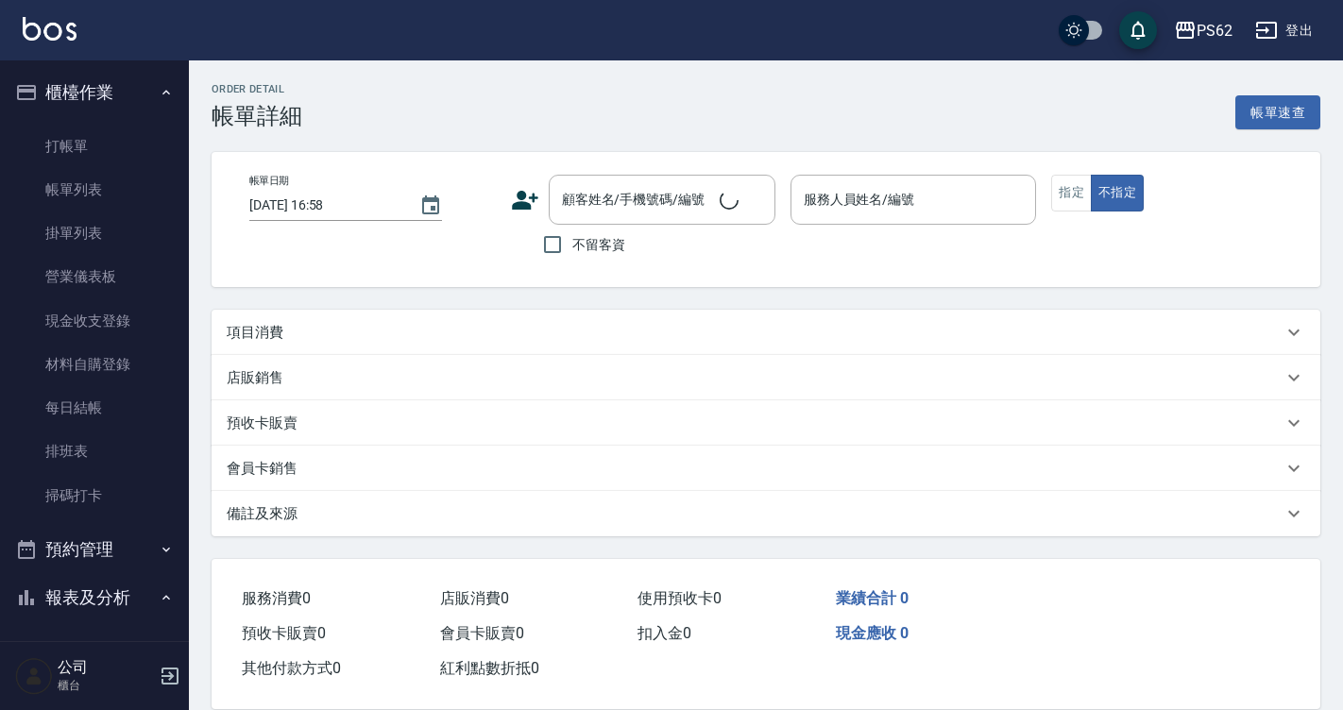
type input "2025/10/09 15:37"
type input "[PERSON_NAME]-26"
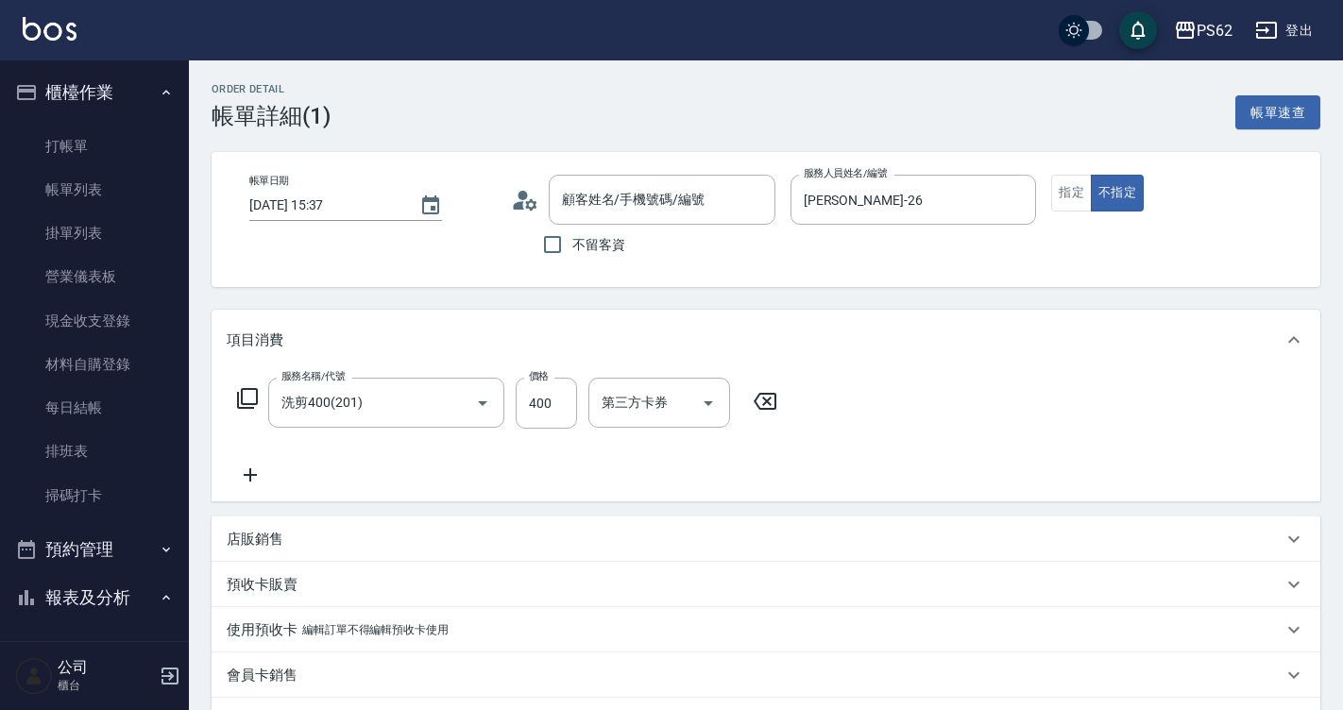
type input "無名字/帥哥/null"
type input "洗剪400(201)"
click at [683, 205] on input "無名字/帥哥/null" at bounding box center [647, 199] width 181 height 33
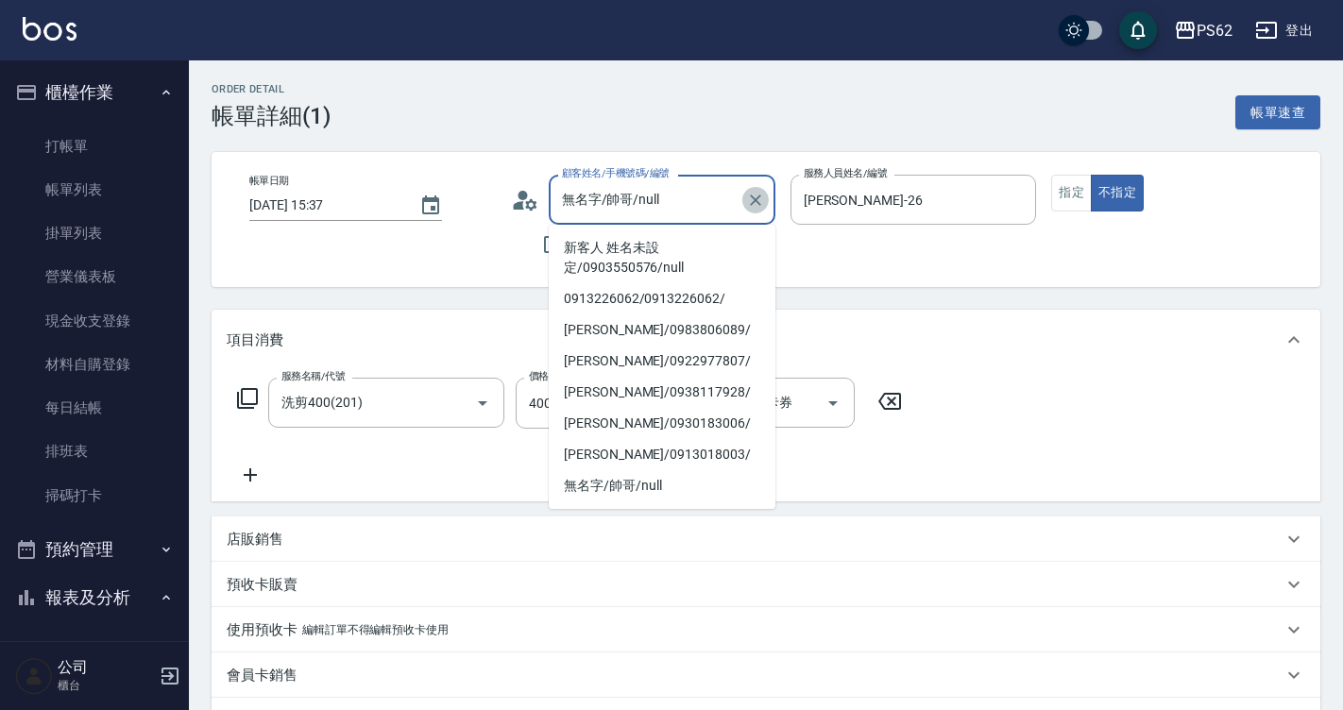
click at [759, 199] on icon "Clear" at bounding box center [755, 200] width 19 height 19
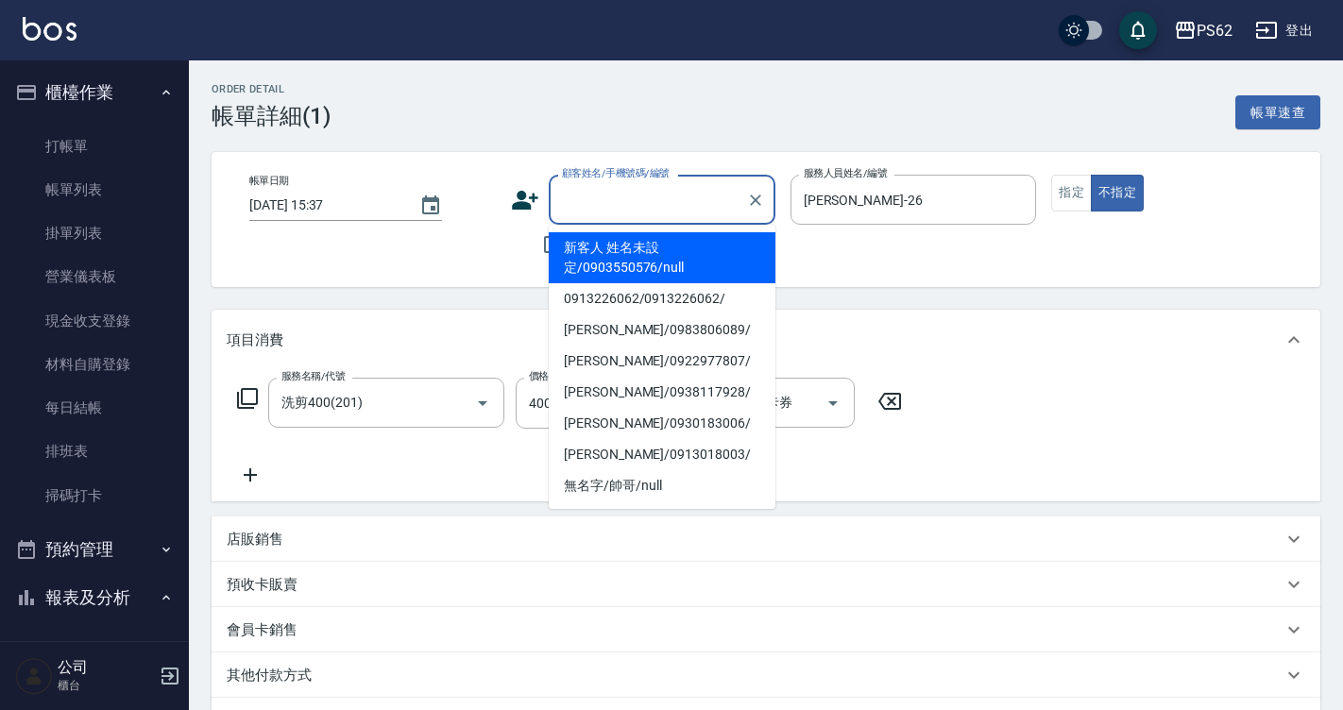
click at [650, 258] on li "新客人 姓名未設定/0903550576/null" at bounding box center [662, 257] width 227 height 51
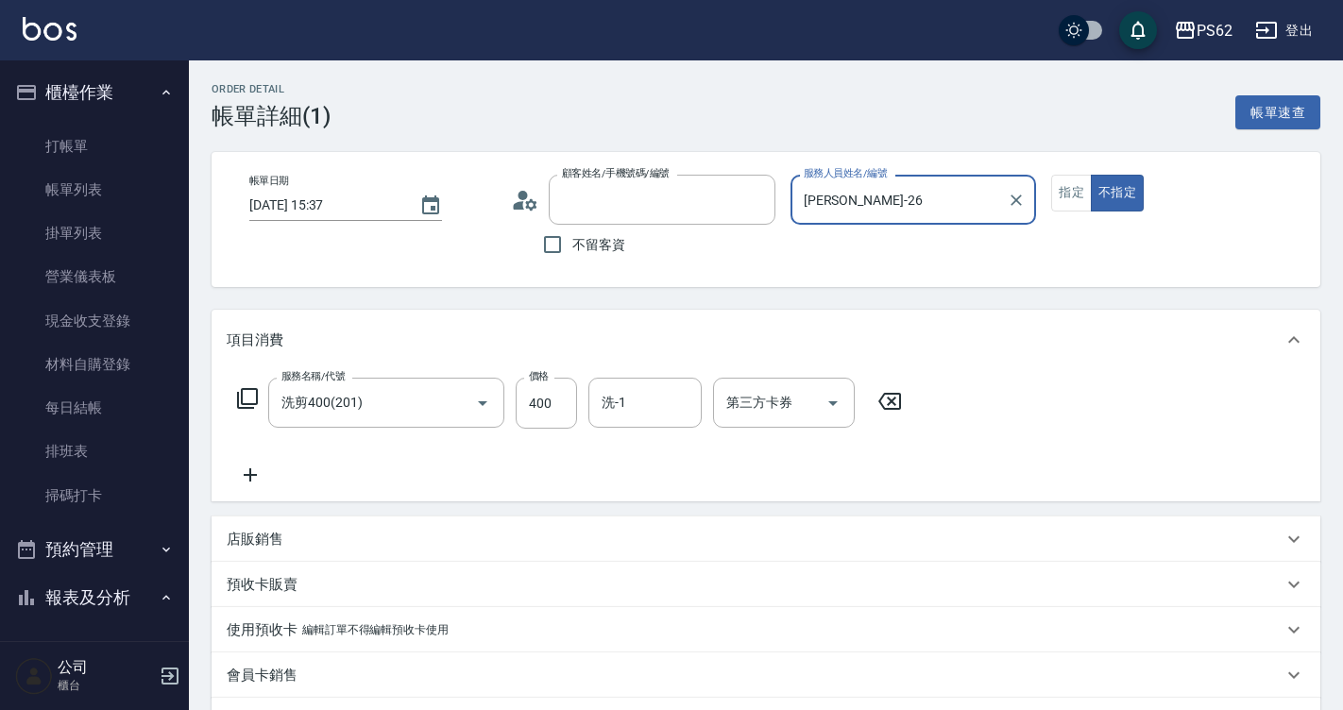
type input "新客人 姓名未設定/0903550576/null"
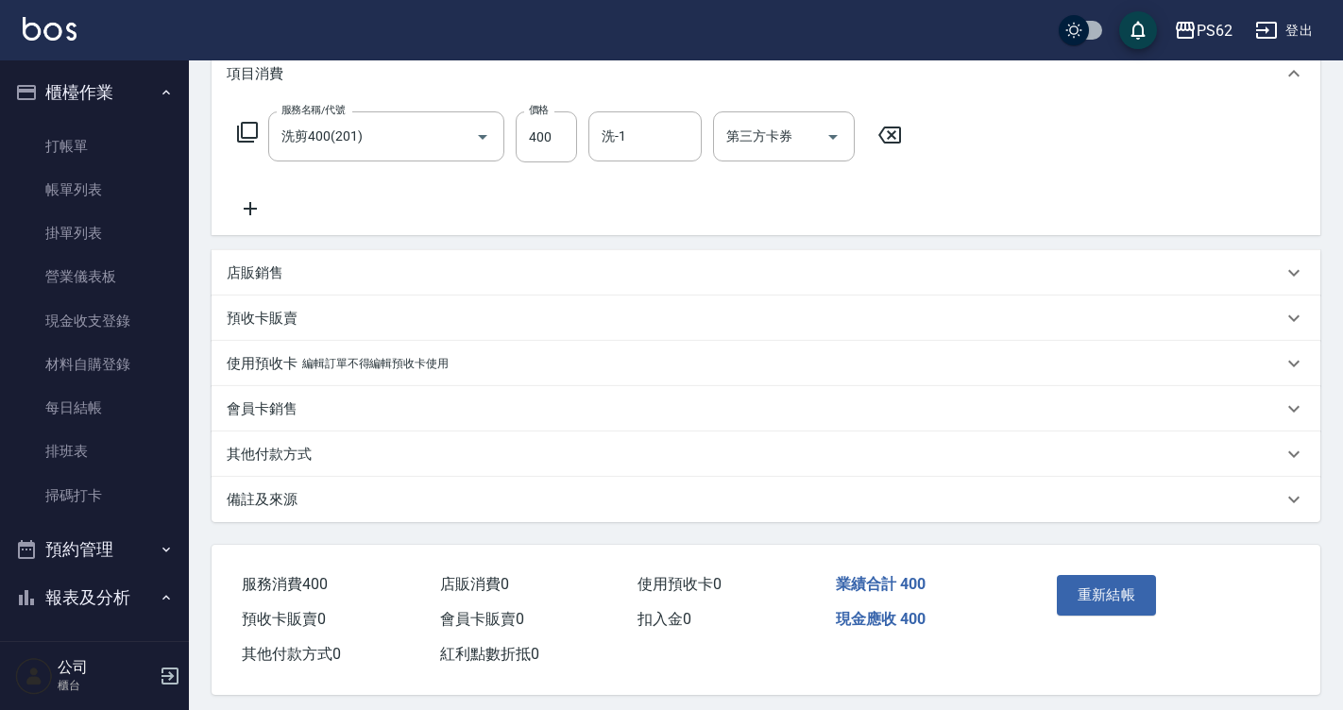
scroll to position [282, 0]
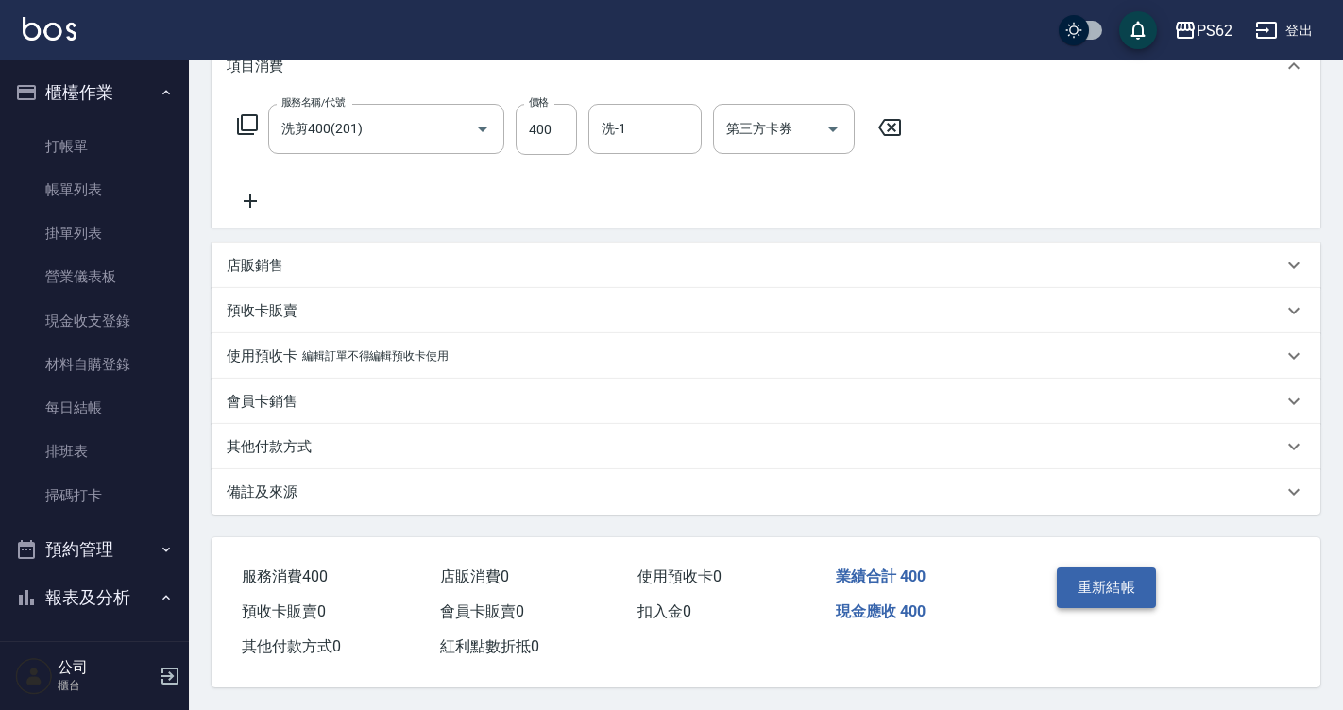
click at [1145, 595] on button "重新結帳" at bounding box center [1107, 588] width 100 height 40
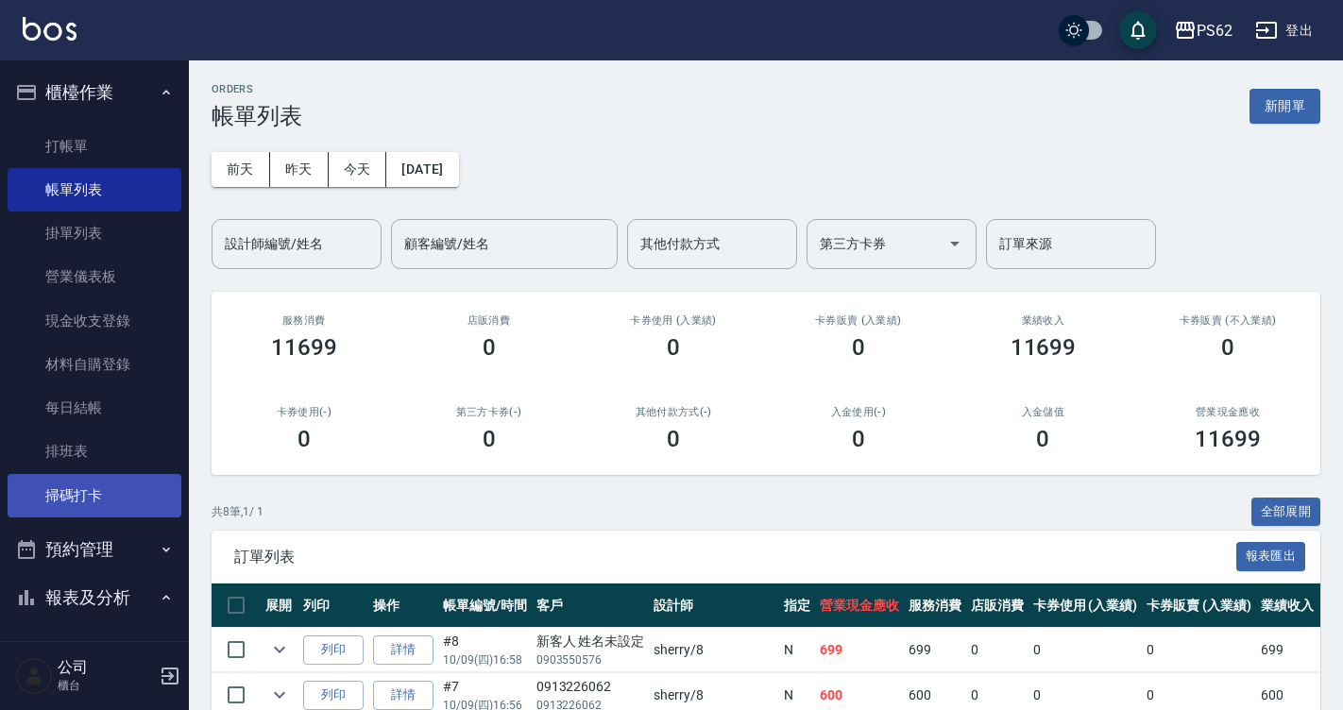
click at [99, 506] on link "掃碼打卡" at bounding box center [95, 495] width 174 height 43
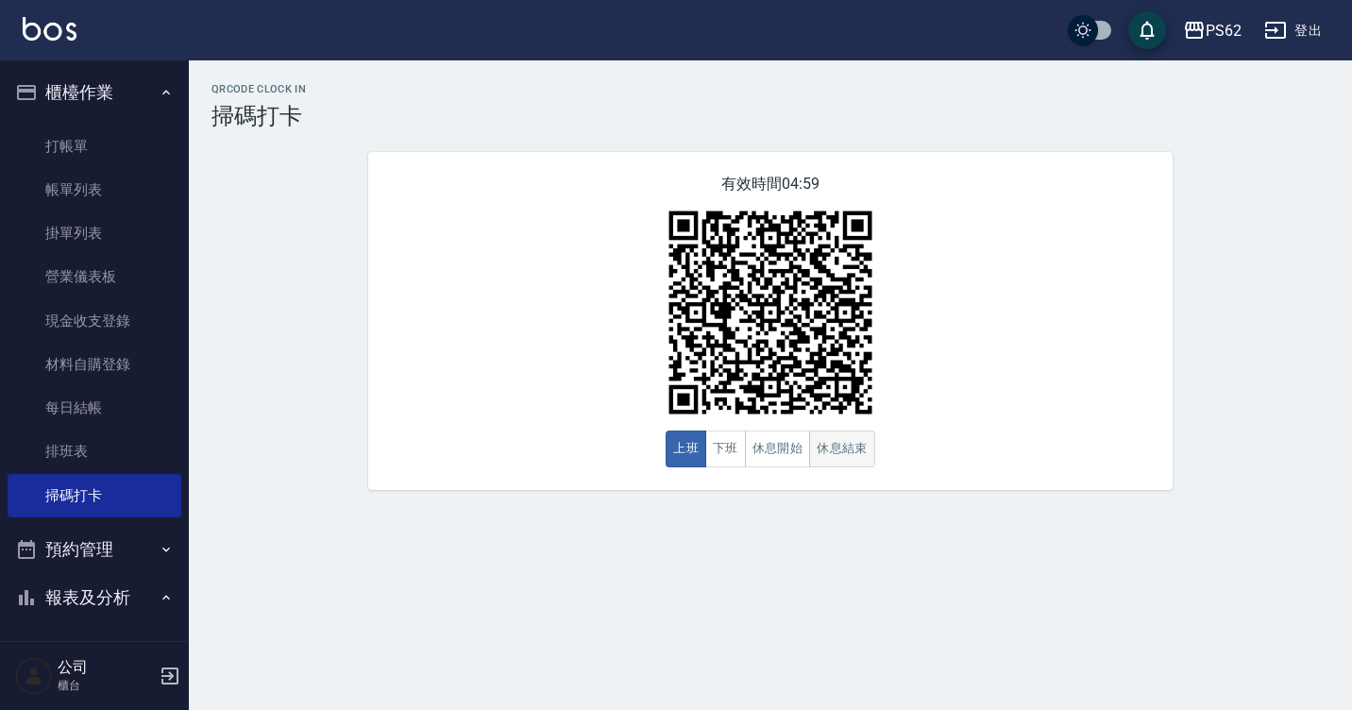
click at [853, 442] on button "休息結束" at bounding box center [842, 449] width 66 height 37
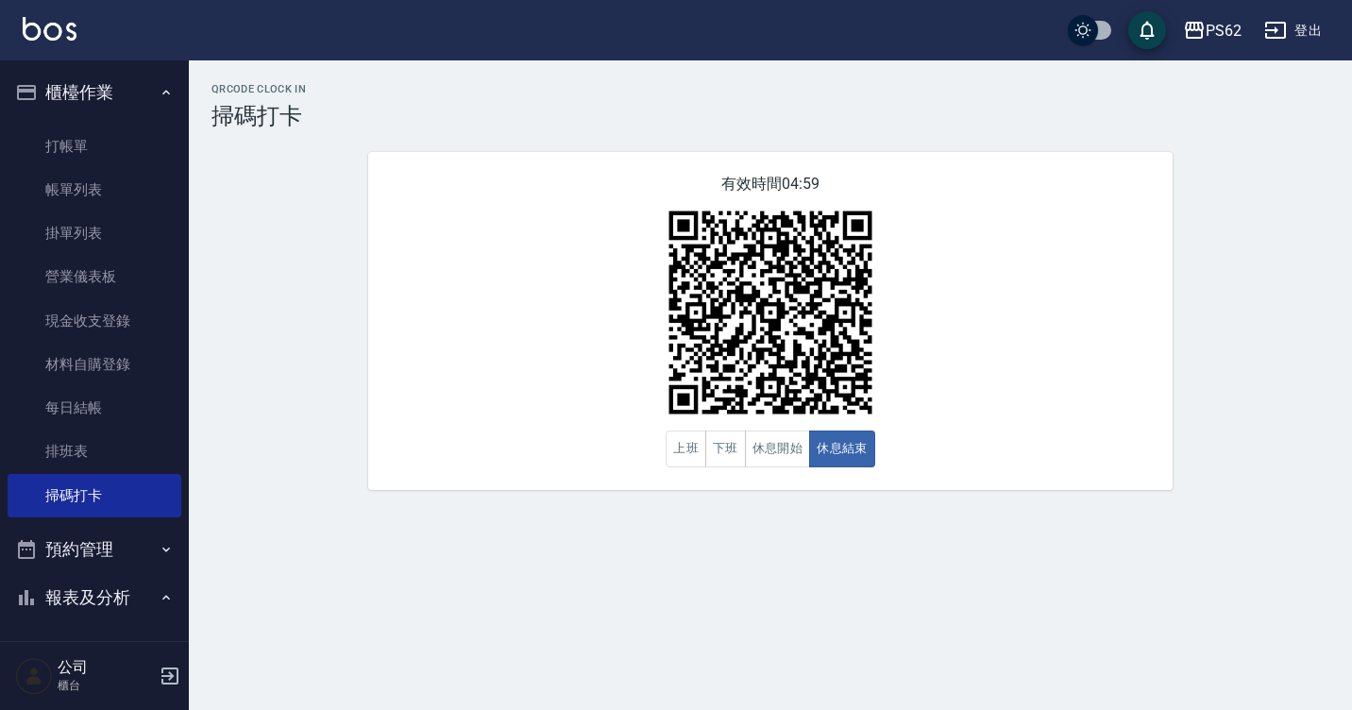
click at [465, 381] on div "有效時間 04:59 上班 下班 休息開始 休息結束" at bounding box center [770, 321] width 805 height 338
click at [737, 457] on button "下班" at bounding box center [725, 449] width 41 height 37
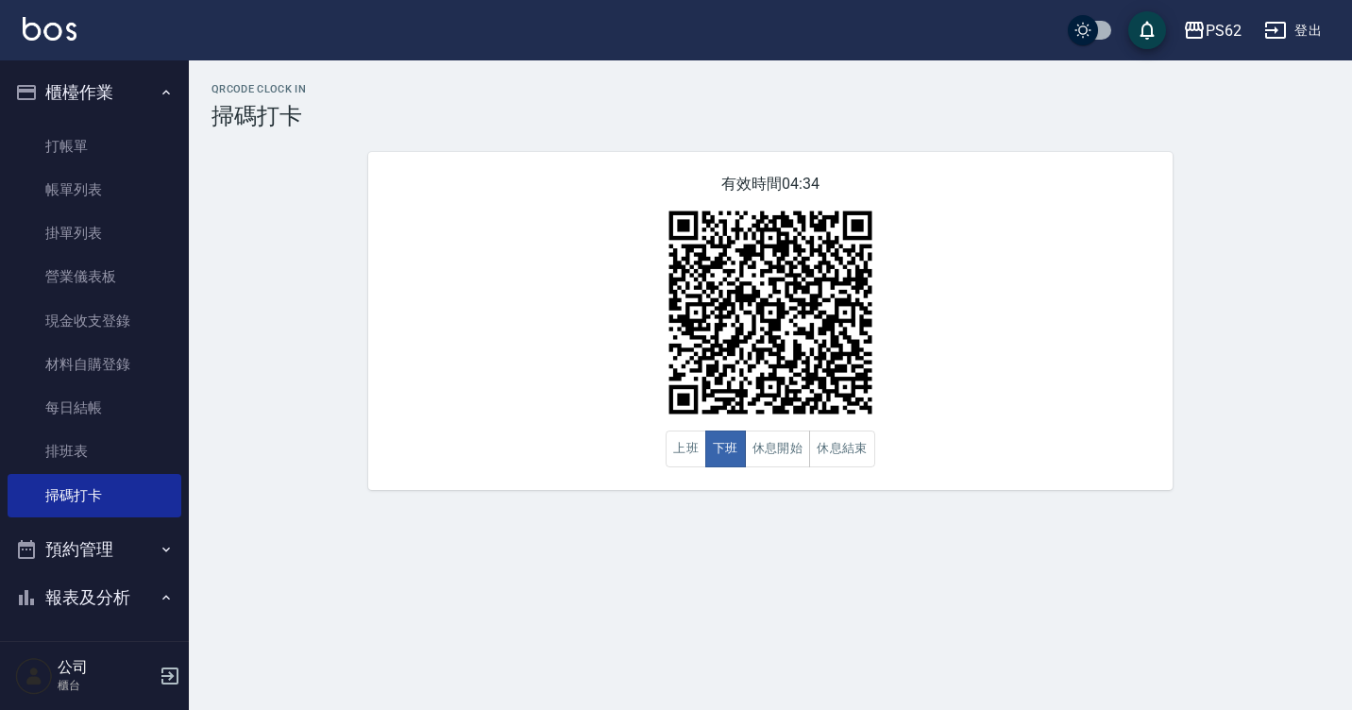
click at [525, 373] on div "有效時間 04:34 上班 下班 休息開始 休息結束" at bounding box center [770, 321] width 805 height 338
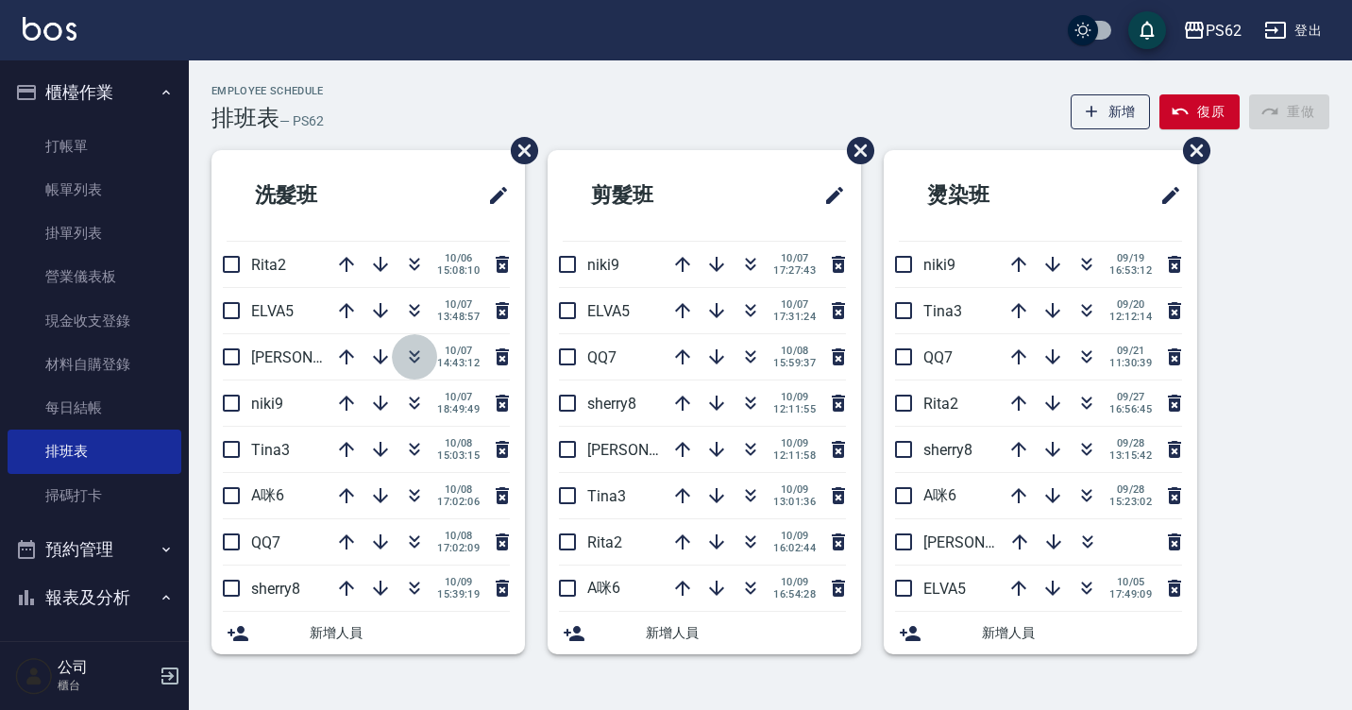
click at [422, 361] on icon "button" at bounding box center [414, 357] width 23 height 23
